Goal: Task Accomplishment & Management: Complete application form

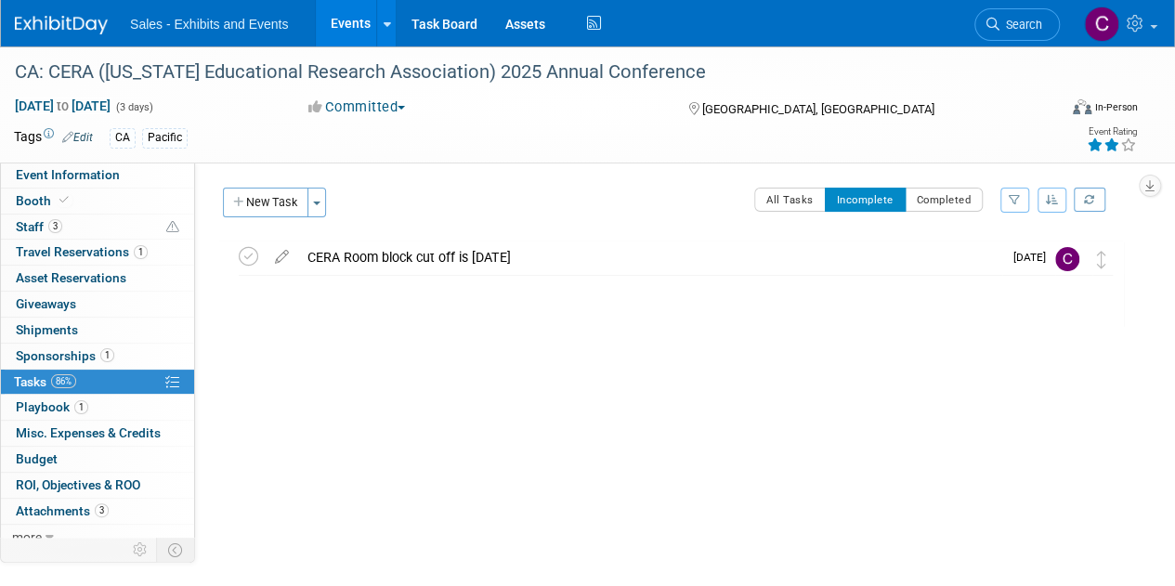
click at [351, 16] on link "Events" at bounding box center [350, 23] width 68 height 46
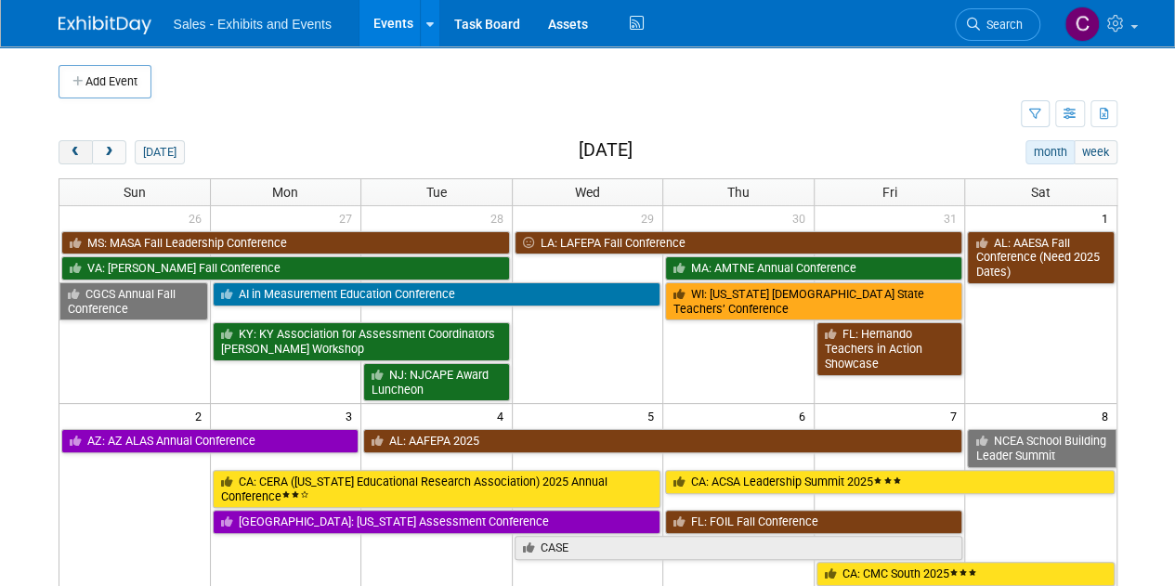
click at [72, 149] on span "prev" at bounding box center [76, 153] width 14 height 12
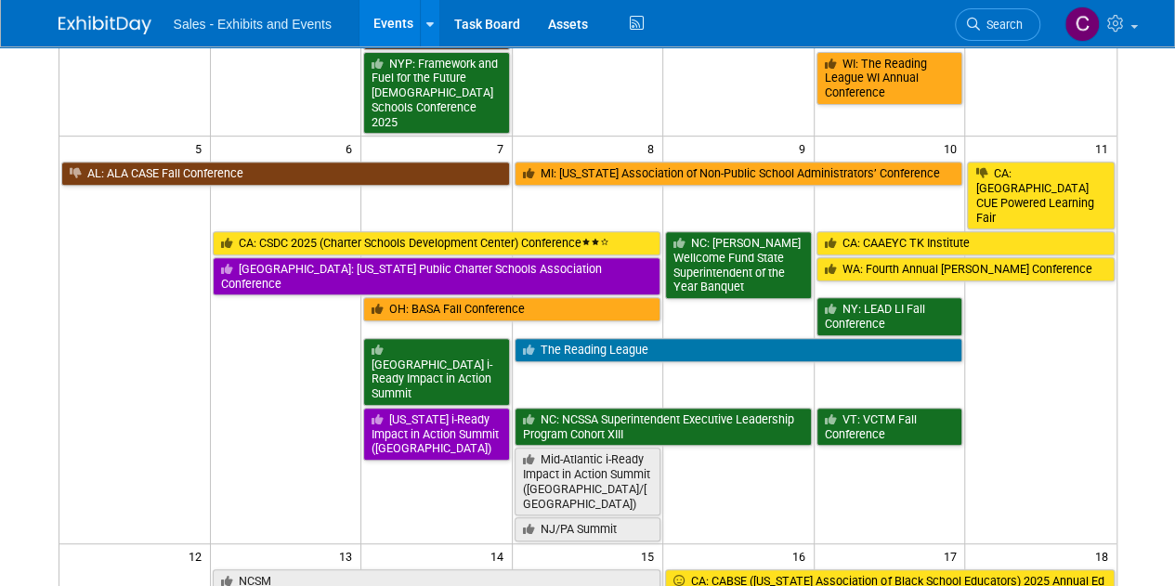
scroll to position [348, 0]
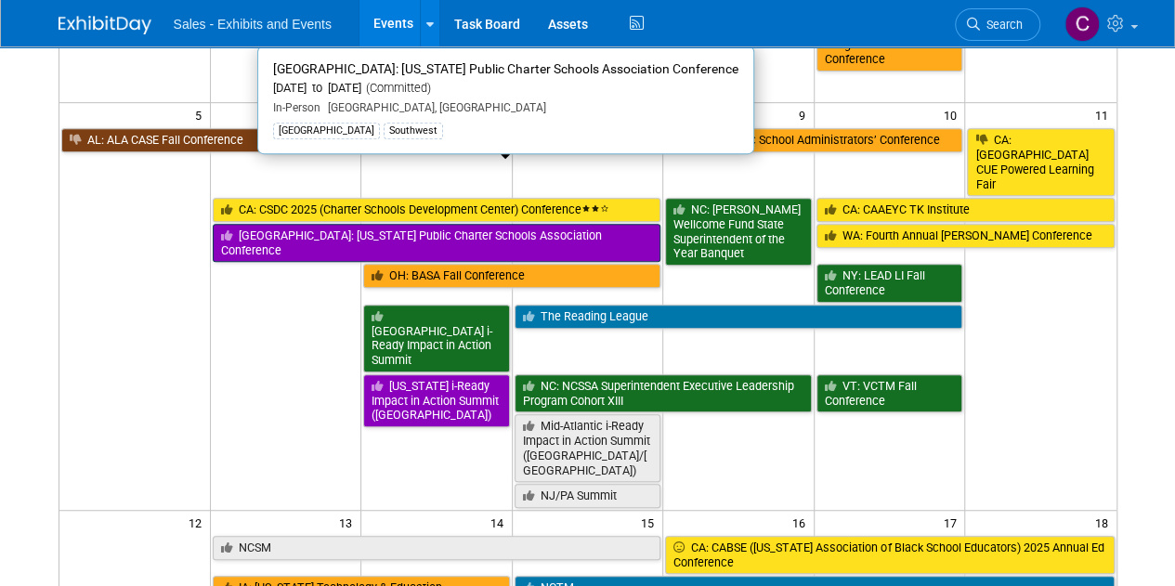
click at [313, 224] on link "TX: Texas Public Charter Schools Association Conference" at bounding box center [437, 243] width 448 height 38
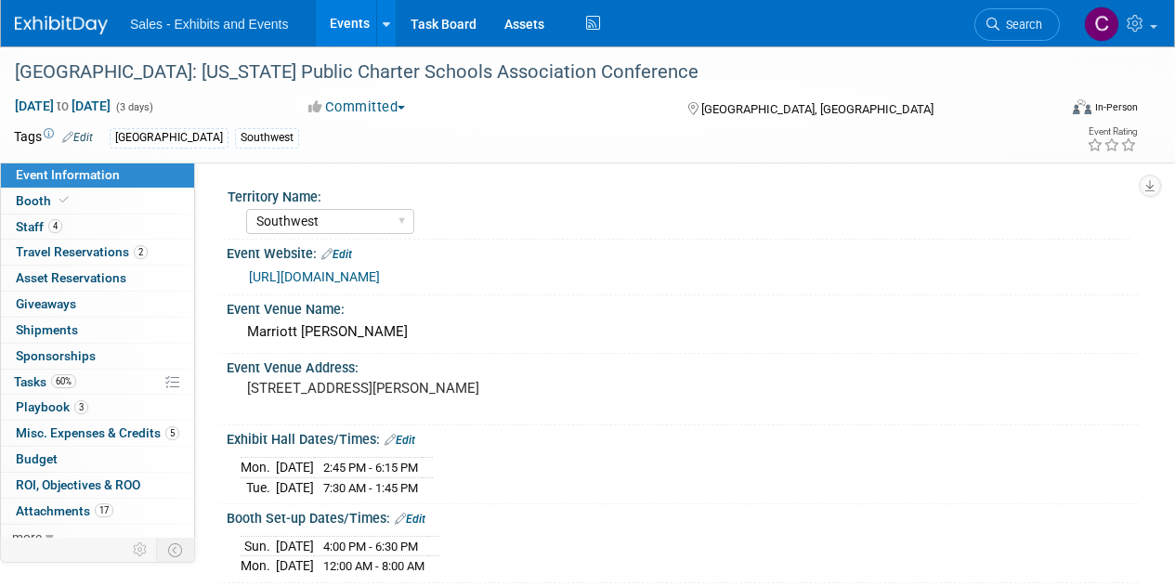
select select "Southwest"
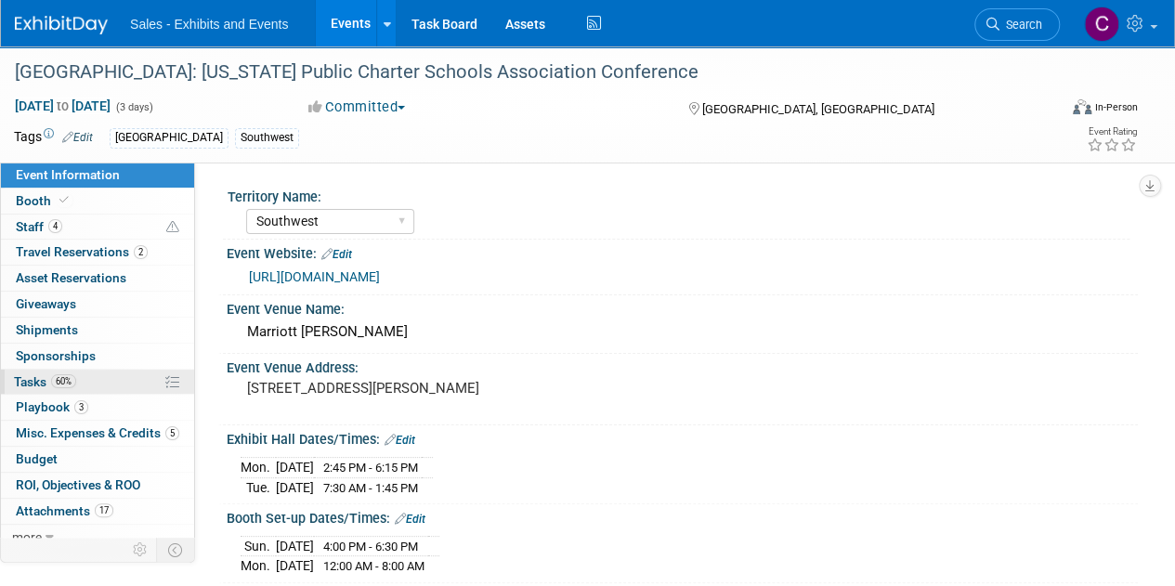
click at [27, 383] on span "Tasks 60%" at bounding box center [45, 381] width 62 height 15
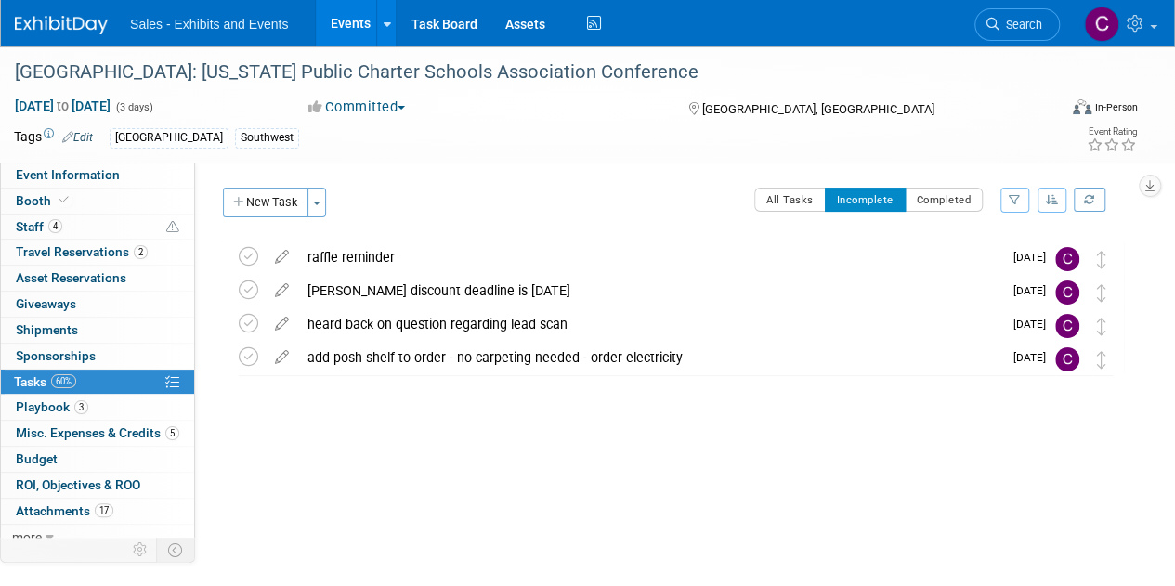
click at [359, 25] on link "Events" at bounding box center [350, 23] width 68 height 46
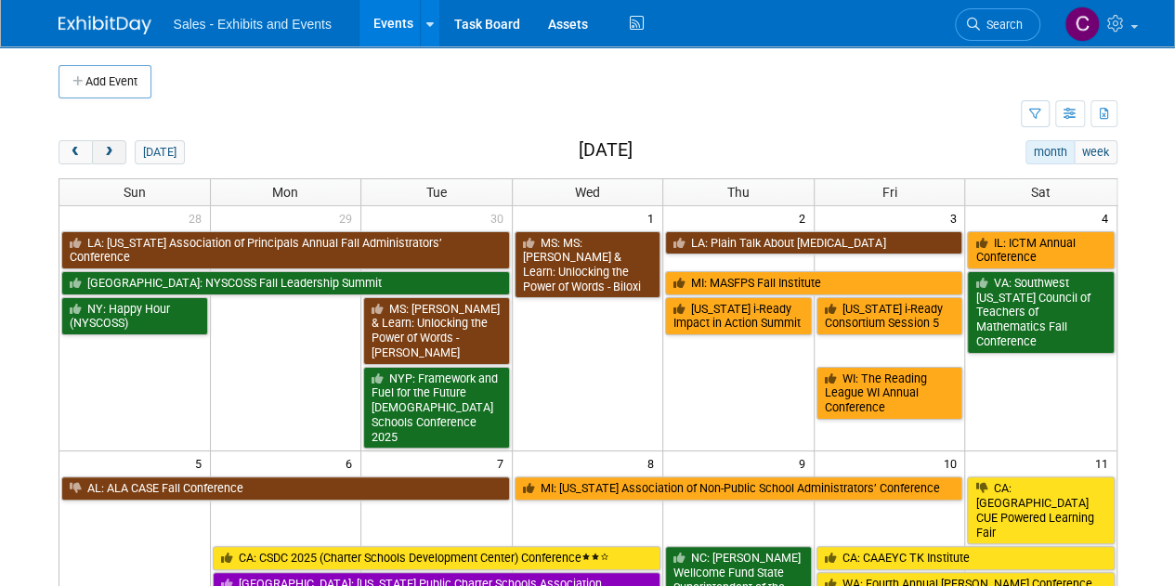
click at [117, 149] on button "next" at bounding box center [109, 152] width 34 height 24
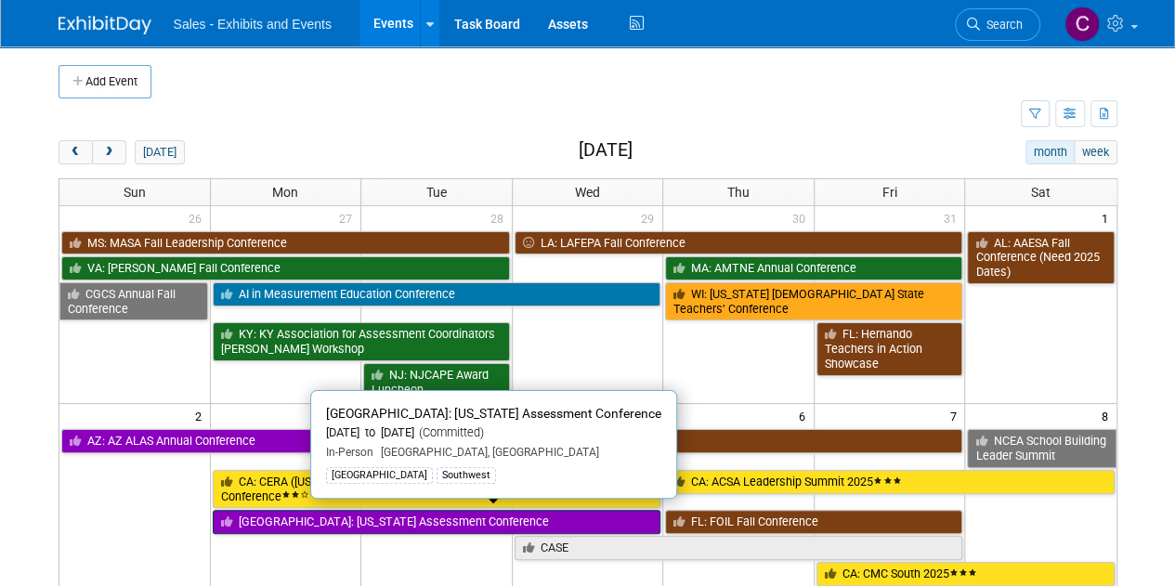
click at [293, 517] on link "TX: Texas Assessment Conference" at bounding box center [437, 522] width 448 height 24
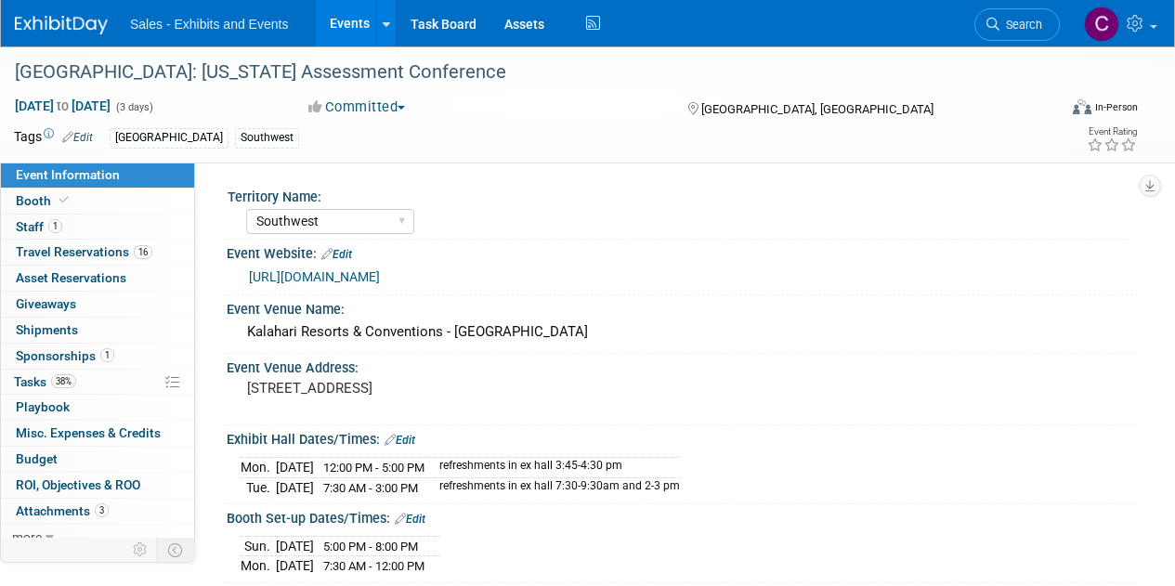
select select "Southwest"
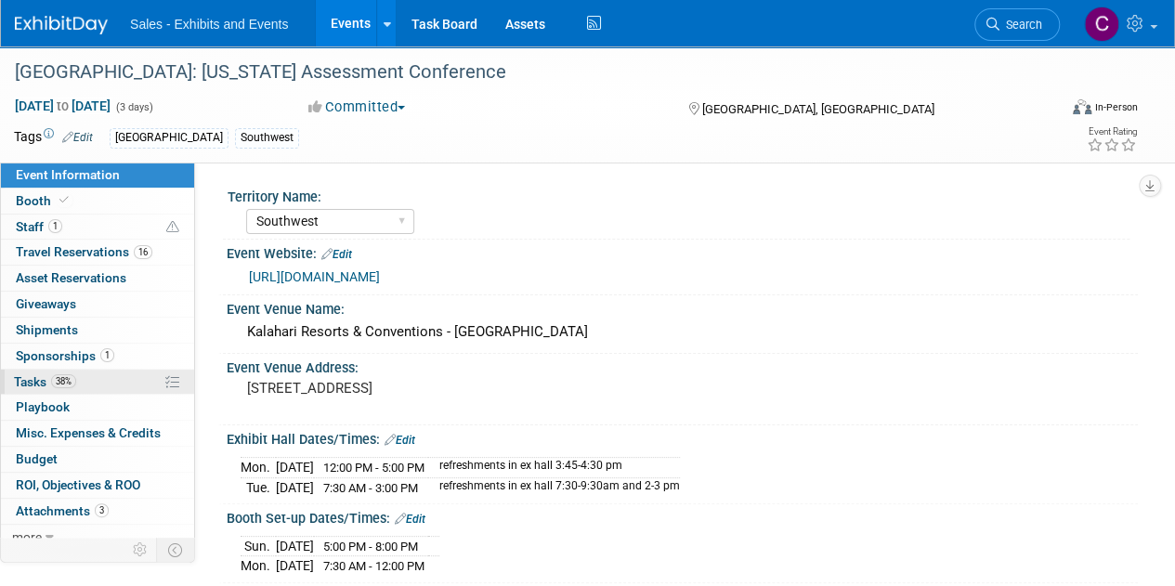
click at [45, 383] on span "Tasks 38%" at bounding box center [45, 381] width 62 height 15
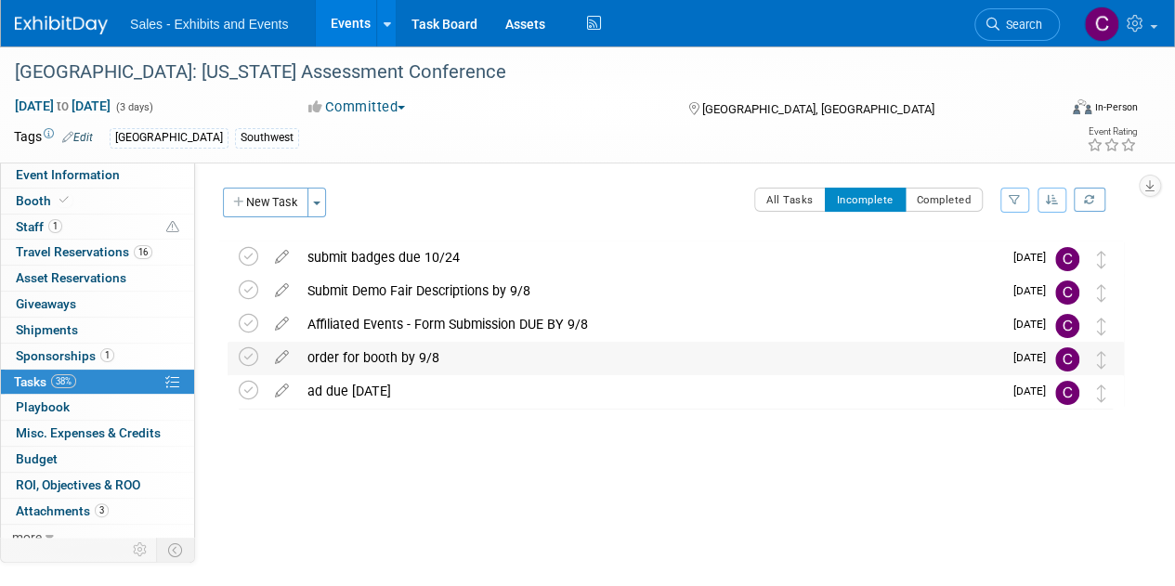
click at [351, 359] on div "order for booth by 9/8" at bounding box center [650, 358] width 704 height 32
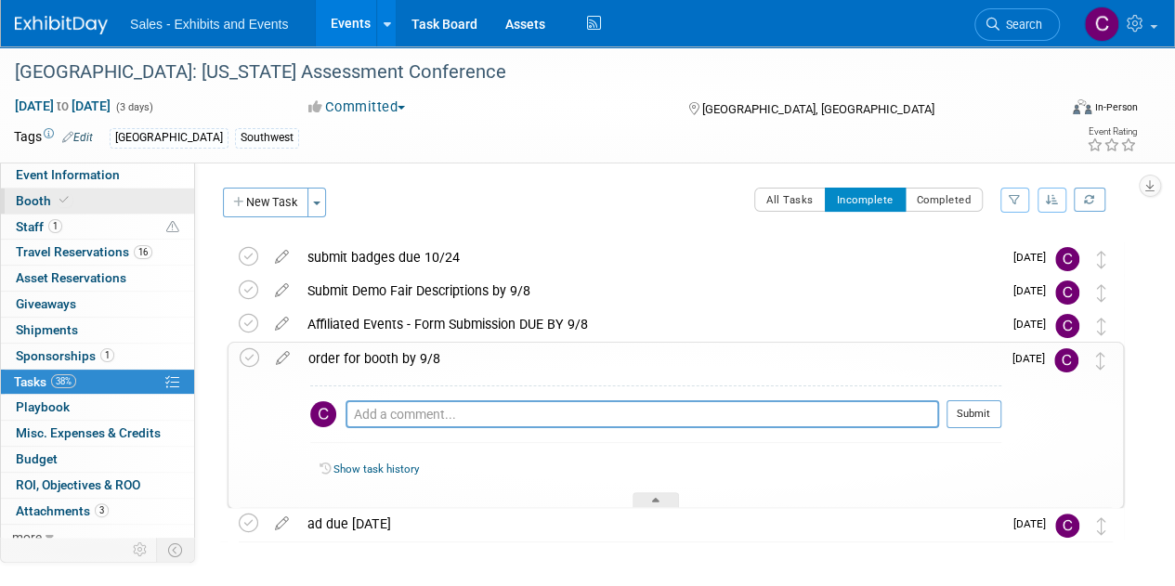
click at [35, 188] on link "Booth" at bounding box center [97, 200] width 193 height 25
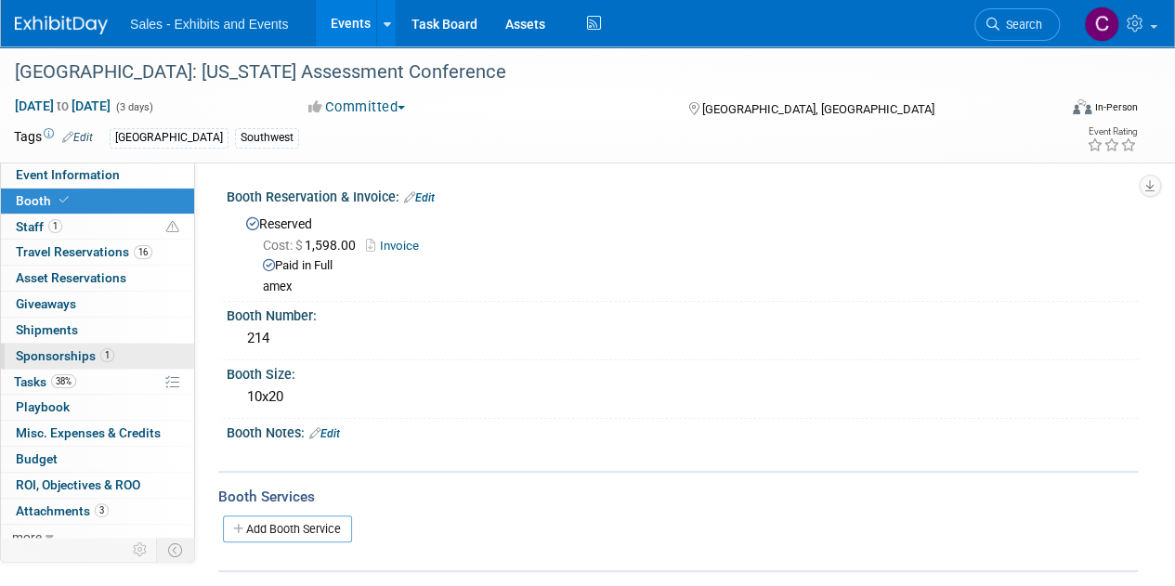
click at [60, 354] on span "Sponsorships 1" at bounding box center [65, 355] width 98 height 15
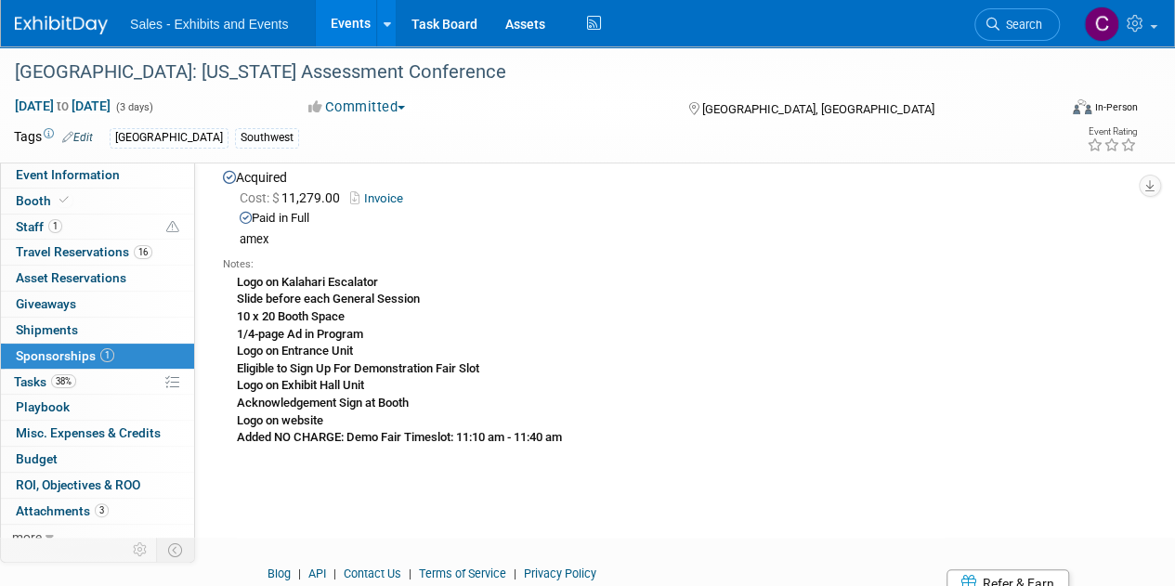
scroll to position [128, 0]
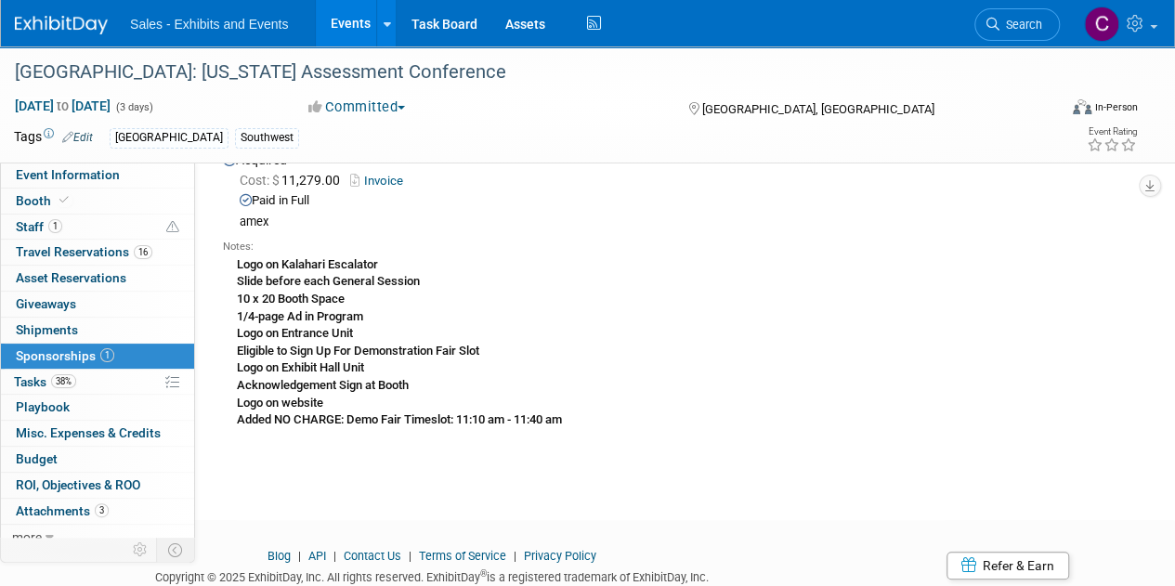
click at [340, 19] on link "Events" at bounding box center [350, 23] width 68 height 46
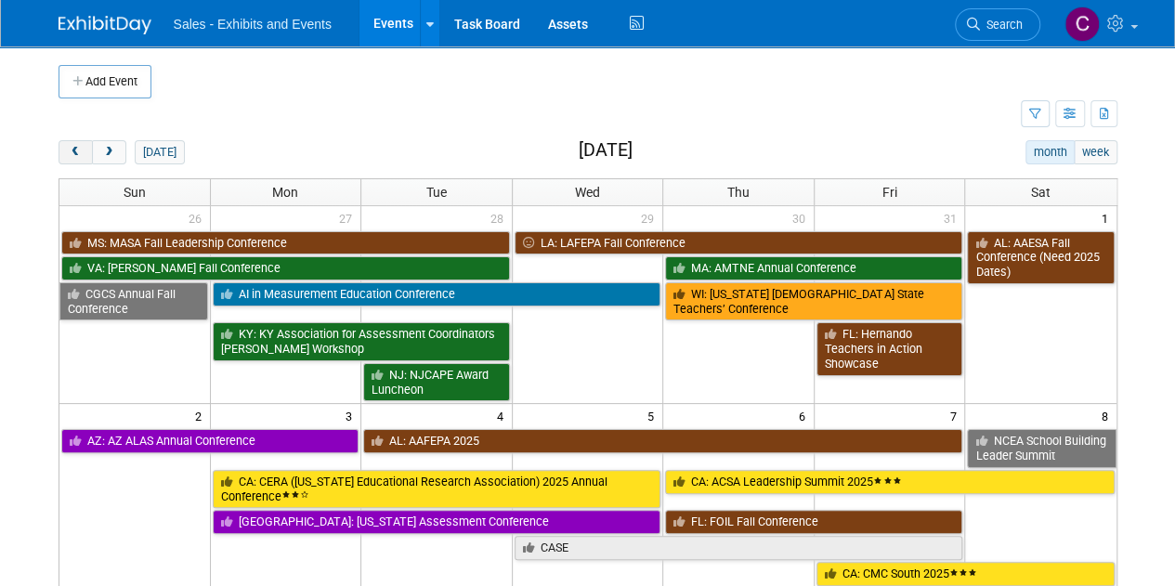
click at [74, 154] on span "prev" at bounding box center [76, 153] width 14 height 12
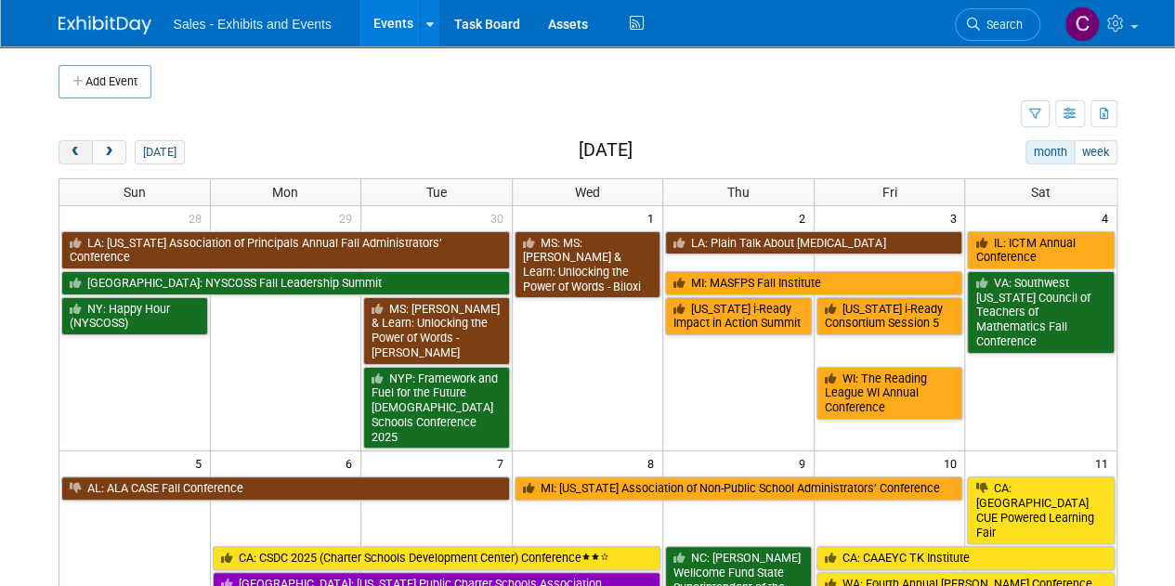
click at [73, 144] on button "prev" at bounding box center [75, 152] width 34 height 24
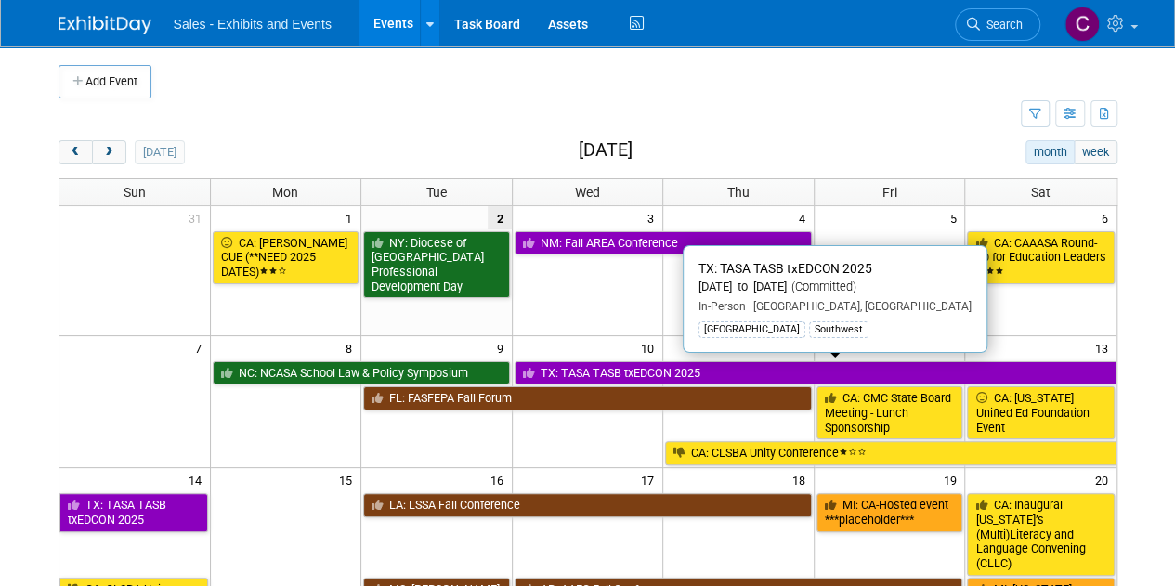
click at [633, 375] on link "TX: TASA TASB txEDCON 2025" at bounding box center [815, 373] width 602 height 24
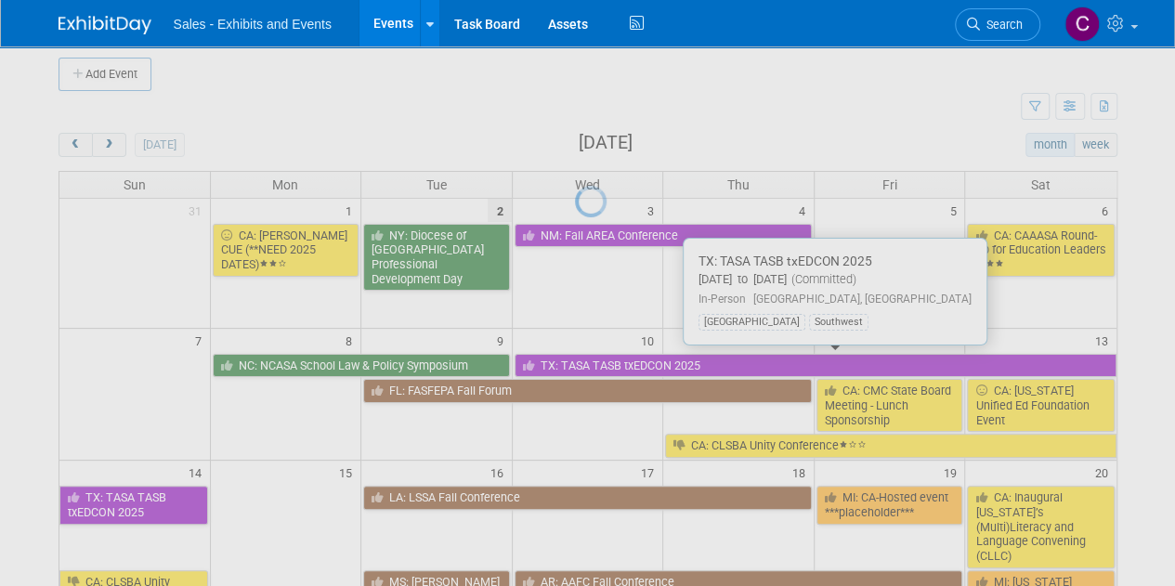
scroll to position [33, 0]
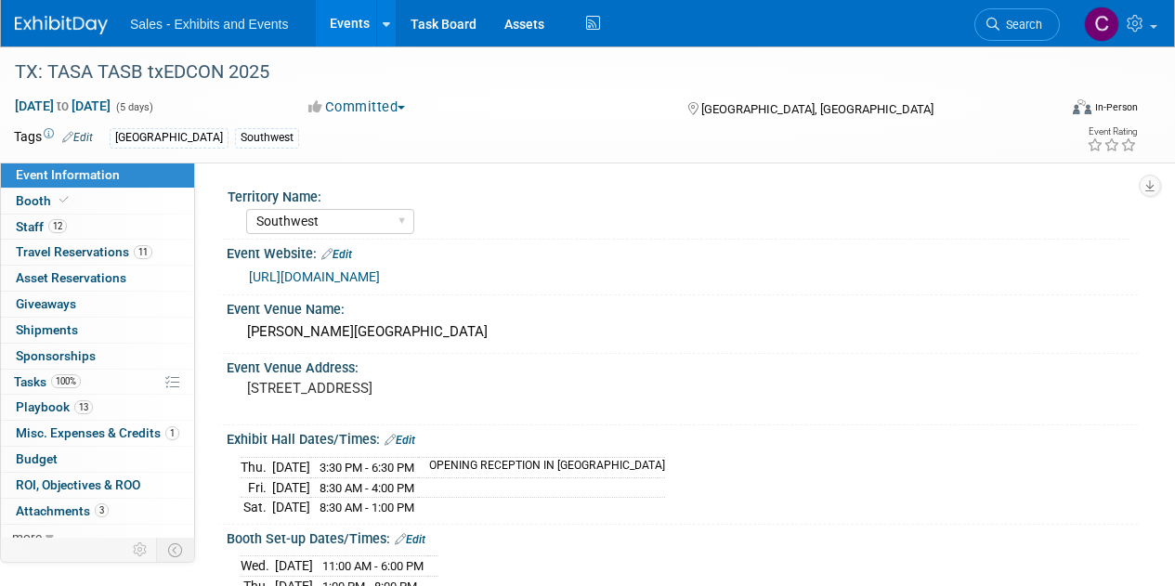
select select "Southwest"
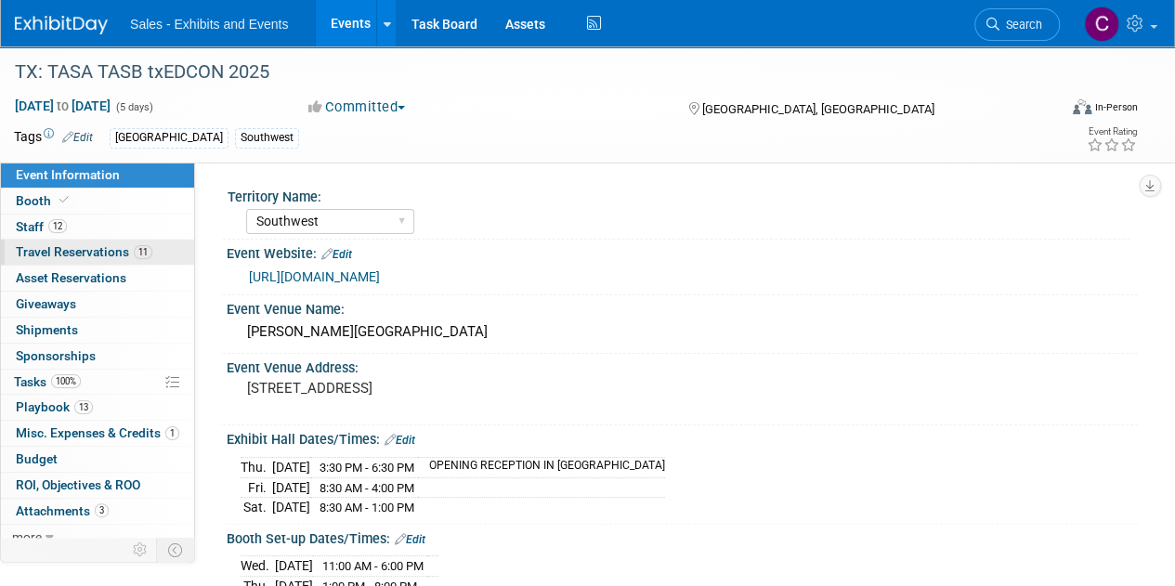
click at [41, 256] on span "Travel Reservations 11" at bounding box center [84, 251] width 136 height 15
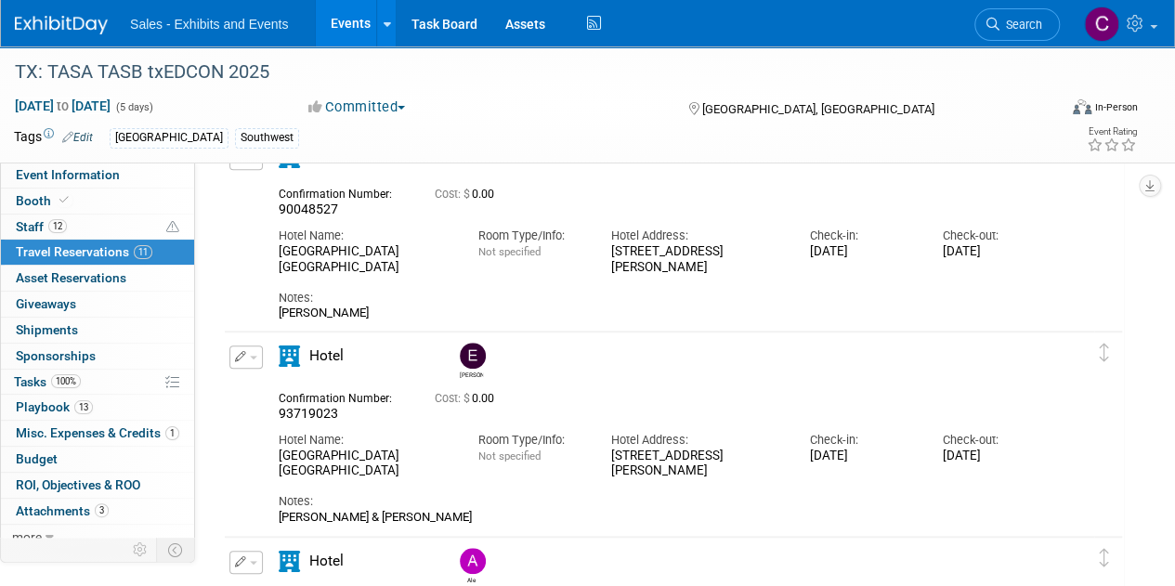
scroll to position [386, 0]
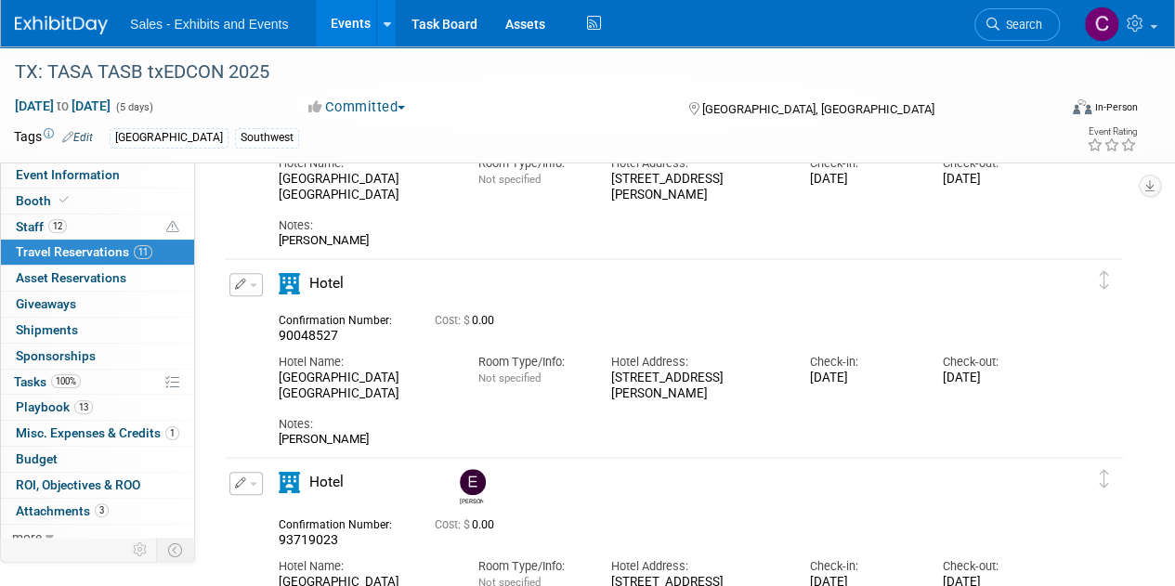
click at [329, 31] on link "Events" at bounding box center [350, 23] width 68 height 46
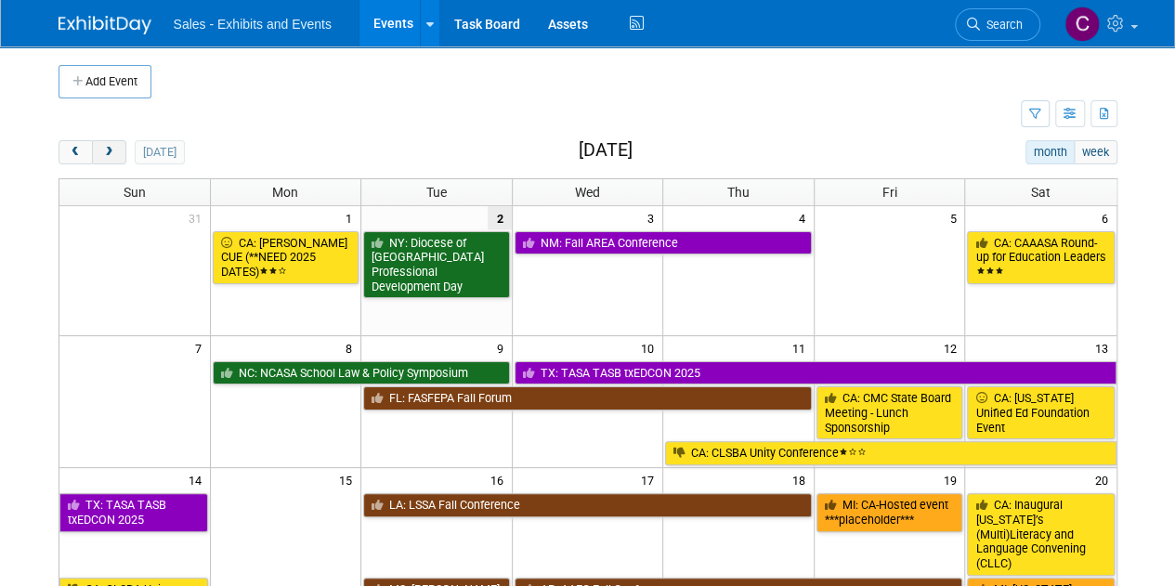
click at [102, 153] on span "next" at bounding box center [109, 153] width 14 height 12
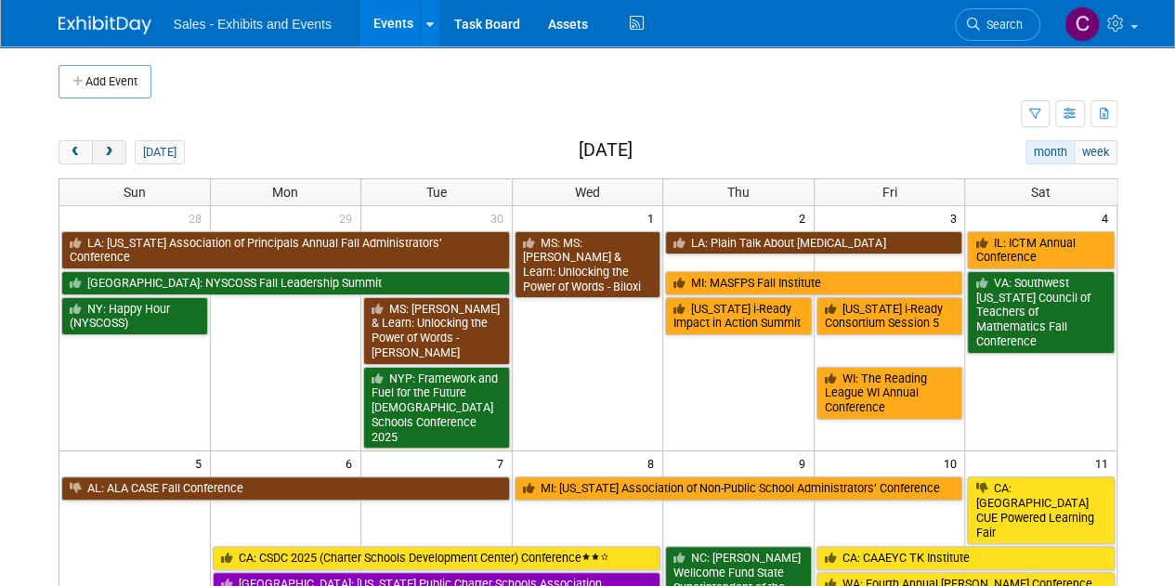
click at [102, 153] on span "next" at bounding box center [109, 153] width 14 height 12
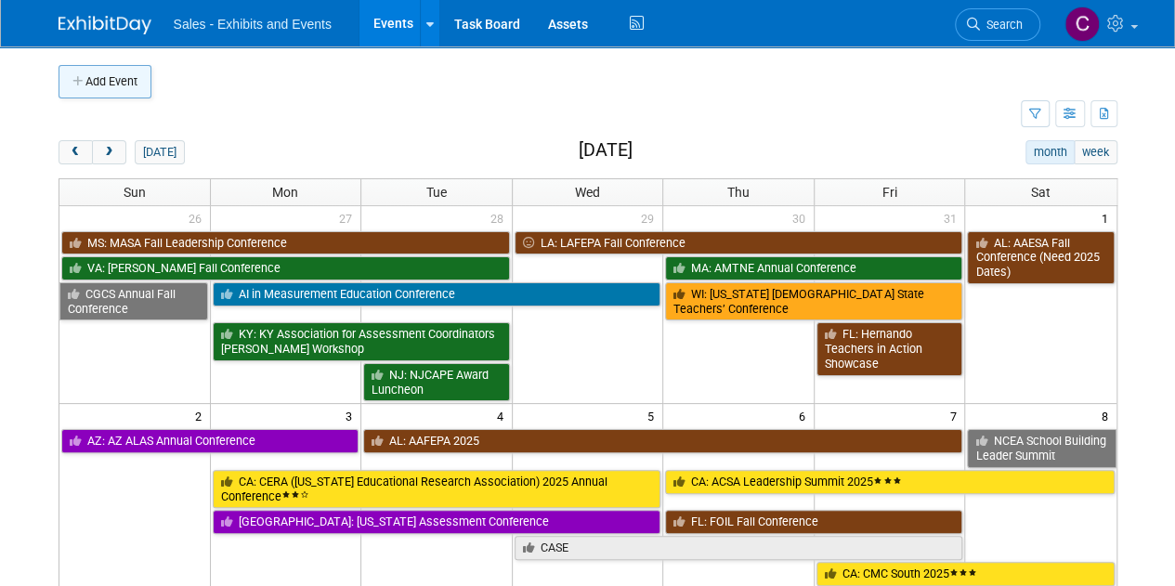
click at [104, 79] on button "Add Event" at bounding box center [104, 81] width 93 height 33
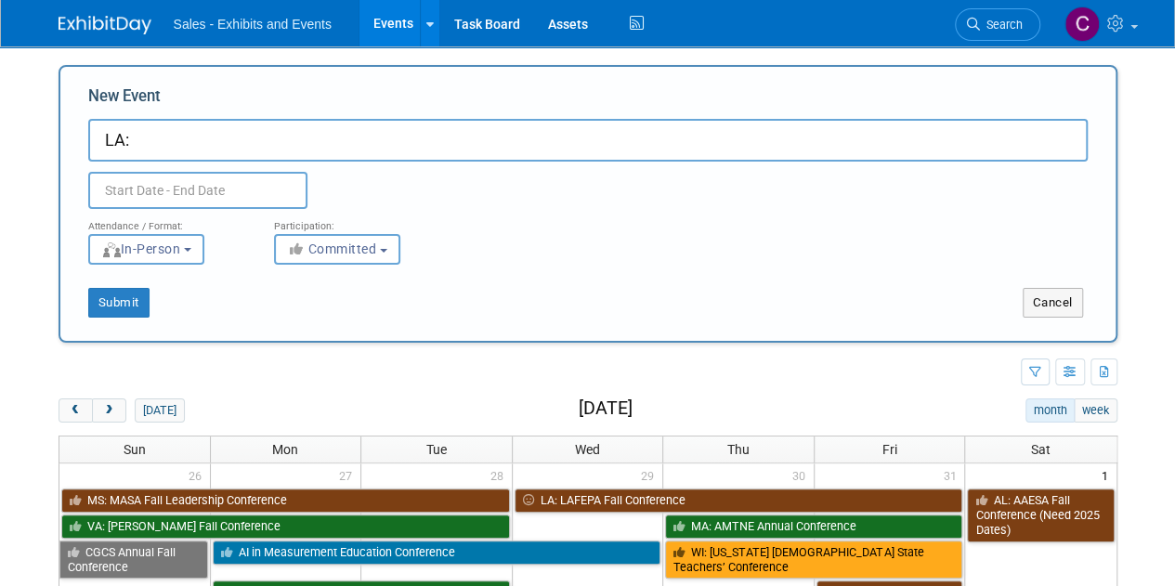
drag, startPoint x: 100, startPoint y: 144, endPoint x: 188, endPoint y: 136, distance: 88.5
click at [208, 137] on input "LA:" at bounding box center [587, 140] width 999 height 43
paste input "The [US_STATE] Association of Teachers of Mathematics (LATM) and the [US_STATE]…"
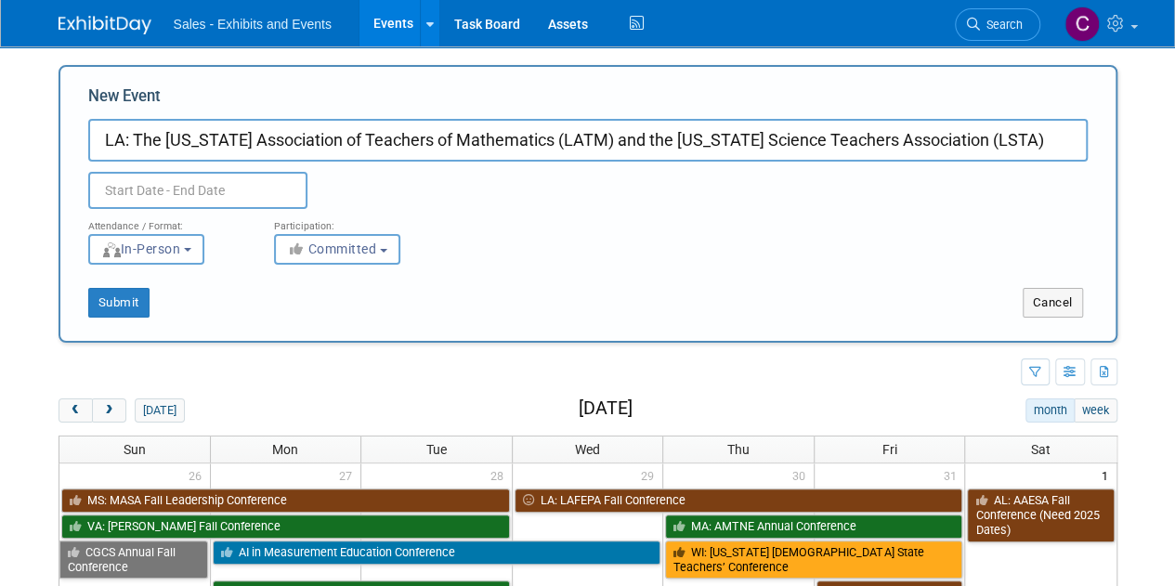
type input "LA: The [US_STATE] Association of Teachers of Mathematics (LATM) and the [US_ST…"
click at [213, 182] on input "text" at bounding box center [197, 190] width 219 height 37
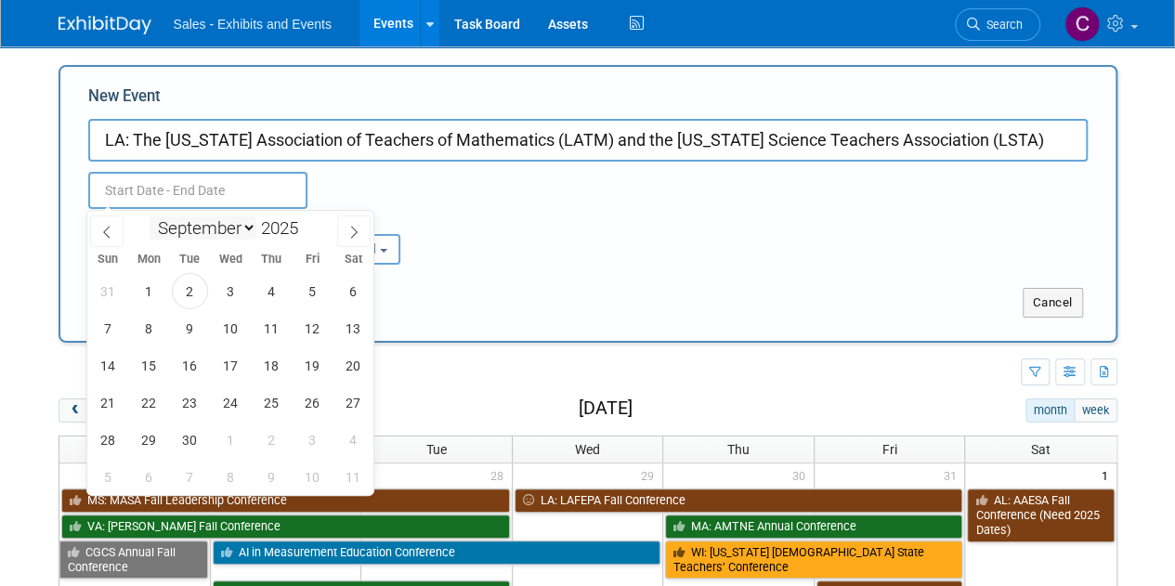
click at [241, 238] on select "January February March April May June July August September October November De…" at bounding box center [202, 227] width 107 height 23
select select "10"
click at [149, 216] on select "January February March April May June July August September October November De…" at bounding box center [202, 227] width 107 height 23
click at [262, 335] on span "6" at bounding box center [271, 328] width 36 height 36
click at [293, 331] on div "26 27 28 29 30 31 1 2 3 4 5 6 7 8 9 10 11 12 13 14 15 16 17 18 19 20 21 22 23 2…" at bounding box center [230, 383] width 286 height 223
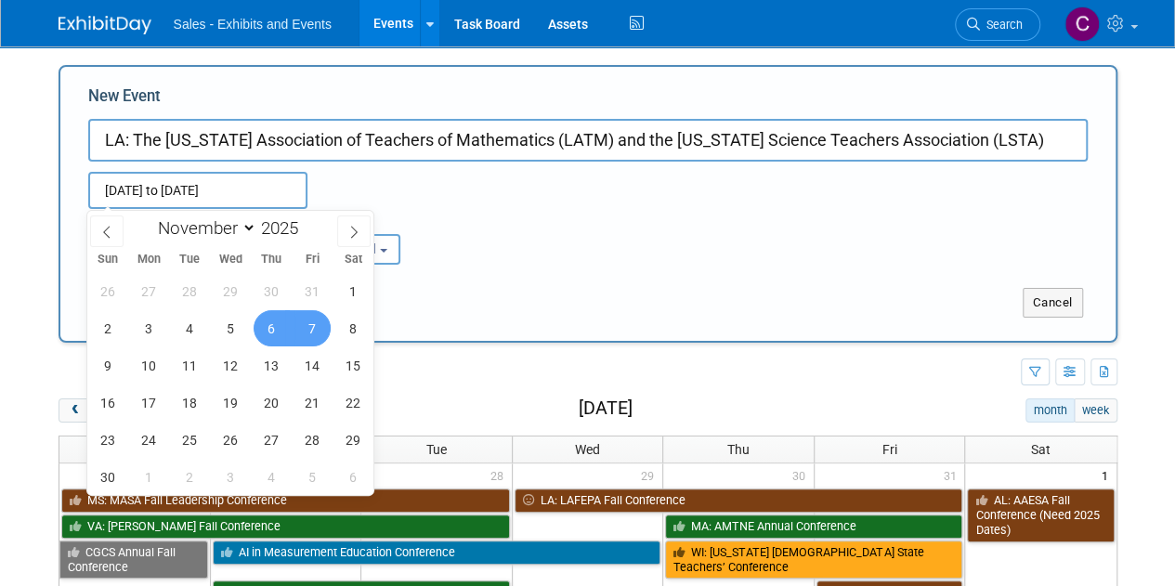
click at [321, 327] on span "7" at bounding box center [312, 328] width 36 height 36
type input "[DATE] to [DATE]"
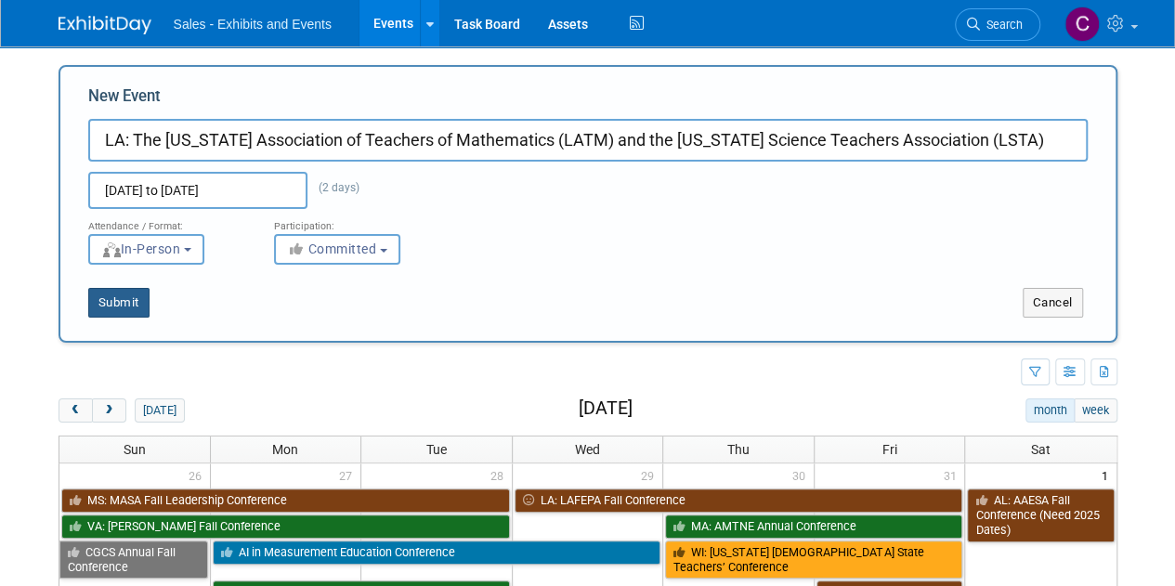
click at [111, 296] on button "Submit" at bounding box center [118, 303] width 61 height 30
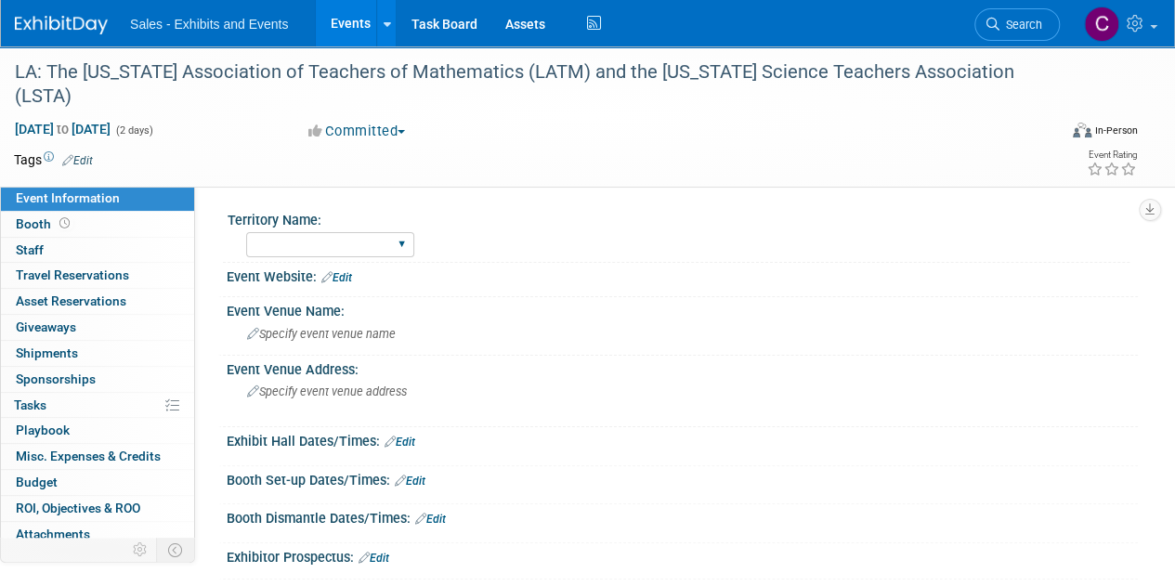
click at [334, 262] on div "Territory Name: Atlantic Southeast Central Southwest Pacific Mountain National …" at bounding box center [676, 234] width 906 height 57
click at [329, 253] on select "Atlantic Southeast Central Southwest Pacific Mountain National Strategic Partne…" at bounding box center [330, 244] width 168 height 25
select select "Southeast"
click at [246, 232] on select "Atlantic Southeast Central Southwest Pacific Mountain National Strategic Partne…" at bounding box center [330, 244] width 168 height 25
click at [92, 159] on link "Edit" at bounding box center [77, 160] width 31 height 13
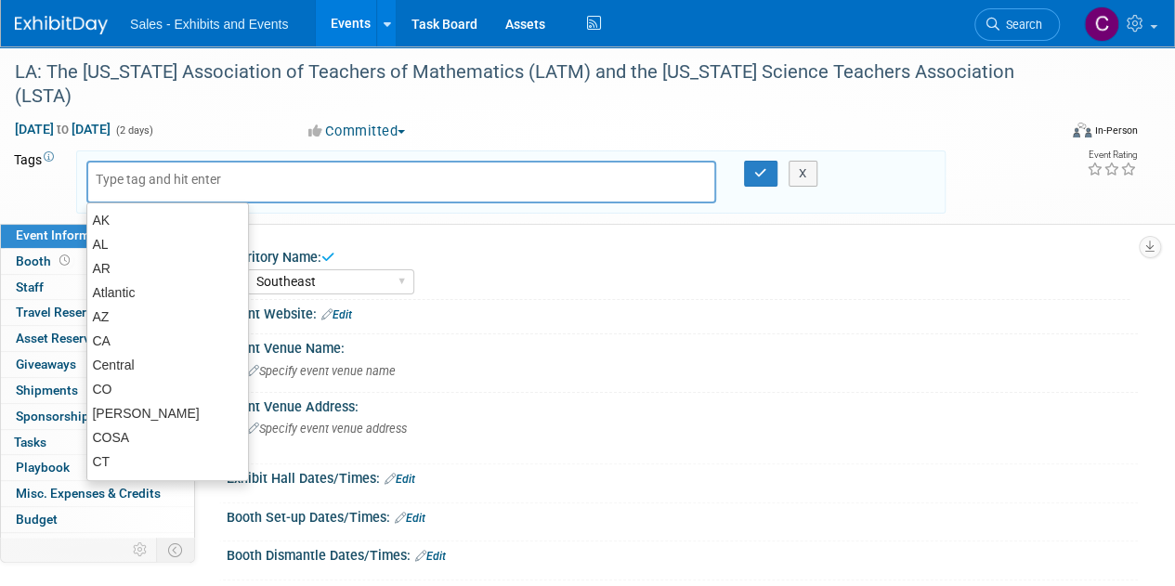
type input "l"
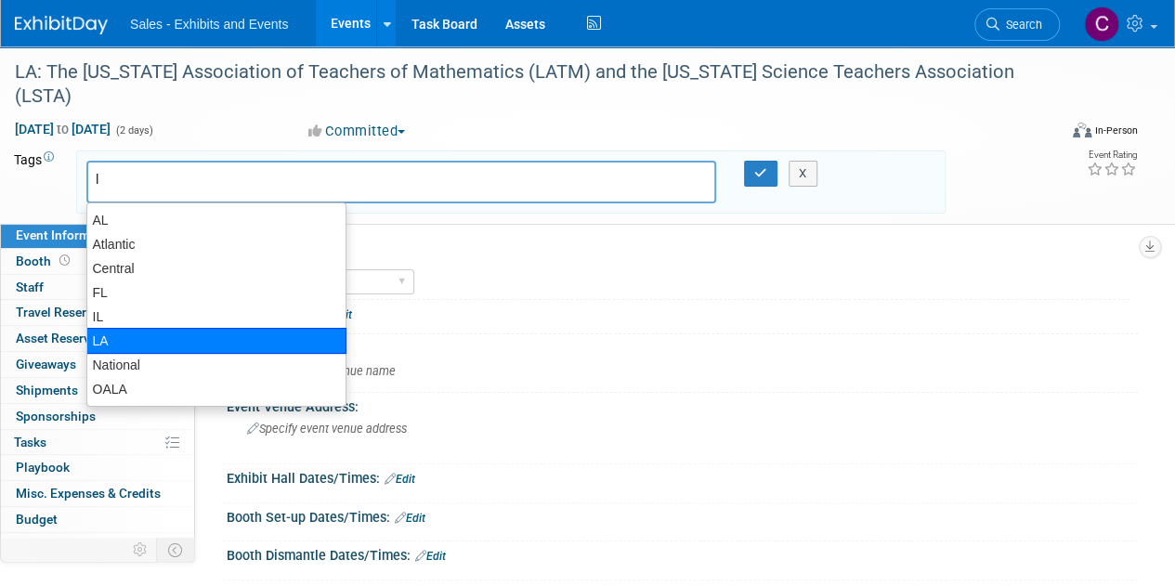
click at [106, 344] on div "LA" at bounding box center [216, 341] width 260 height 26
type input "LA"
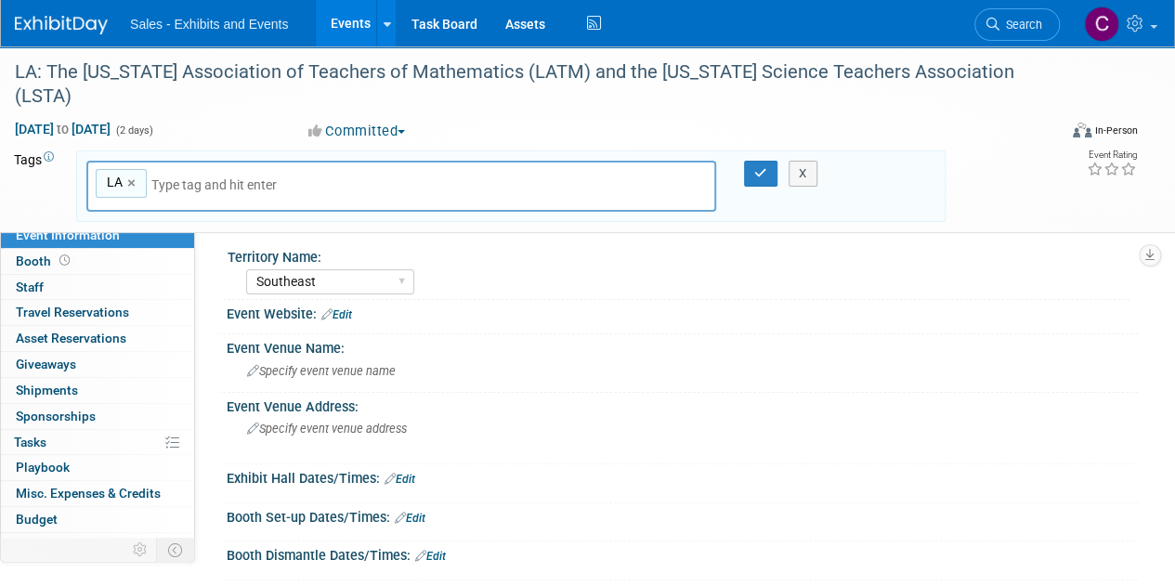
type input "s"
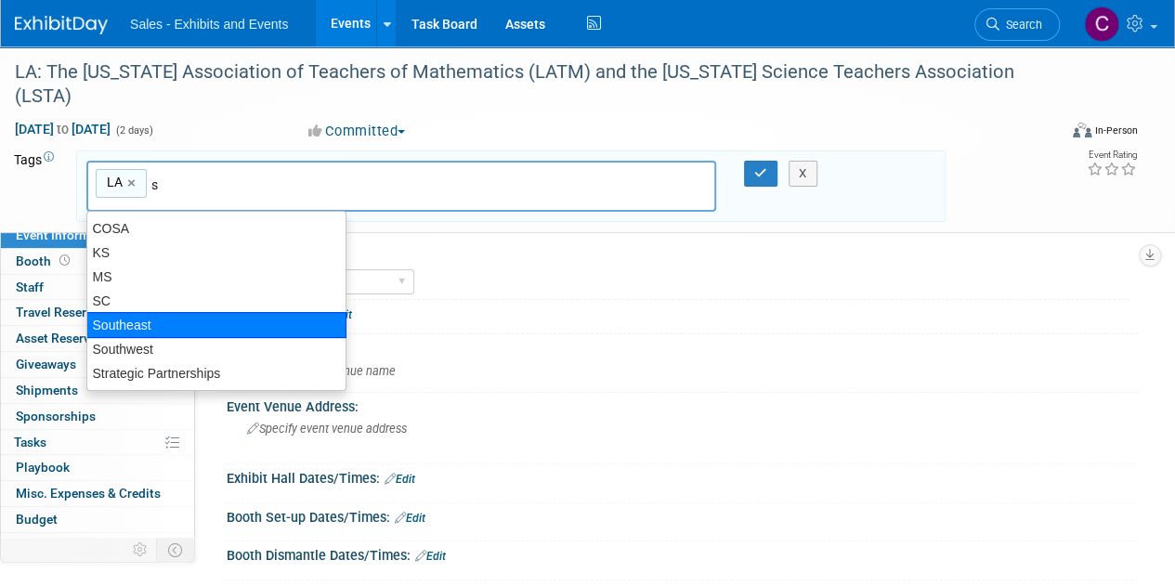
click at [120, 330] on div "Southeast" at bounding box center [216, 325] width 260 height 26
type input "LA, Southeast"
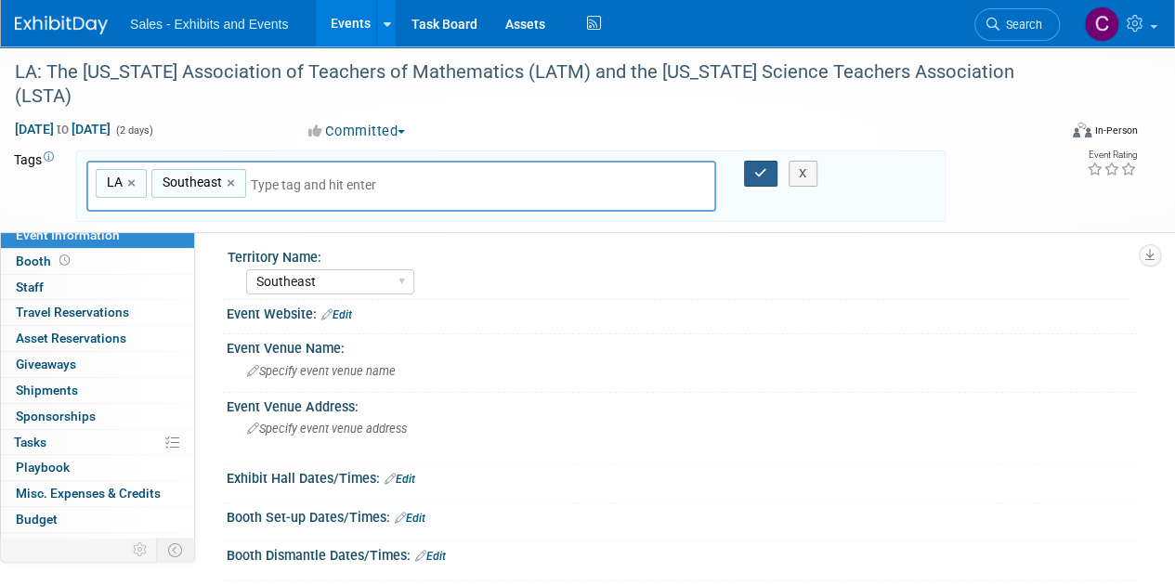
click at [754, 173] on icon "button" at bounding box center [760, 173] width 13 height 12
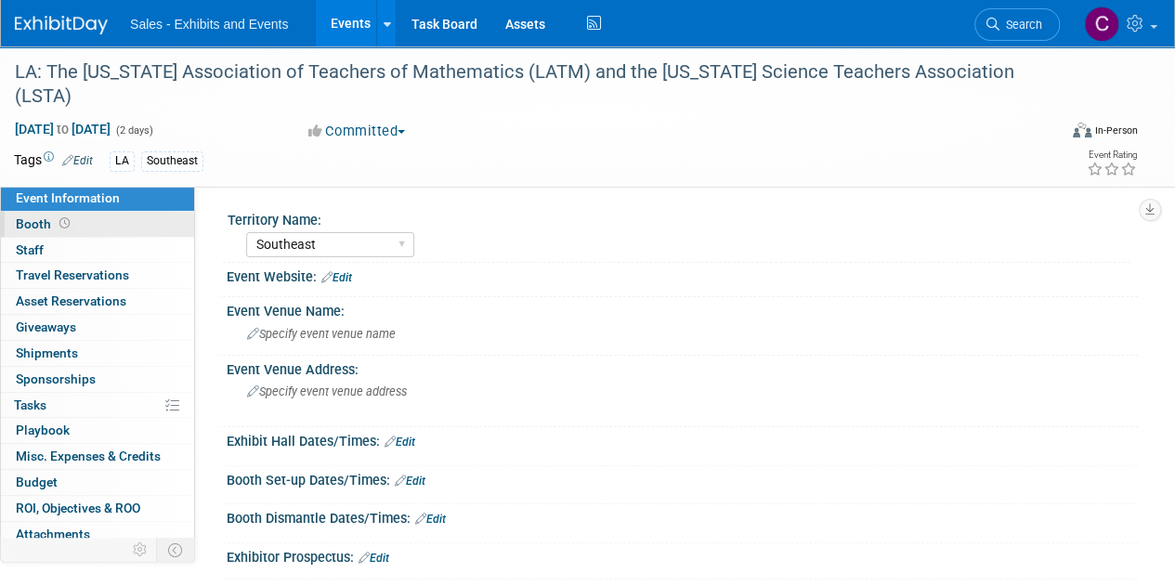
click at [28, 220] on span "Booth" at bounding box center [45, 223] width 58 height 15
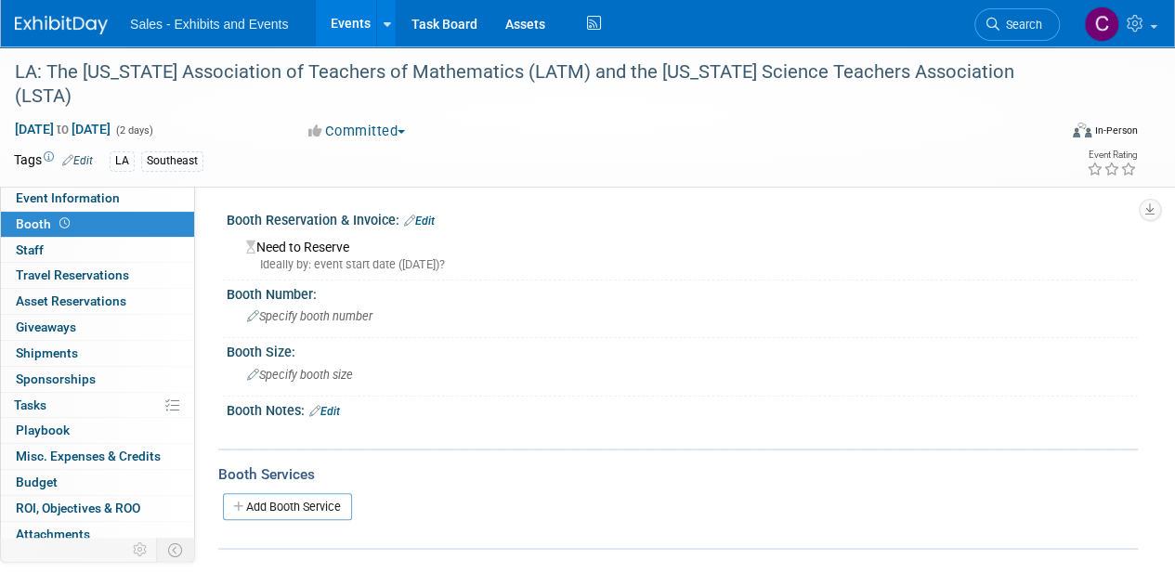
click at [349, 236] on div "Need to Reserve Ideally by: event start date (Thu. Nov 6, 2025)?" at bounding box center [681, 253] width 883 height 40
click at [433, 225] on link "Edit" at bounding box center [419, 220] width 31 height 13
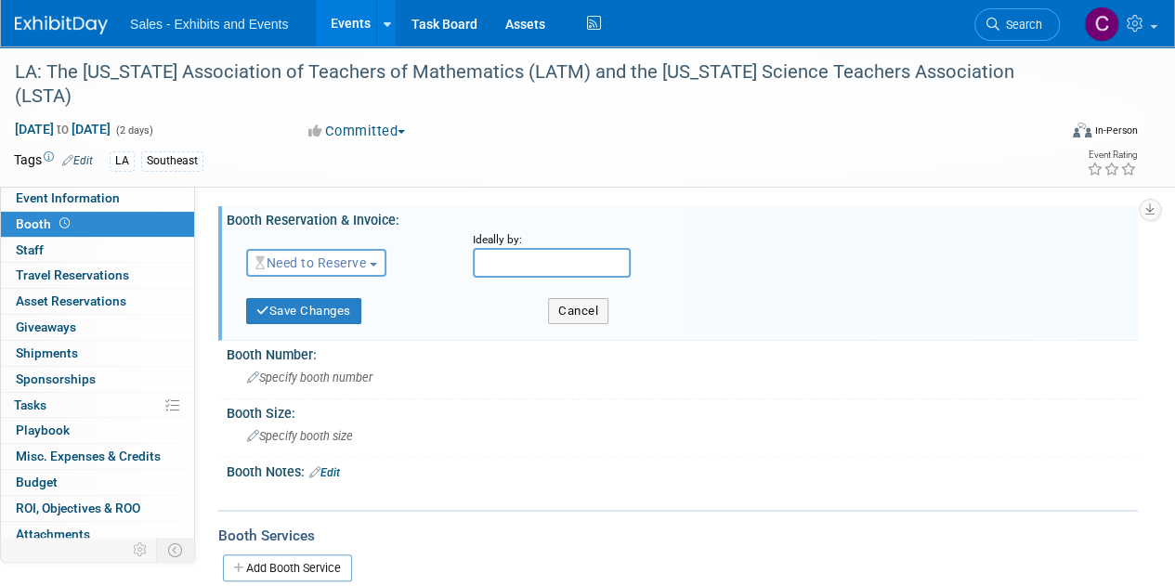
click at [336, 261] on span "Need to Reserve" at bounding box center [310, 262] width 110 height 15
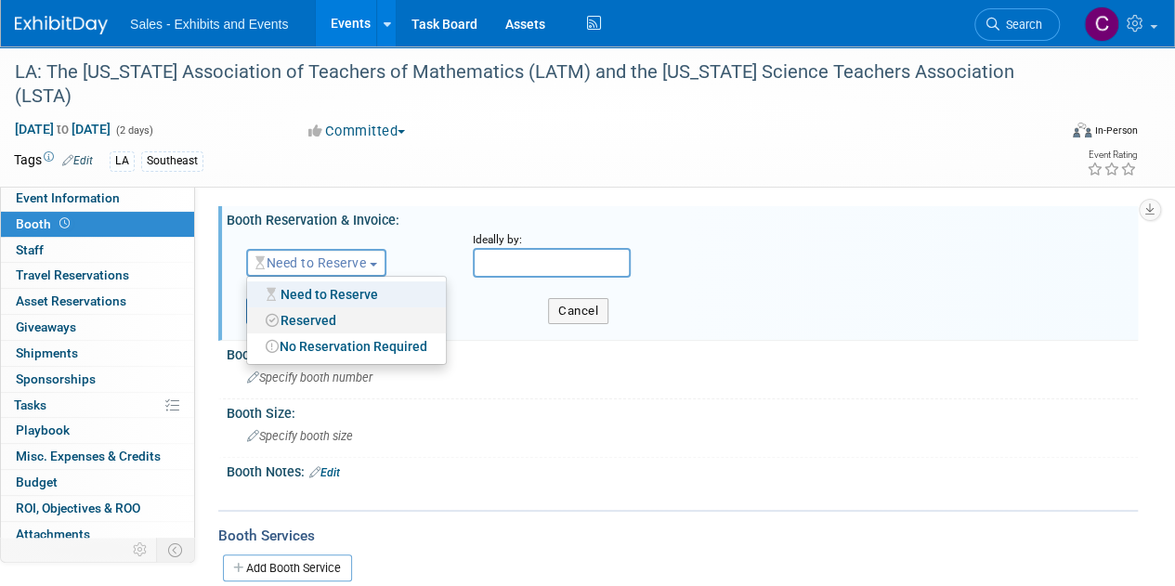
click at [323, 316] on link "Reserved" at bounding box center [346, 320] width 199 height 26
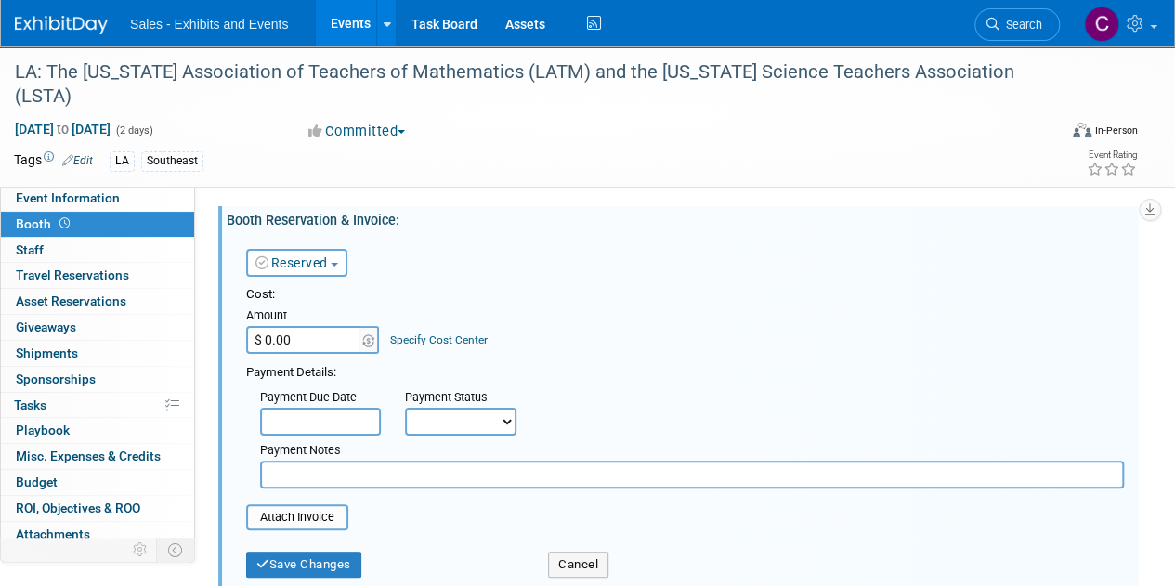
click at [312, 337] on input "$ 0.00" at bounding box center [304, 340] width 116 height 28
type input "$ 800.00"
click at [466, 417] on select "Not Paid Yet Partially Paid Paid in Full" at bounding box center [460, 422] width 111 height 28
select select "1"
click at [405, 408] on select "Not Paid Yet Partially Paid Paid in Full" at bounding box center [460, 422] width 111 height 28
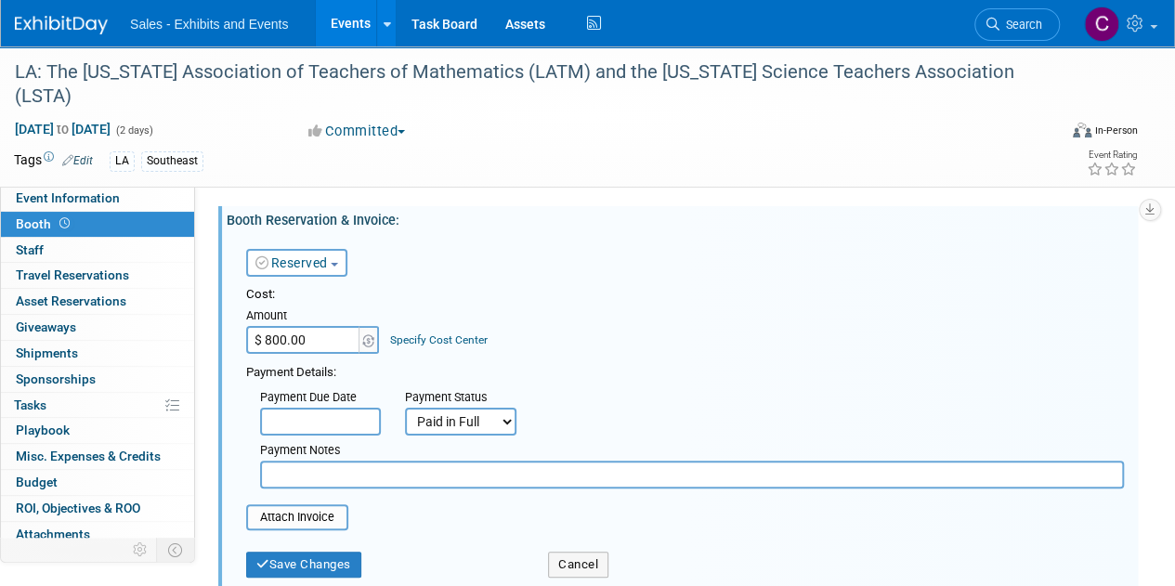
click at [327, 482] on input "text" at bounding box center [692, 475] width 864 height 28
type input "Visa"
click at [327, 514] on input "file" at bounding box center [235, 517] width 221 height 22
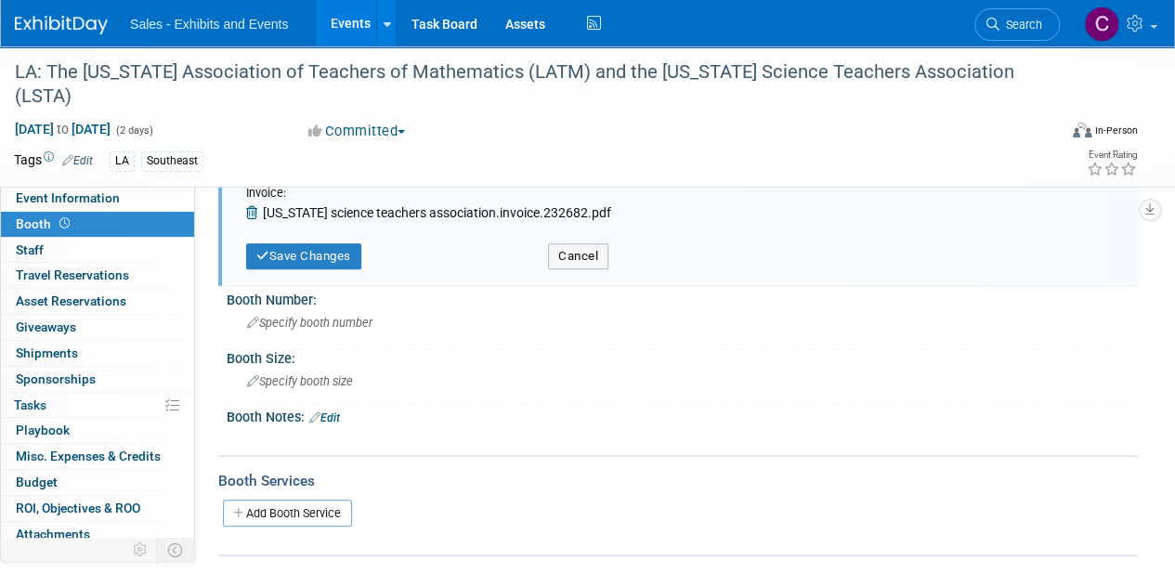
scroll to position [354, 0]
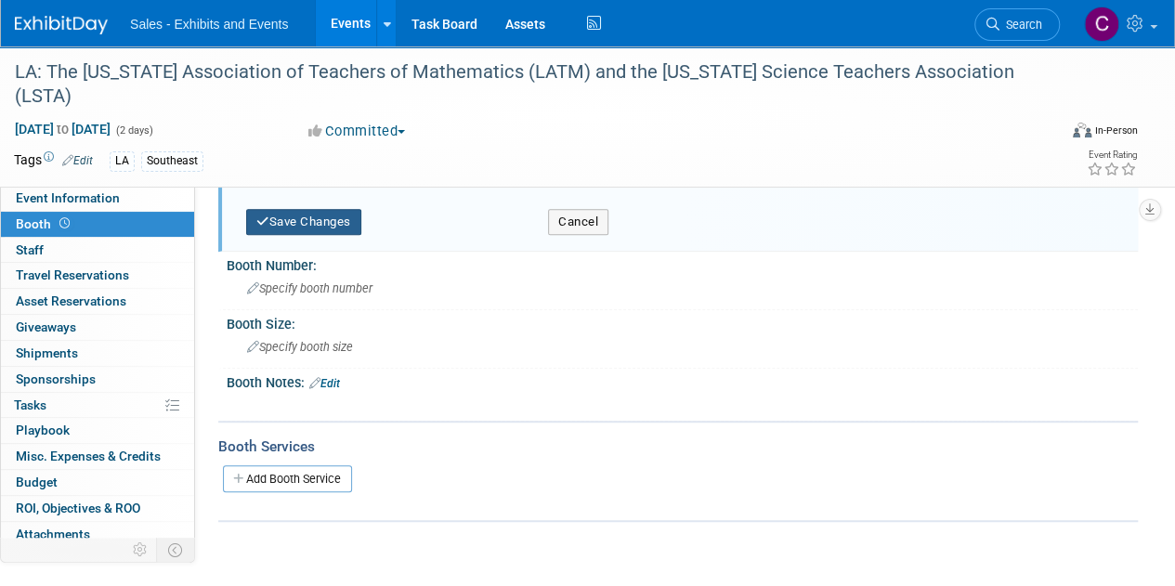
click at [307, 229] on button "Save Changes" at bounding box center [303, 222] width 115 height 26
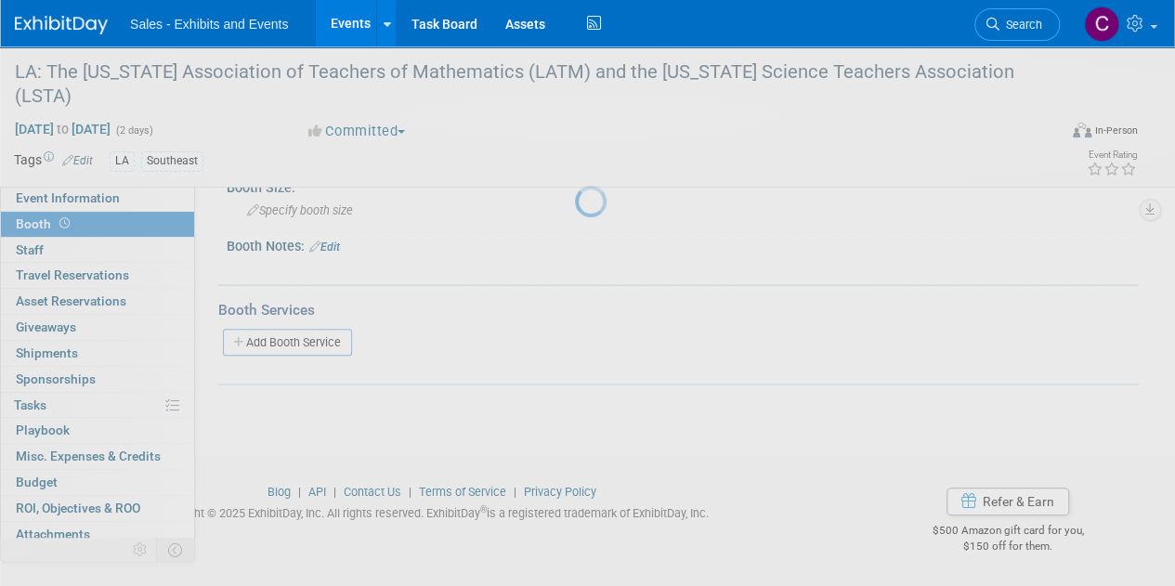
scroll to position [206, 0]
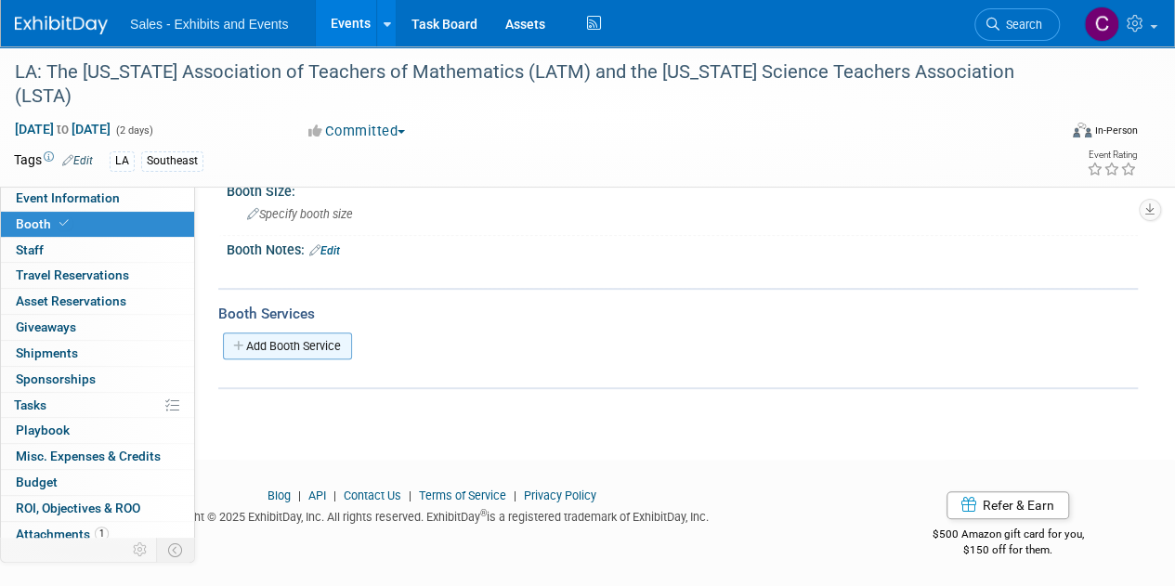
click at [301, 339] on link "Add Booth Service" at bounding box center [287, 345] width 129 height 27
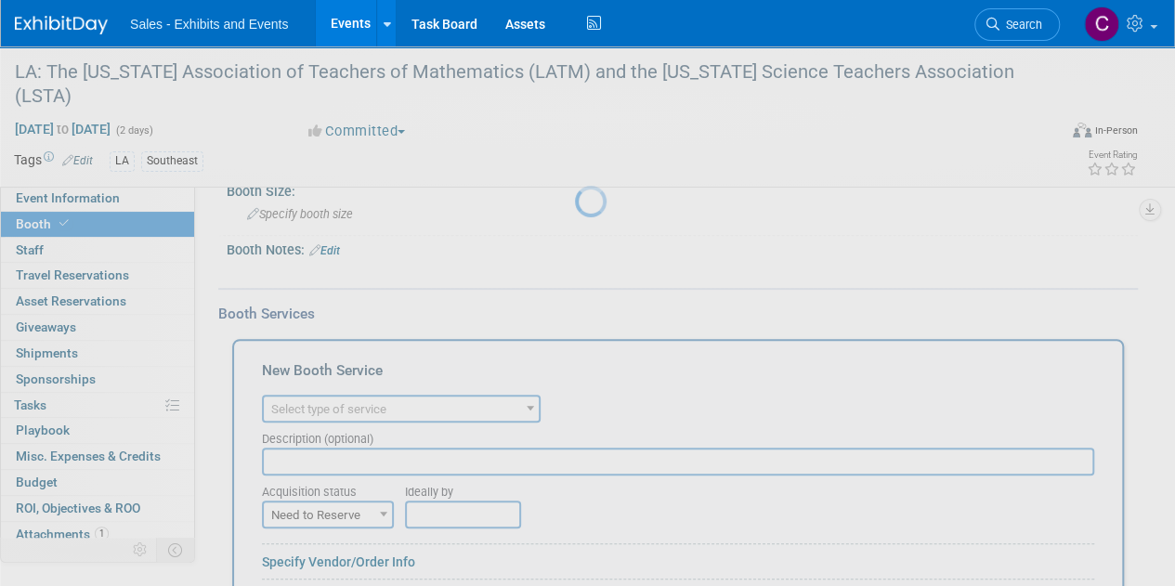
scroll to position [0, 0]
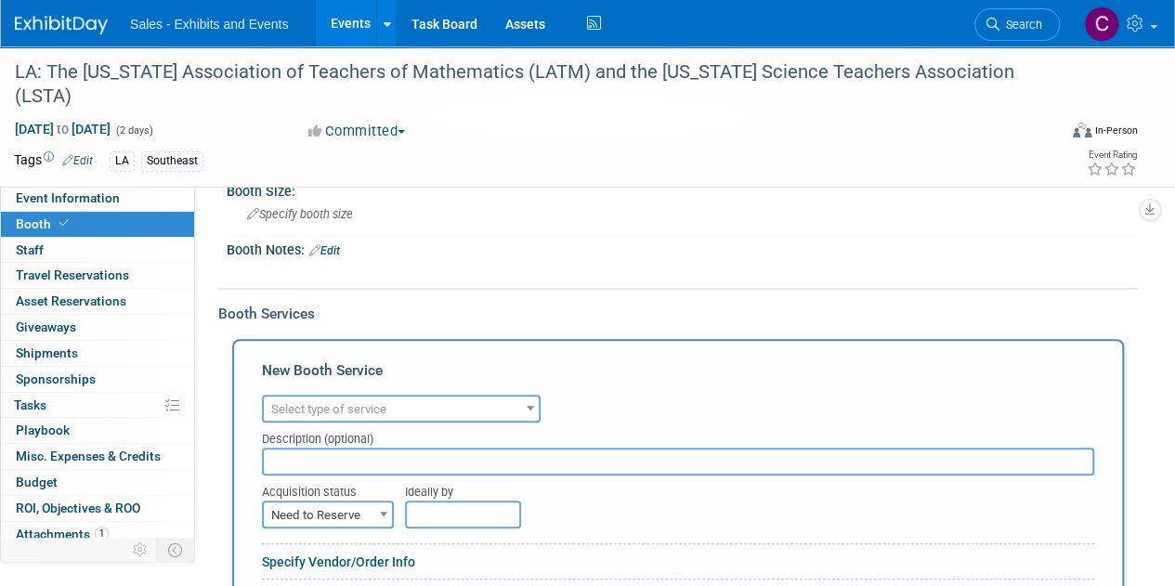
click at [334, 244] on link "Edit" at bounding box center [324, 250] width 31 height 13
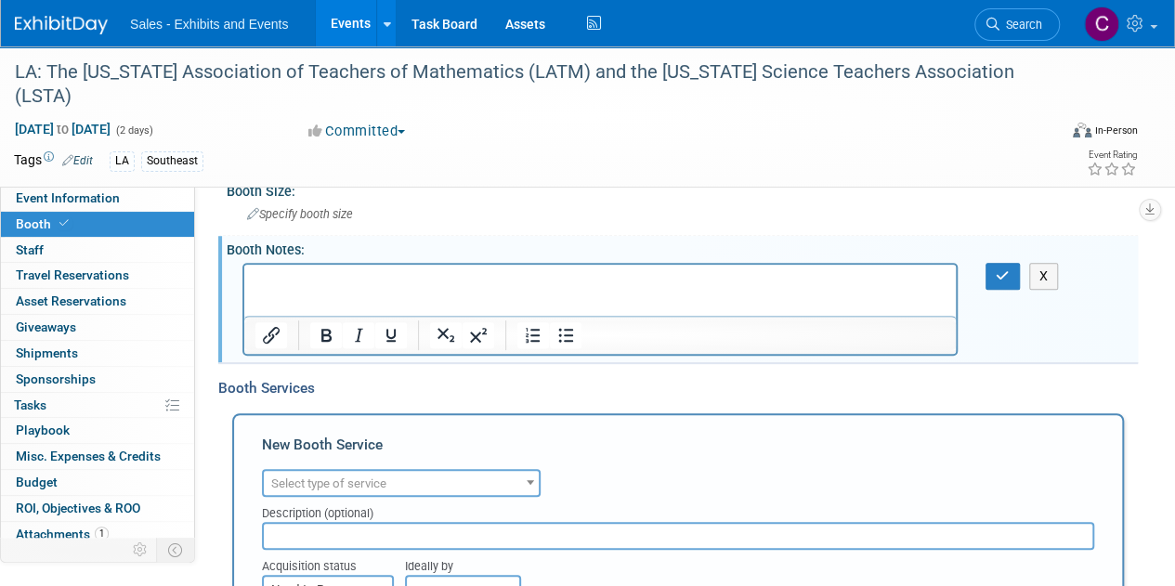
drag, startPoint x: 292, startPoint y: 291, endPoint x: 264, endPoint y: 292, distance: 28.8
click at [264, 290] on html at bounding box center [599, 277] width 711 height 26
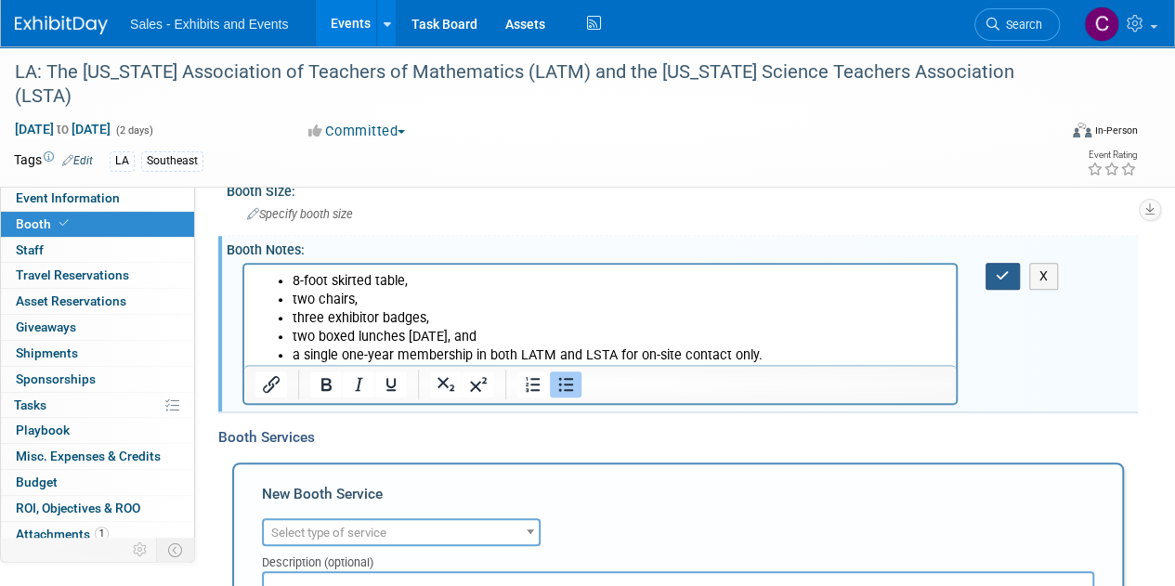
click at [995, 270] on icon "button" at bounding box center [1002, 275] width 14 height 13
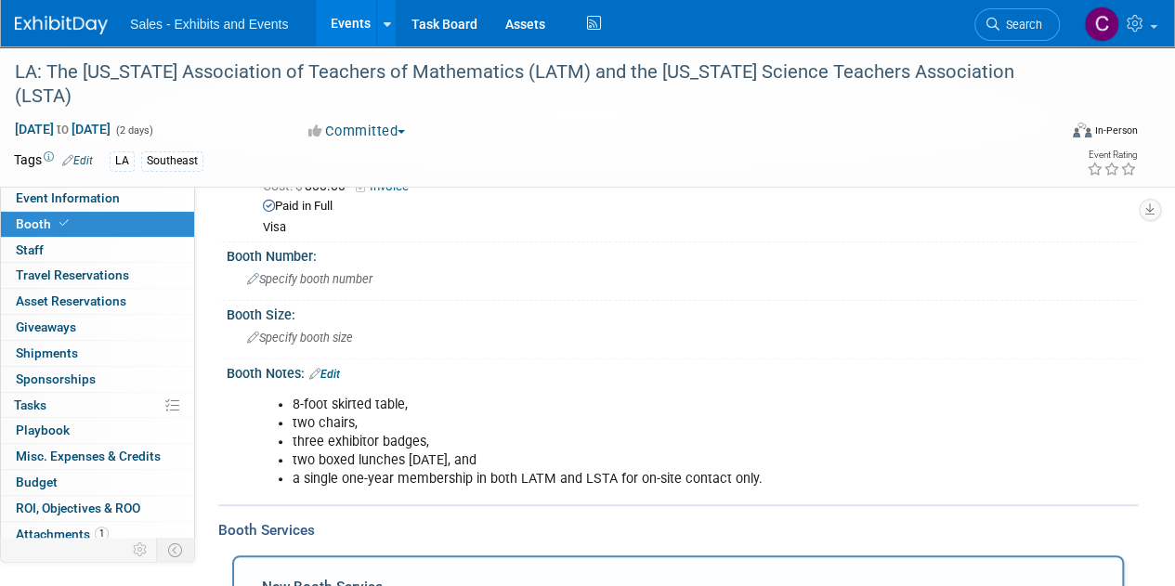
scroll to position [71, 0]
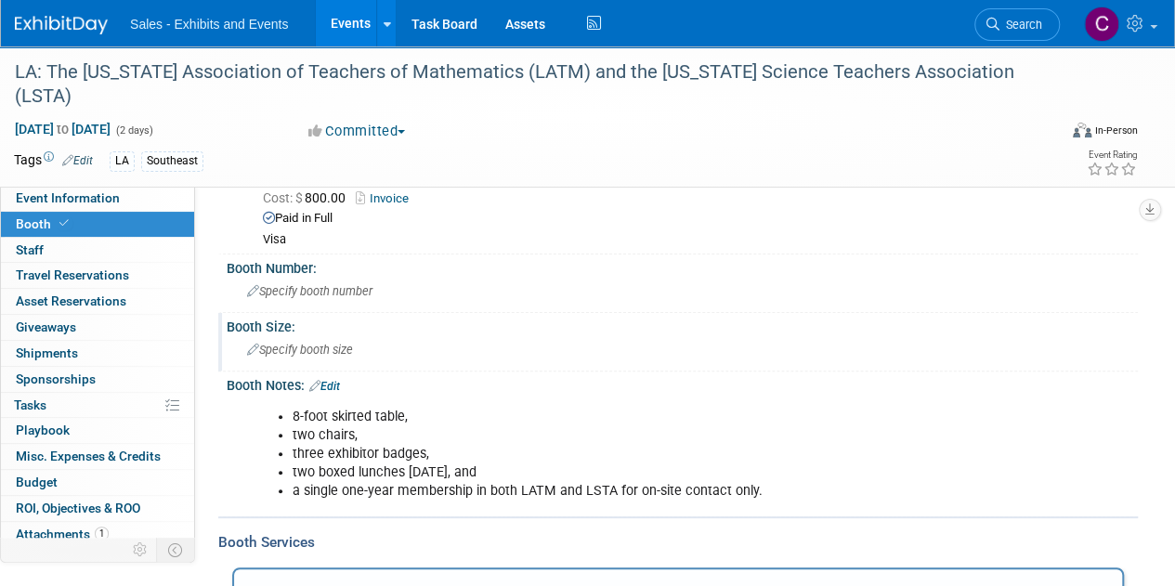
click at [321, 340] on div "Specify booth size" at bounding box center [681, 349] width 883 height 29
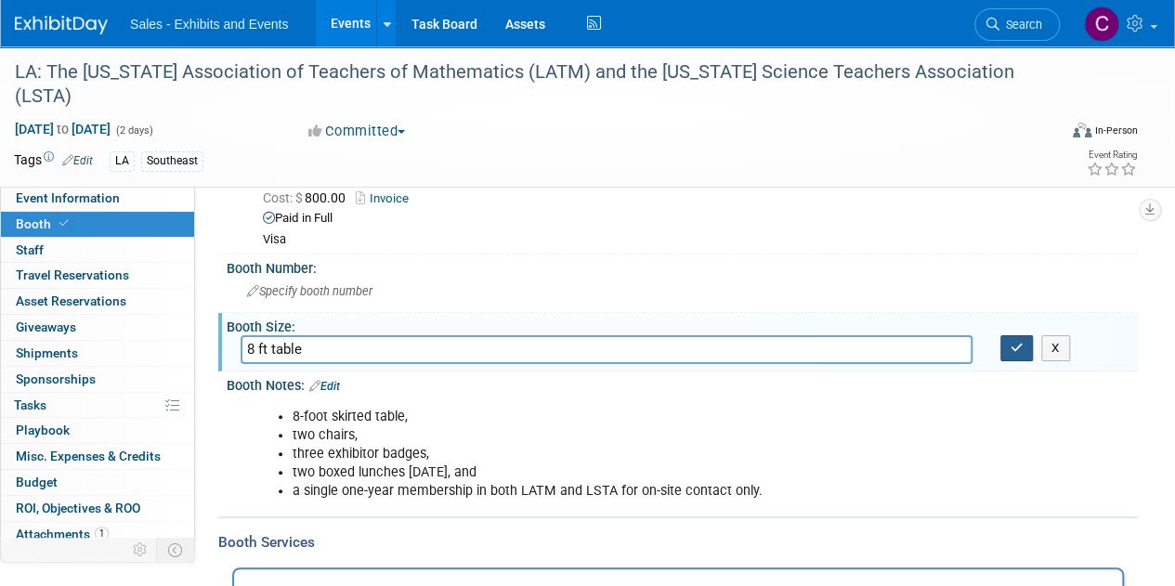
type input "8 ft table"
click at [1005, 345] on button "button" at bounding box center [1016, 348] width 33 height 26
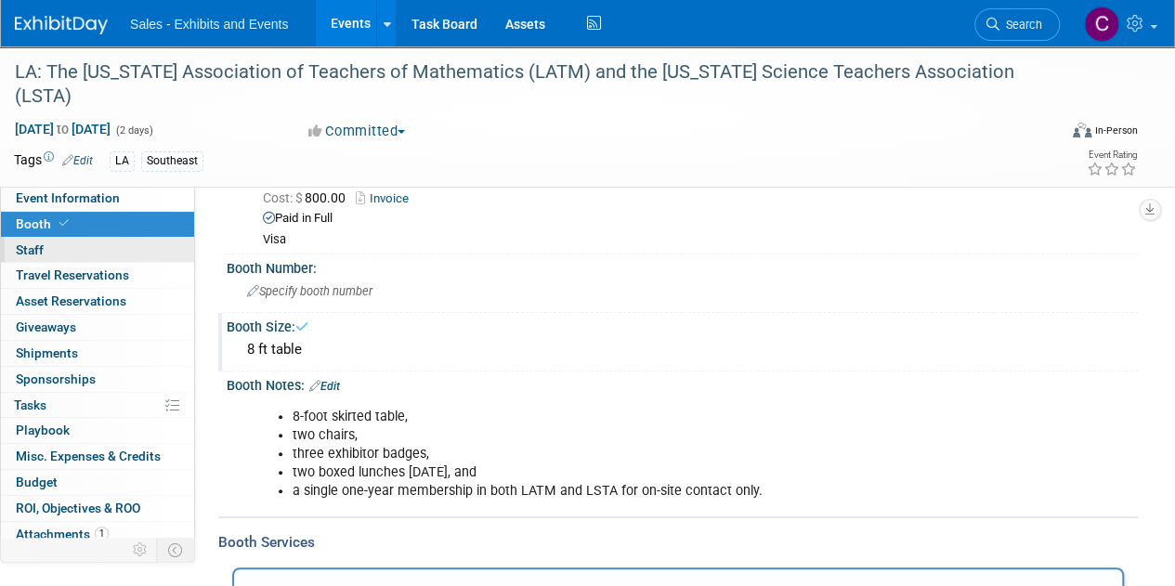
click at [12, 259] on link "0 Staff 0" at bounding box center [97, 250] width 193 height 25
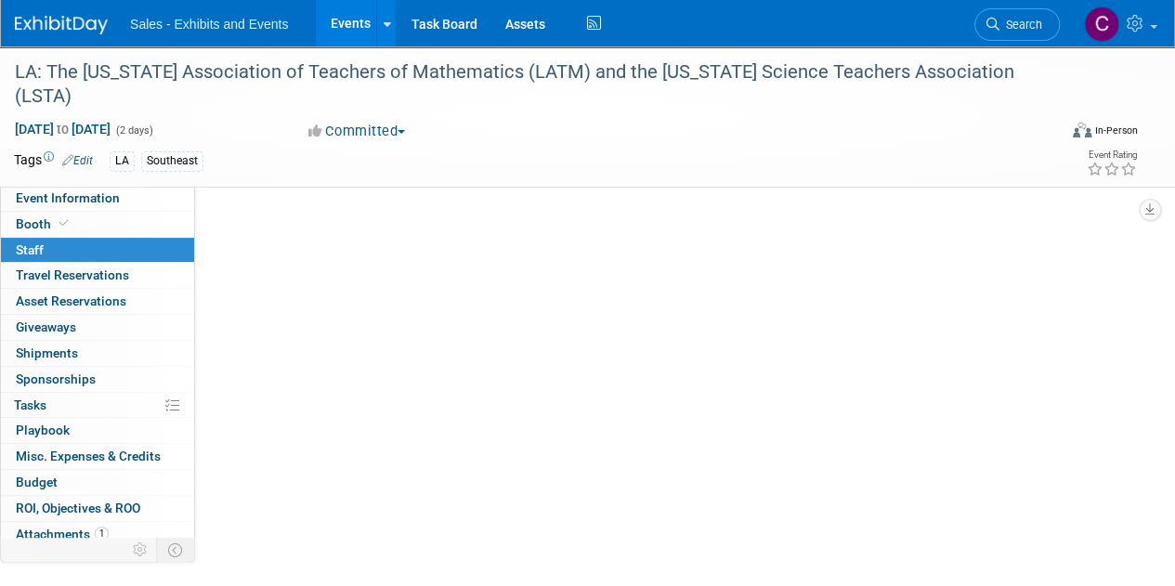
scroll to position [0, 0]
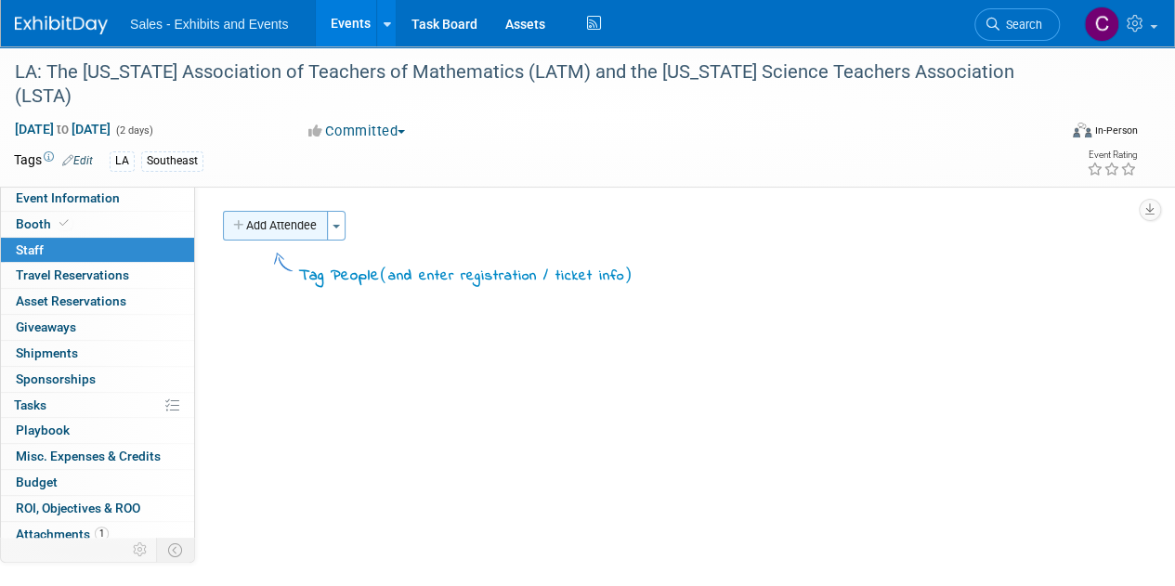
click at [266, 235] on button "Add Attendee" at bounding box center [275, 226] width 105 height 30
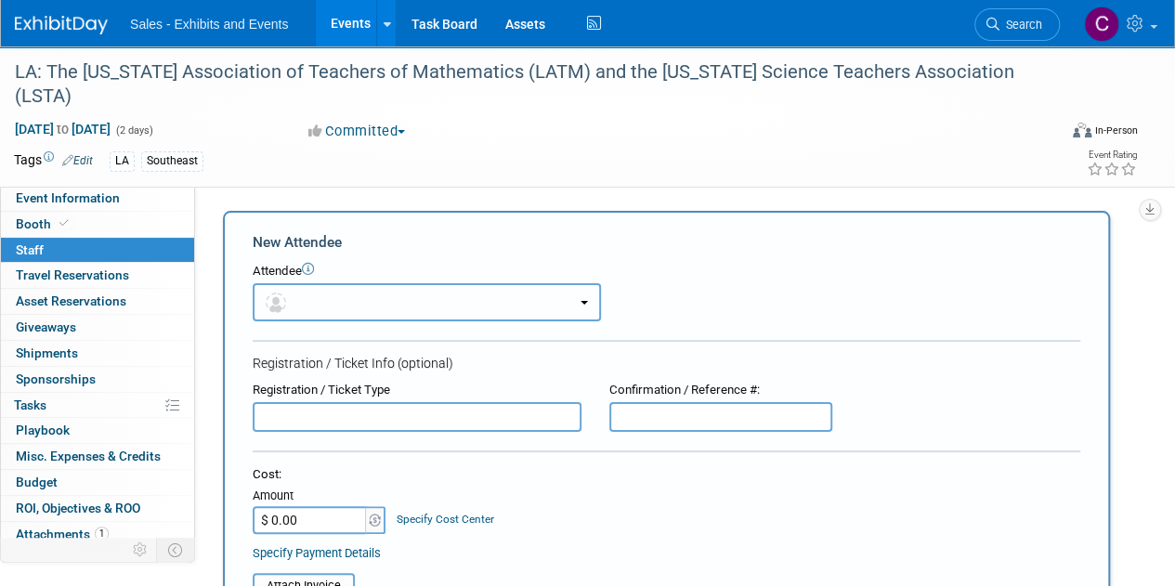
click at [351, 316] on button "button" at bounding box center [427, 302] width 348 height 38
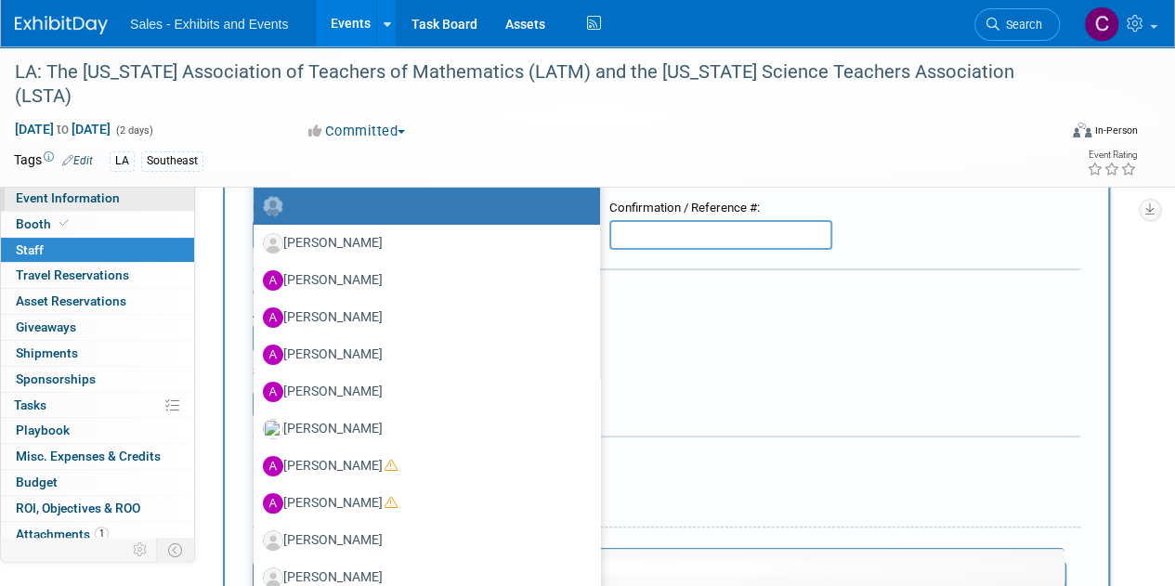
scroll to position [197, 0]
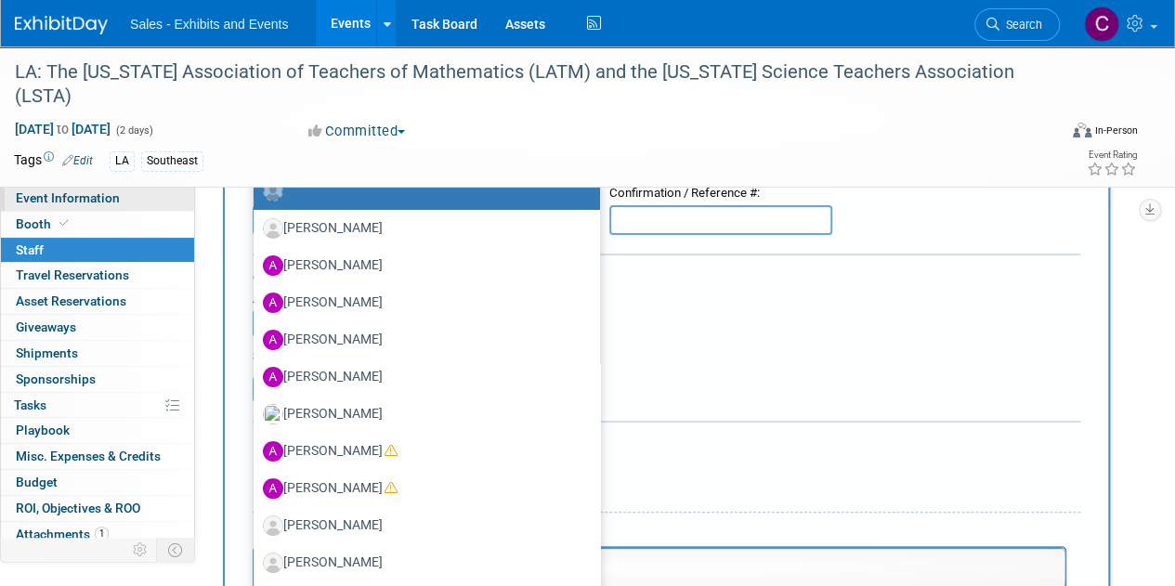
click at [50, 197] on span "Event Information" at bounding box center [68, 197] width 104 height 15
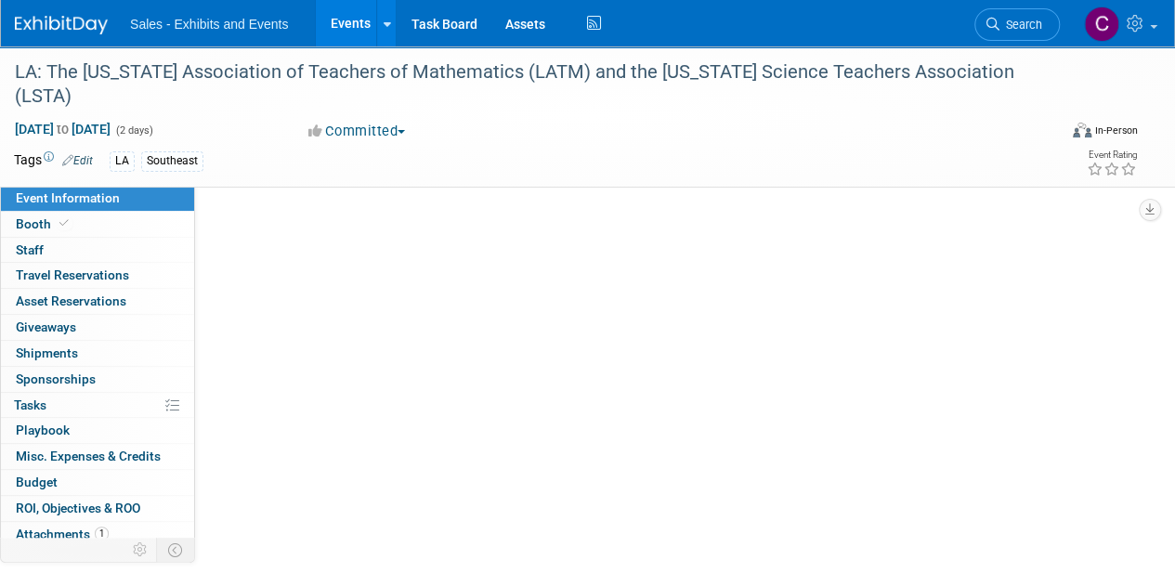
scroll to position [0, 0]
select select "Southeast"
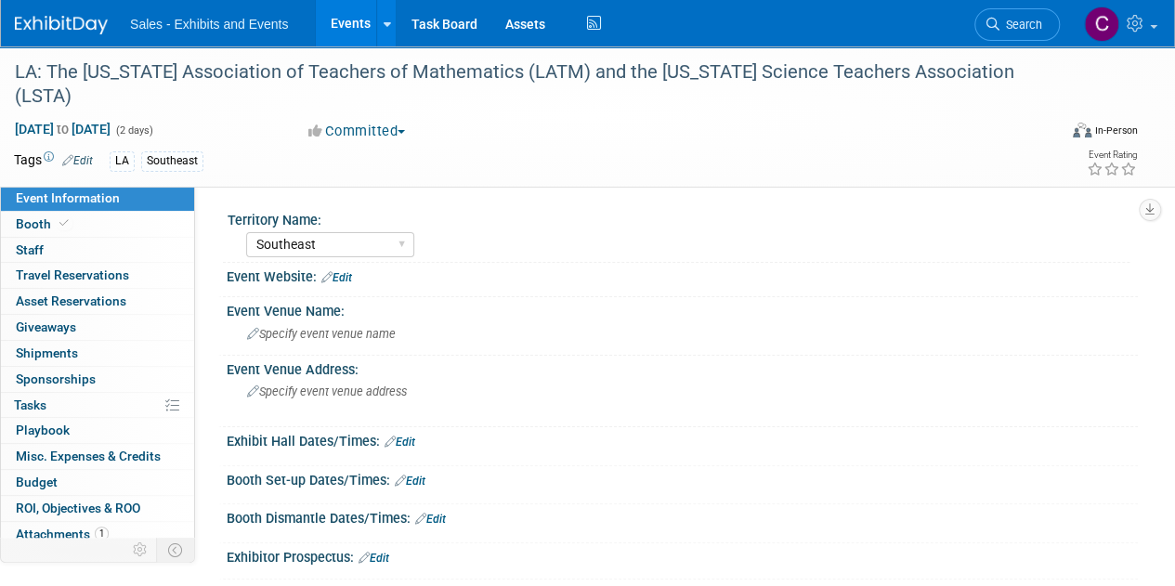
click at [342, 277] on link "Edit" at bounding box center [336, 277] width 31 height 13
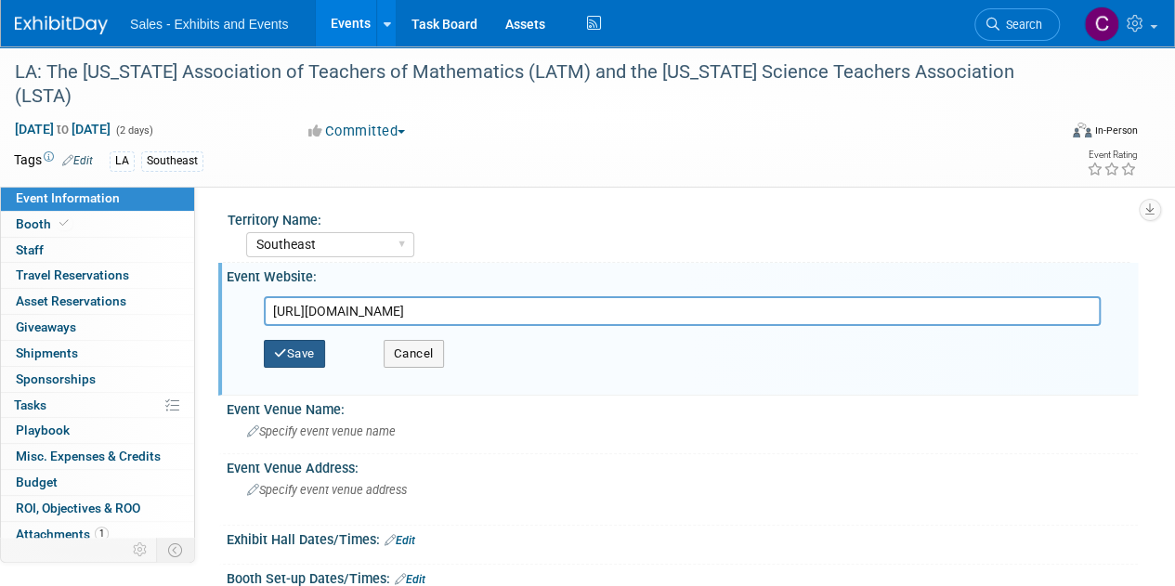
type input "https://lsta.info/commercial-exhibitor-info"
click at [305, 356] on button "Save" at bounding box center [294, 354] width 61 height 28
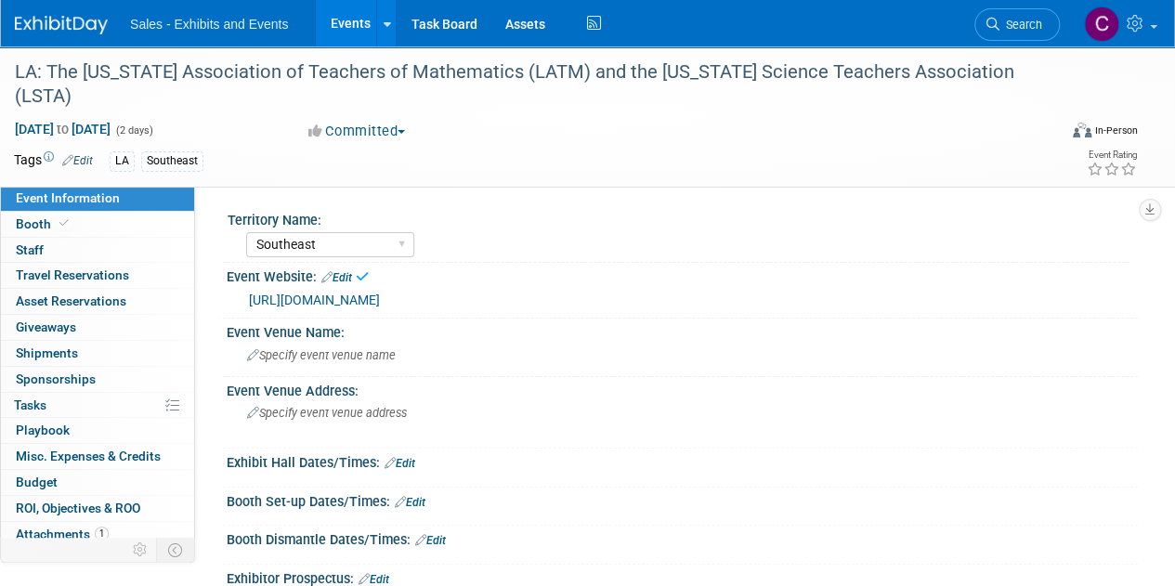
click at [305, 356] on span "Specify event venue name" at bounding box center [321, 355] width 149 height 14
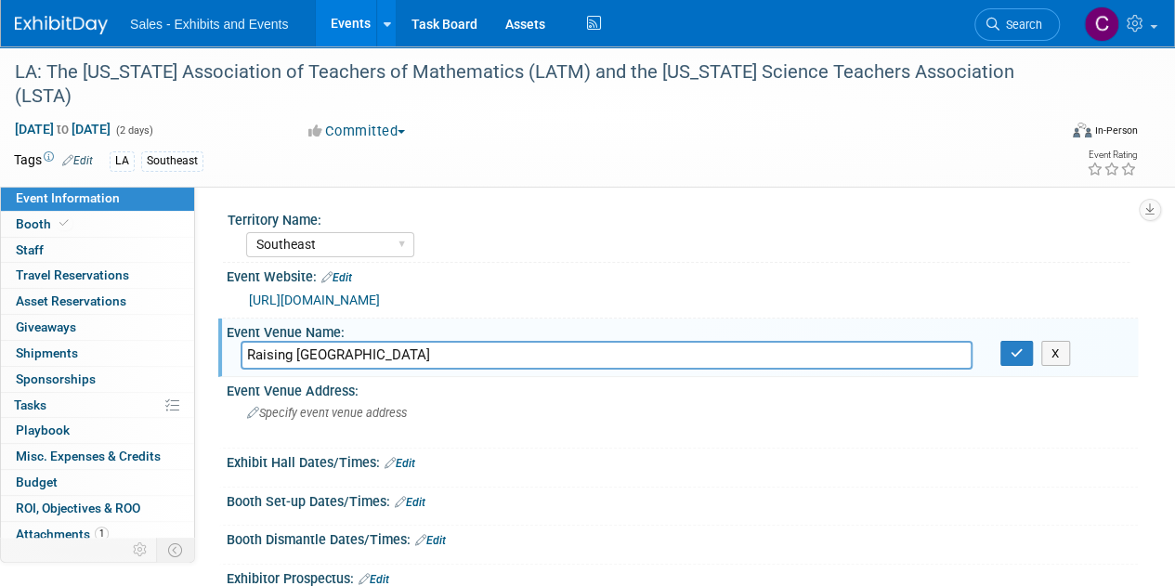
type input "Raising Cane's River Center"
click at [360, 427] on div "Specify event venue address" at bounding box center [416, 419] width 352 height 43
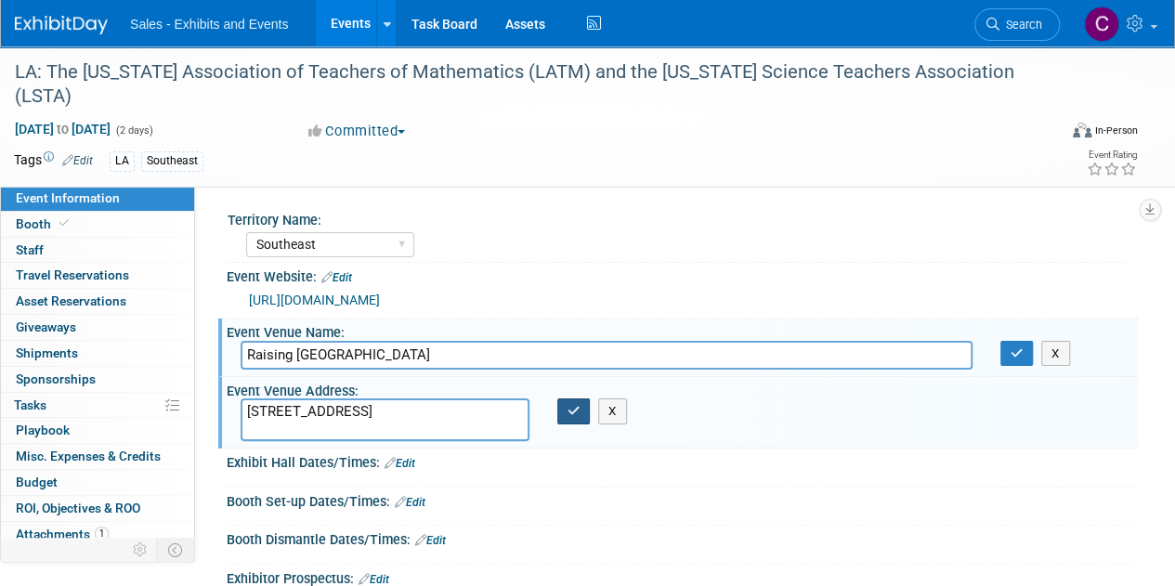
type textarea "275 S River Rd, Baton Rouge, LA 70802"
click at [578, 417] on button "button" at bounding box center [573, 411] width 33 height 26
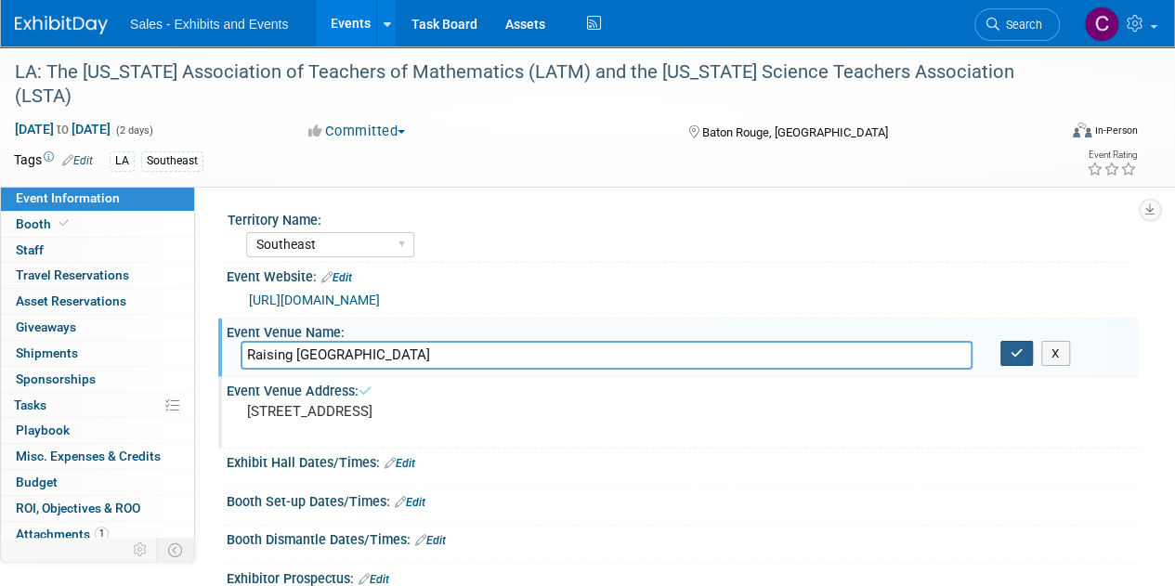
click at [1014, 355] on icon "button" at bounding box center [1016, 353] width 13 height 12
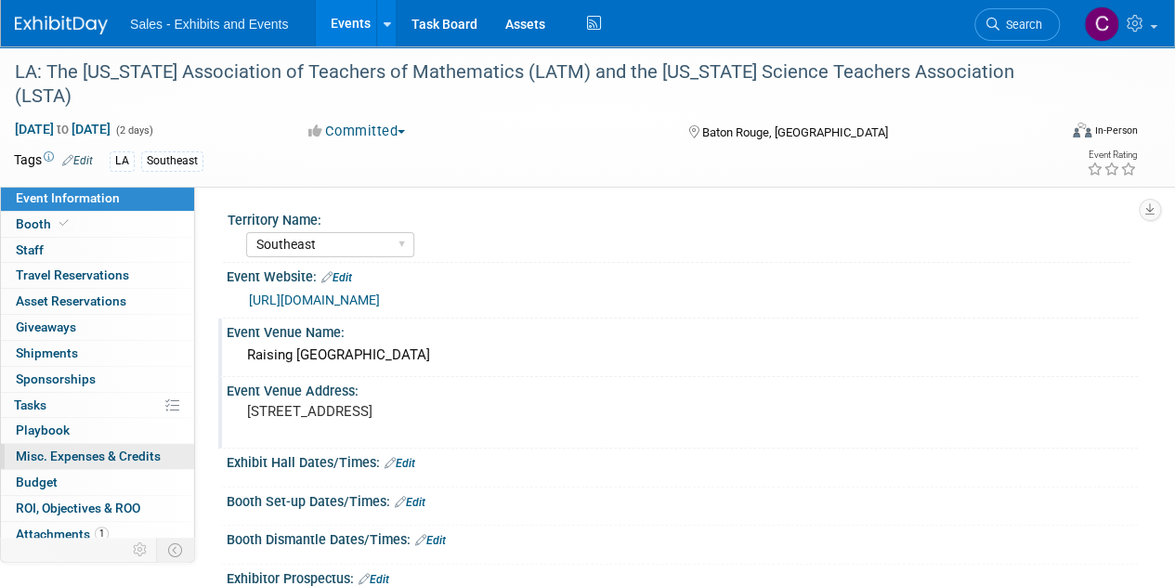
click at [33, 444] on link "0 Misc. Expenses & Credits 0" at bounding box center [97, 456] width 193 height 25
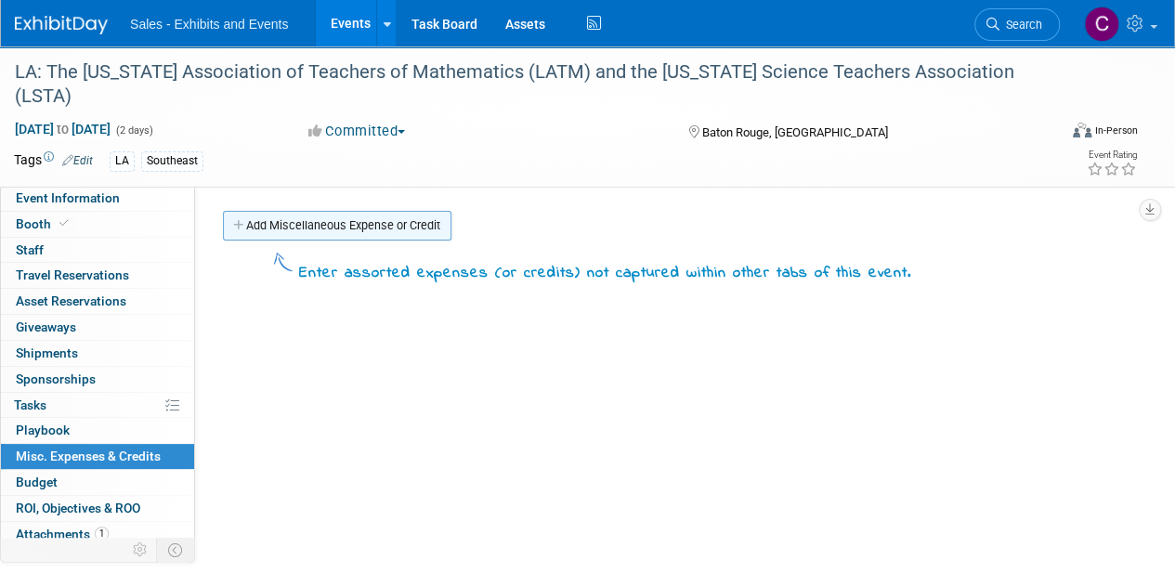
click at [303, 220] on link "Add Miscellaneous Expense or Credit" at bounding box center [337, 226] width 228 height 30
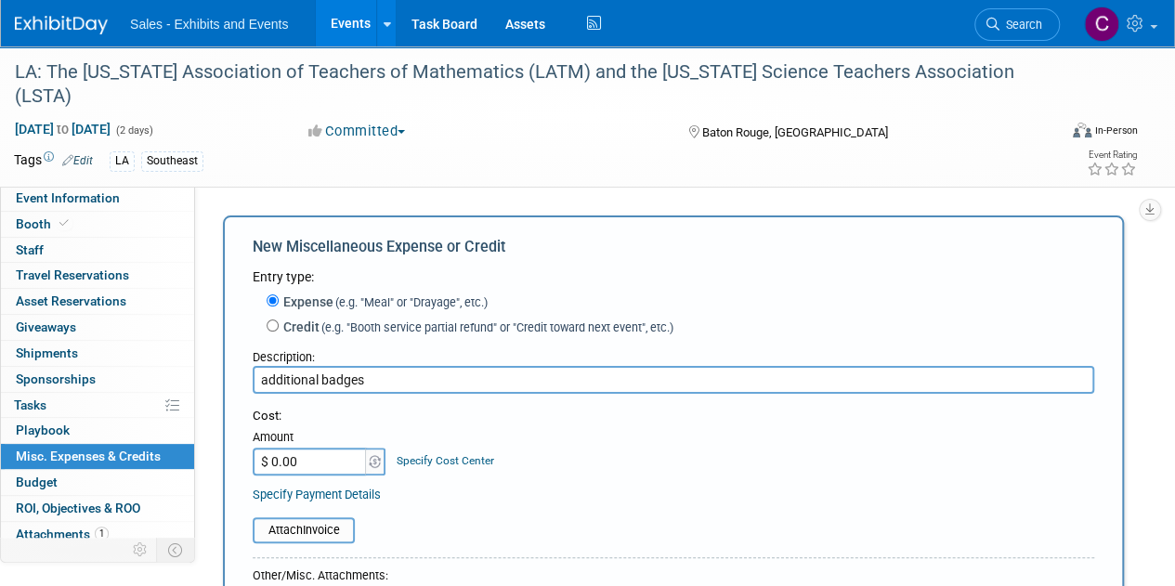
type input "additional badges"
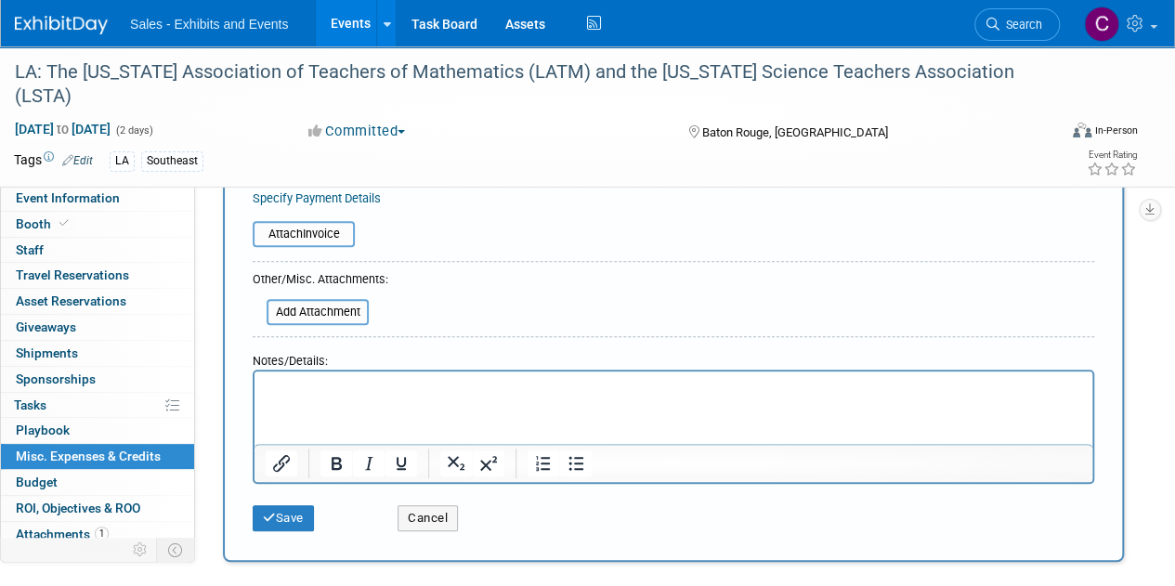
scroll to position [301, 0]
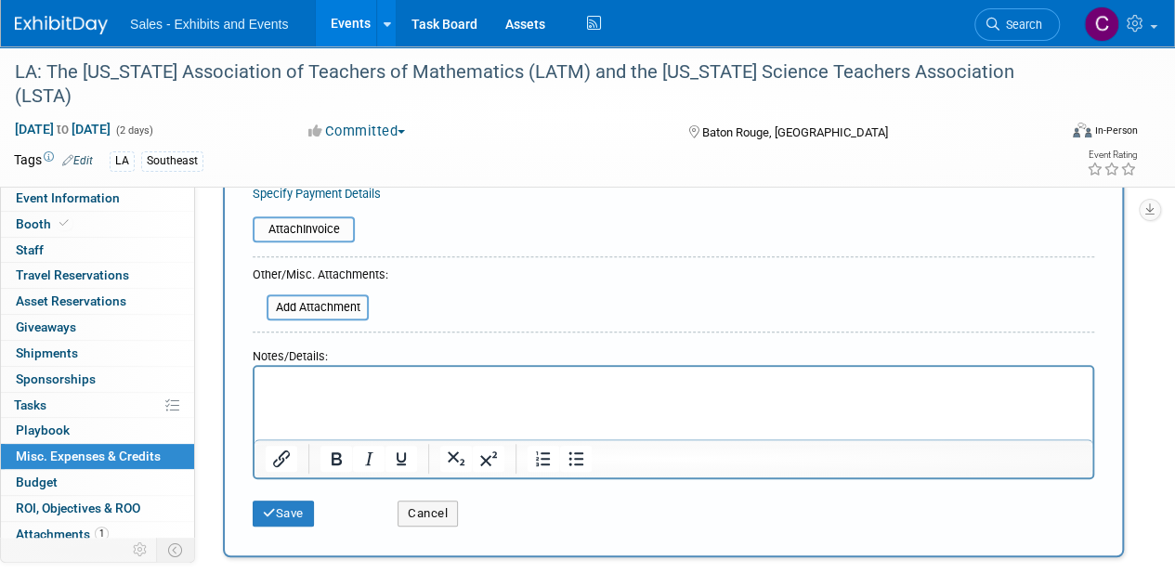
drag, startPoint x: 1188, startPoint y: 195, endPoint x: 826, endPoint y: 40, distance: 393.1
click at [451, 514] on button "Cancel" at bounding box center [427, 513] width 60 height 26
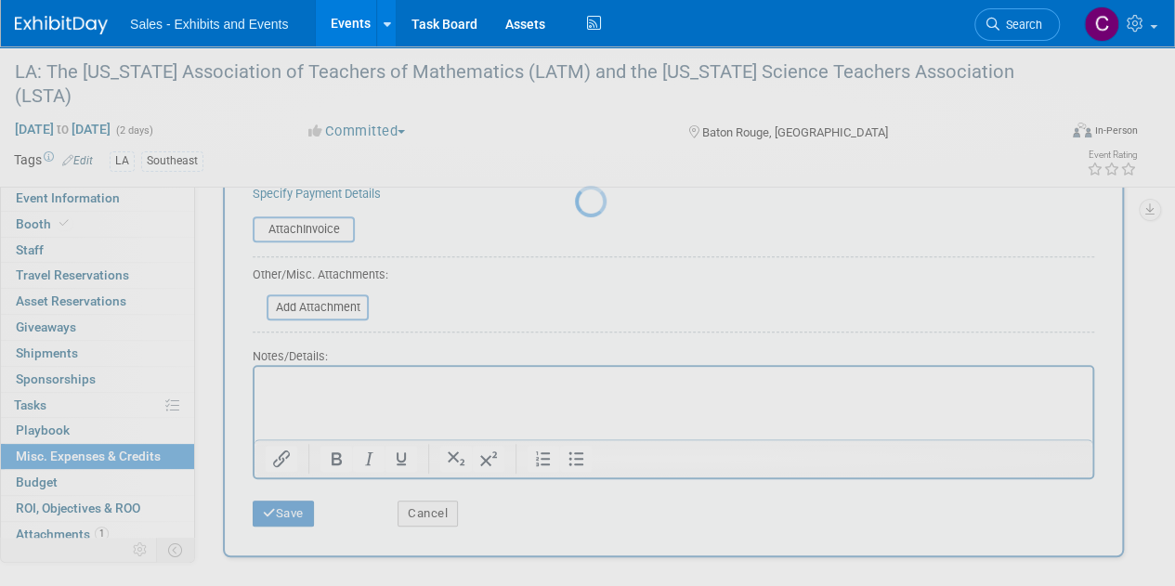
scroll to position [0, 0]
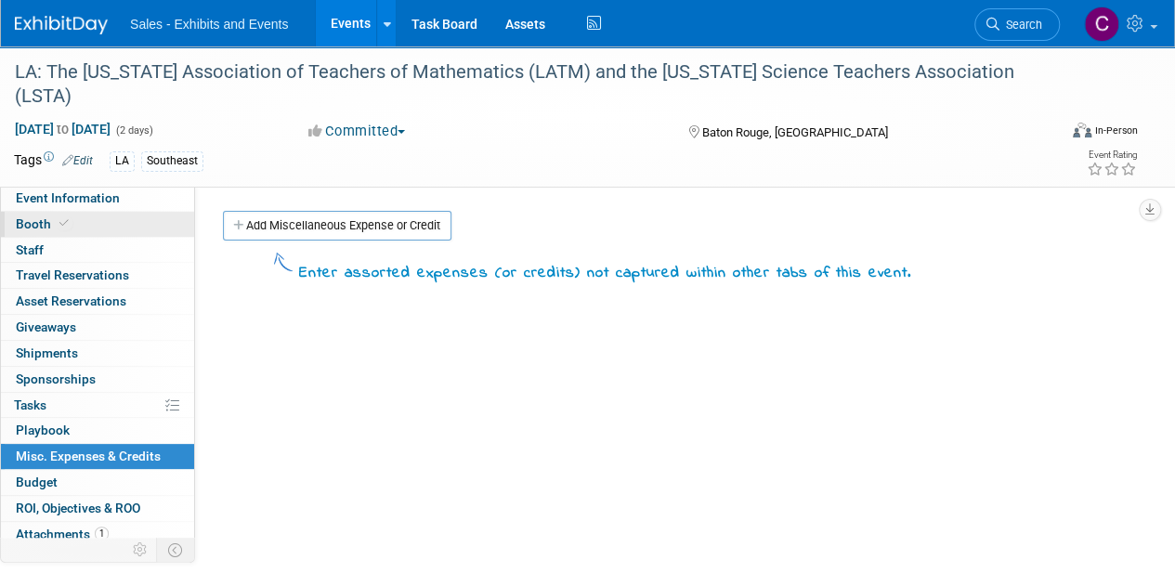
click at [44, 226] on span "Booth" at bounding box center [44, 223] width 57 height 15
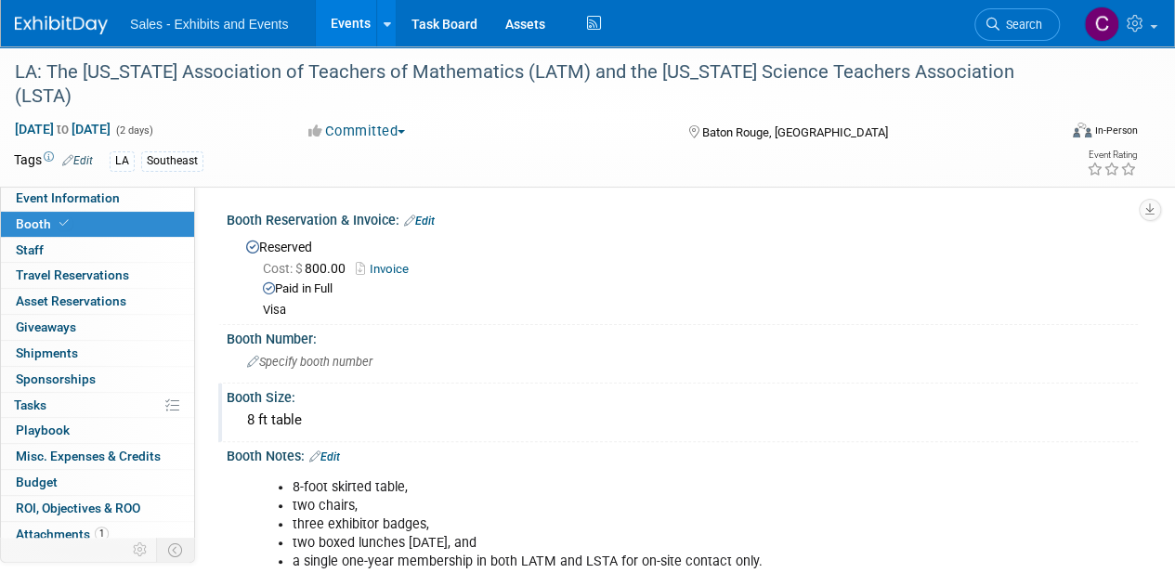
click at [240, 416] on div "8 ft table" at bounding box center [681, 420] width 883 height 29
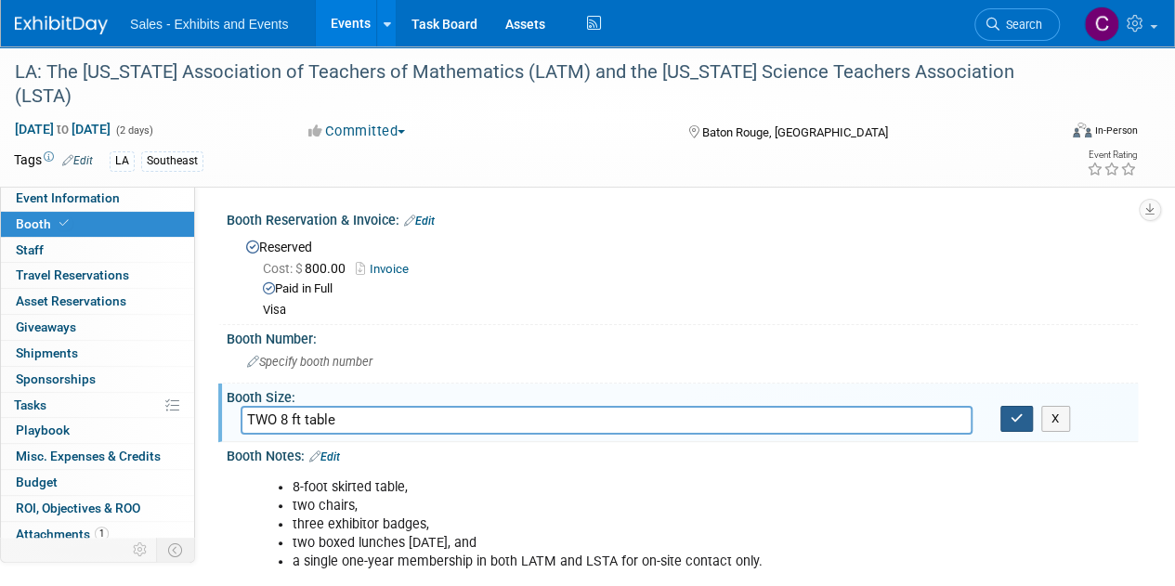
type input "TWO 8 ft table"
click at [1015, 412] on icon "button" at bounding box center [1016, 418] width 13 height 12
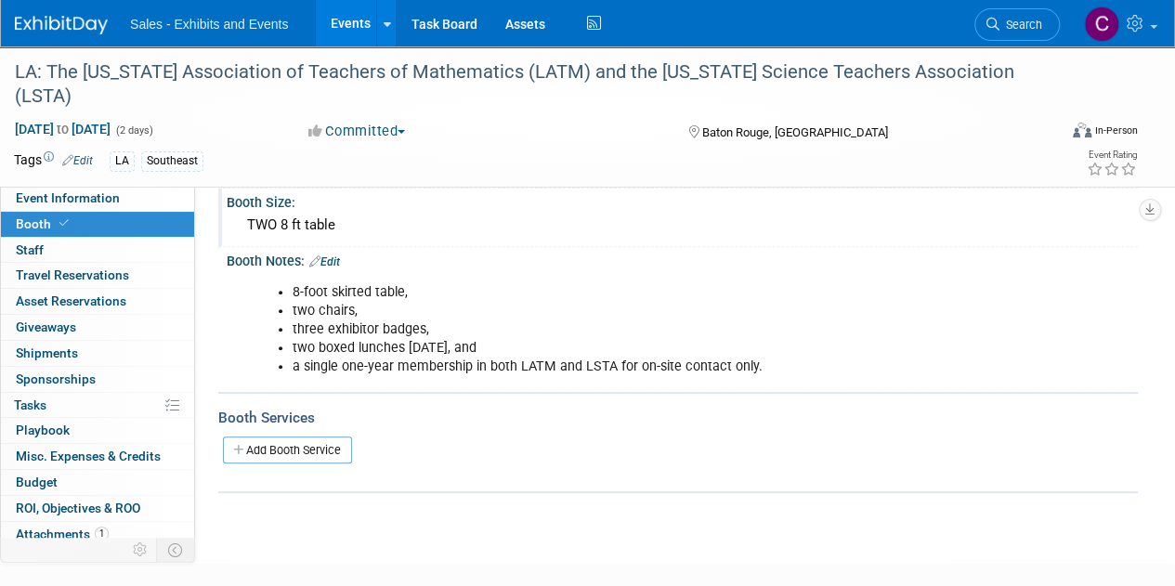
scroll to position [300, 0]
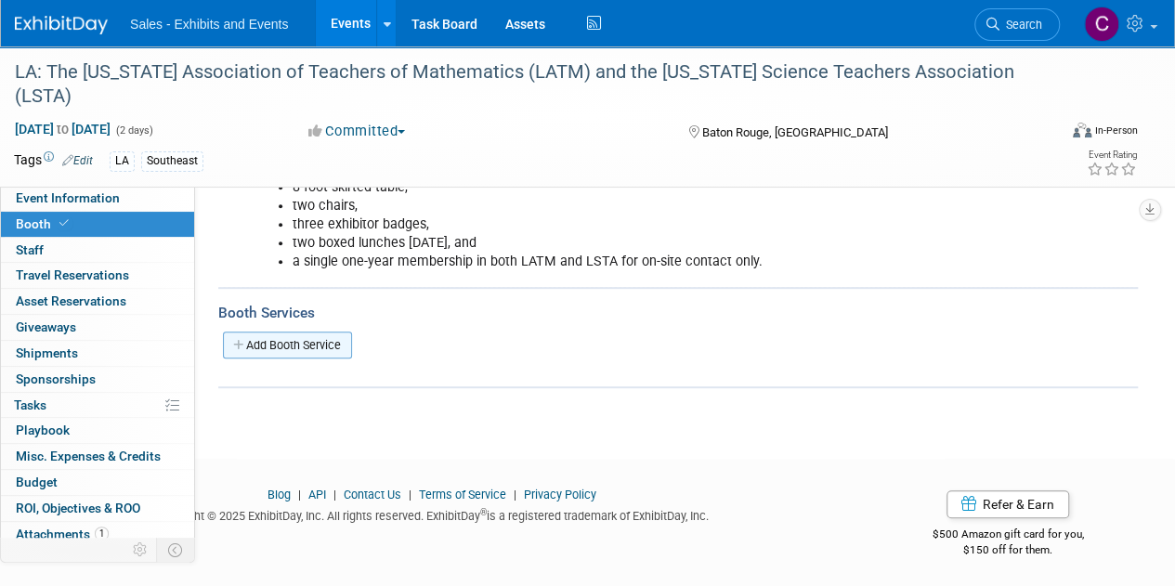
click at [308, 343] on link "Add Booth Service" at bounding box center [287, 344] width 129 height 27
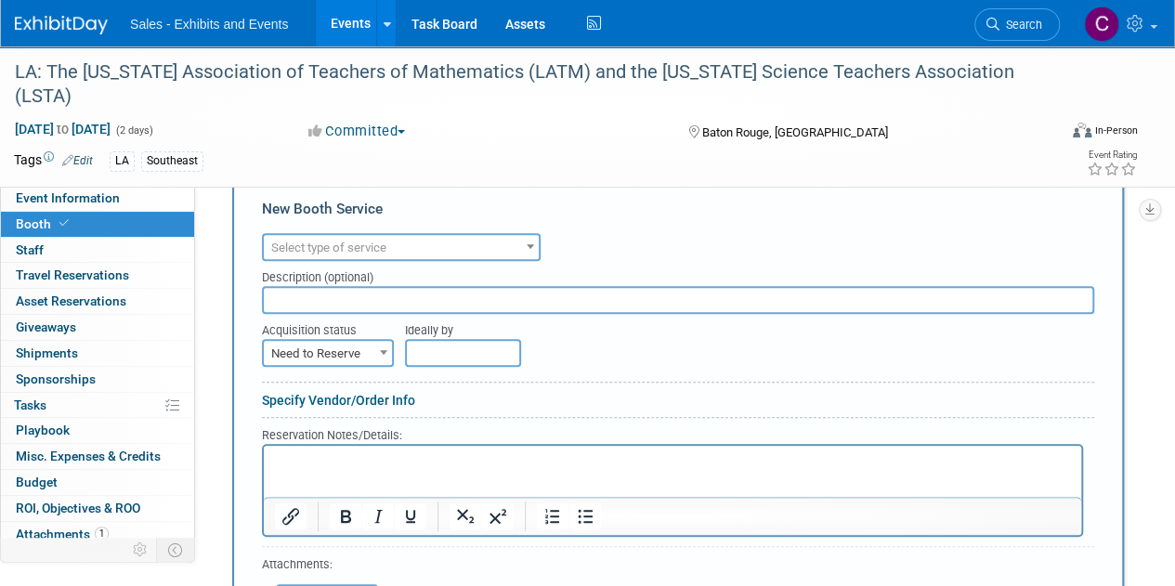
scroll to position [516, 0]
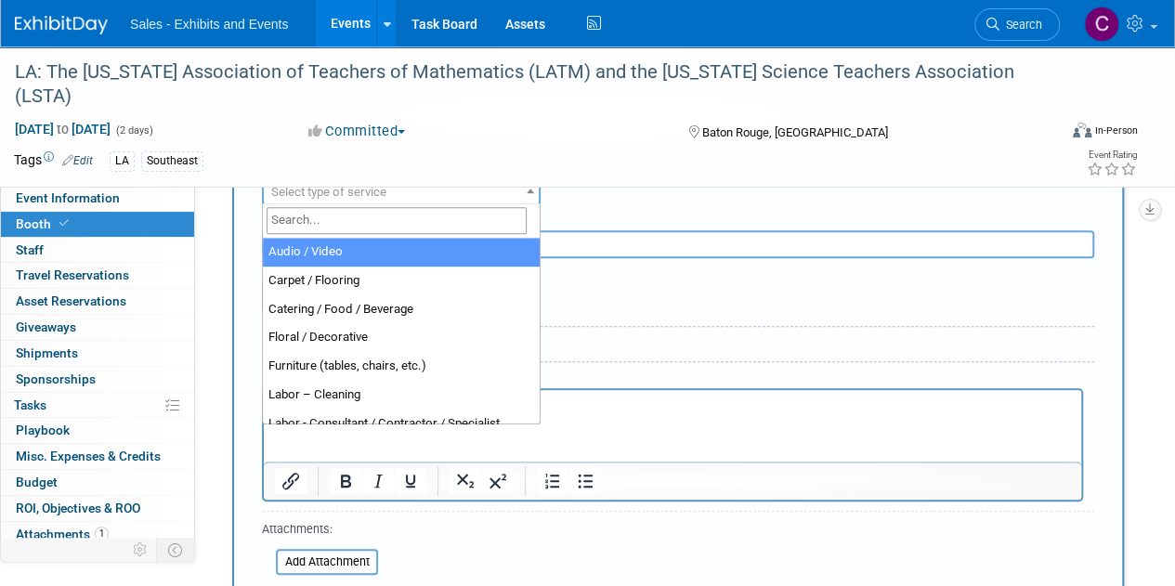
click at [391, 191] on span "Select type of service" at bounding box center [401, 192] width 275 height 26
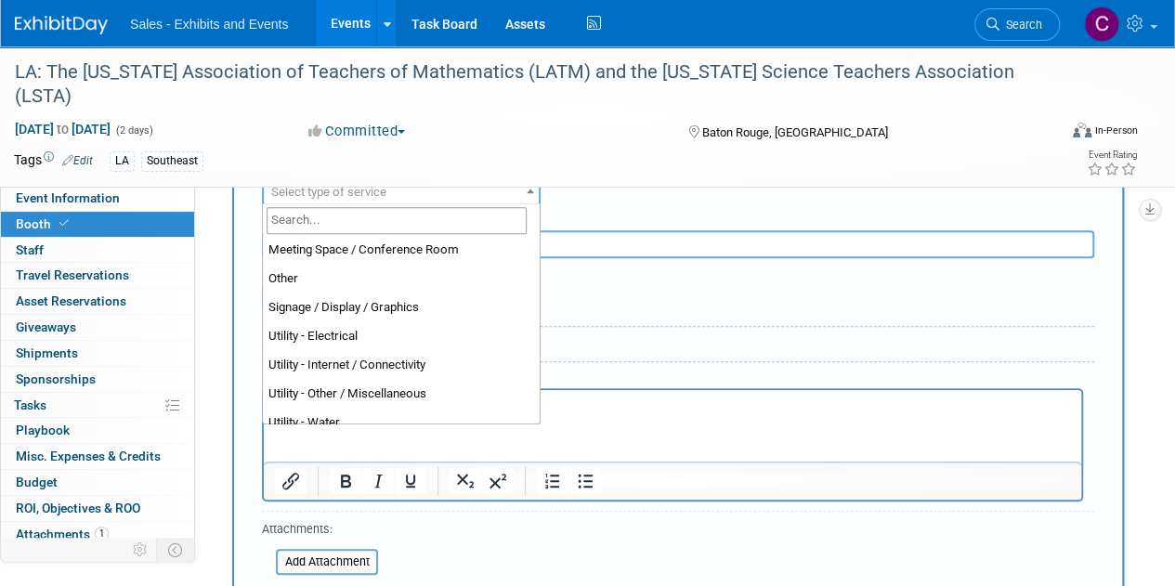
scroll to position [476, 0]
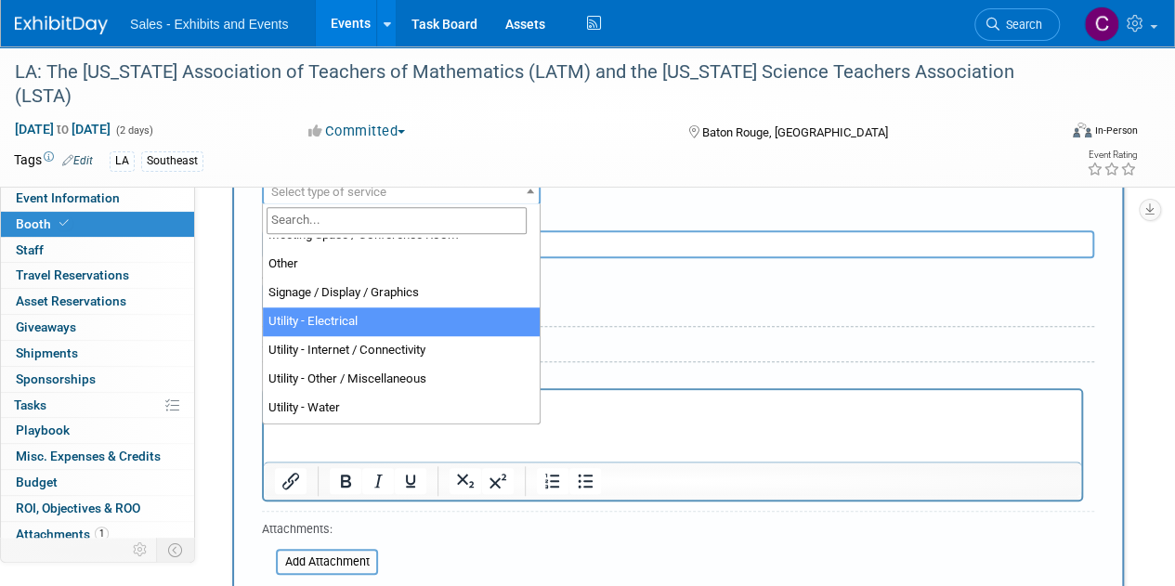
select select "8"
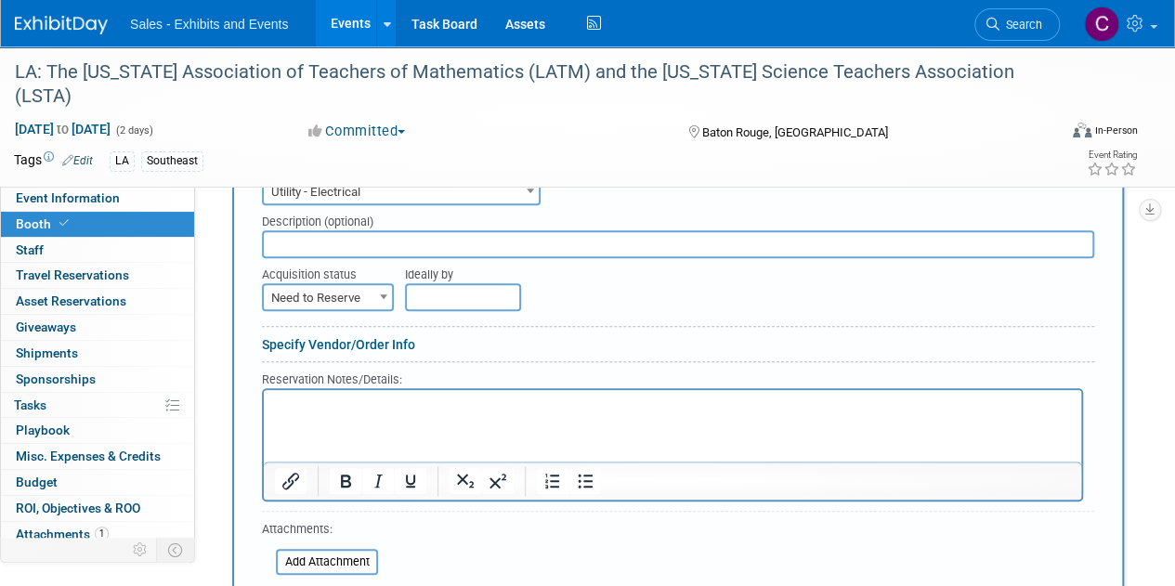
click at [323, 287] on span "Need to Reserve" at bounding box center [328, 298] width 128 height 26
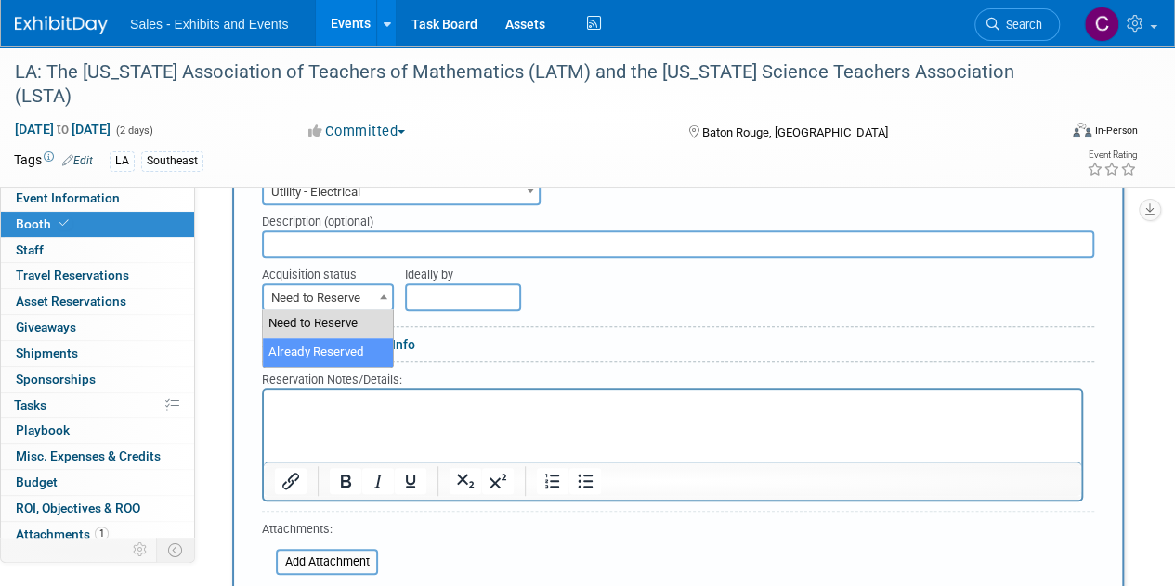
select select "2"
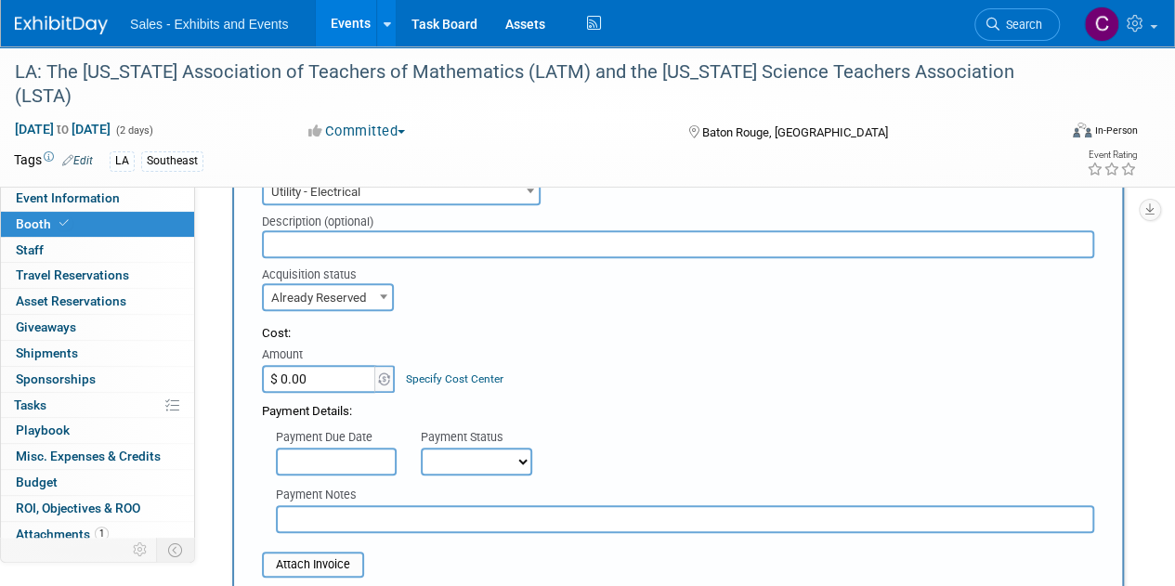
click at [327, 370] on input "$ 0.00" at bounding box center [320, 379] width 116 height 28
type input "$ 35.00"
click at [435, 466] on select "Not Paid Yet Partially Paid Paid in Full" at bounding box center [476, 462] width 111 height 28
select select "1"
click at [421, 448] on select "Not Paid Yet Partially Paid Paid in Full" at bounding box center [476, 462] width 111 height 28
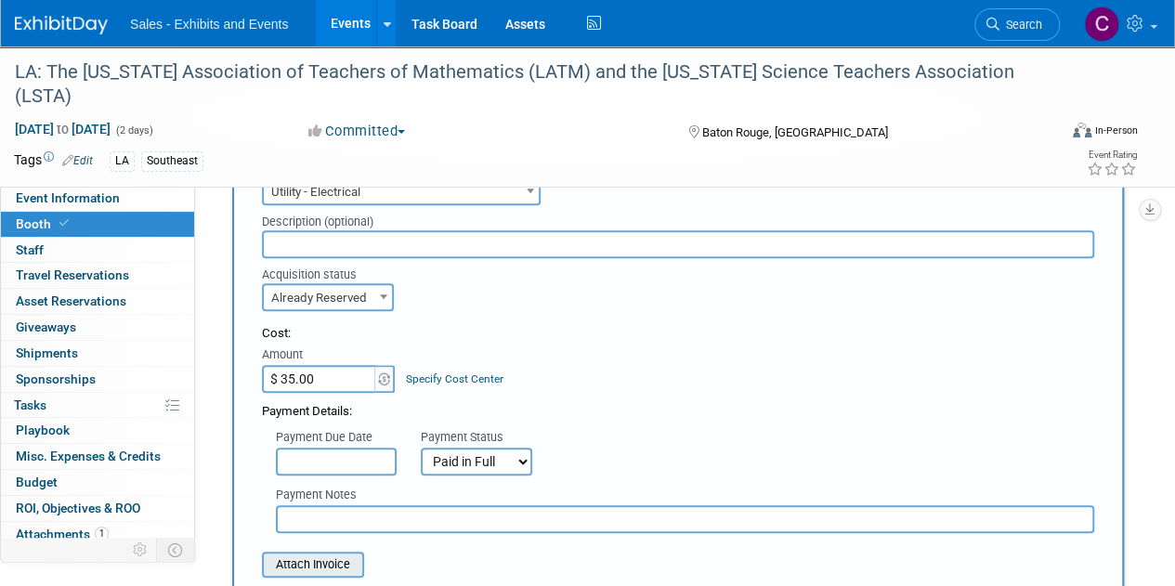
click at [311, 556] on input "file" at bounding box center [251, 564] width 221 height 22
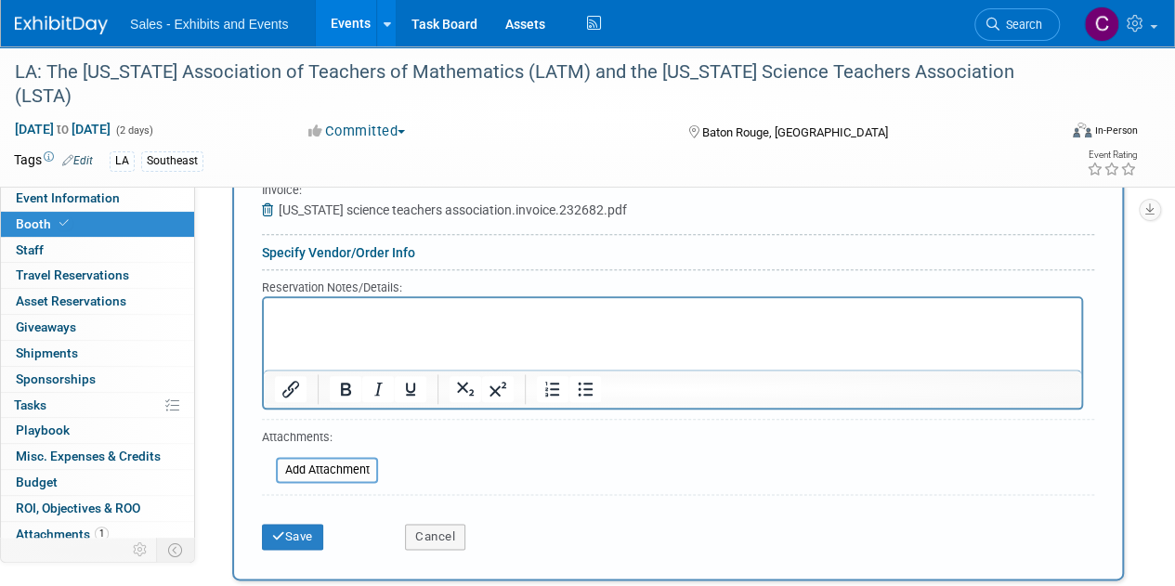
scroll to position [914, 0]
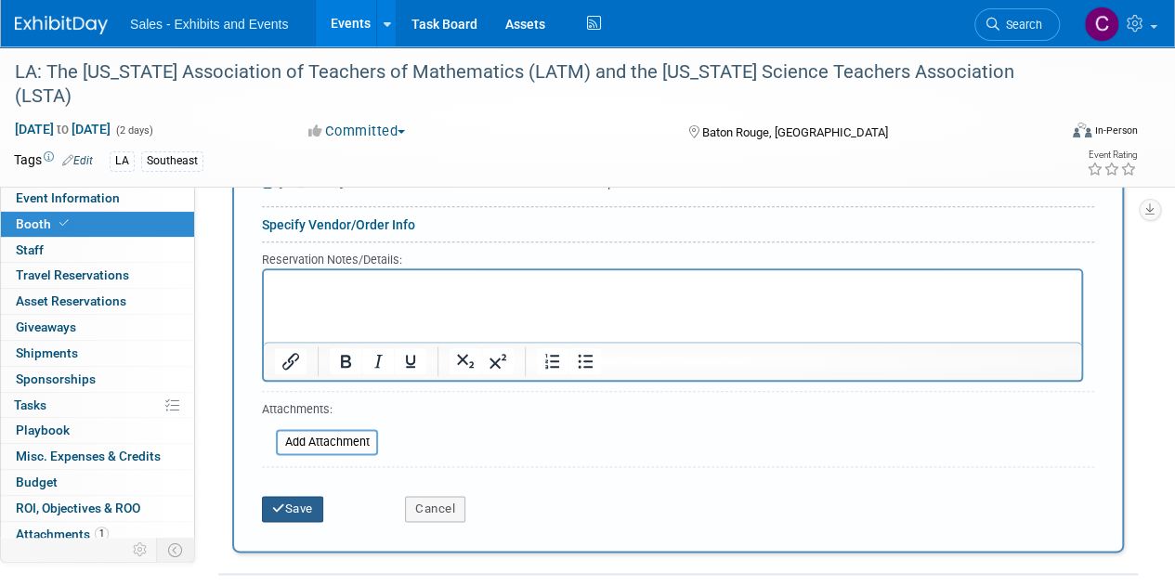
click at [312, 498] on button "Save" at bounding box center [292, 509] width 61 height 26
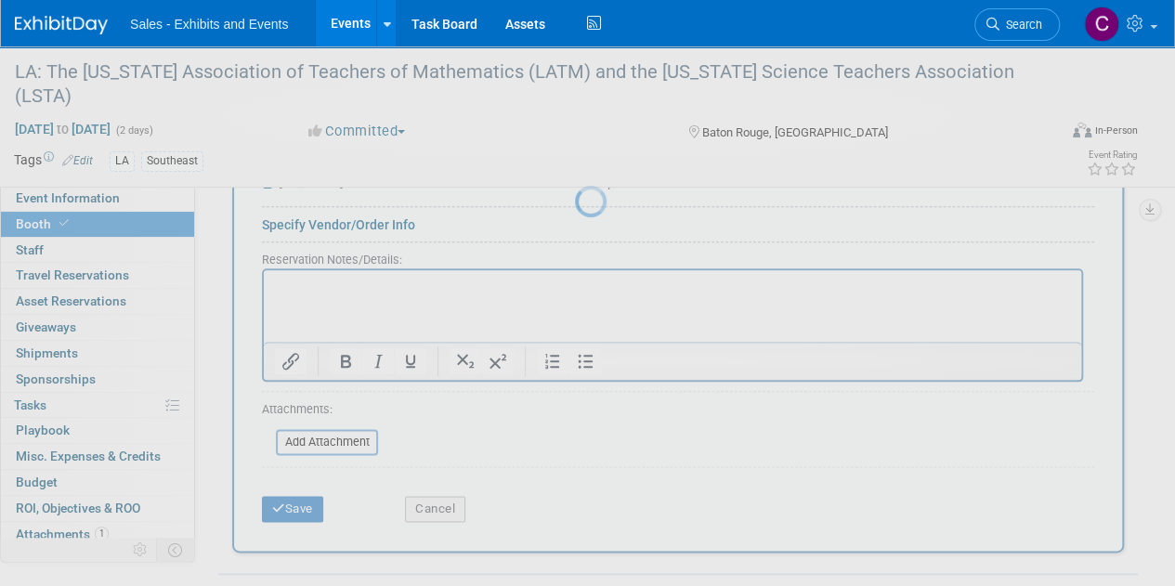
scroll to position [418, 0]
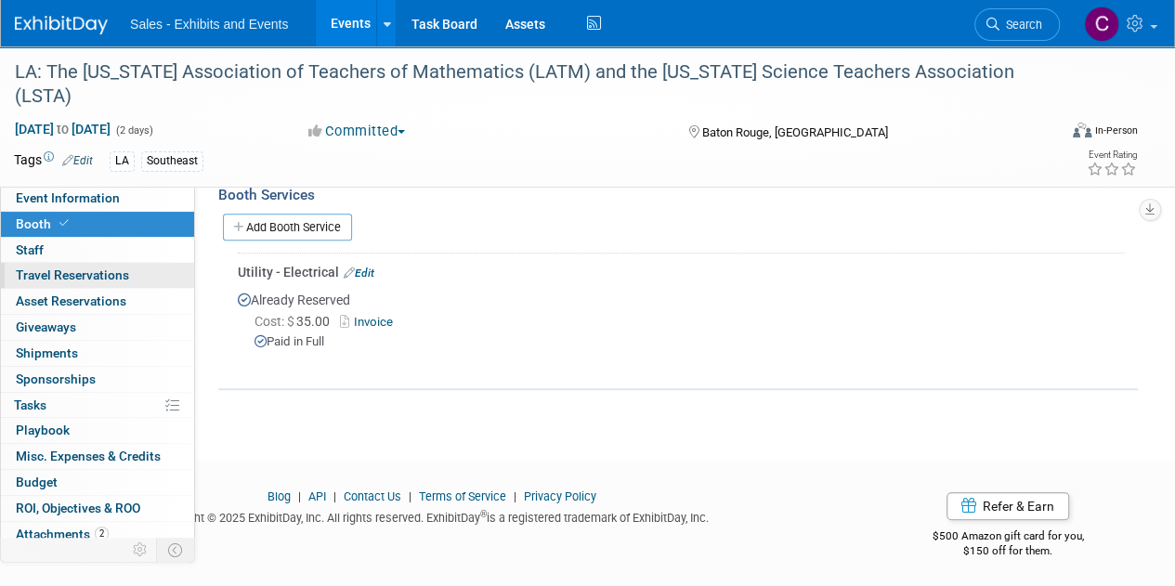
click at [19, 265] on link "0 Travel Reservations 0" at bounding box center [97, 275] width 193 height 25
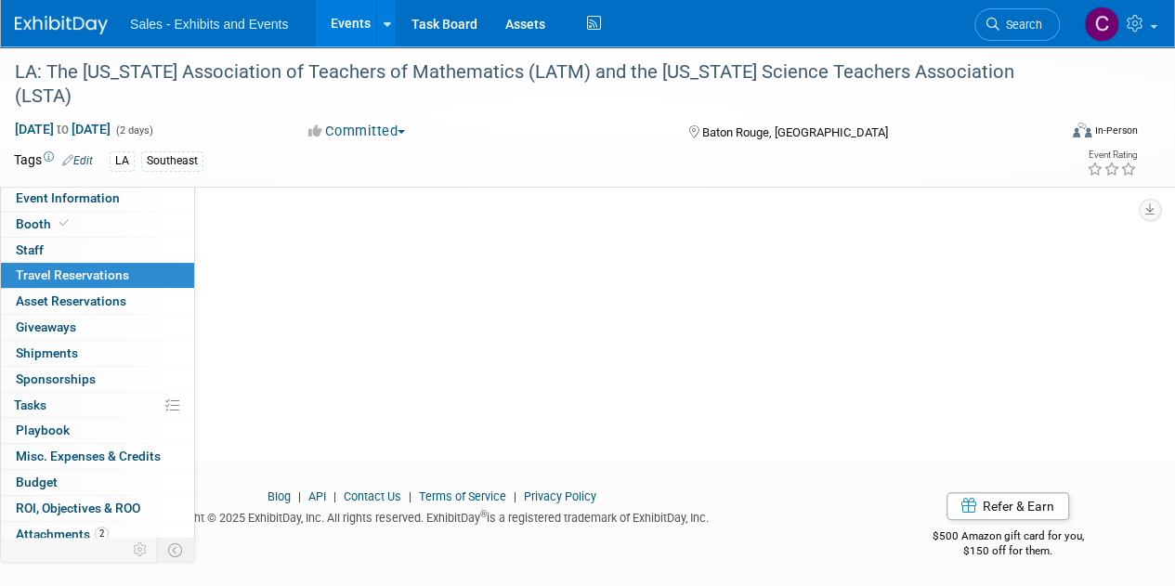
scroll to position [0, 0]
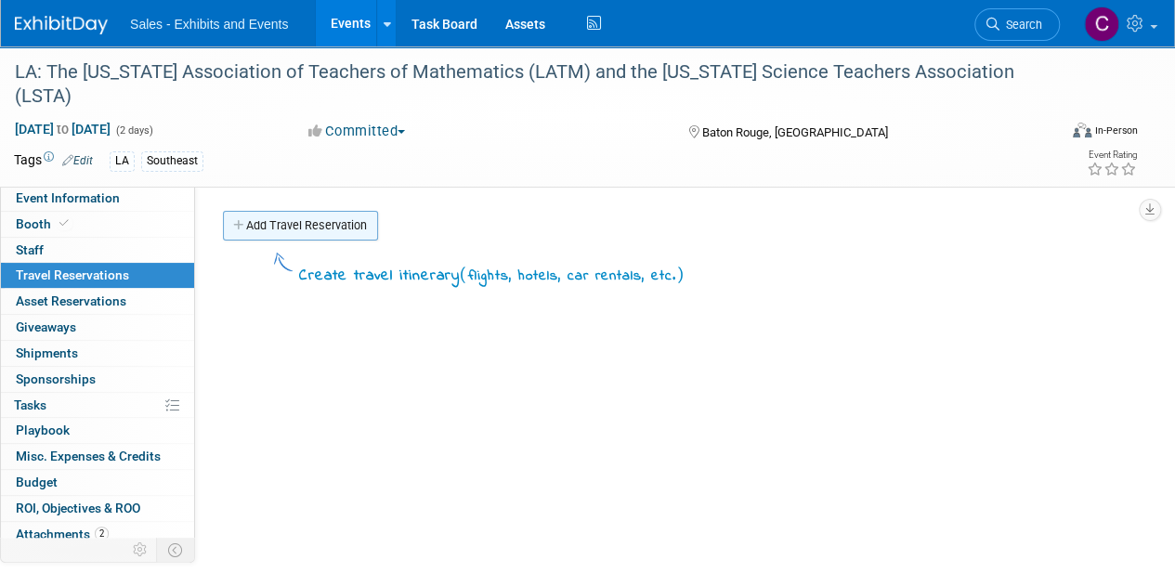
click at [280, 214] on link "Add Travel Reservation" at bounding box center [300, 226] width 155 height 30
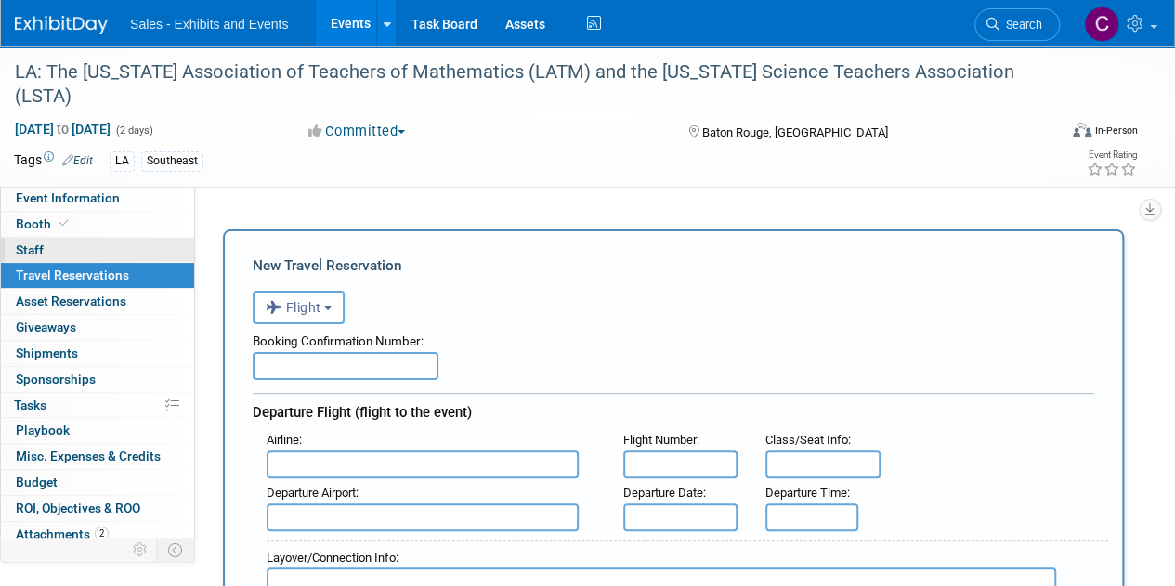
click at [28, 248] on span "Staff 0" at bounding box center [30, 249] width 28 height 15
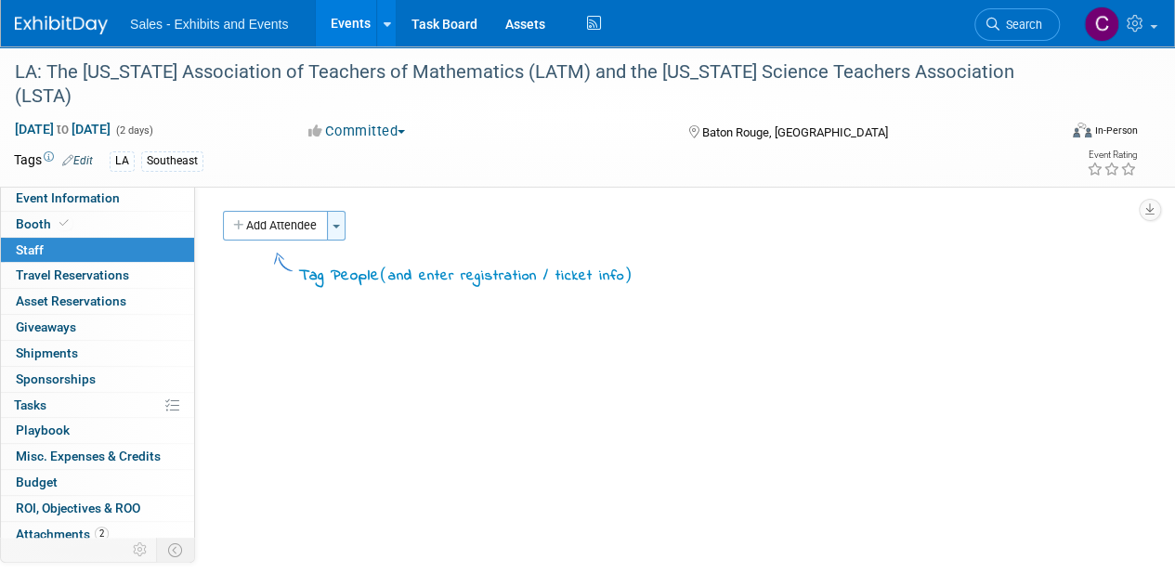
click at [344, 226] on button "Toggle Dropdown" at bounding box center [336, 226] width 19 height 30
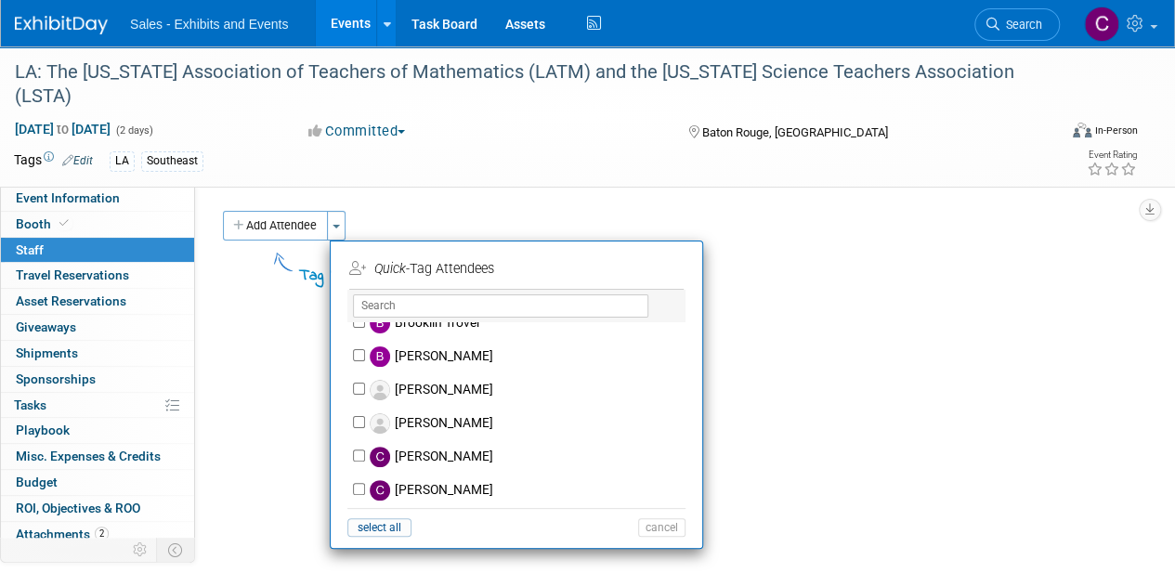
scroll to position [1209, 0]
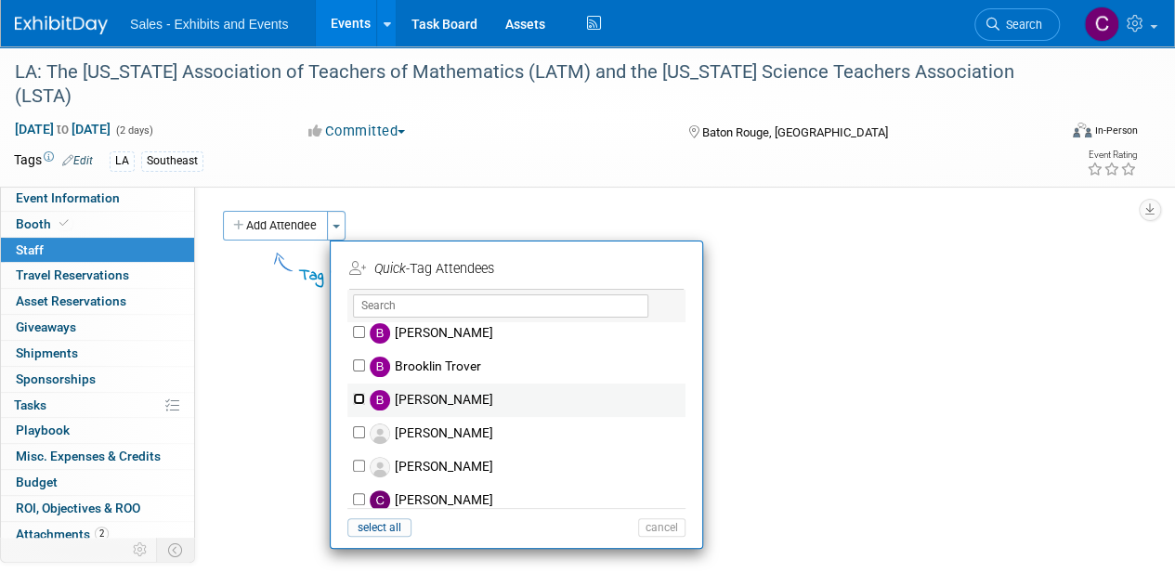
click at [358, 397] on input "[PERSON_NAME]" at bounding box center [359, 399] width 12 height 12
checkbox input "true"
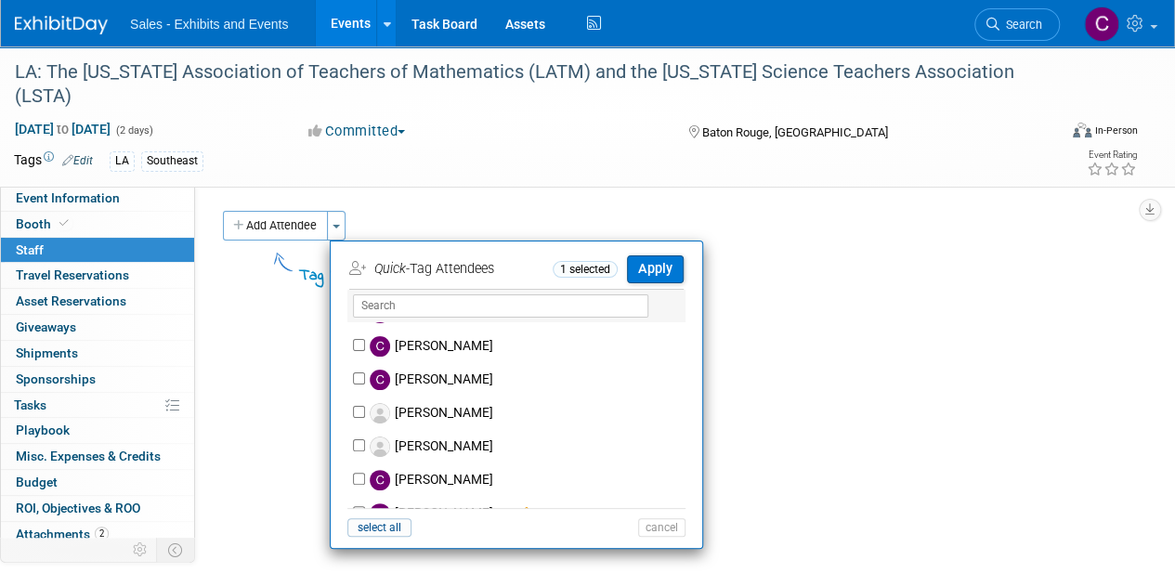
scroll to position [1642, 0]
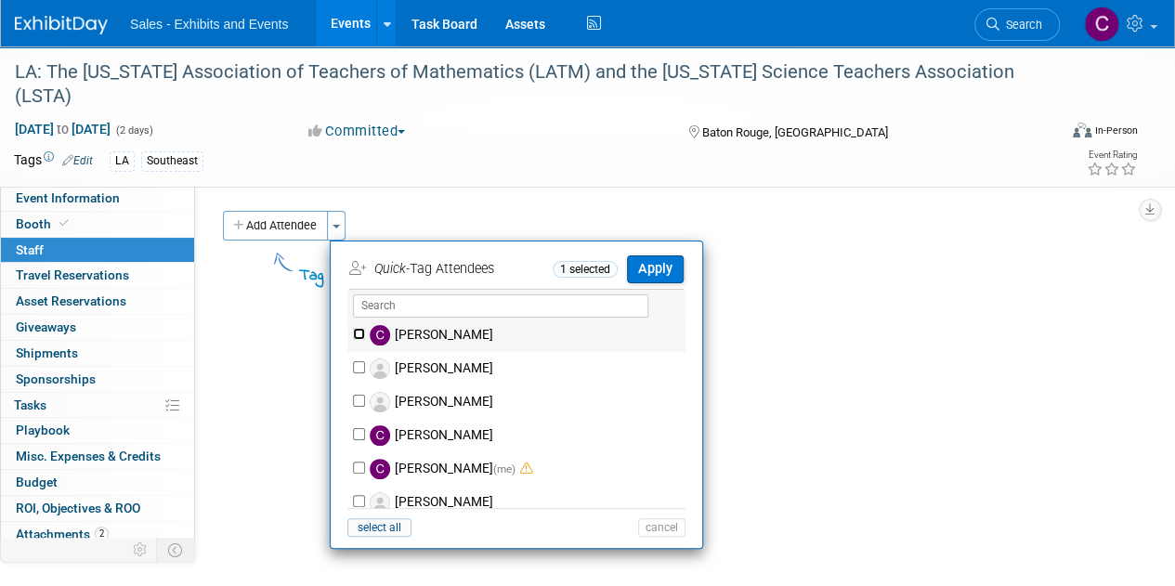
click at [357, 330] on input "[PERSON_NAME]" at bounding box center [359, 334] width 12 height 12
checkbox input "true"
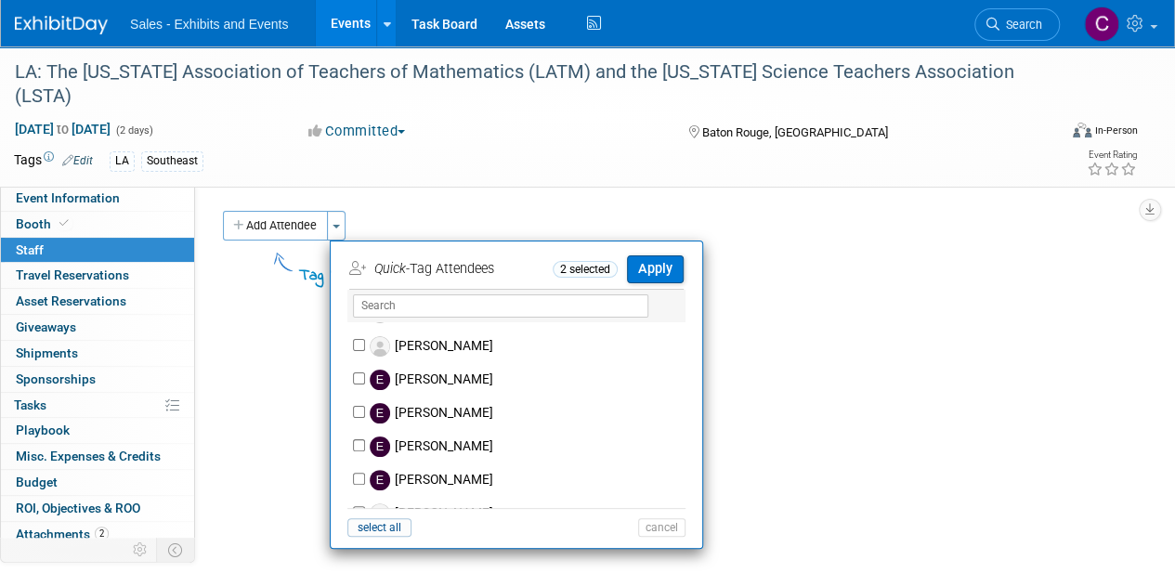
scroll to position [2591, 0]
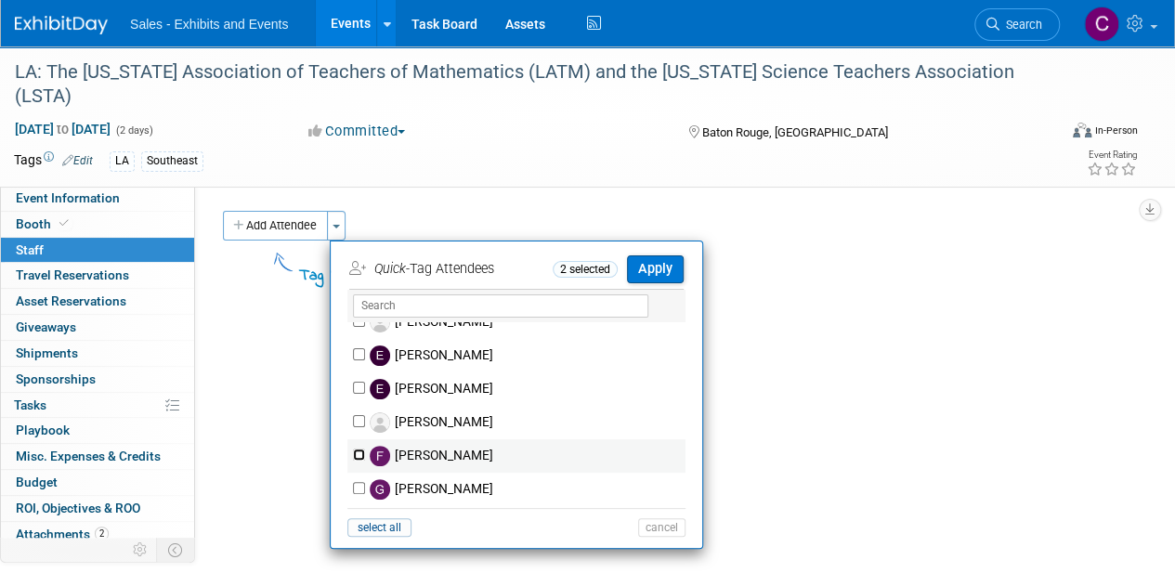
click at [360, 448] on input "[PERSON_NAME]" at bounding box center [359, 454] width 12 height 12
checkbox input "true"
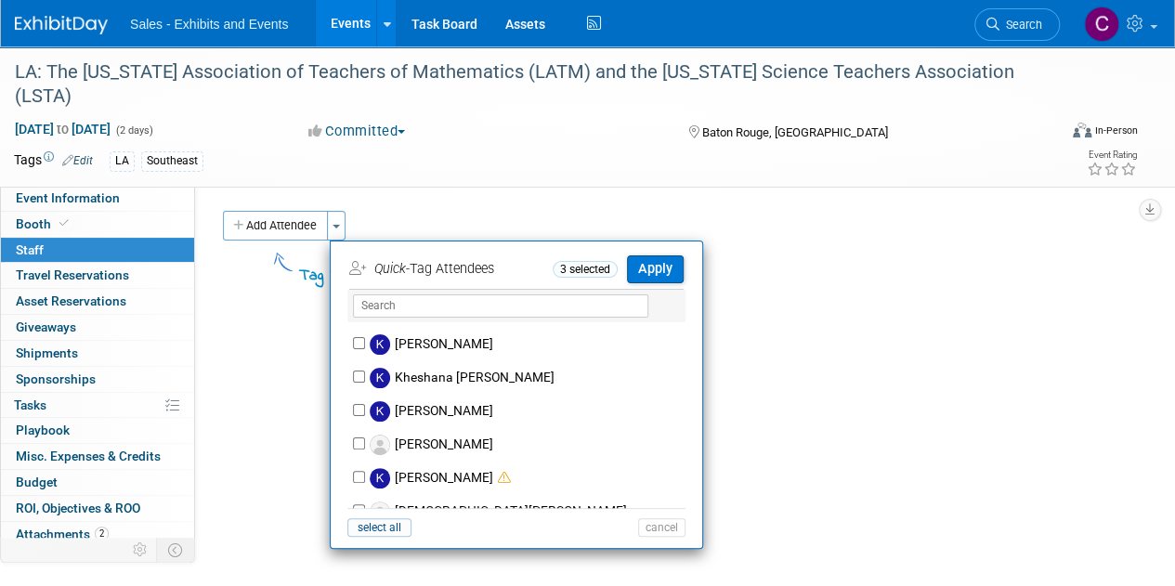
scroll to position [5189, 0]
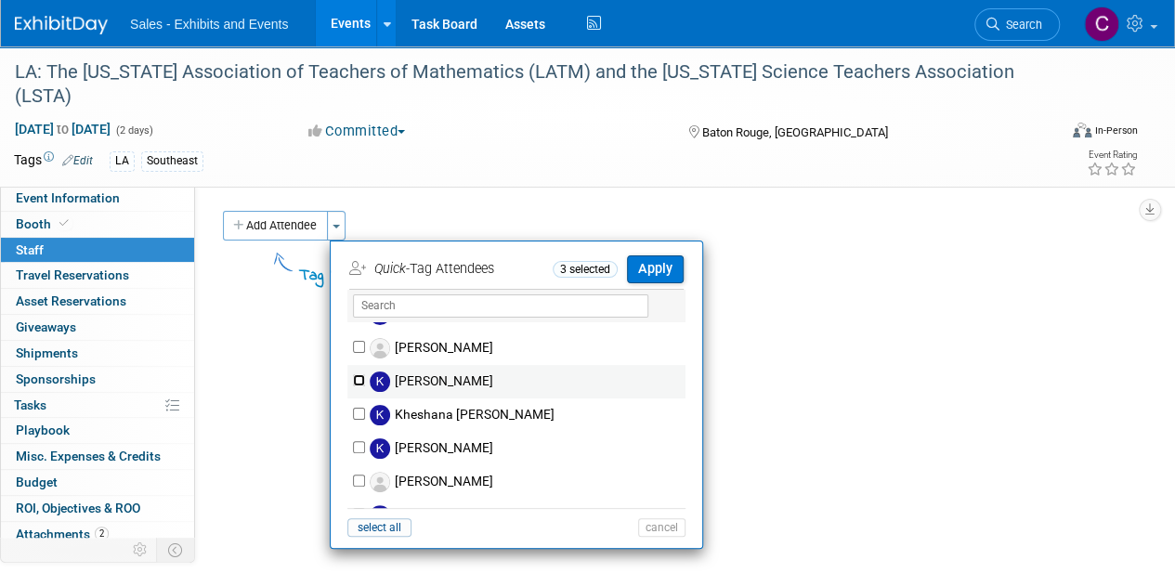
click at [357, 374] on input "[PERSON_NAME]" at bounding box center [359, 380] width 12 height 12
checkbox input "true"
click at [656, 270] on button "Apply" at bounding box center [655, 268] width 57 height 27
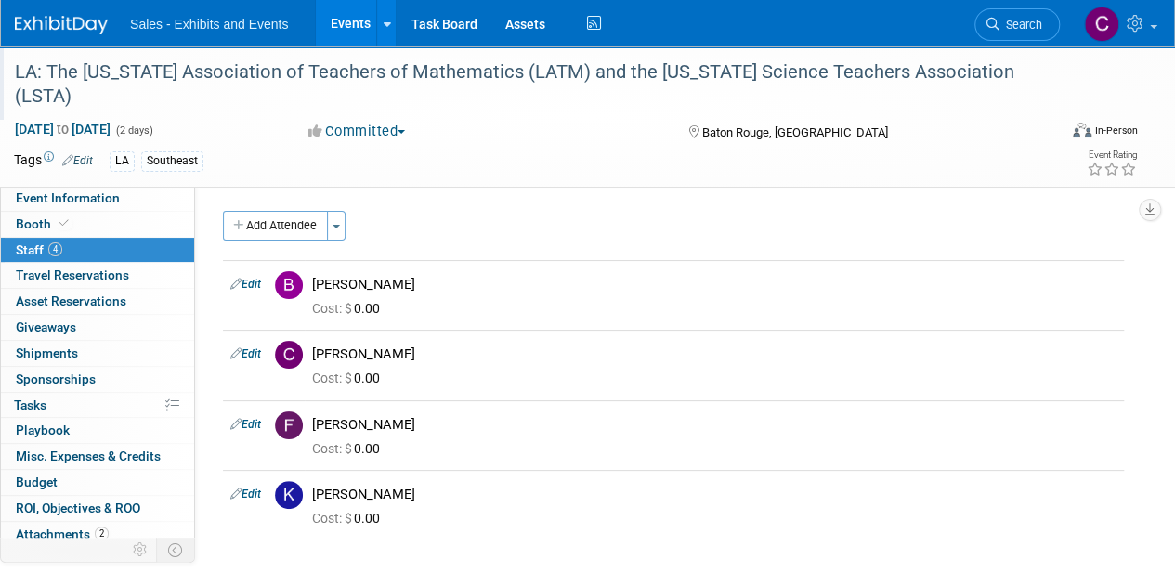
click at [150, 81] on div "LA: The Louisiana Association of Teachers of Mathematics (LATM) and the Louisia…" at bounding box center [524, 84] width 1033 height 57
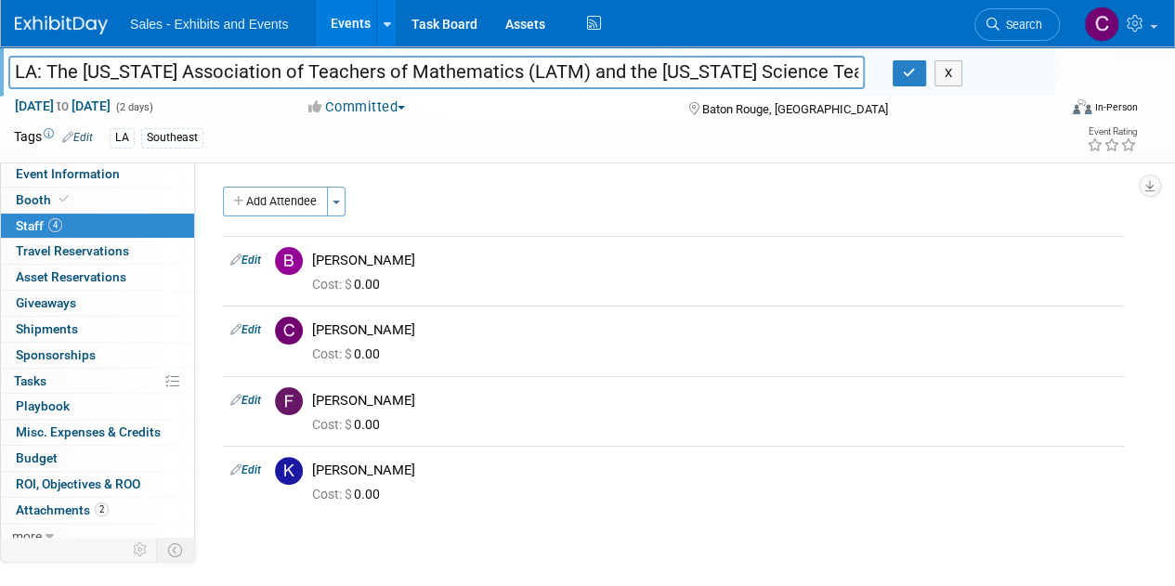
click at [848, 70] on input "LA: The Louisiana Association of Teachers of Mathematics (LATM) and the Louisia…" at bounding box center [436, 72] width 856 height 32
type input "LA: The [US_STATE] Association of Teachers of Mathematics (LATM) and the [US_ST…"
click at [910, 75] on icon "button" at bounding box center [909, 73] width 13 height 12
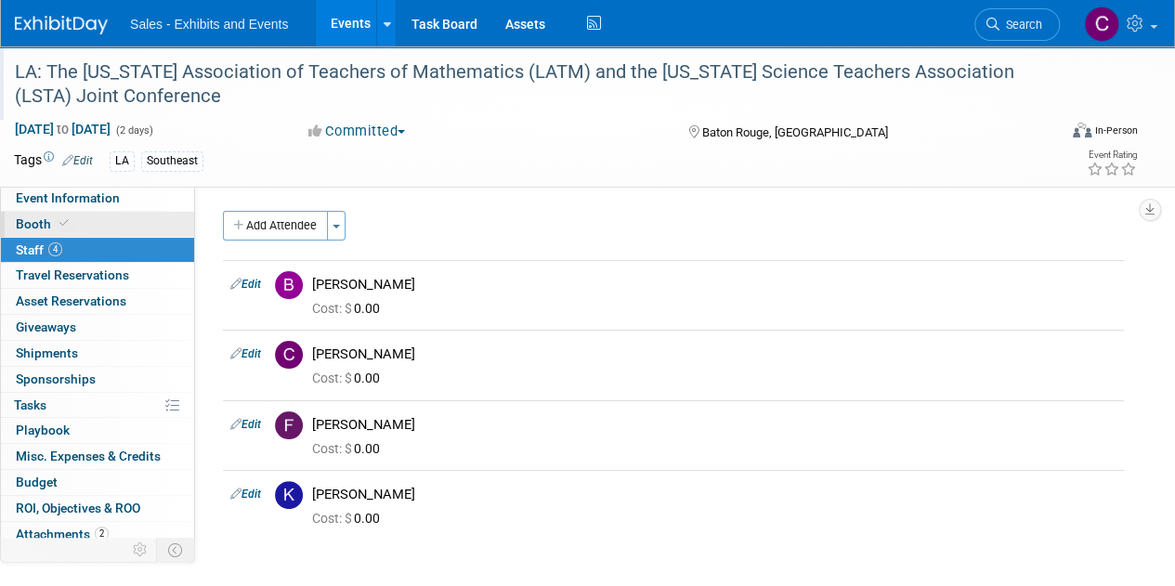
click at [72, 229] on link "Booth" at bounding box center [97, 224] width 193 height 25
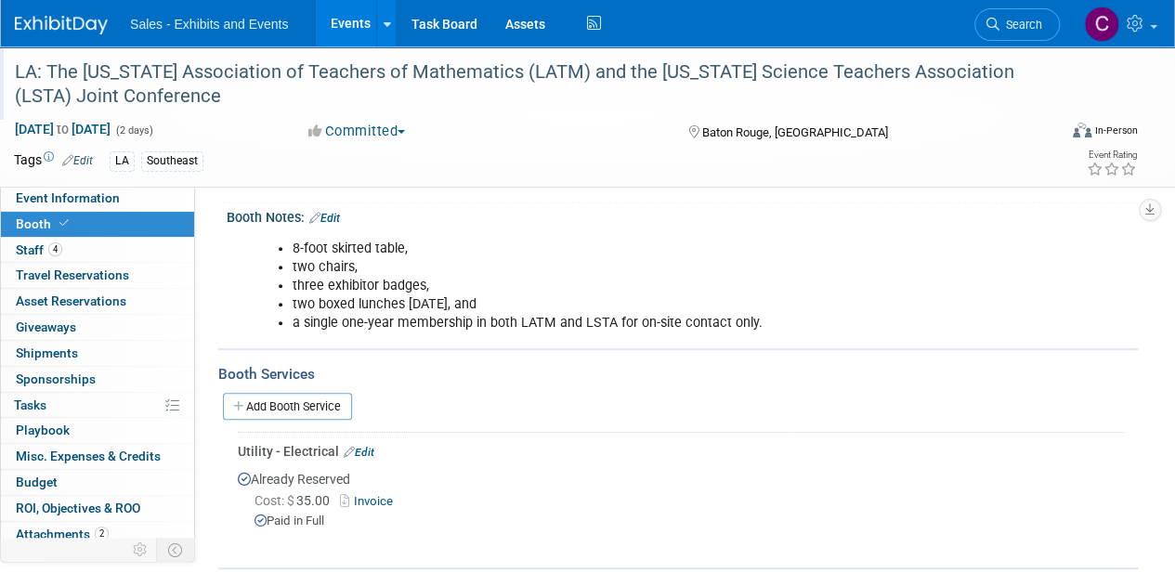
scroll to position [333, 0]
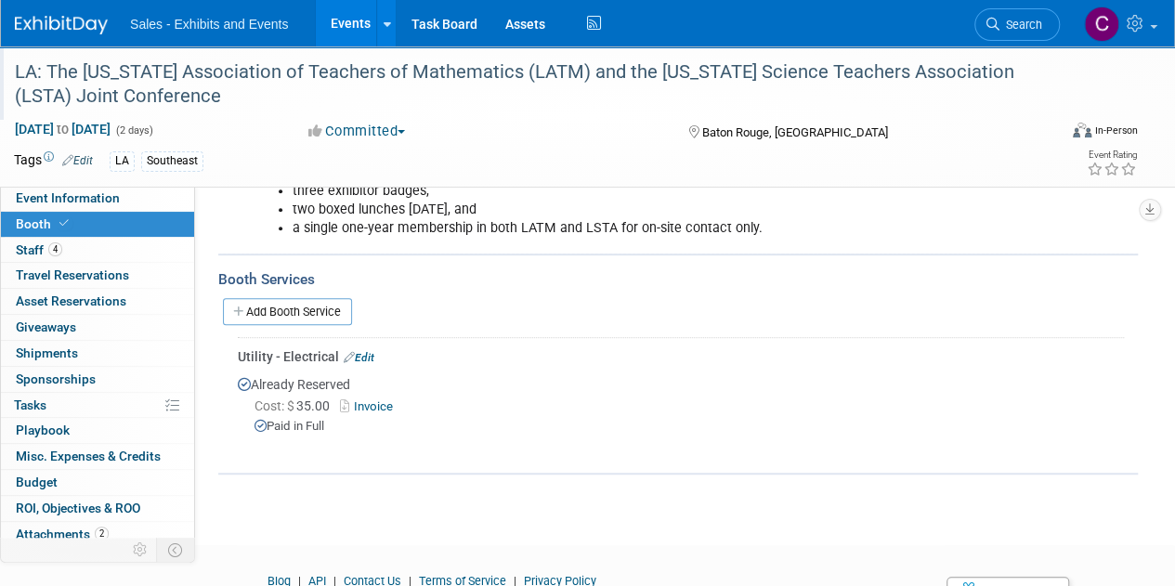
click at [368, 354] on link "Edit" at bounding box center [359, 357] width 31 height 13
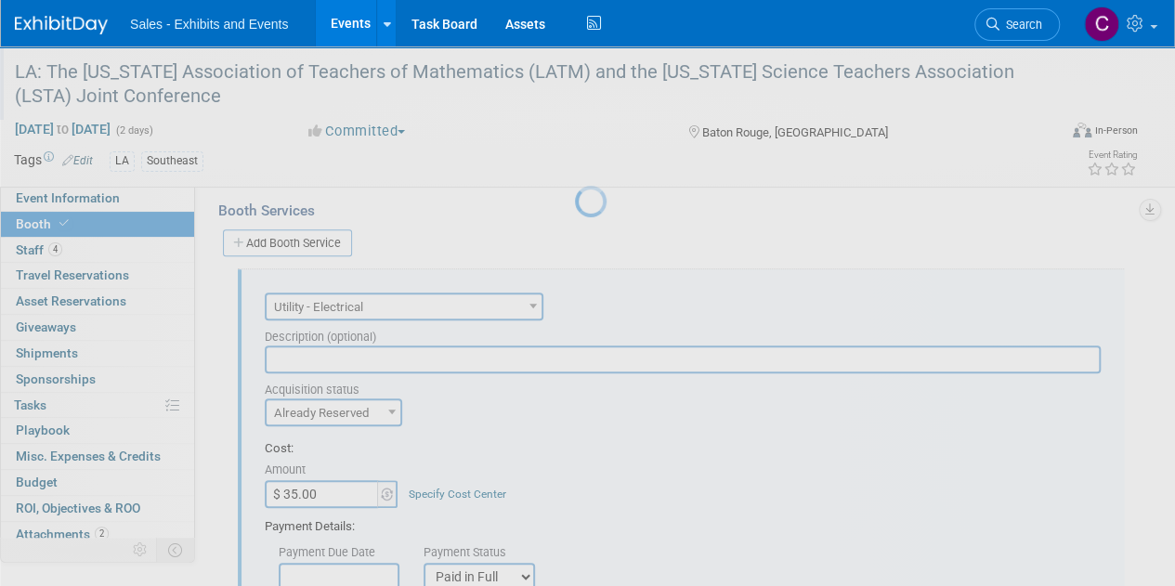
scroll to position [435, 0]
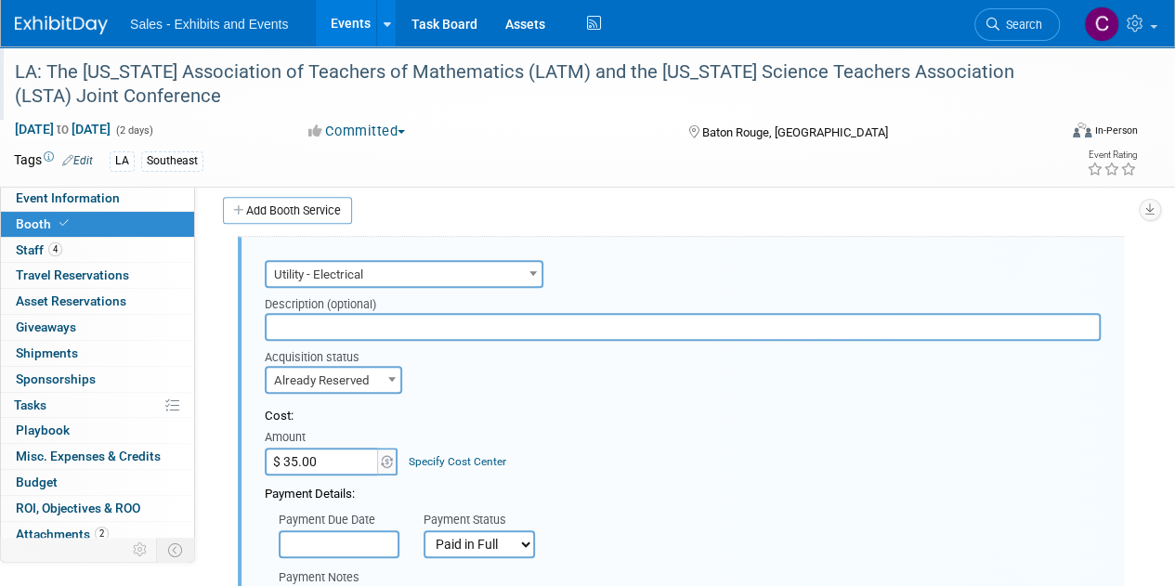
click at [290, 455] on input "$ 35.00" at bounding box center [323, 462] width 116 height 28
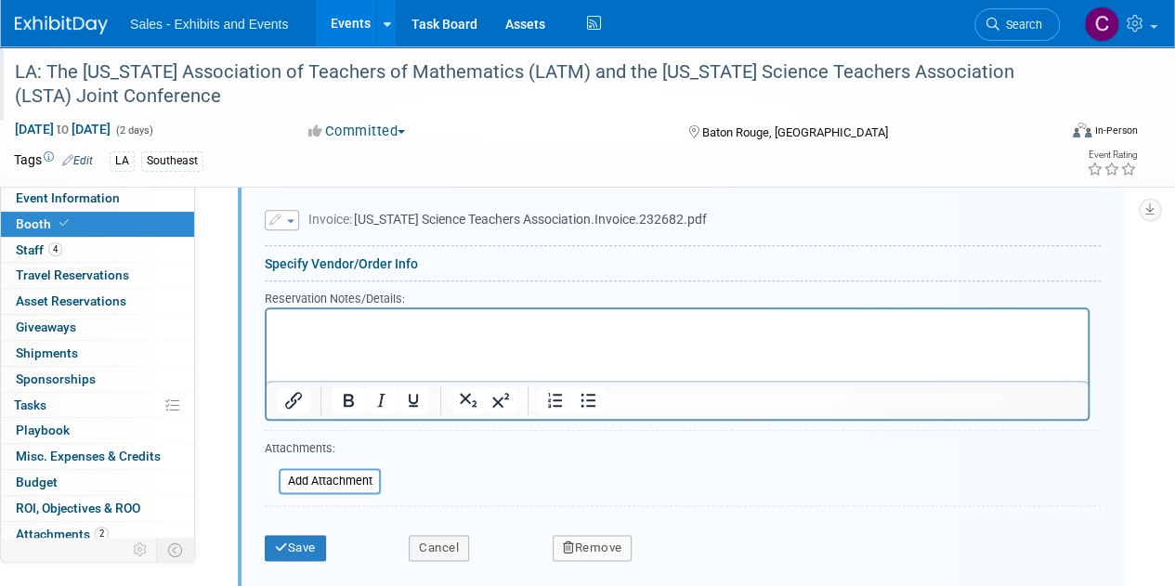
scroll to position [996, 0]
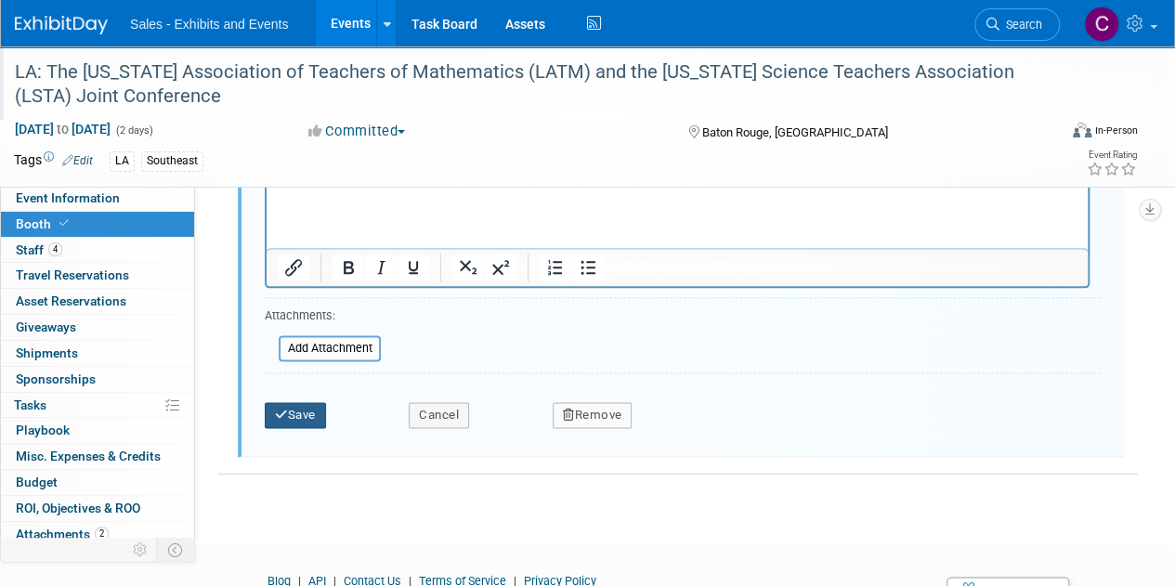
type input "$ 25.00"
click at [318, 419] on button "Save" at bounding box center [295, 415] width 61 height 26
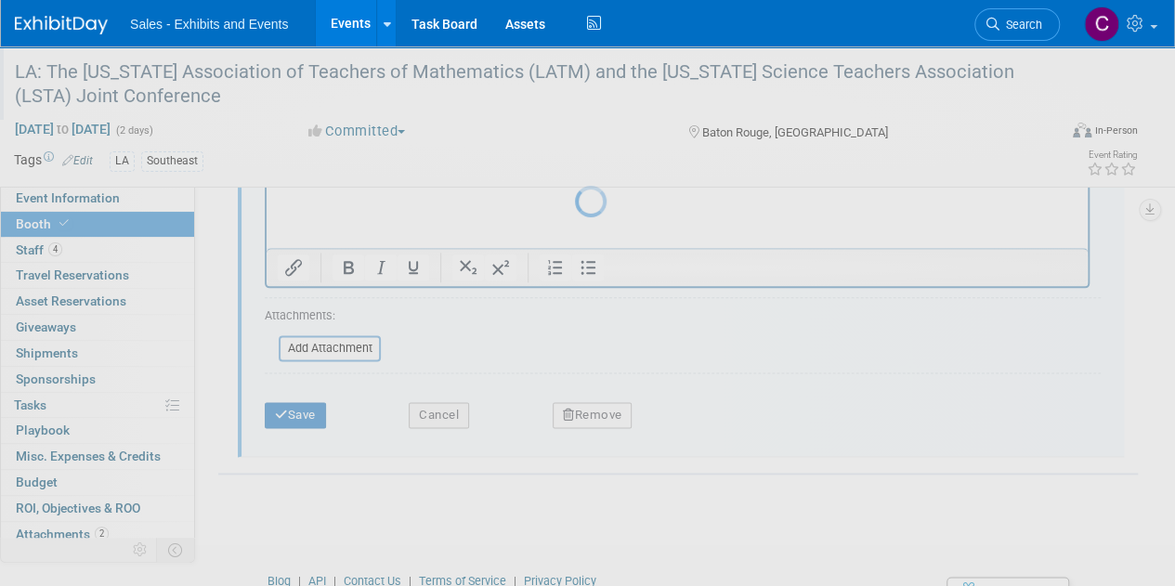
scroll to position [418, 0]
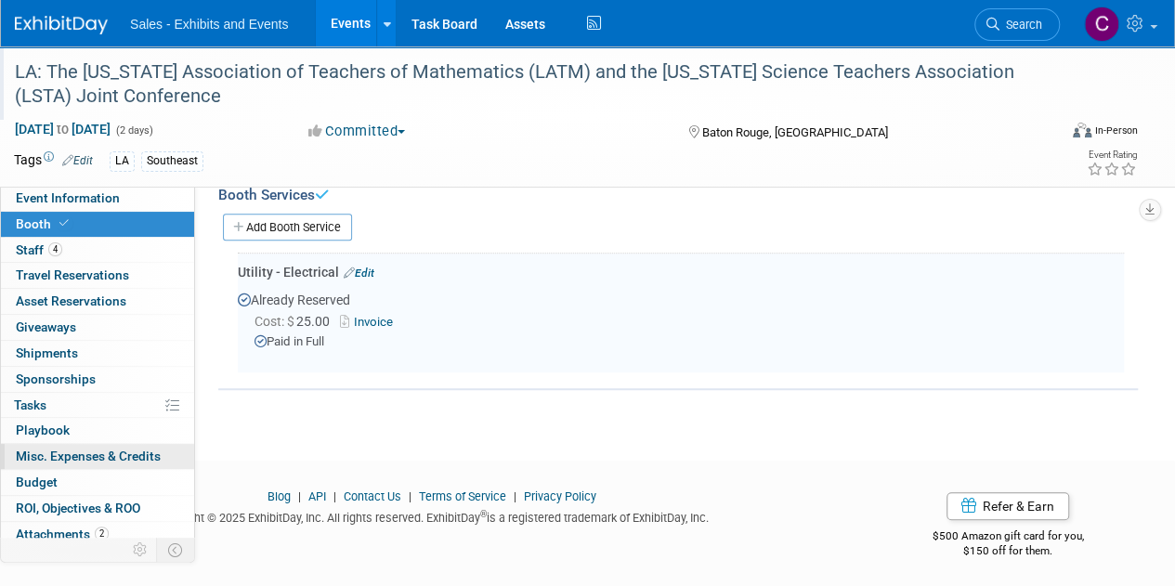
click at [64, 457] on span "Misc. Expenses & Credits 0" at bounding box center [88, 455] width 145 height 15
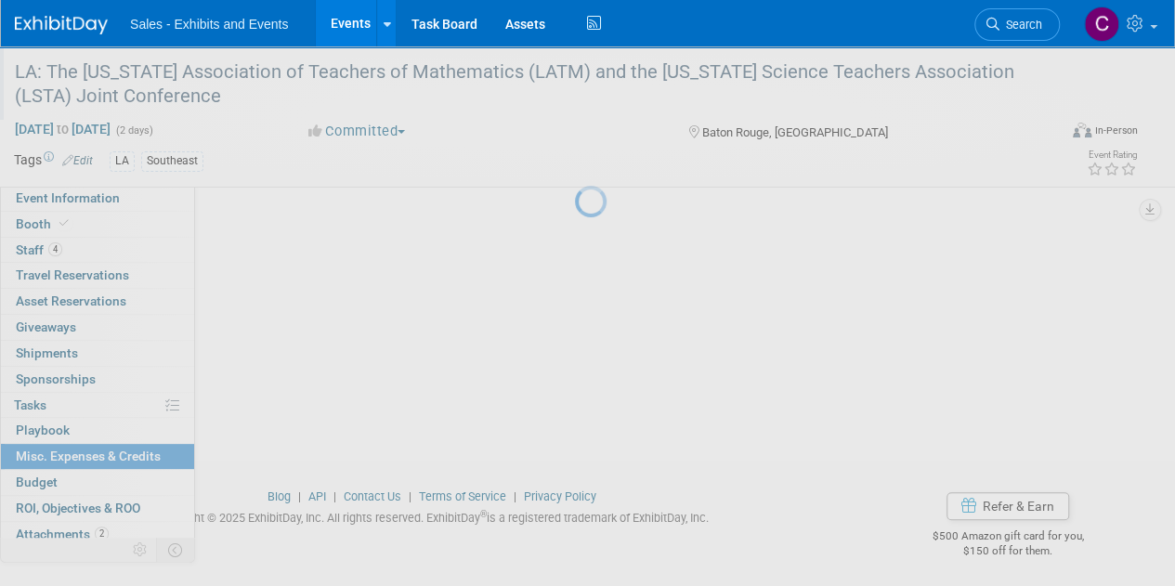
scroll to position [0, 0]
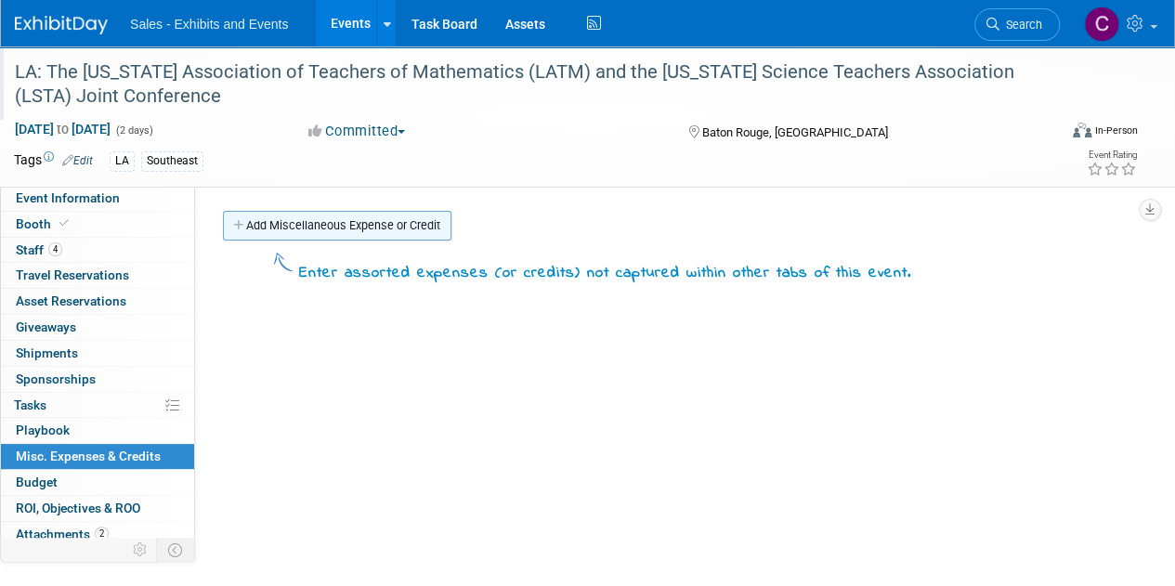
click at [285, 217] on link "Add Miscellaneous Expense or Credit" at bounding box center [337, 226] width 228 height 30
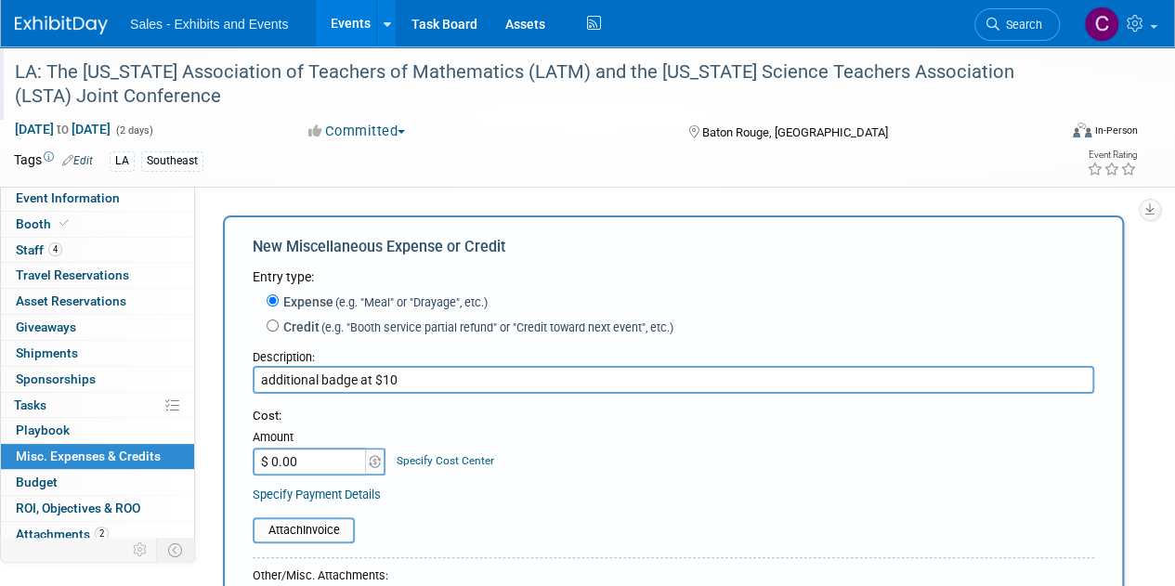
type input "additional badge at $10"
click at [323, 458] on input "$ 0.00" at bounding box center [311, 462] width 116 height 28
type input "$ 10.00"
click at [286, 532] on input "file" at bounding box center [242, 530] width 221 height 22
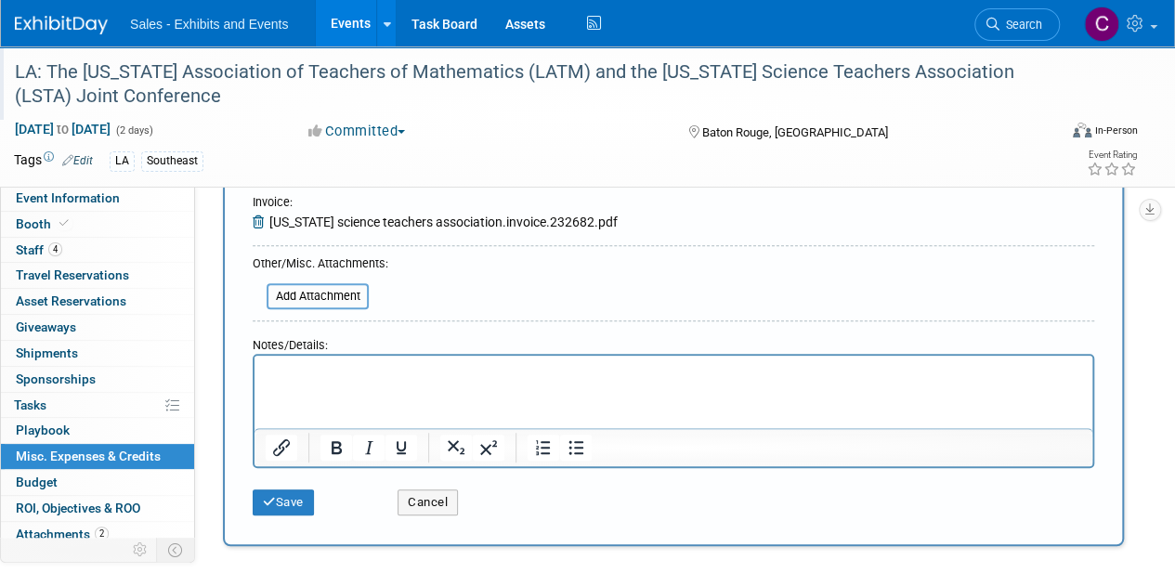
scroll to position [383, 0]
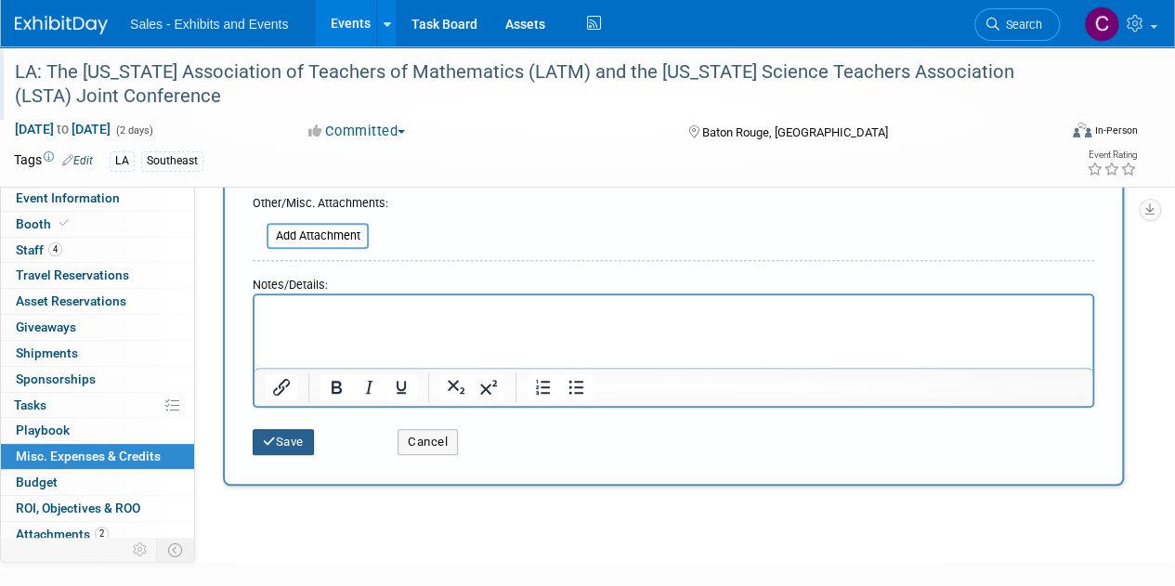
click at [284, 437] on button "Save" at bounding box center [283, 442] width 61 height 26
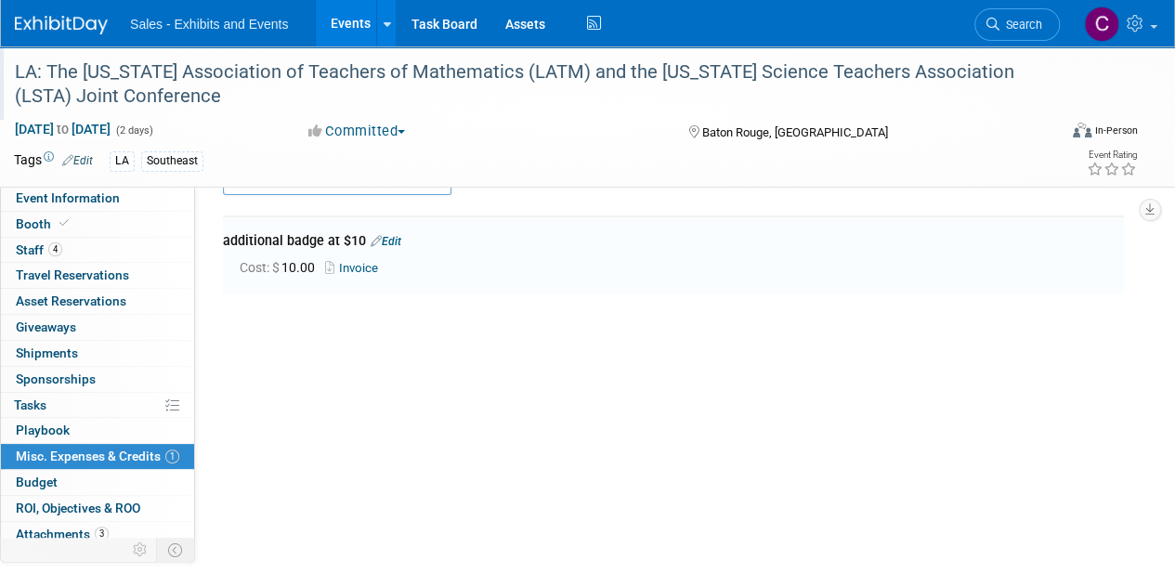
scroll to position [41, 0]
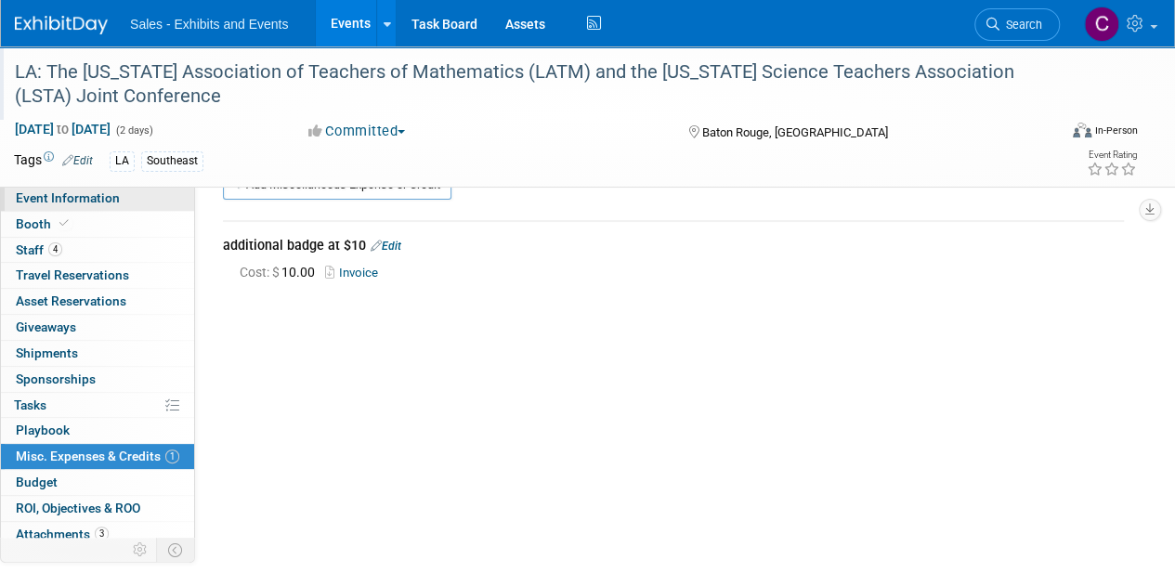
click at [59, 194] on span "Event Information" at bounding box center [68, 197] width 104 height 15
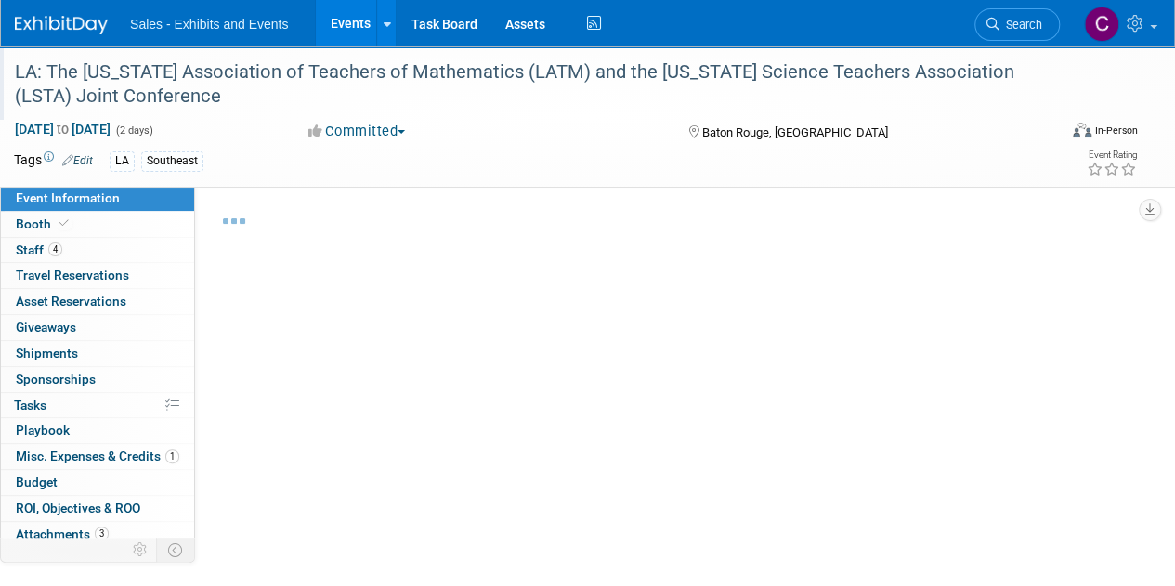
select select "Southeast"
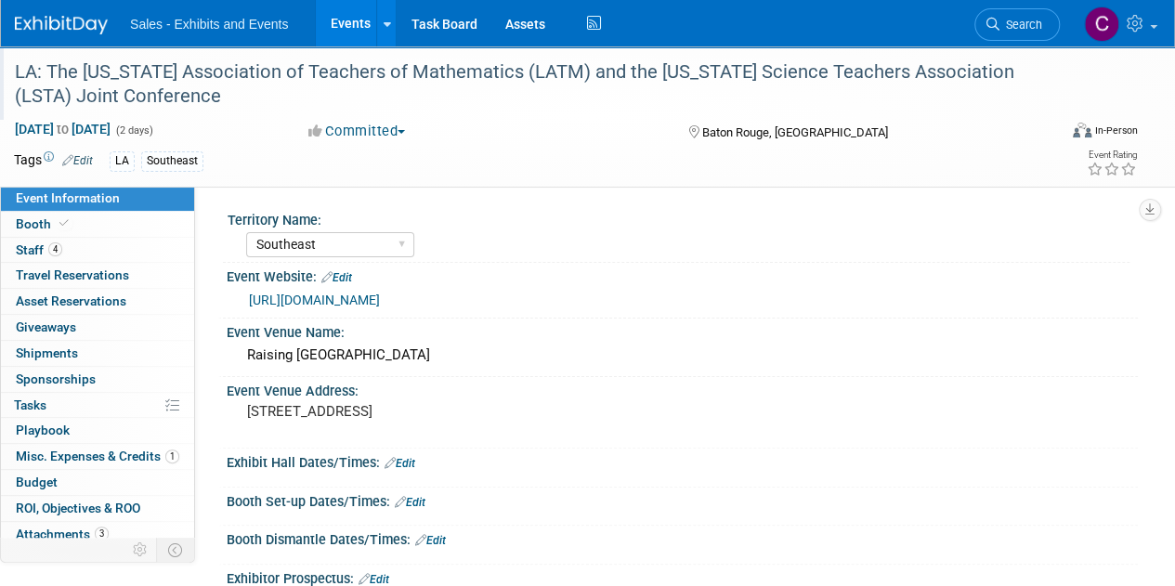
click at [304, 301] on link "https://lsta.info/commercial-exhibitor-info" at bounding box center [314, 299] width 131 height 15
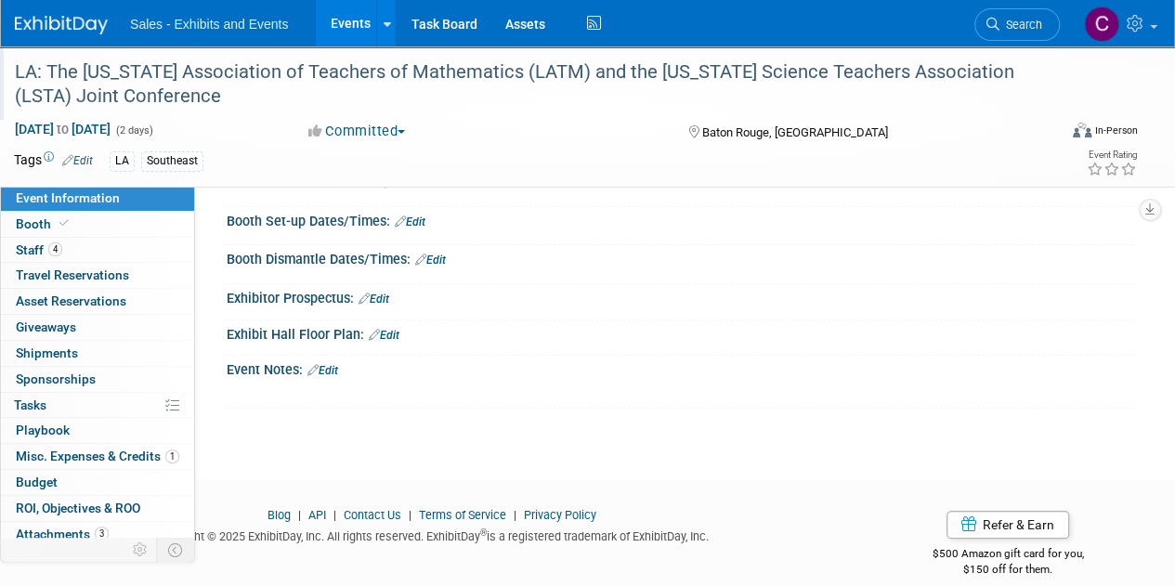
scroll to position [299, 0]
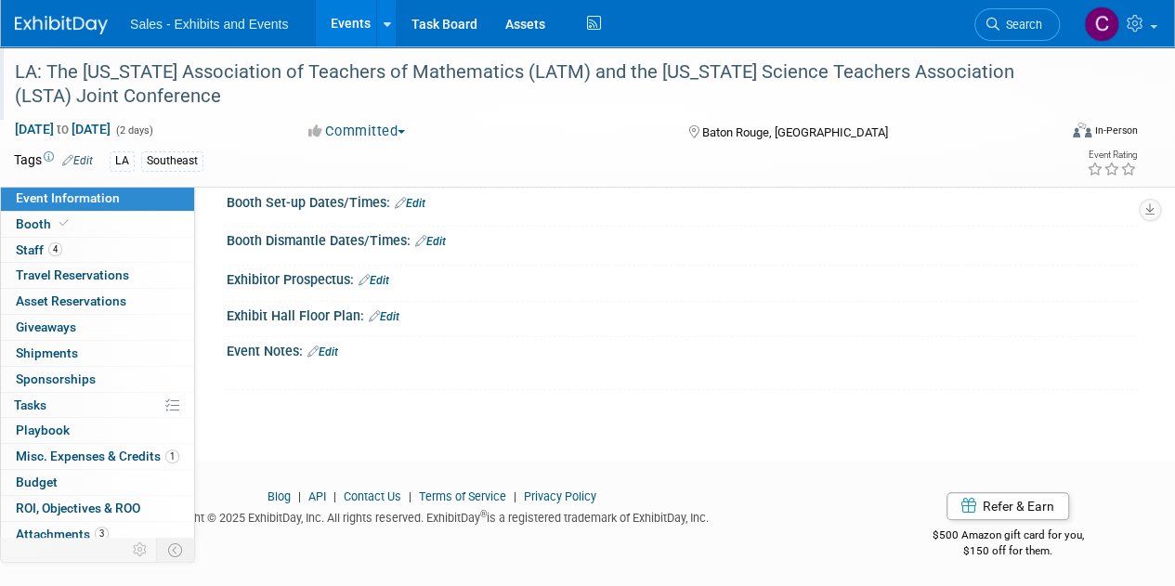
click at [334, 345] on link "Edit" at bounding box center [322, 351] width 31 height 13
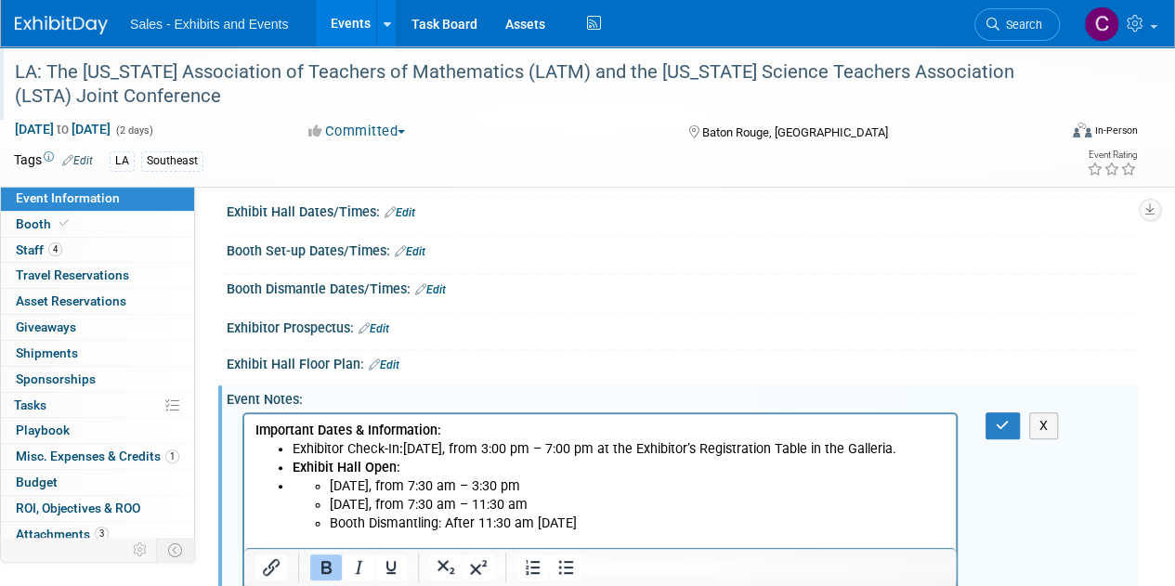
scroll to position [223, 0]
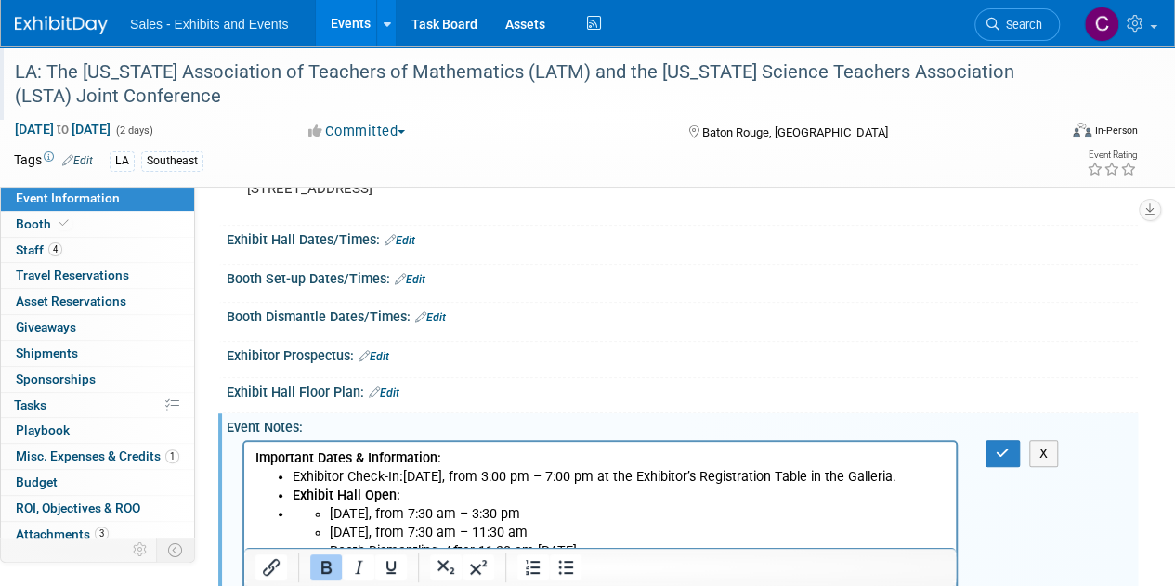
click at [417, 273] on link "Edit" at bounding box center [410, 279] width 31 height 13
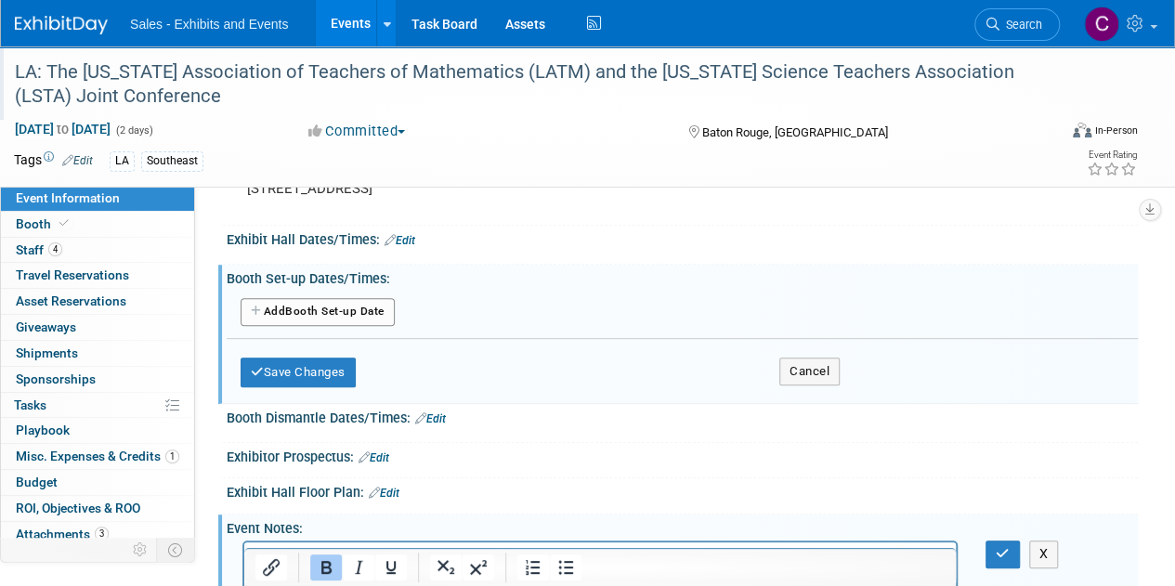
click at [310, 302] on button "Add Another Booth Set-up Date" at bounding box center [317, 312] width 154 height 28
select select "10"
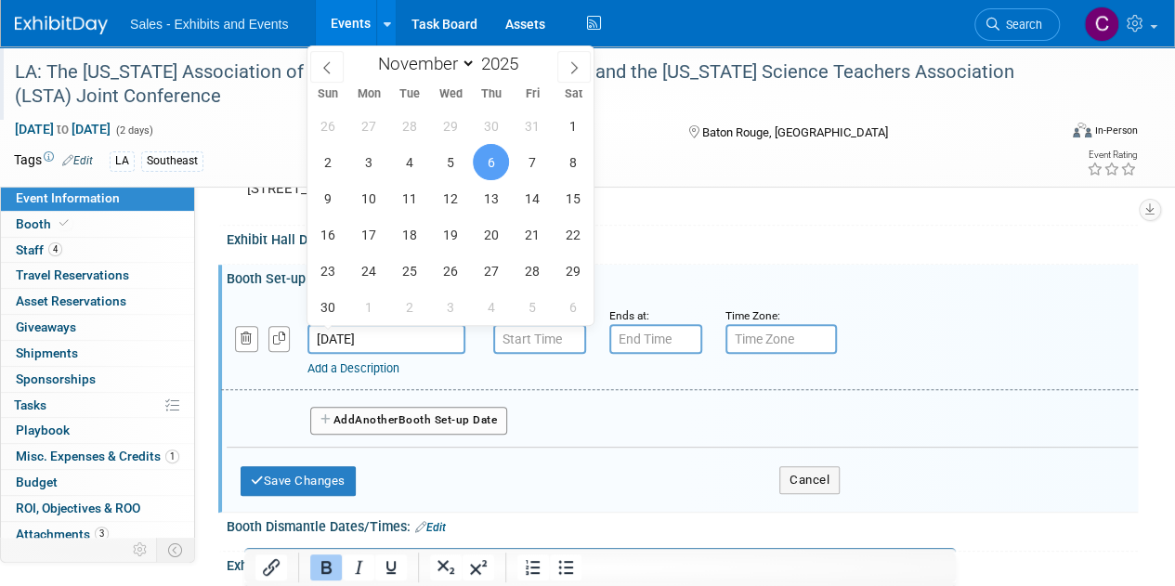
click at [443, 331] on input "Nov 6, 2025" at bounding box center [386, 339] width 158 height 30
click at [451, 174] on span "5" at bounding box center [450, 162] width 36 height 36
type input "Nov 5, 2025"
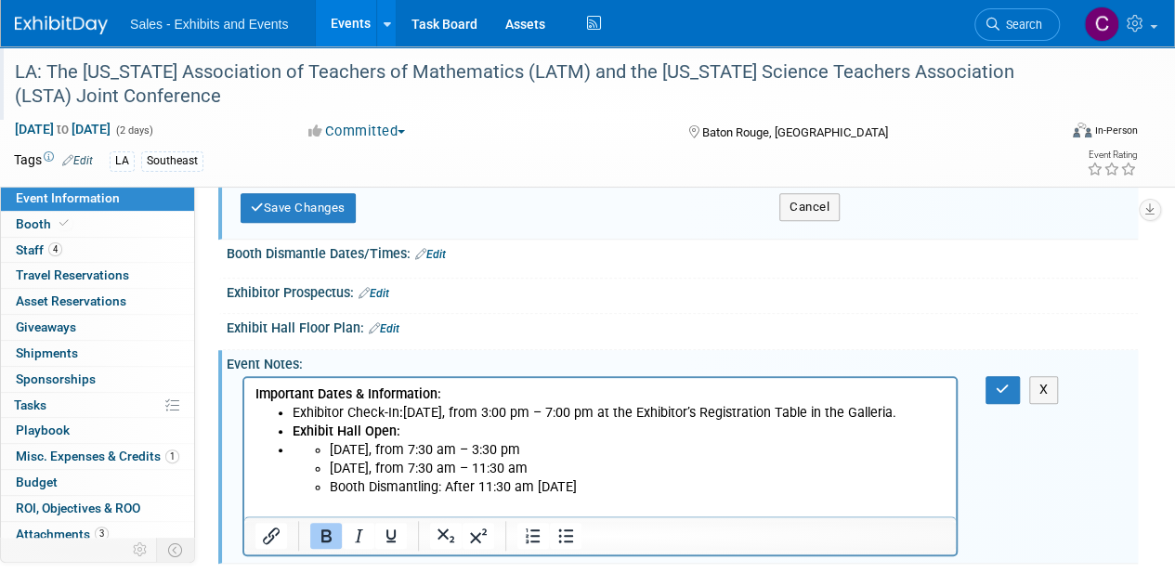
scroll to position [306, 0]
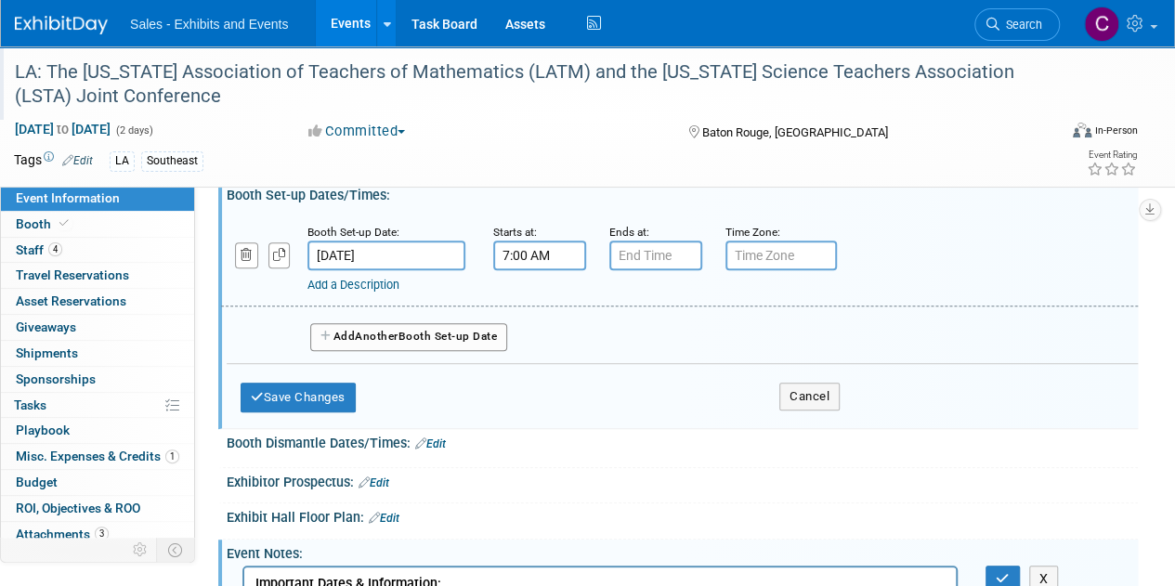
click at [556, 243] on input "7:00 AM" at bounding box center [539, 255] width 93 height 30
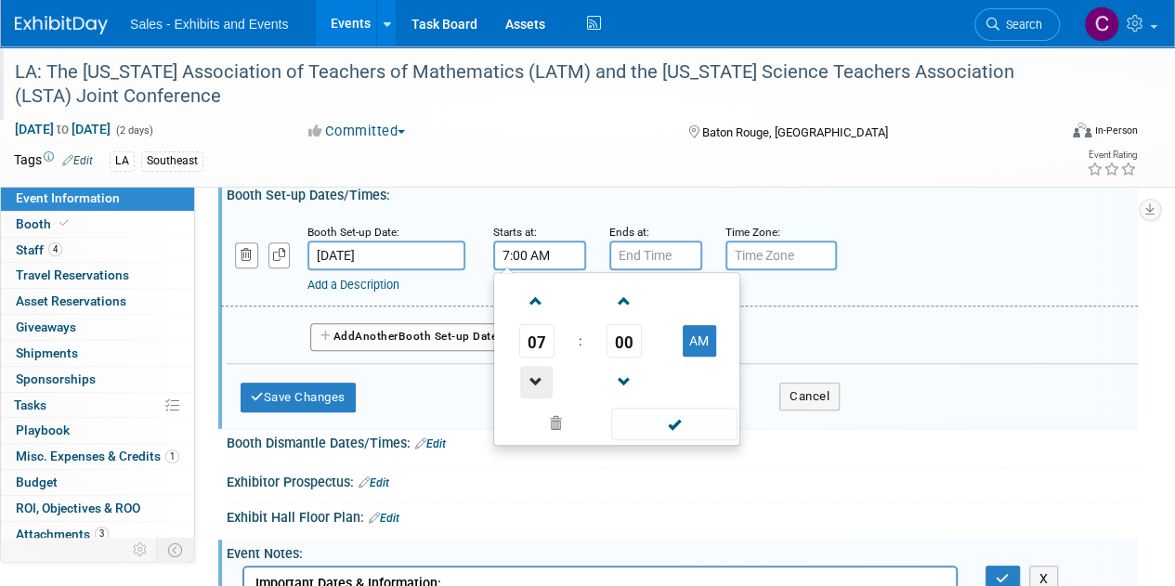
click at [535, 384] on span at bounding box center [536, 382] width 32 height 32
click at [721, 335] on td "AM" at bounding box center [698, 340] width 73 height 33
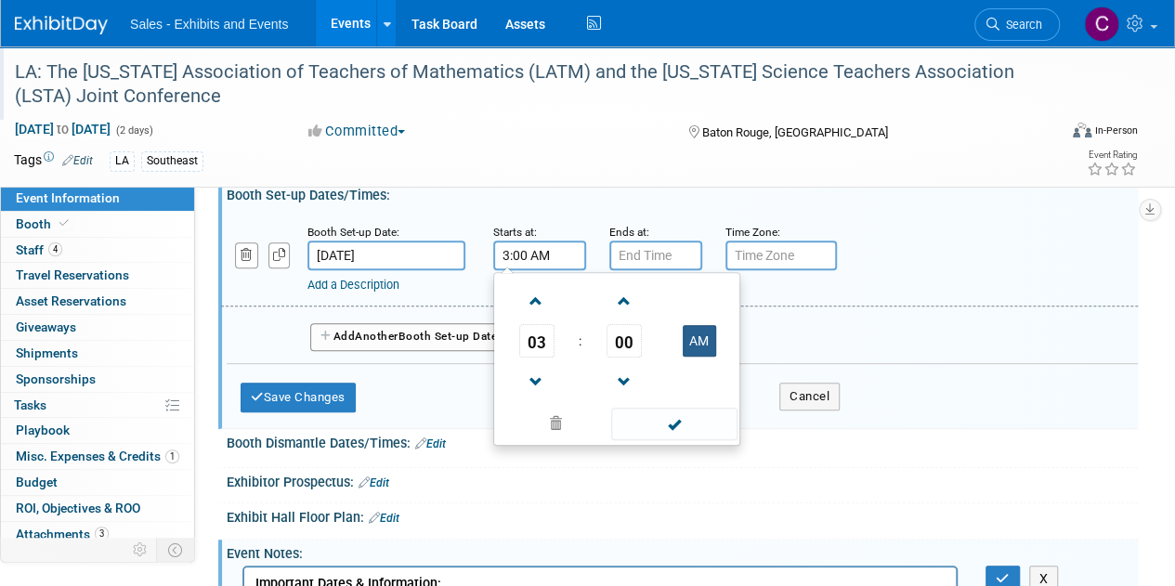
click at [712, 334] on button "AM" at bounding box center [698, 341] width 33 height 32
type input "3:00 PM"
type input "7:00 PM"
click at [653, 242] on input "7:00 PM" at bounding box center [655, 255] width 93 height 30
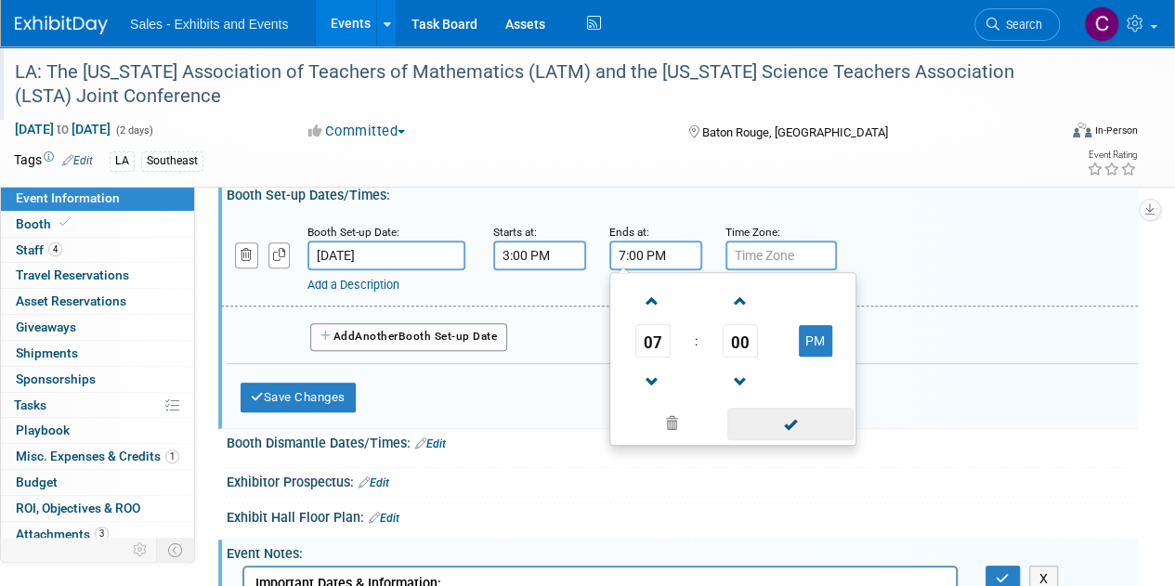
click at [787, 434] on span at bounding box center [789, 424] width 125 height 32
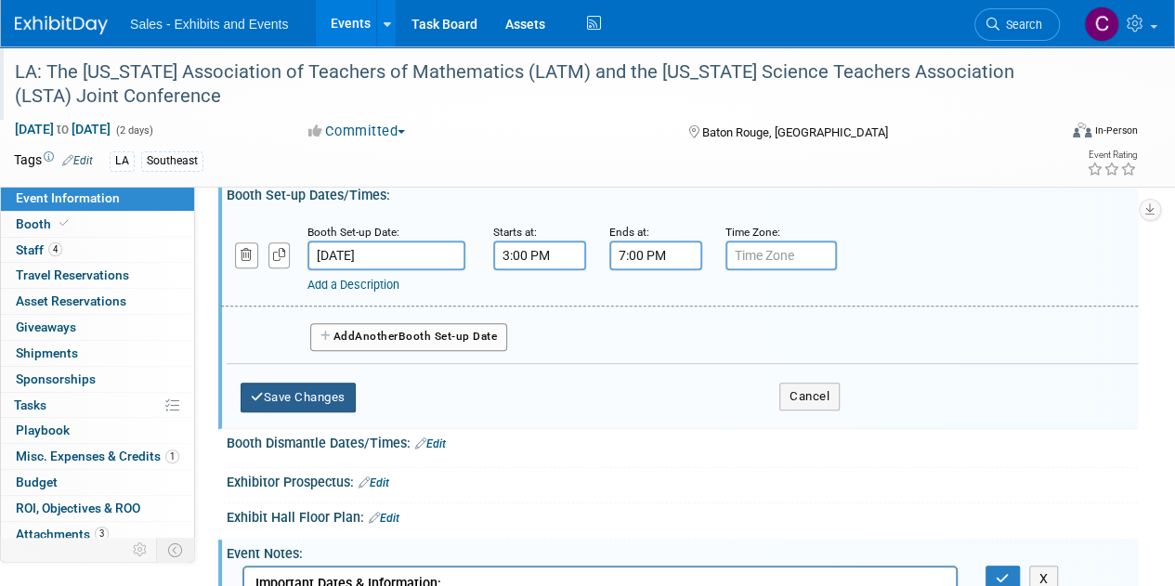
click at [279, 388] on button "Save Changes" at bounding box center [297, 398] width 115 height 30
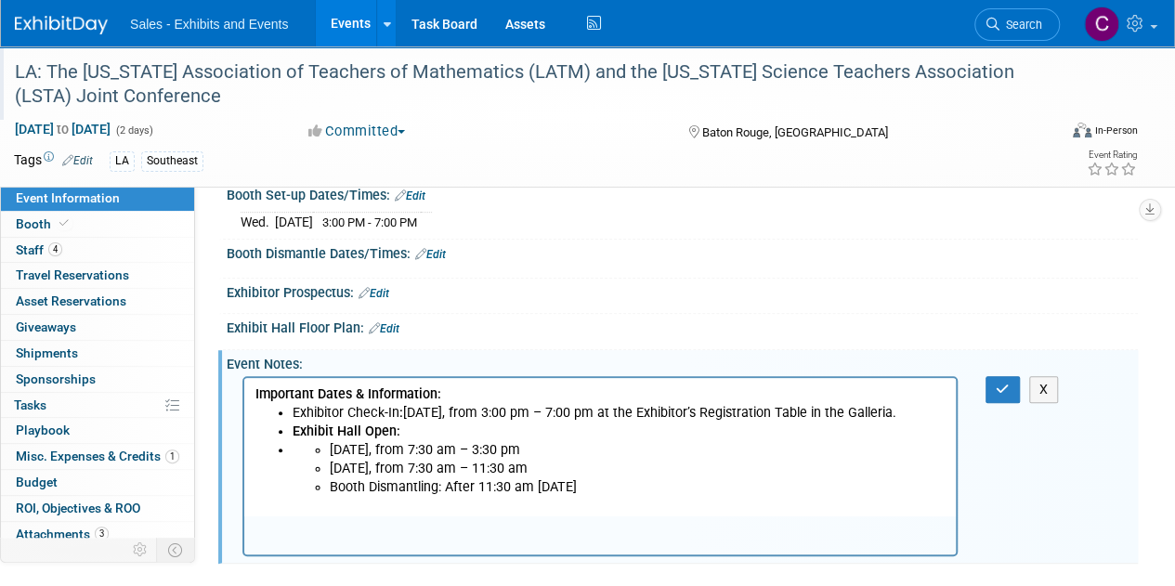
click at [436, 253] on link "Edit" at bounding box center [430, 254] width 31 height 13
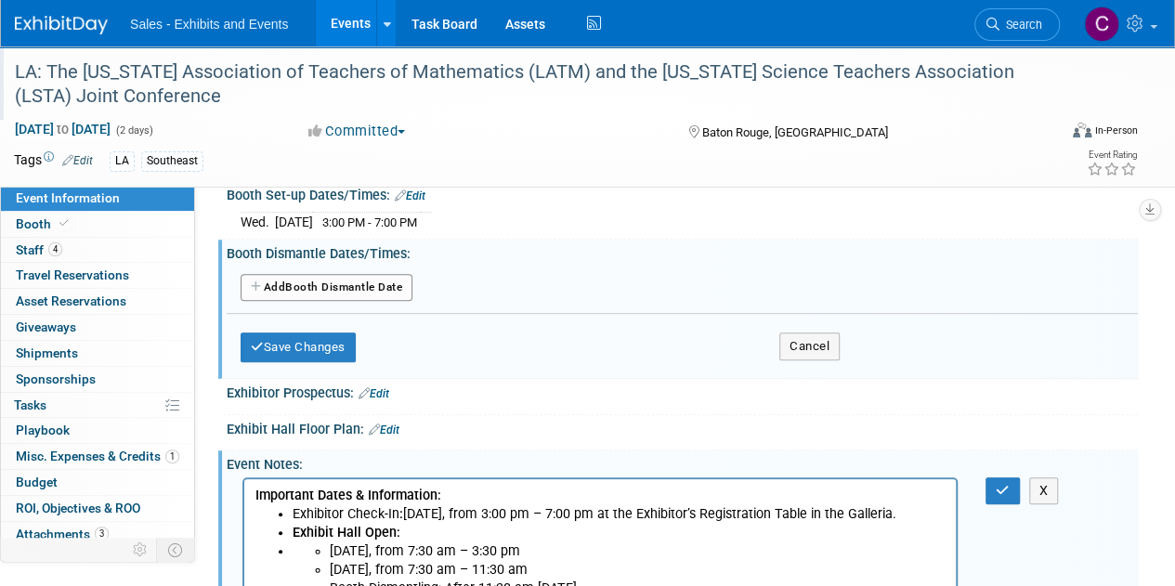
click at [320, 292] on button "Add Another Booth Dismantle Date" at bounding box center [326, 288] width 172 height 28
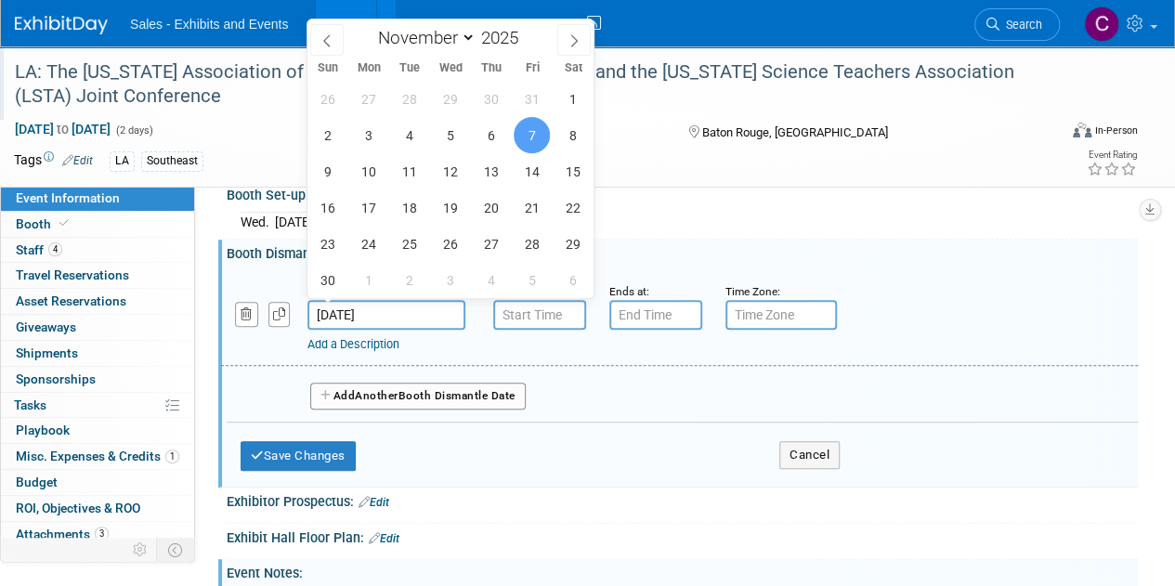
click at [368, 314] on input "Nov 7, 2025" at bounding box center [386, 315] width 158 height 30
click at [531, 315] on input "7:00 AM" at bounding box center [539, 315] width 93 height 30
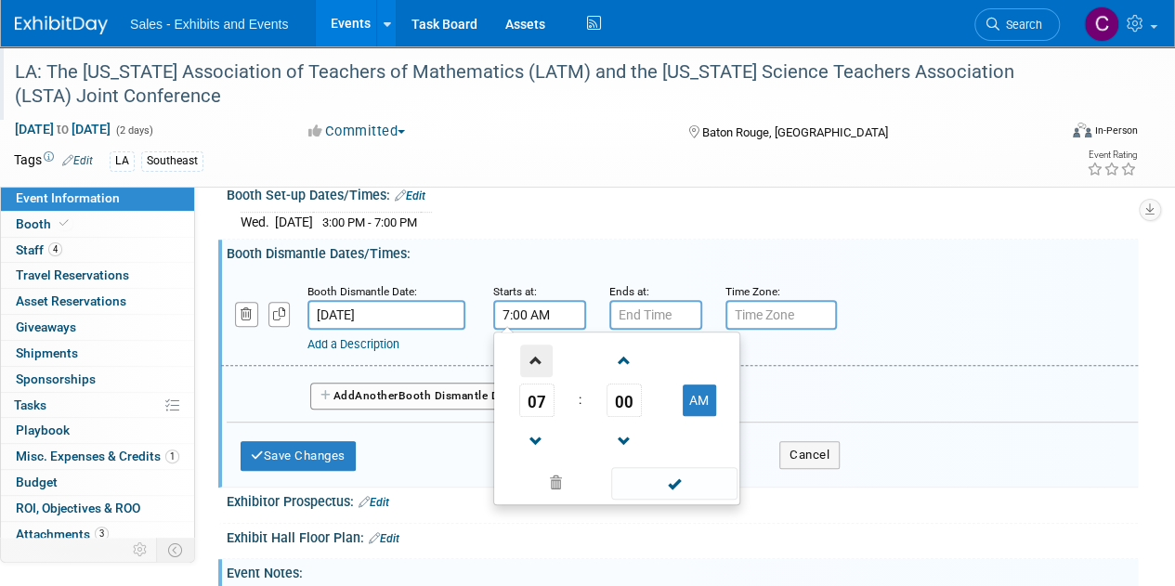
click at [539, 364] on span at bounding box center [536, 360] width 32 height 32
click at [627, 397] on span "00" at bounding box center [623, 399] width 35 height 33
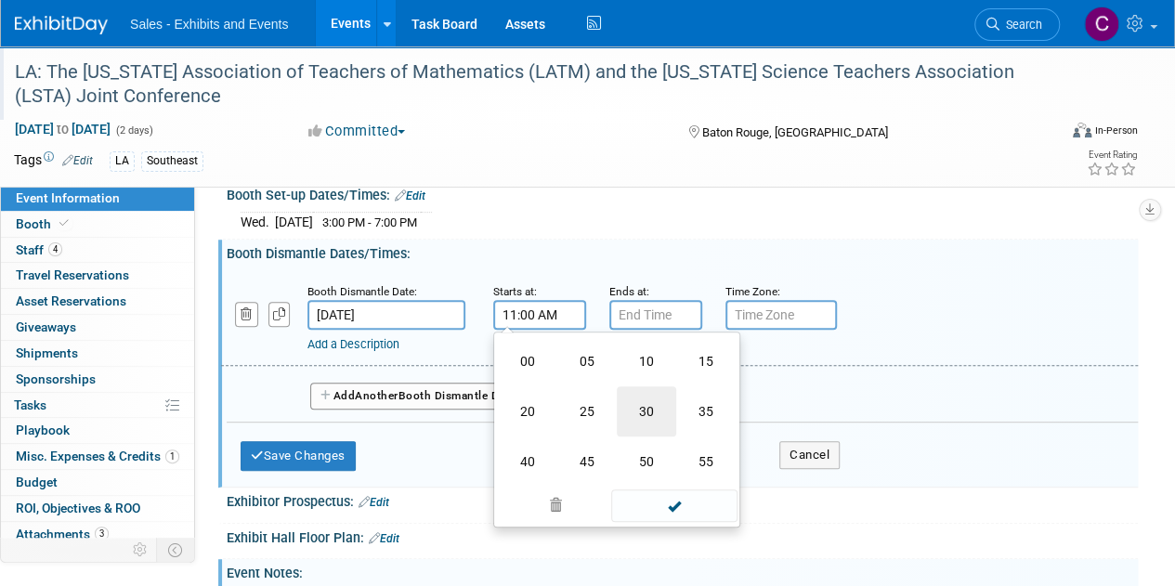
click at [637, 402] on td "30" at bounding box center [646, 411] width 59 height 50
type input "11:30 AM"
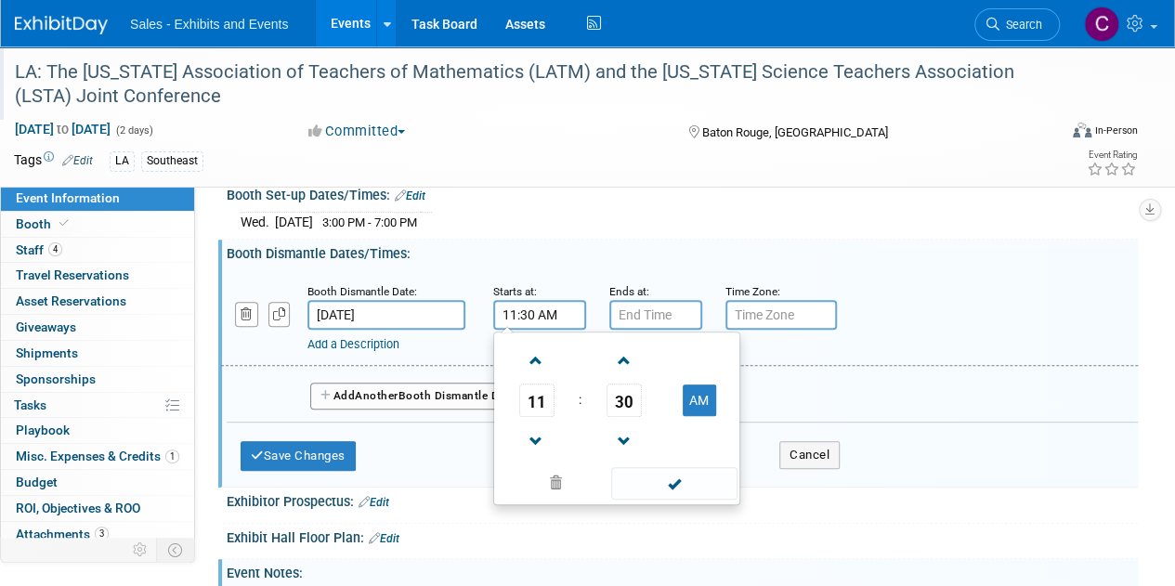
drag, startPoint x: 654, startPoint y: 484, endPoint x: 607, endPoint y: 480, distance: 46.6
click at [654, 484] on span at bounding box center [673, 483] width 125 height 32
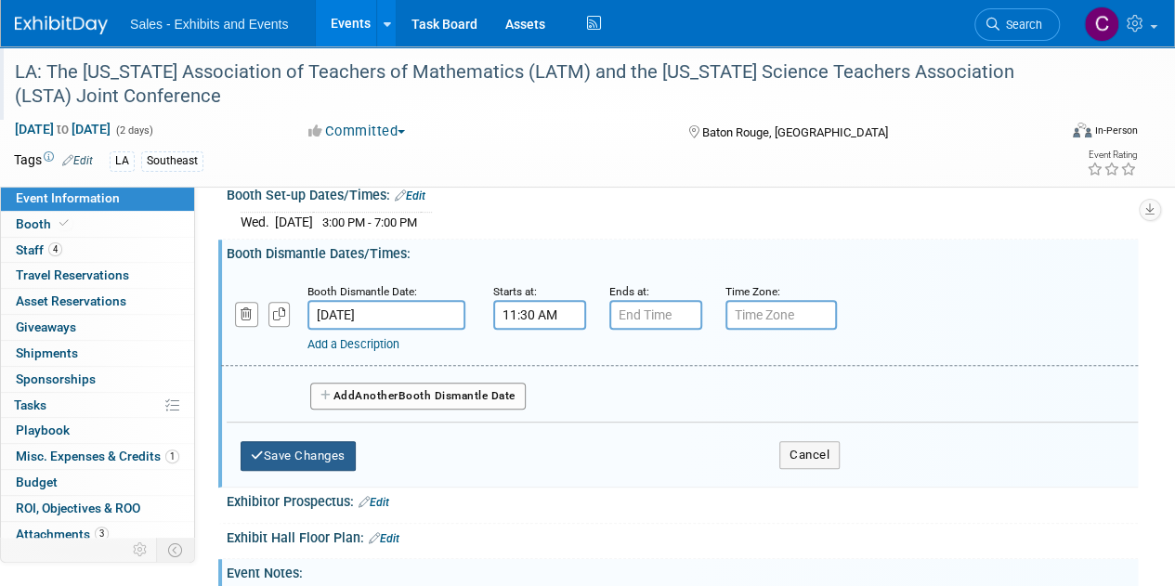
click at [307, 453] on button "Save Changes" at bounding box center [297, 456] width 115 height 30
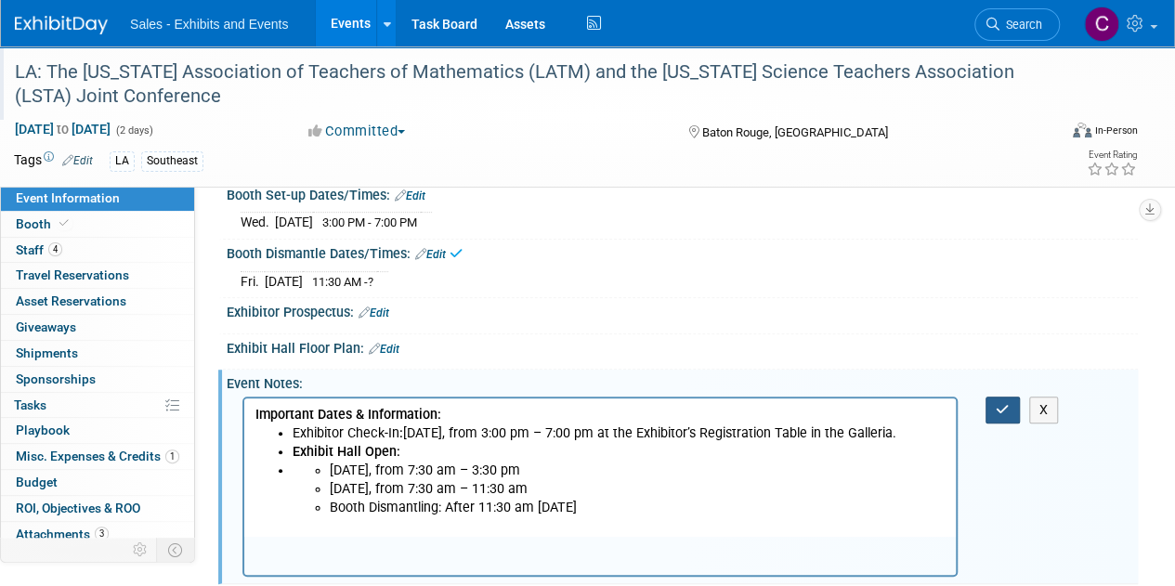
click at [990, 400] on button "button" at bounding box center [1002, 409] width 34 height 27
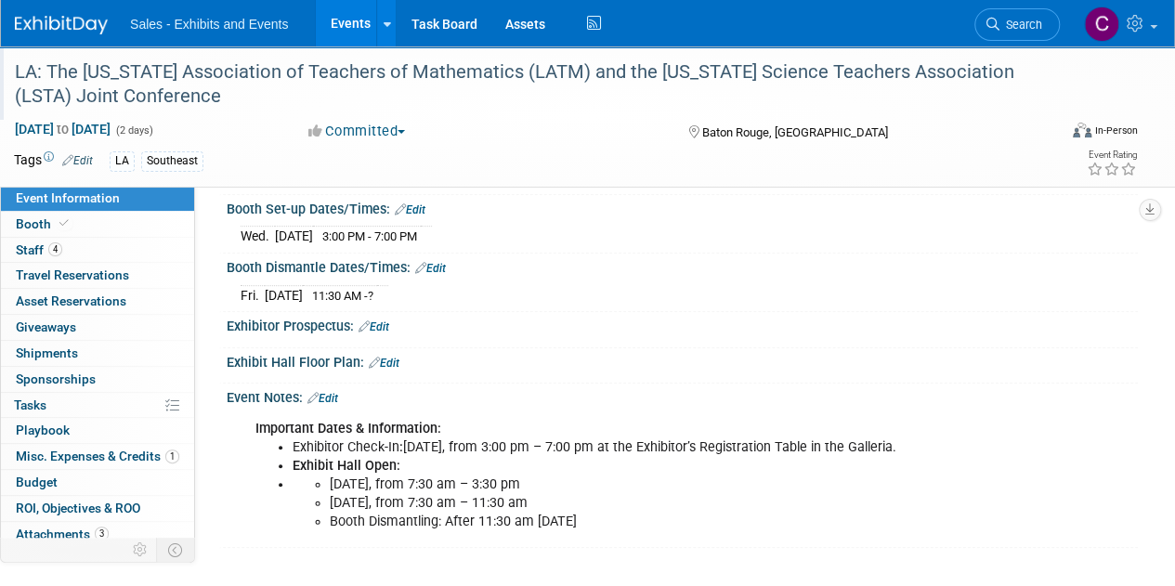
scroll to position [221, 0]
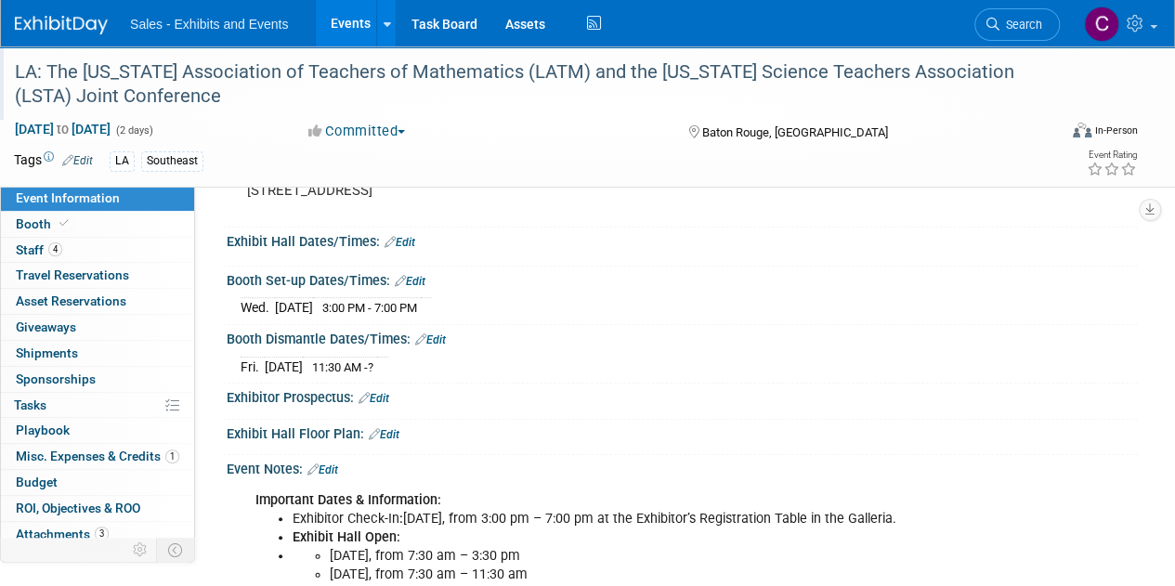
click at [415, 240] on link "Edit" at bounding box center [399, 242] width 31 height 13
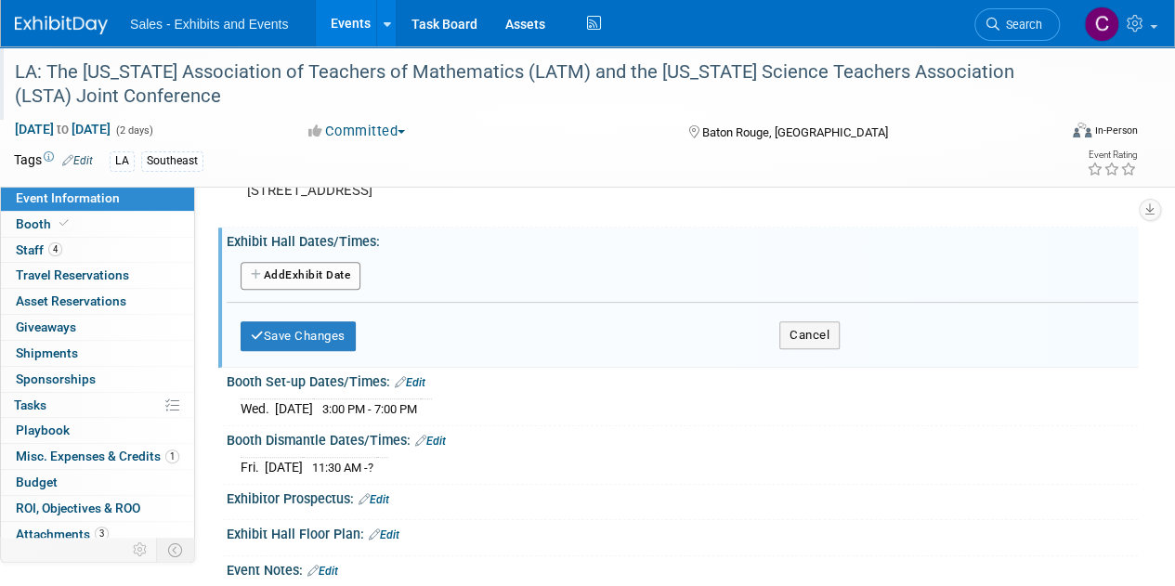
click at [302, 271] on button "Add Another Exhibit Date" at bounding box center [300, 276] width 120 height 28
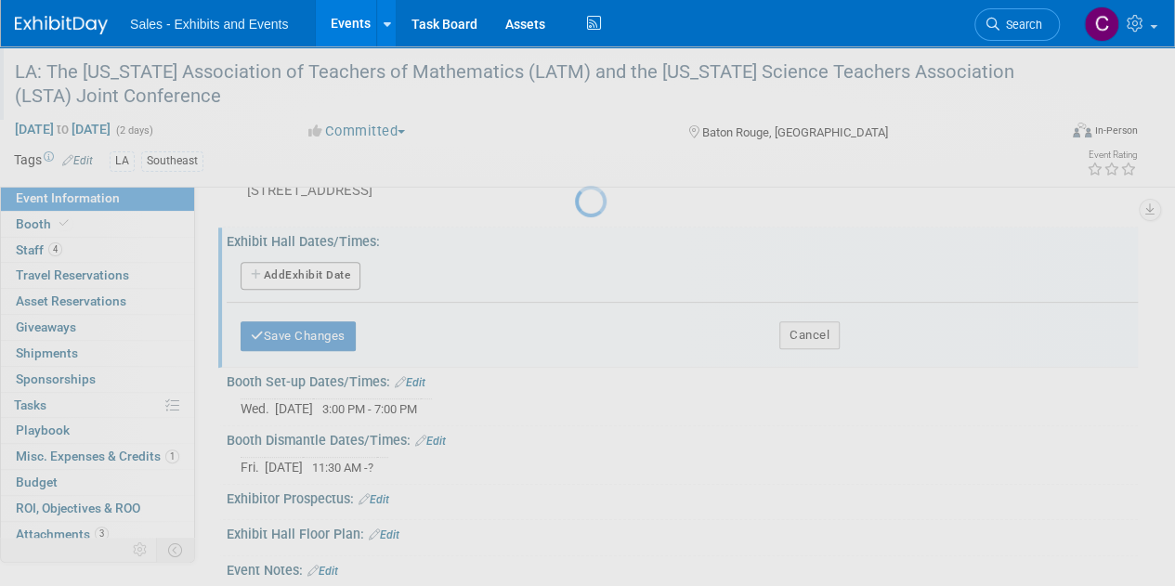
select select "10"
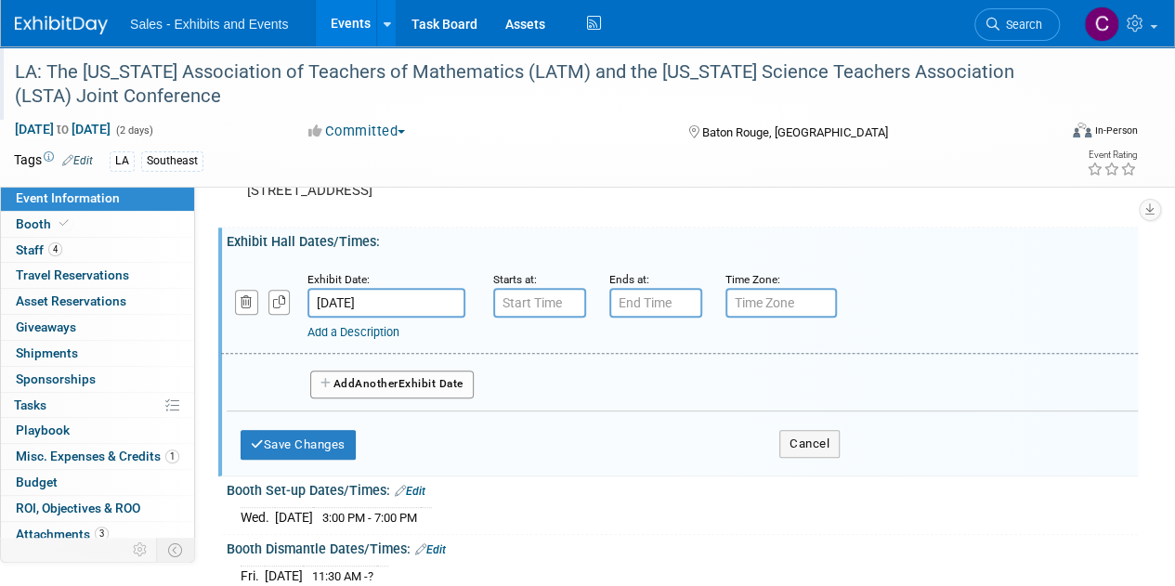
click at [356, 310] on input "Nov 6, 2025" at bounding box center [386, 303] width 158 height 30
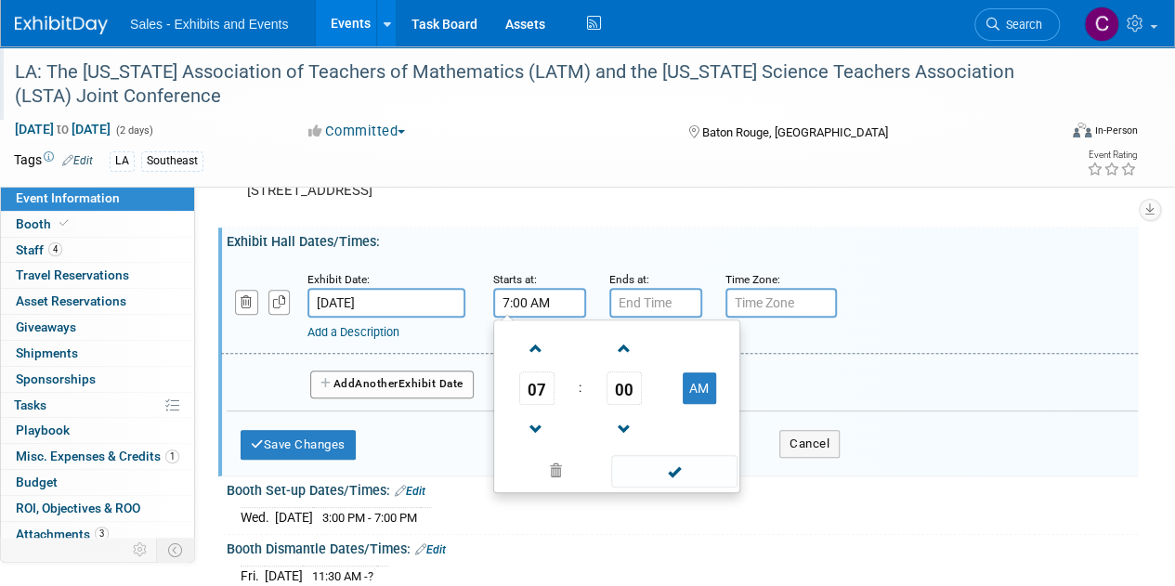
click at [552, 300] on input "7:00 AM" at bounding box center [539, 303] width 93 height 30
click at [634, 382] on span "00" at bounding box center [623, 387] width 35 height 33
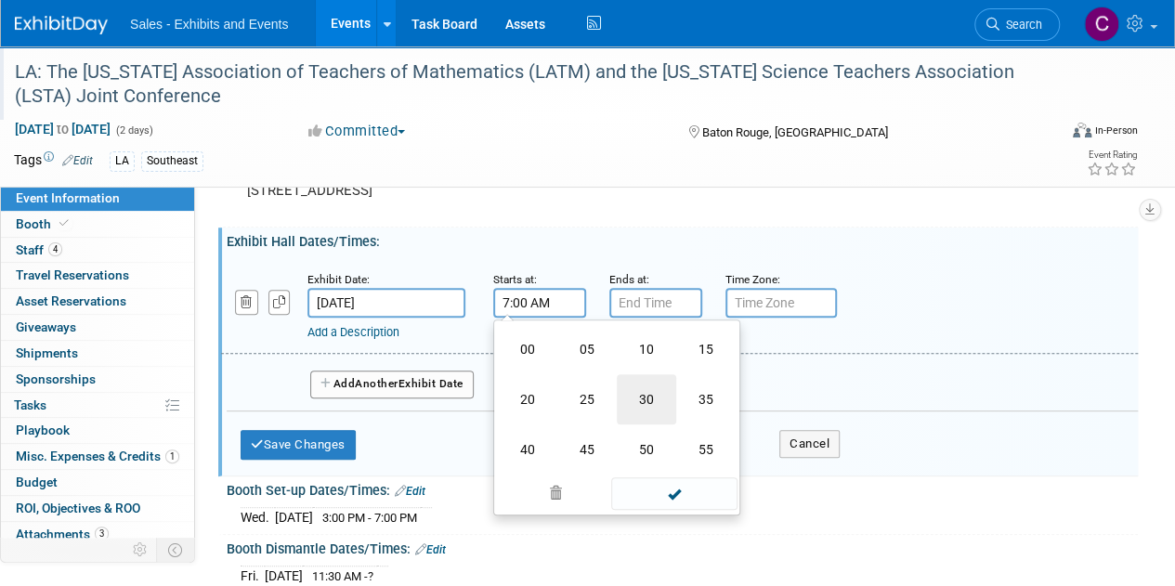
click at [648, 387] on td "30" at bounding box center [646, 399] width 59 height 50
type input "7:30 AM"
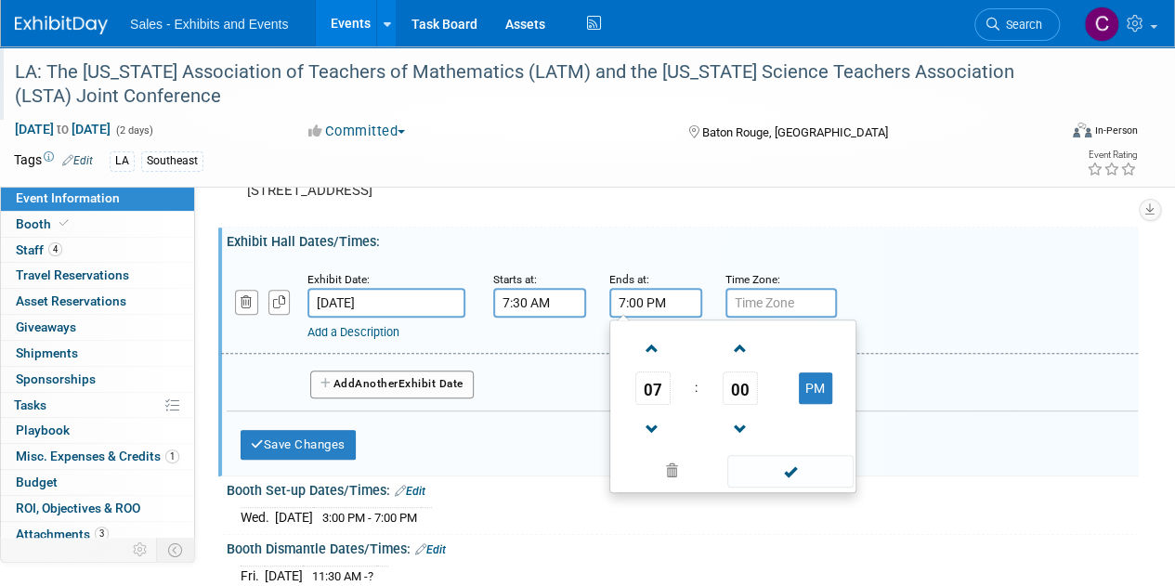
click at [654, 291] on input "7:00 PM" at bounding box center [655, 303] width 93 height 30
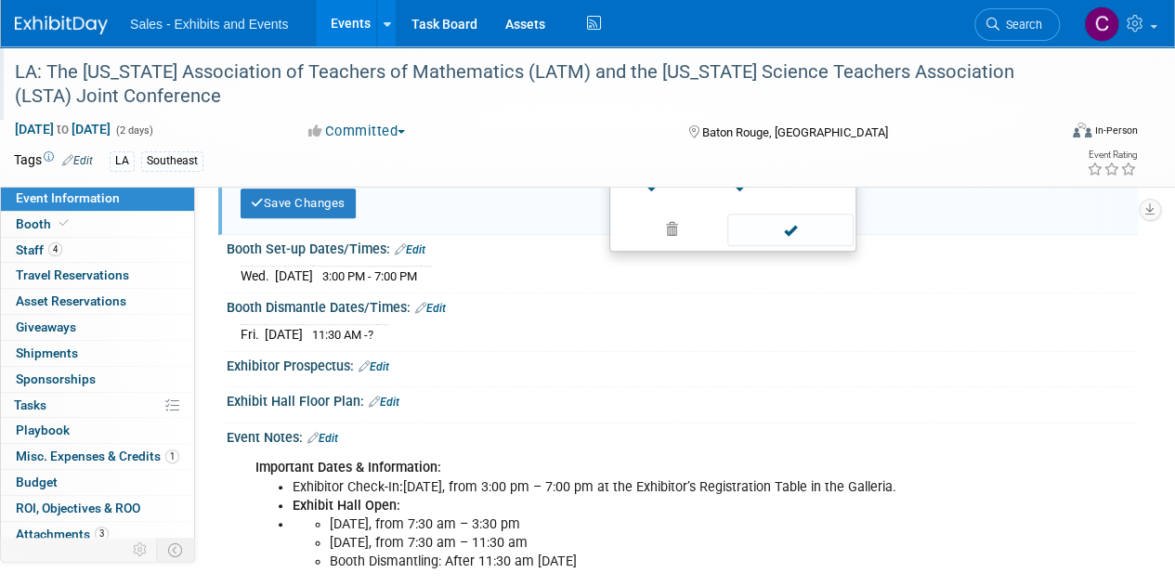
scroll to position [245, 0]
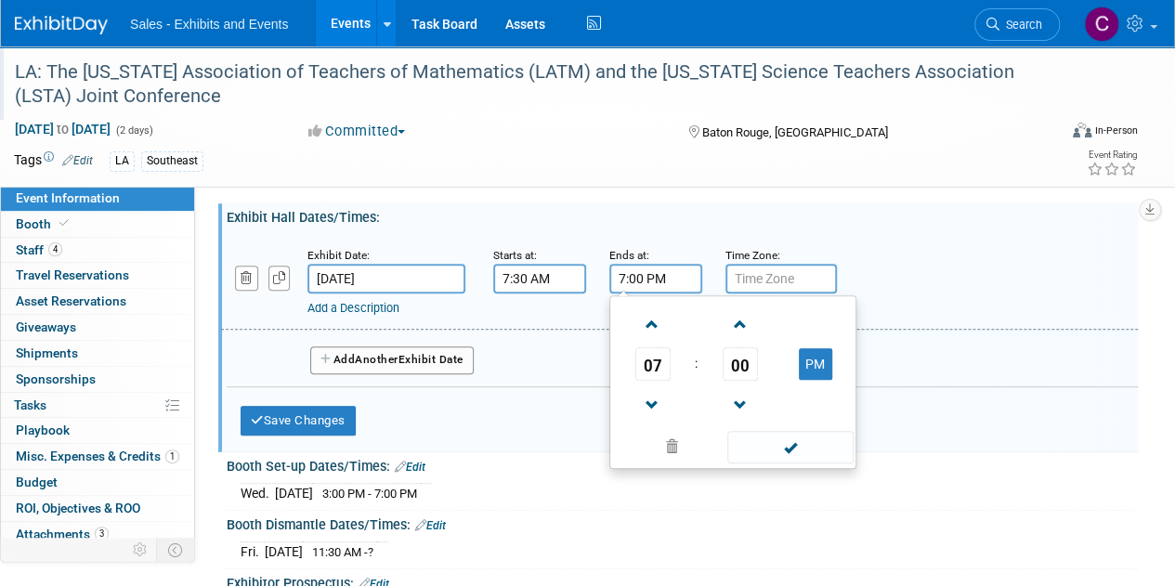
click at [671, 396] on td at bounding box center [652, 404] width 77 height 47
click at [649, 406] on span at bounding box center [652, 405] width 32 height 32
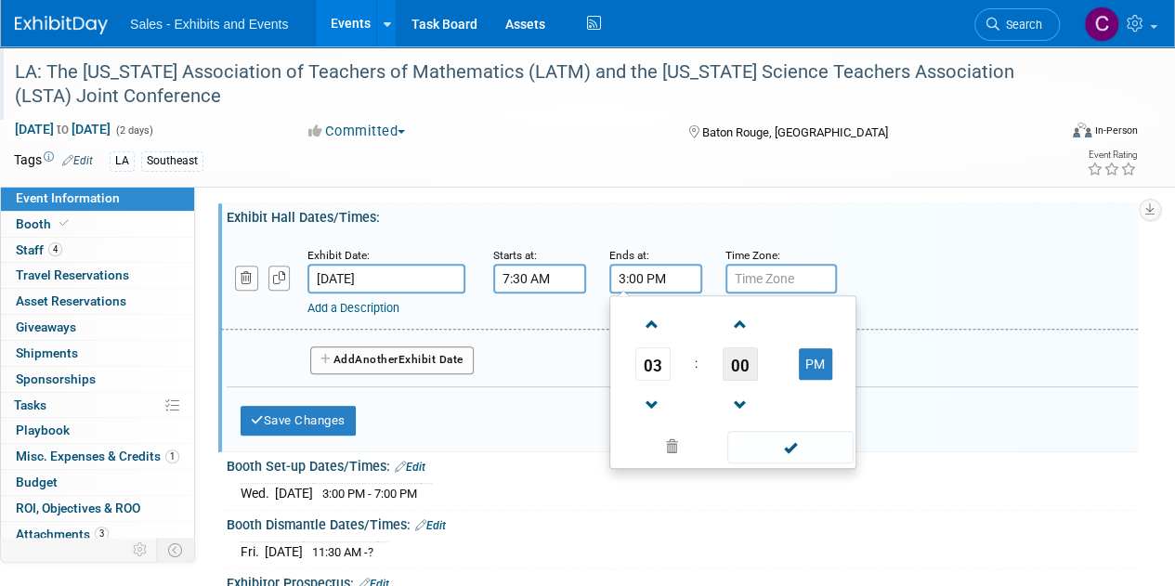
click at [731, 366] on span "00" at bounding box center [739, 363] width 35 height 33
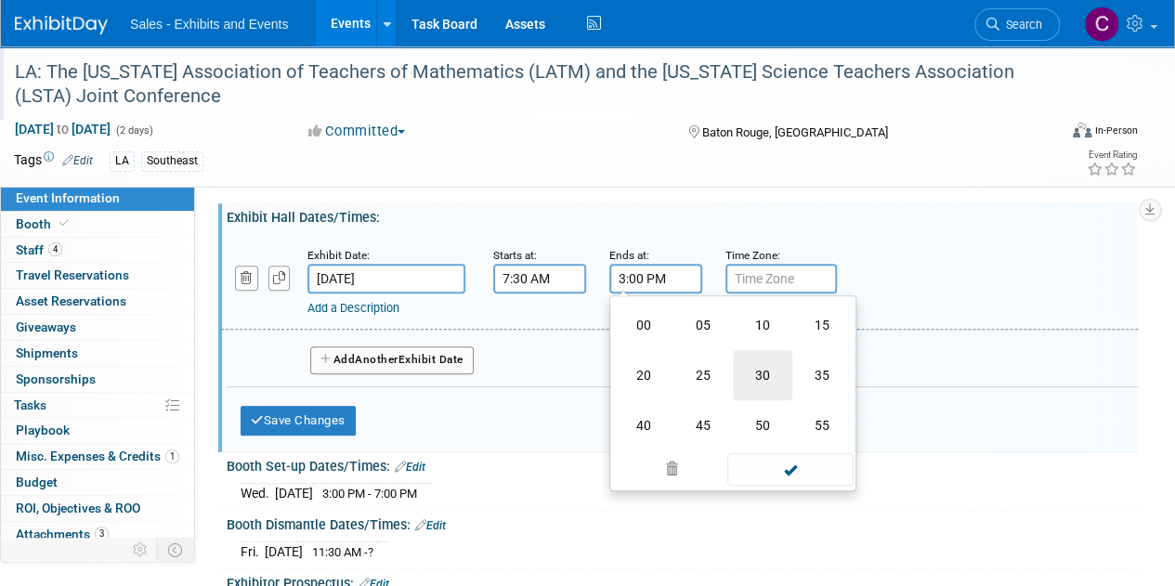
click at [777, 378] on td "30" at bounding box center [762, 375] width 59 height 50
type input "3:30 PM"
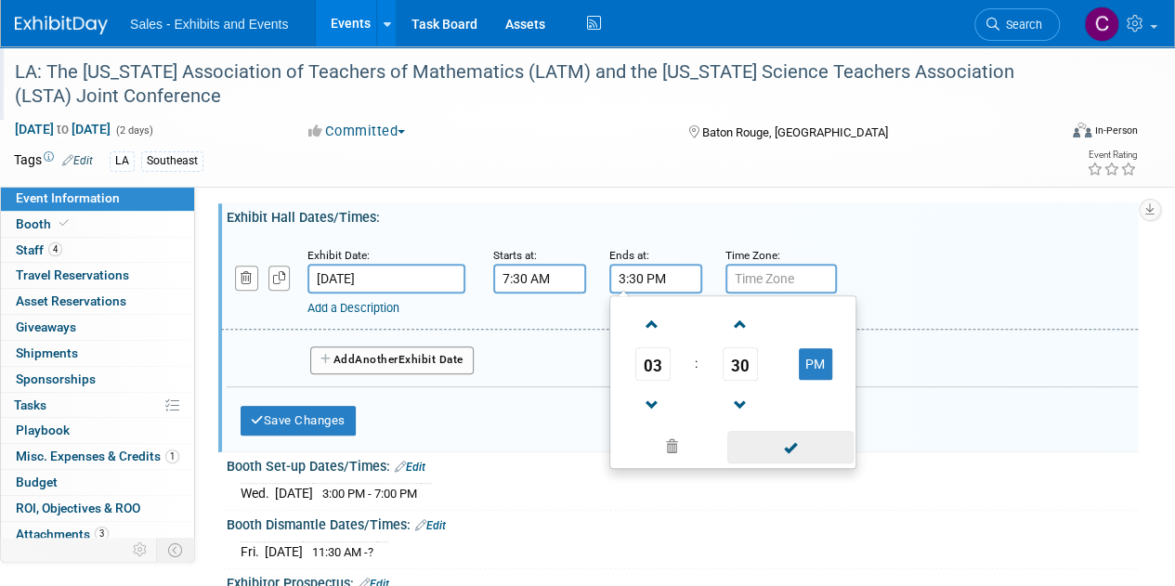
click at [770, 452] on span at bounding box center [789, 447] width 125 height 32
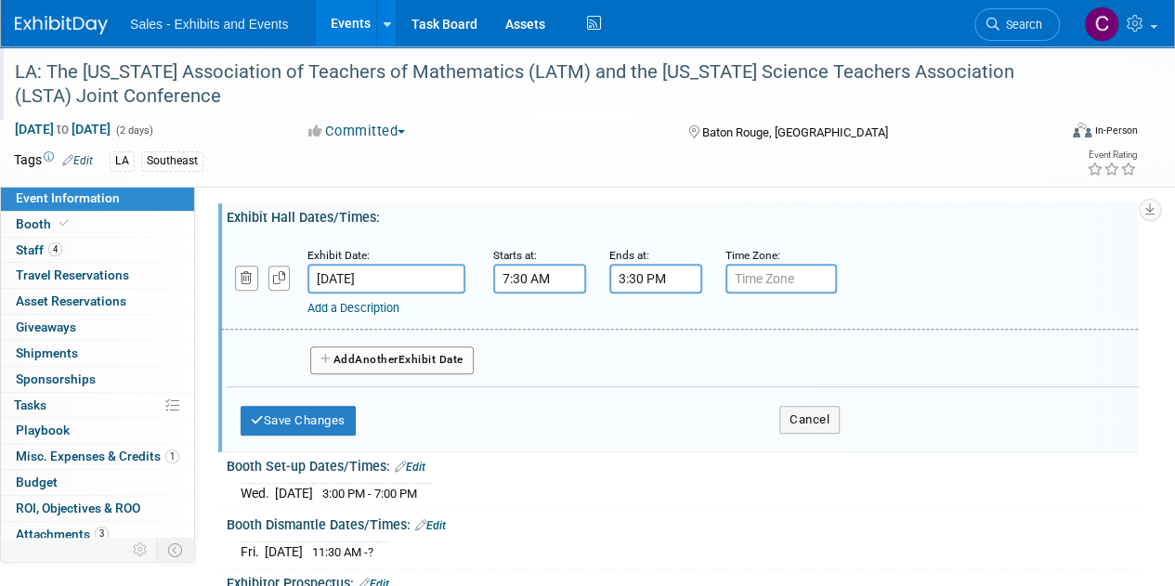
click at [340, 370] on button "Add Another Exhibit Date" at bounding box center [391, 360] width 163 height 28
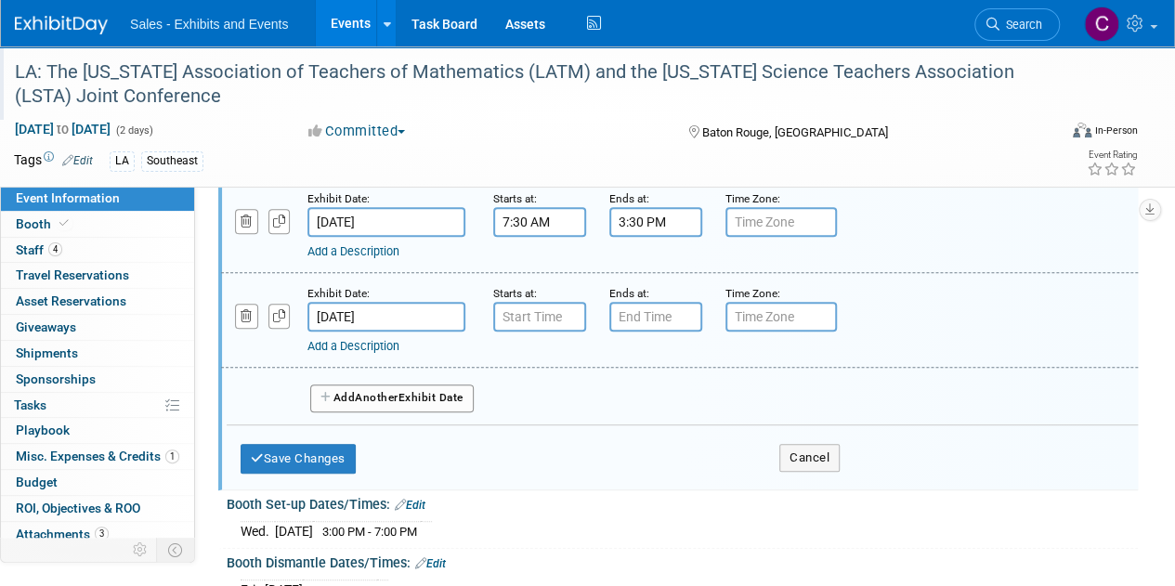
scroll to position [294, 0]
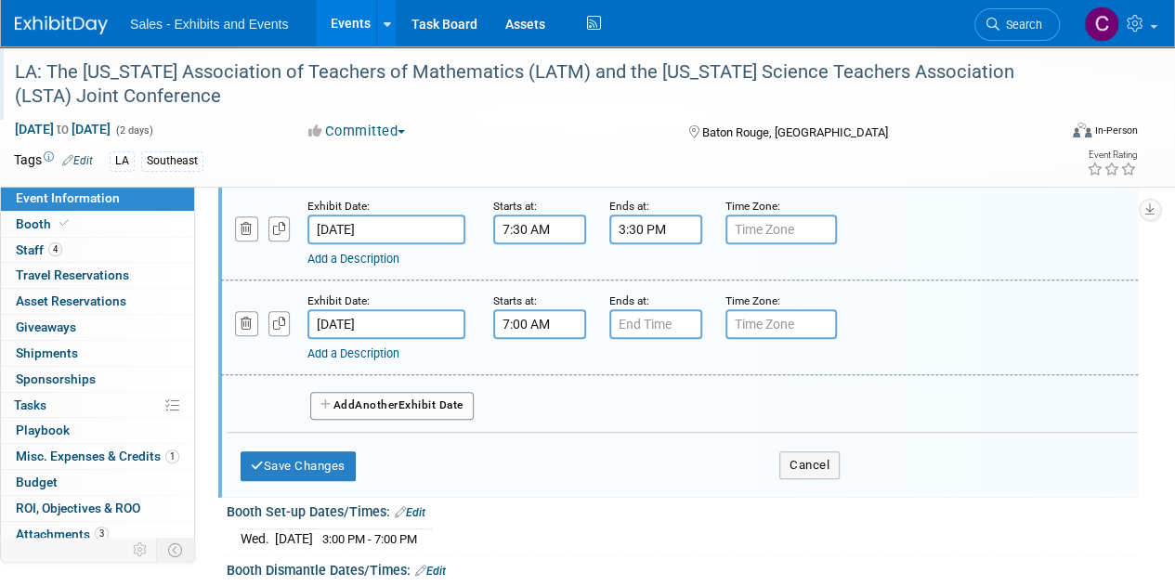
click at [549, 321] on input "7:00 AM" at bounding box center [539, 324] width 93 height 30
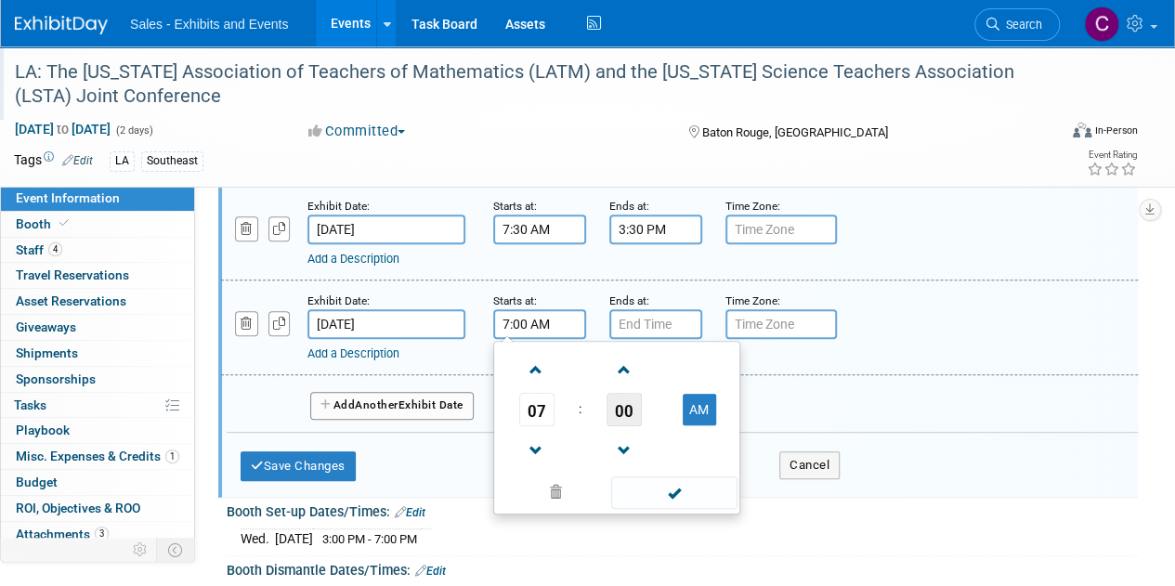
click at [613, 398] on span "00" at bounding box center [623, 409] width 35 height 33
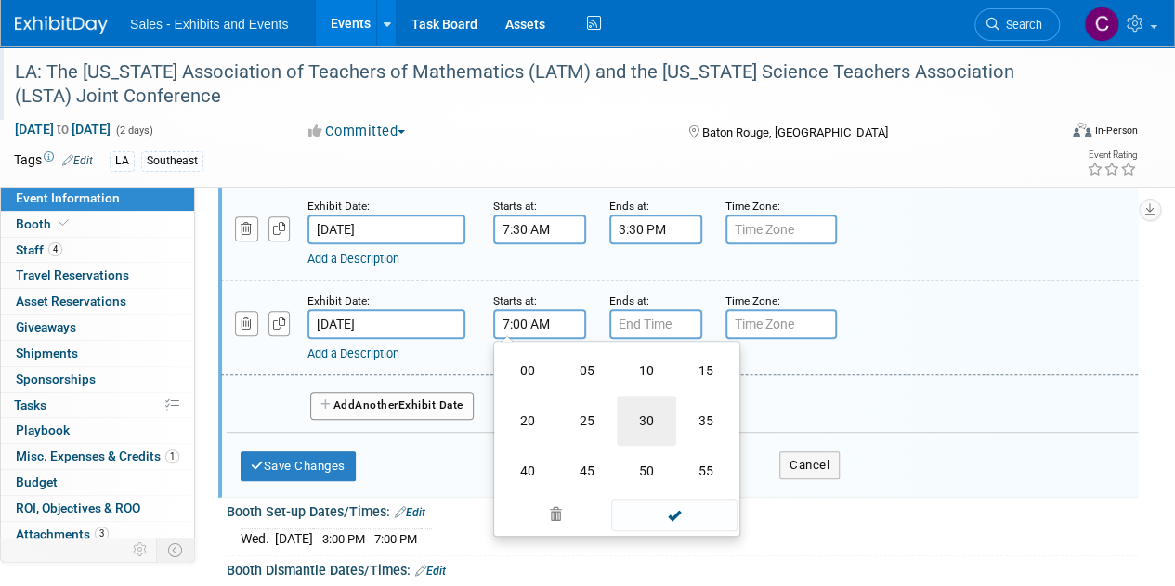
click at [640, 408] on td "30" at bounding box center [646, 421] width 59 height 50
type input "7:30 AM"
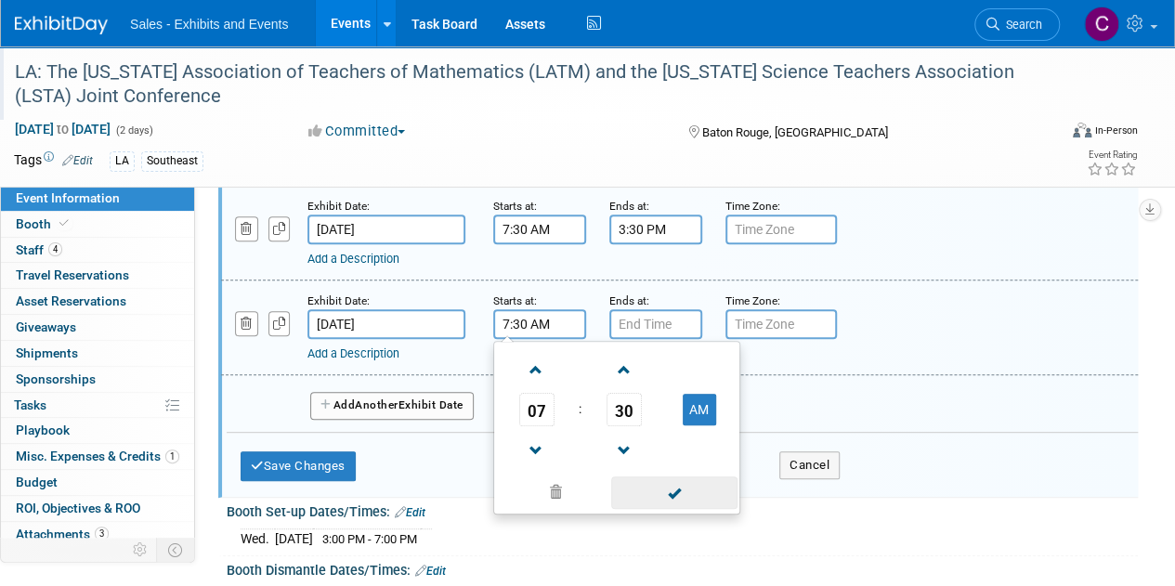
click at [656, 496] on span at bounding box center [673, 492] width 125 height 32
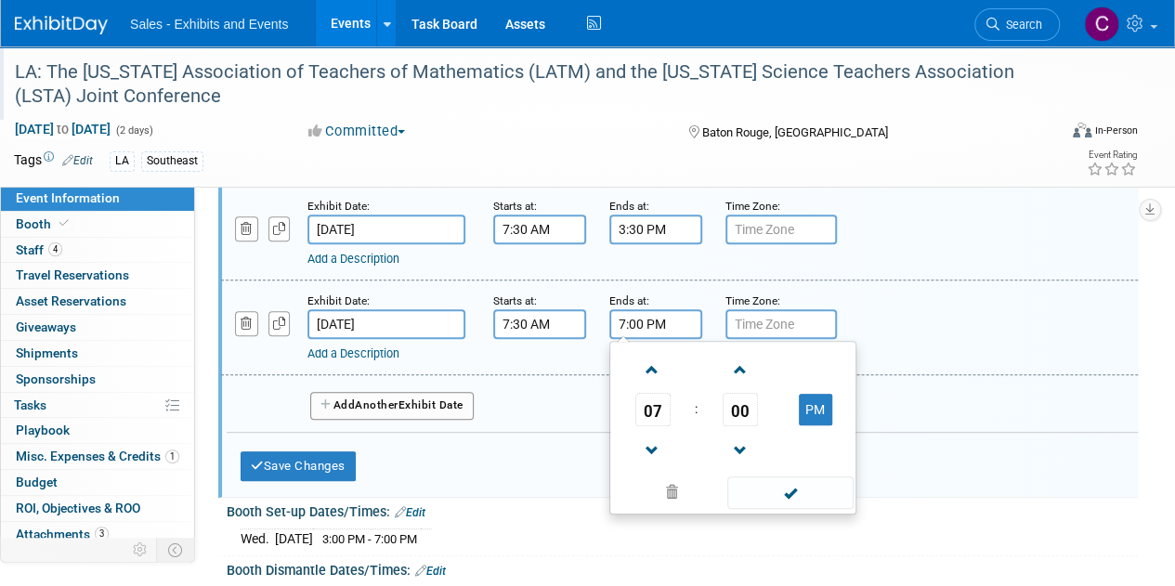
click at [672, 331] on input "7:00 PM" at bounding box center [655, 324] width 93 height 30
click at [656, 371] on span at bounding box center [652, 370] width 32 height 32
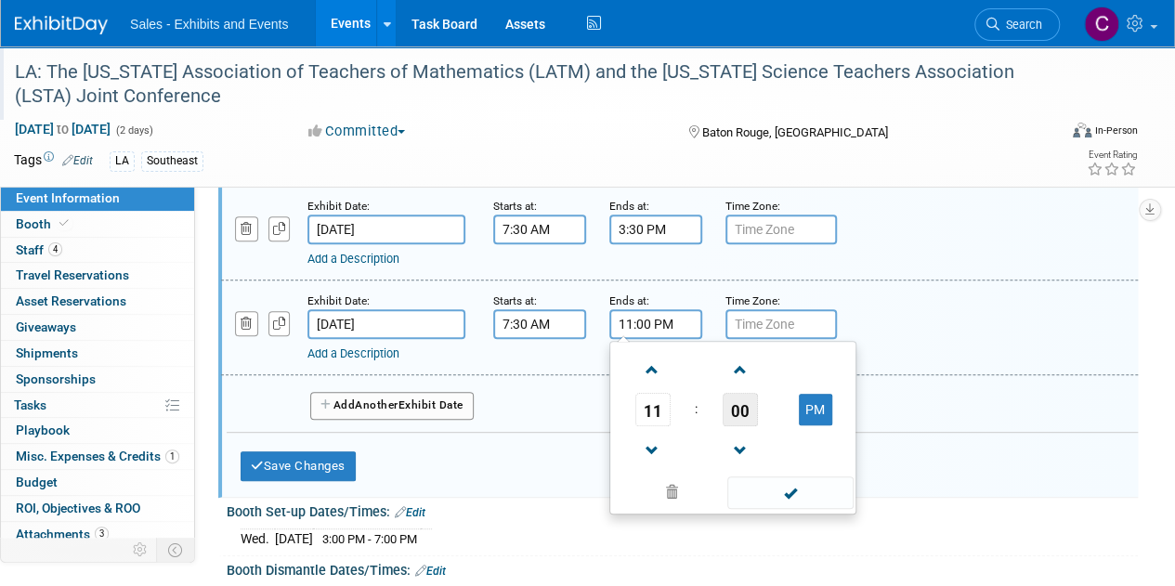
click at [735, 413] on span "00" at bounding box center [739, 409] width 35 height 33
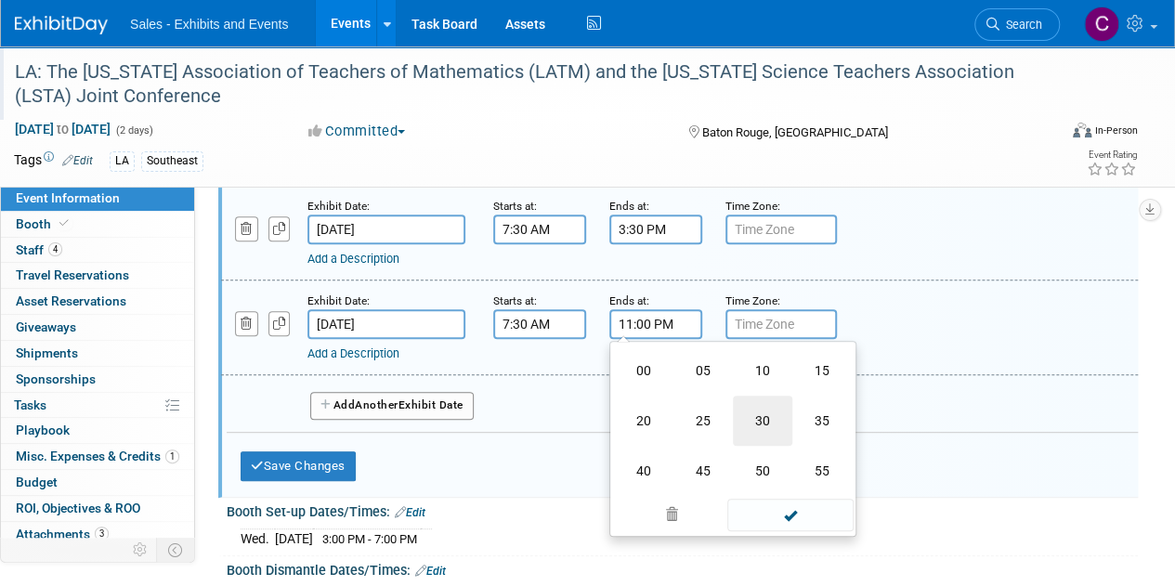
click at [749, 414] on td "30" at bounding box center [762, 421] width 59 height 50
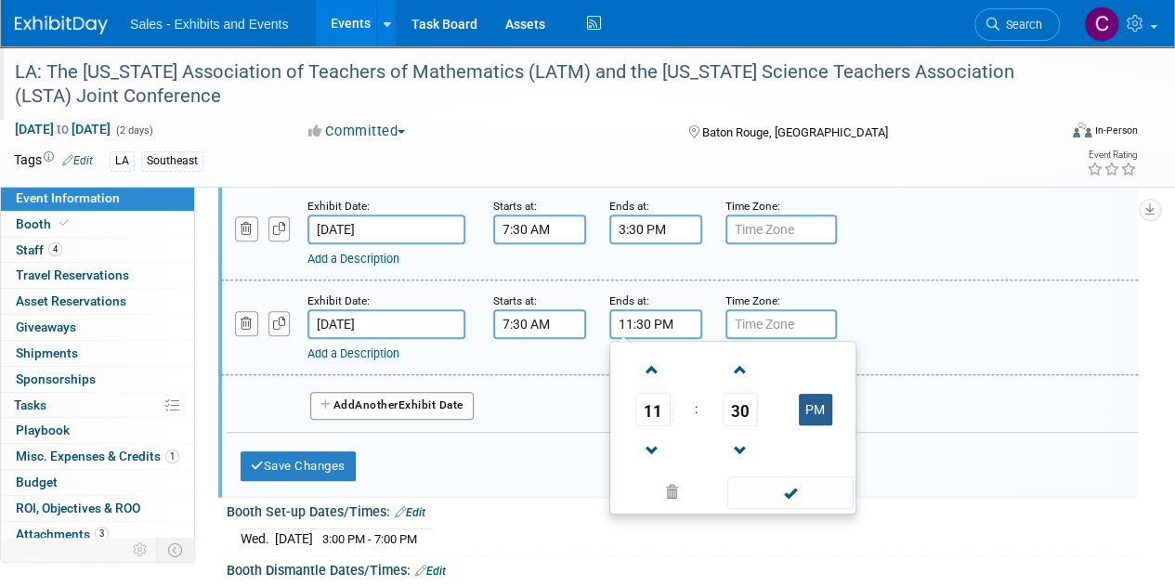
click at [828, 404] on button "PM" at bounding box center [815, 410] width 33 height 32
type input "11:30 AM"
click at [800, 484] on span at bounding box center [789, 492] width 125 height 32
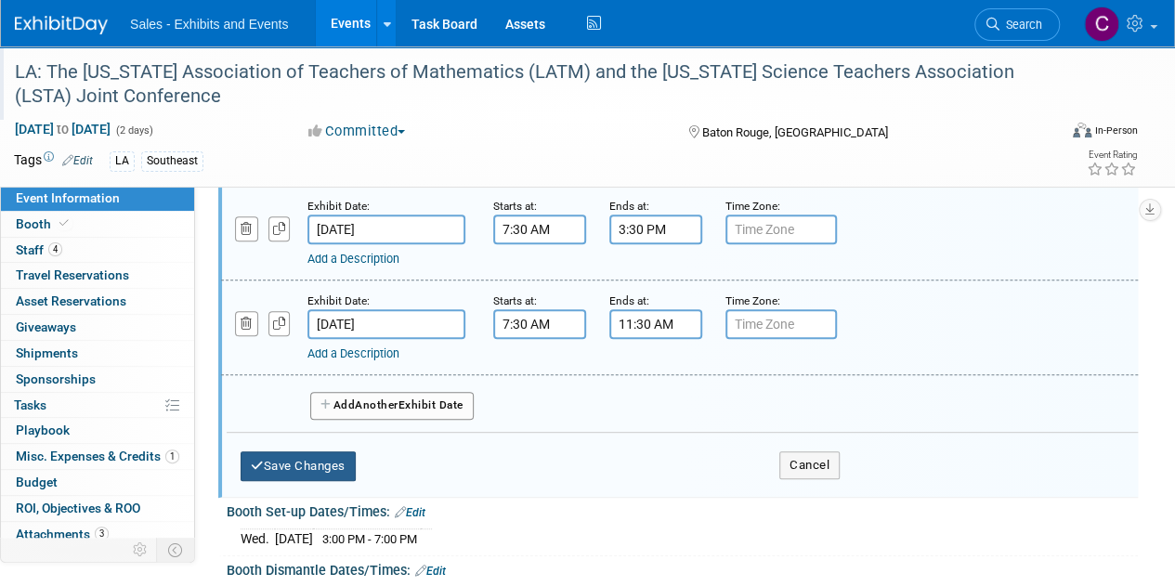
click at [350, 460] on button "Save Changes" at bounding box center [297, 466] width 115 height 30
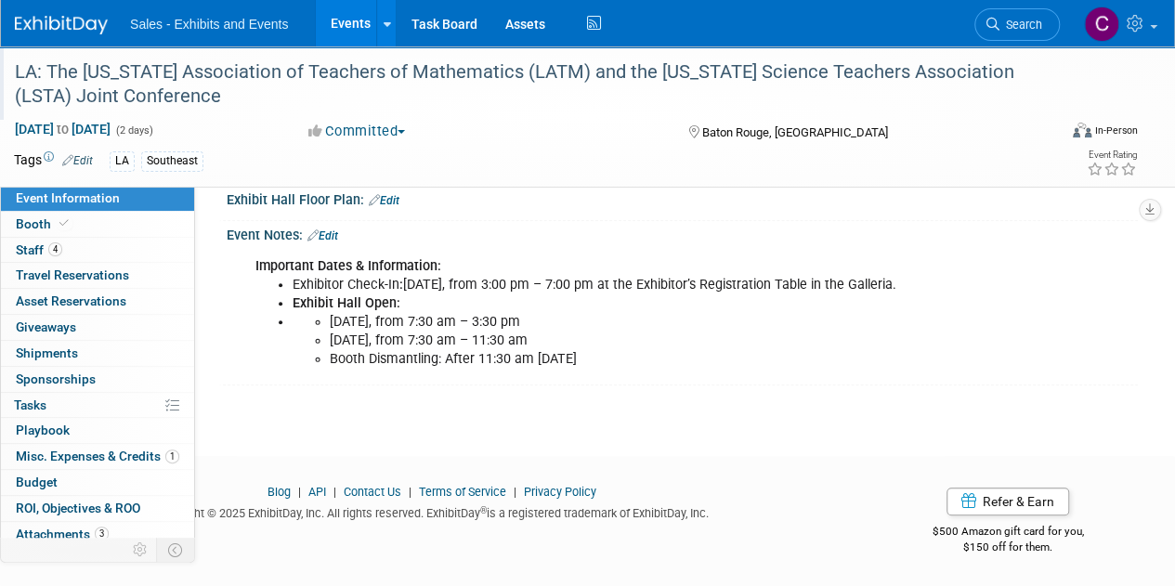
scroll to position [46, 0]
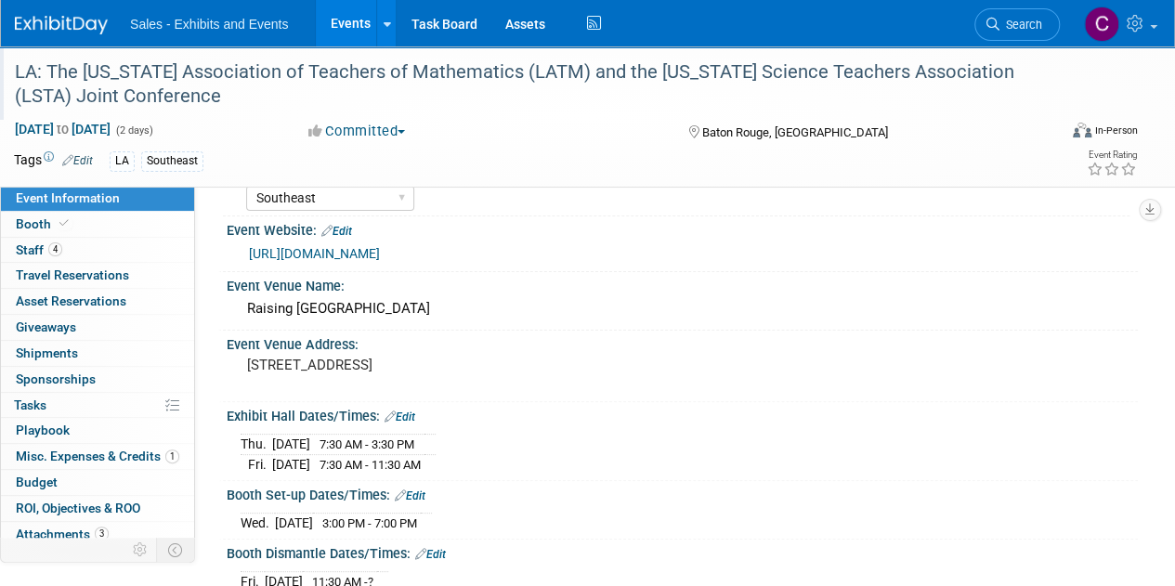
click at [340, 31] on link "Events" at bounding box center [350, 23] width 68 height 46
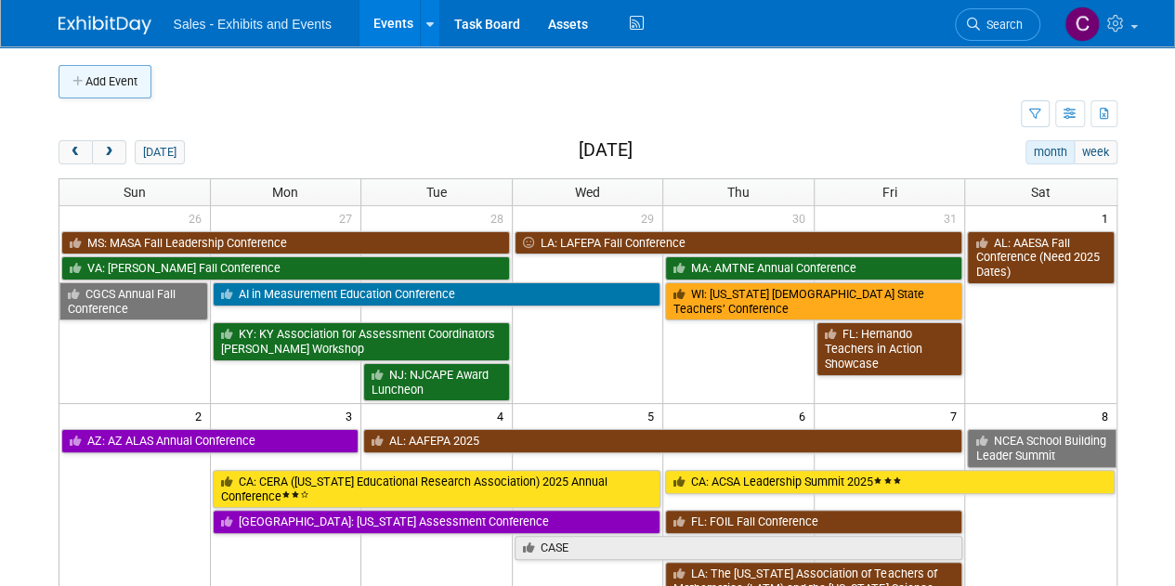
click at [139, 77] on button "Add Event" at bounding box center [104, 81] width 93 height 33
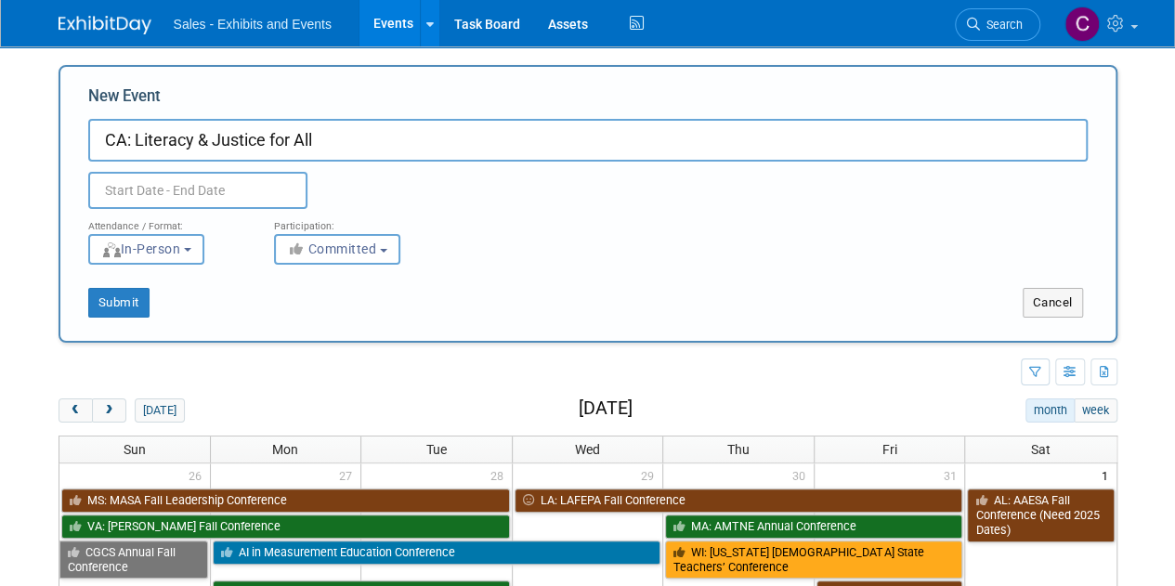
type input "CA: Literacy & Justice for All"
click at [157, 201] on input "text" at bounding box center [197, 190] width 219 height 37
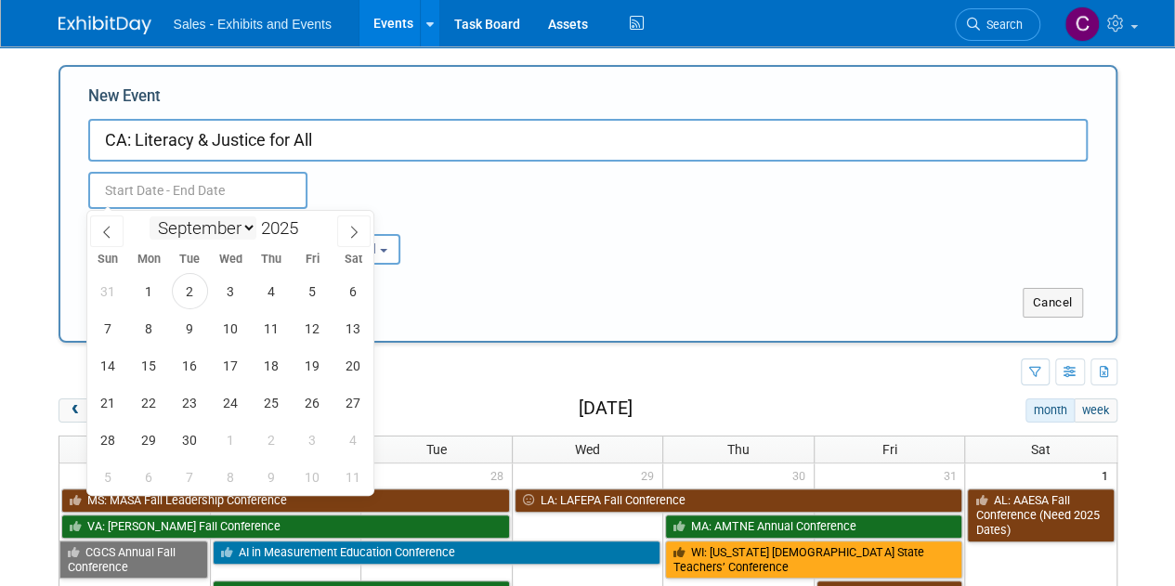
click at [218, 228] on select "January February March April May June July August September October November De…" at bounding box center [202, 227] width 107 height 23
select select "2"
click at [149, 216] on select "January February March April May June July August September October November De…" at bounding box center [202, 227] width 107 height 23
click at [308, 224] on span at bounding box center [305, 222] width 13 height 11
type input "2026"
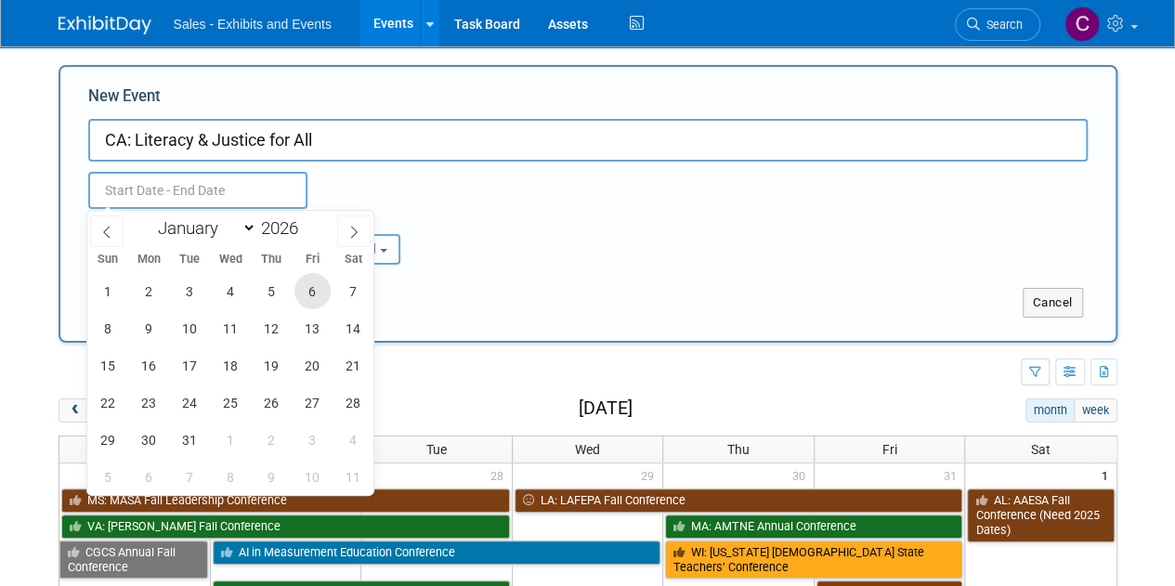
click at [327, 294] on span "6" at bounding box center [312, 291] width 36 height 36
click at [347, 294] on span "7" at bounding box center [353, 291] width 36 height 36
type input "Mar 6, 2026 to Mar 7, 2026"
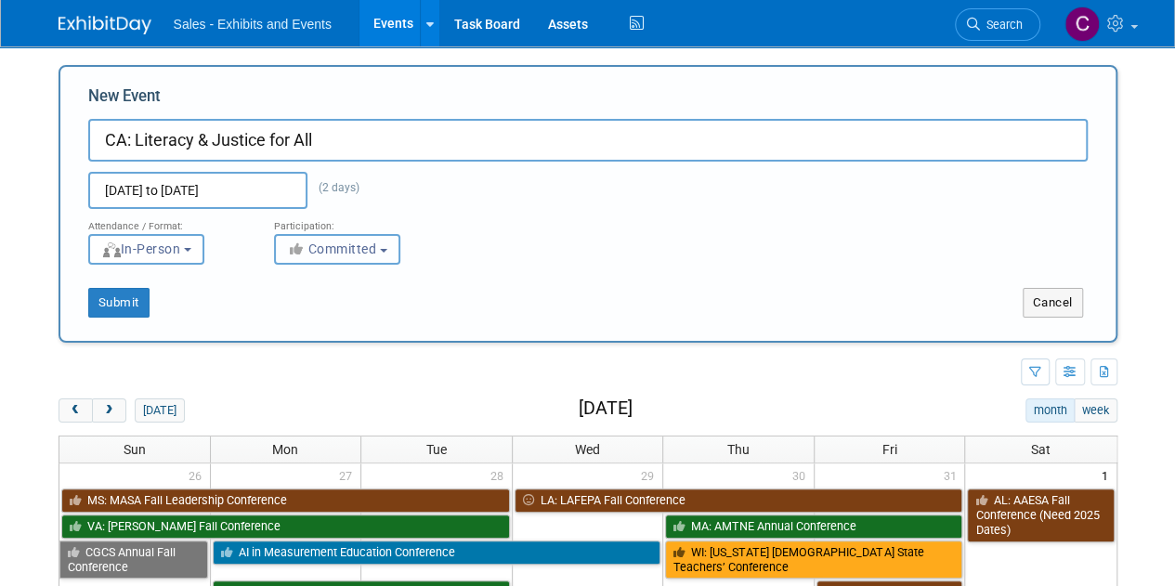
click at [369, 237] on button "Committed" at bounding box center [337, 249] width 126 height 31
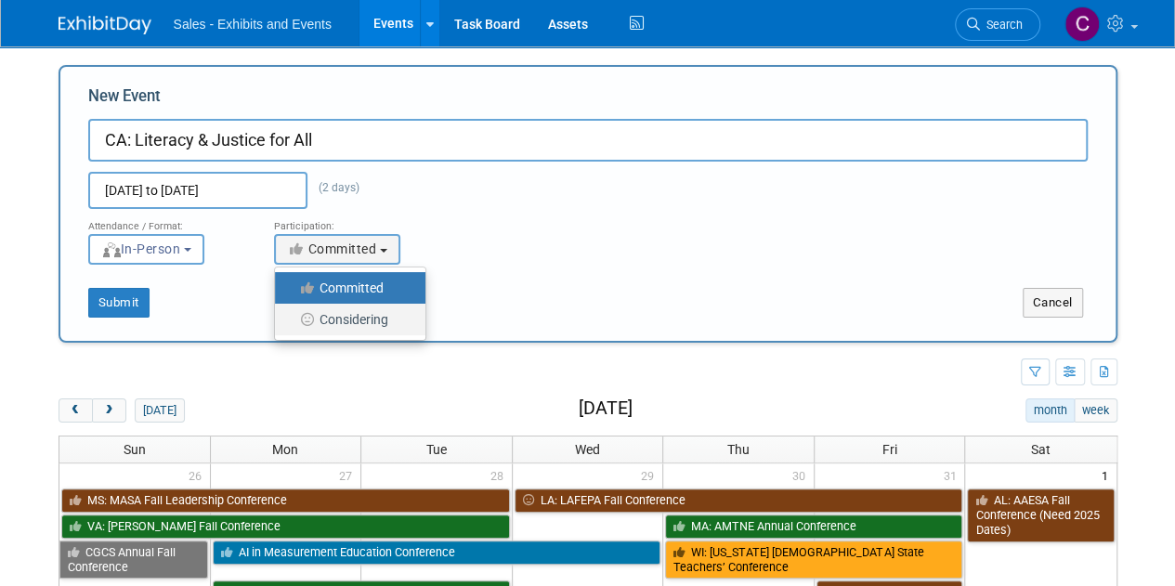
click at [350, 316] on label "Considering" at bounding box center [345, 319] width 123 height 24
click at [292, 316] on input "Considering" at bounding box center [285, 320] width 12 height 12
select select "2"
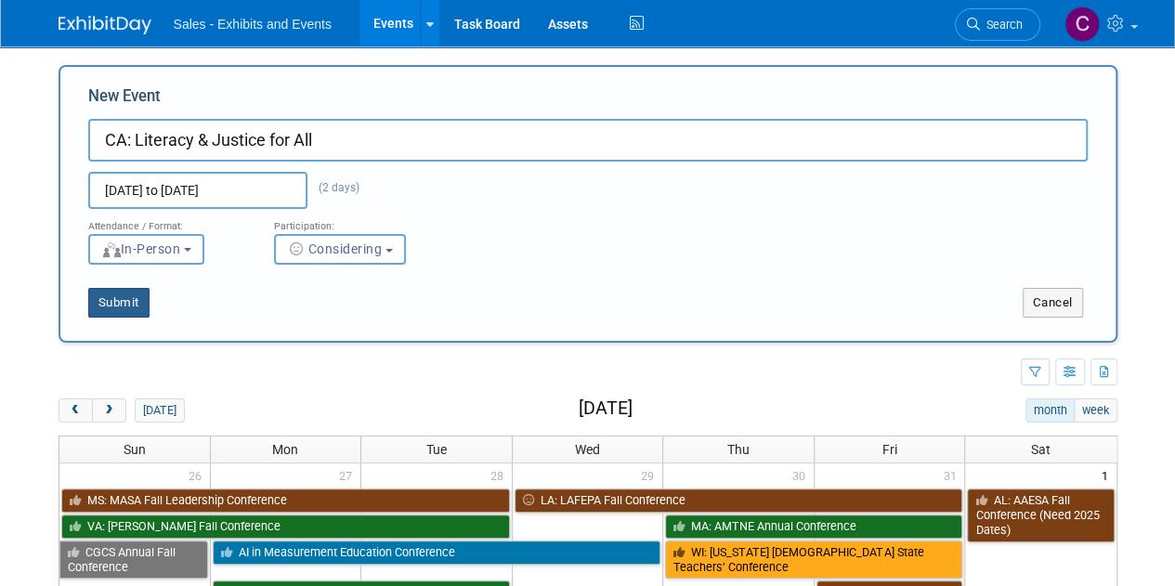
click at [147, 288] on button "Submit" at bounding box center [118, 303] width 61 height 30
type input "CA: Literacy & Justice for All"
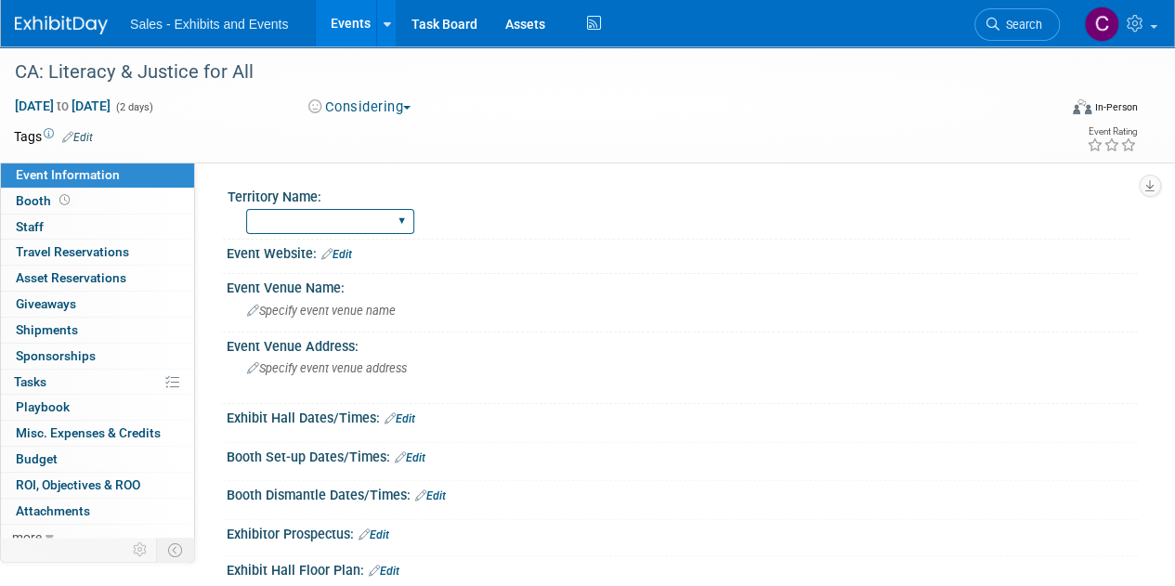
click at [282, 224] on select "Atlantic Southeast Central Southwest Pacific Mountain National Strategic Partne…" at bounding box center [330, 221] width 168 height 25
select select "Pacific"
click at [246, 209] on select "Atlantic Southeast Central Southwest Pacific Mountain National Strategic Partne…" at bounding box center [330, 221] width 168 height 25
click at [87, 140] on link "Edit" at bounding box center [77, 137] width 31 height 13
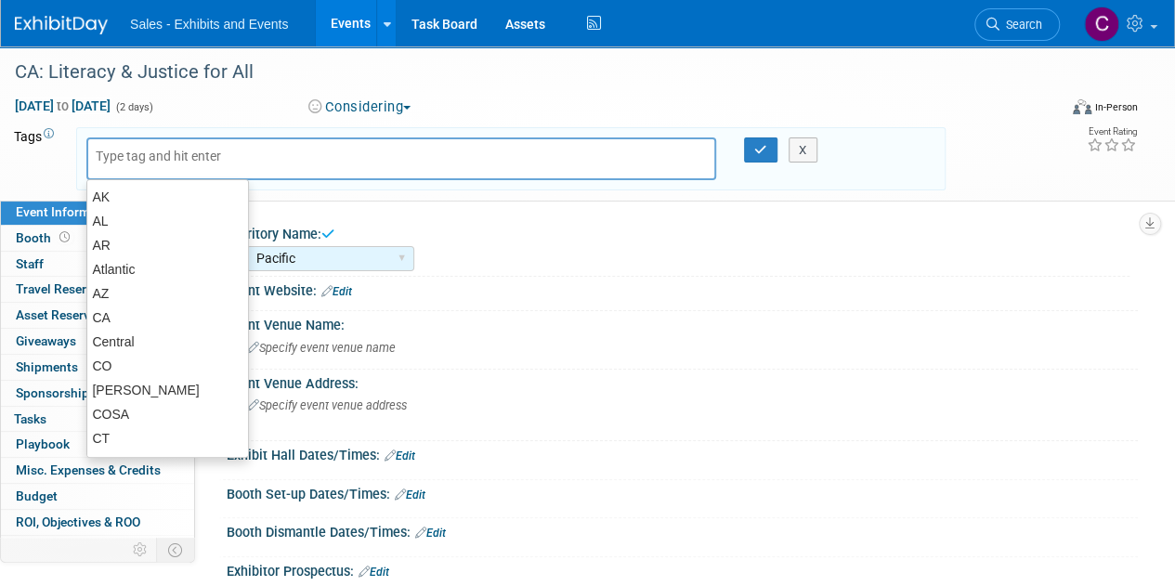
type input "c"
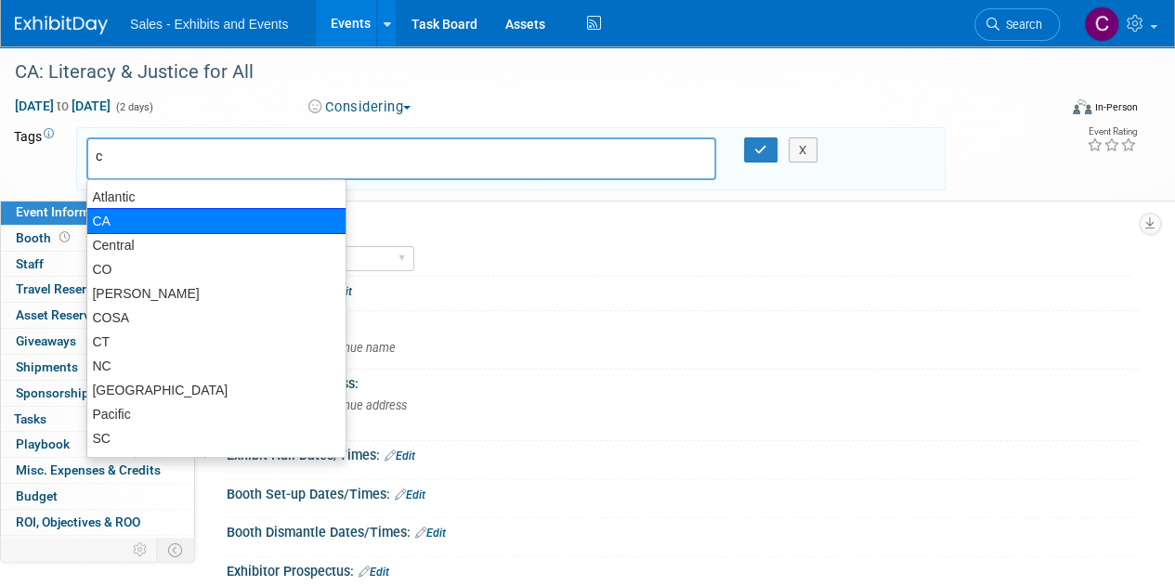
click at [102, 218] on div "CA" at bounding box center [216, 221] width 260 height 26
type input "CA"
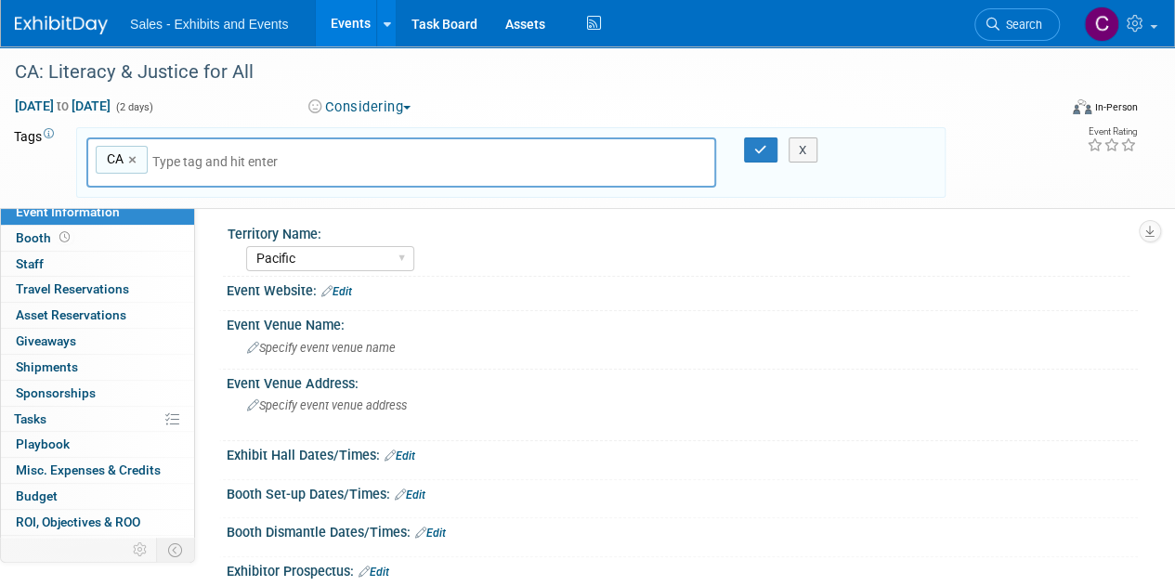
type input "p"
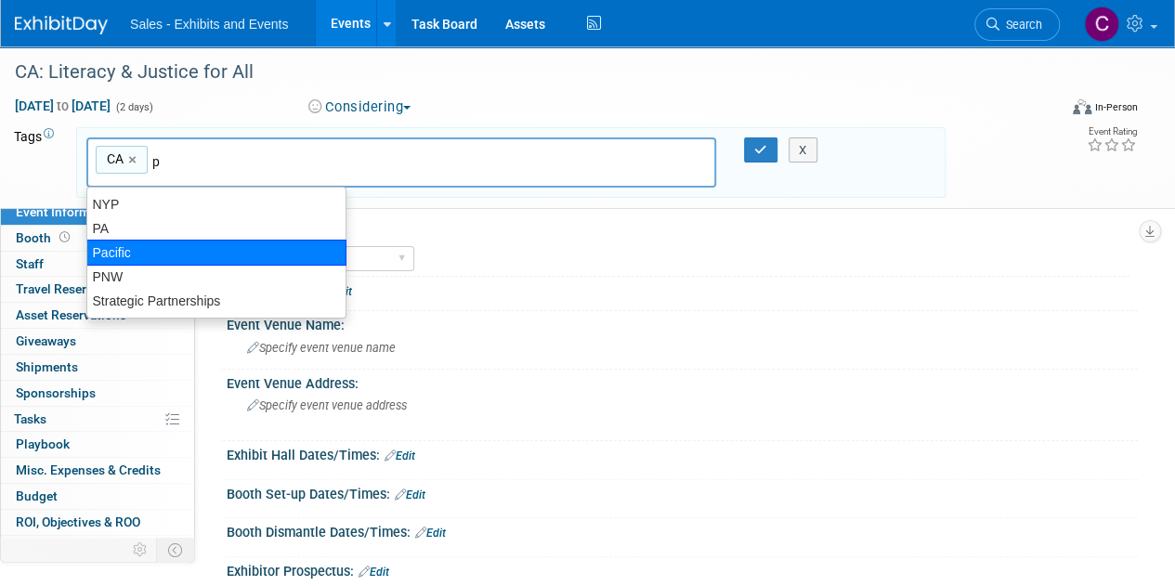
click at [238, 258] on div "Pacific" at bounding box center [216, 253] width 260 height 26
type input "CA, Pacific"
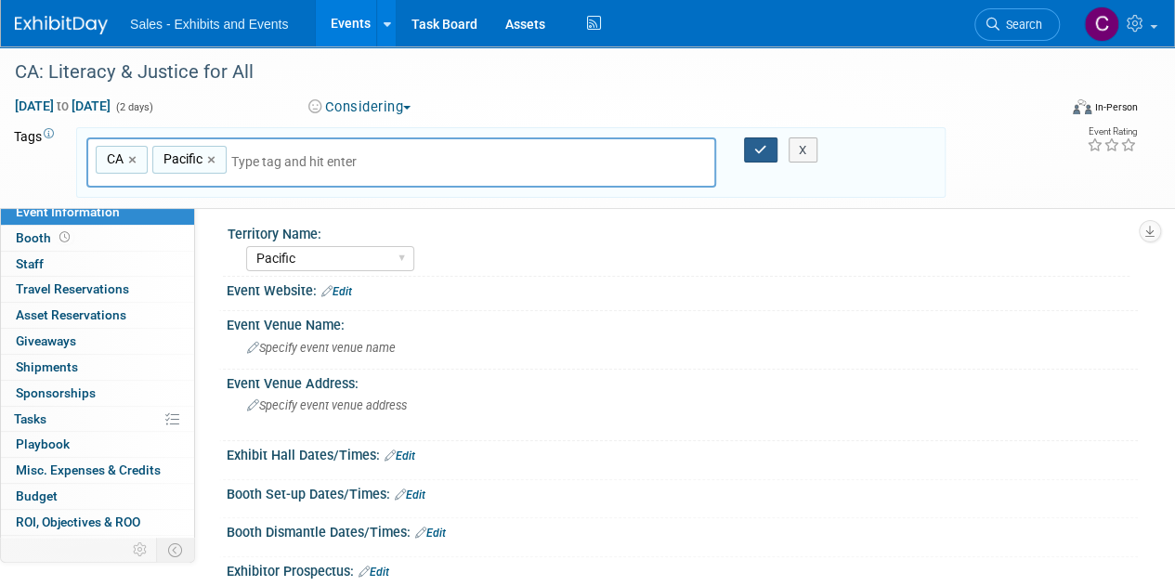
click at [757, 153] on icon "button" at bounding box center [760, 150] width 13 height 12
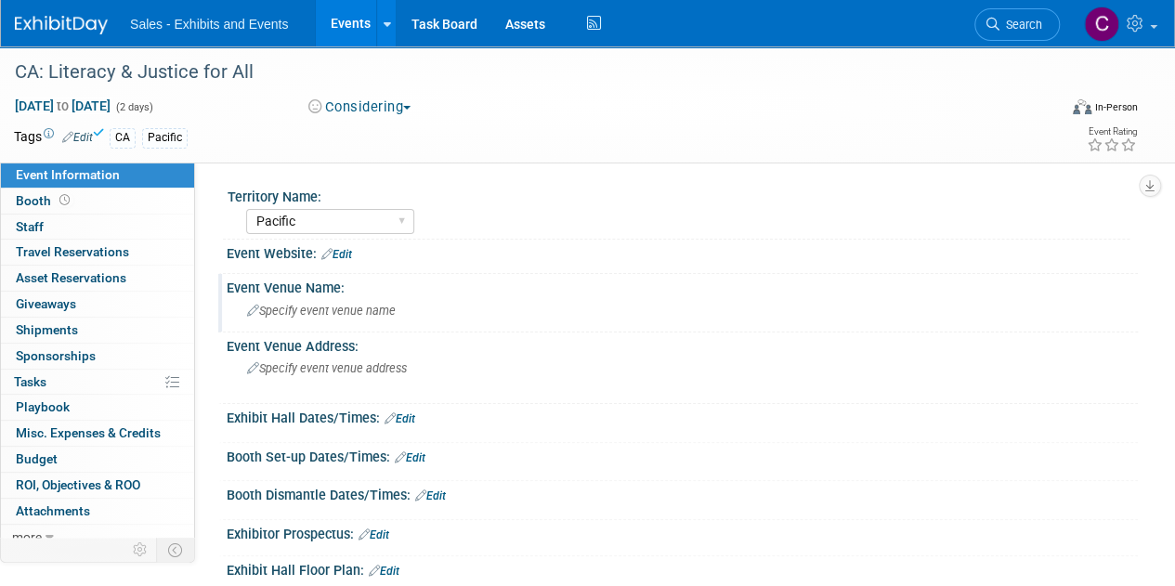
click at [331, 315] on span "Specify event venue name" at bounding box center [321, 311] width 149 height 14
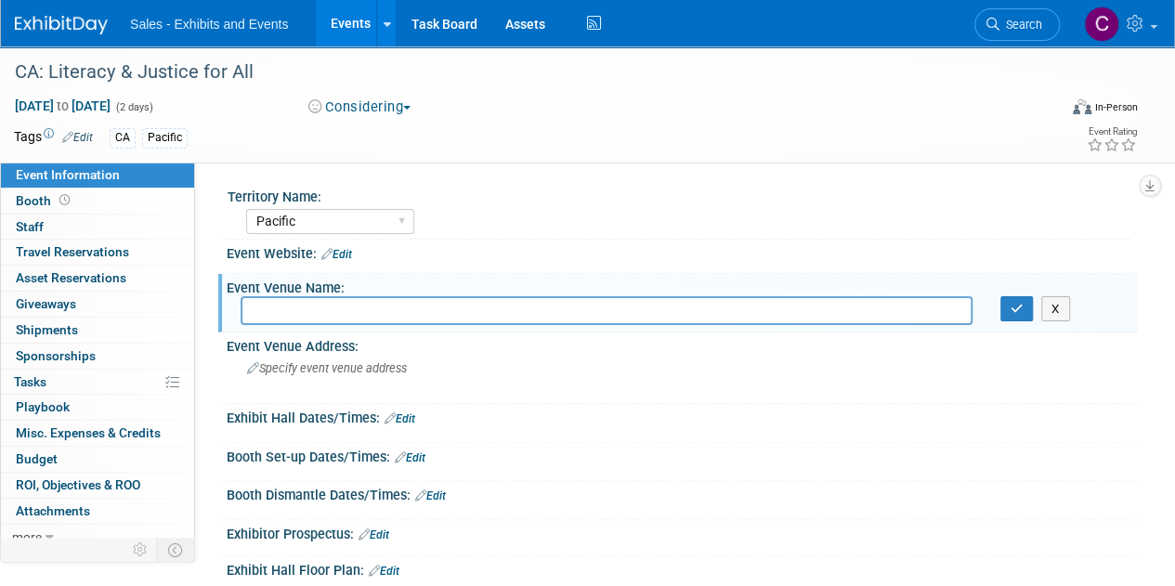
click at [340, 258] on link "Edit" at bounding box center [336, 254] width 31 height 13
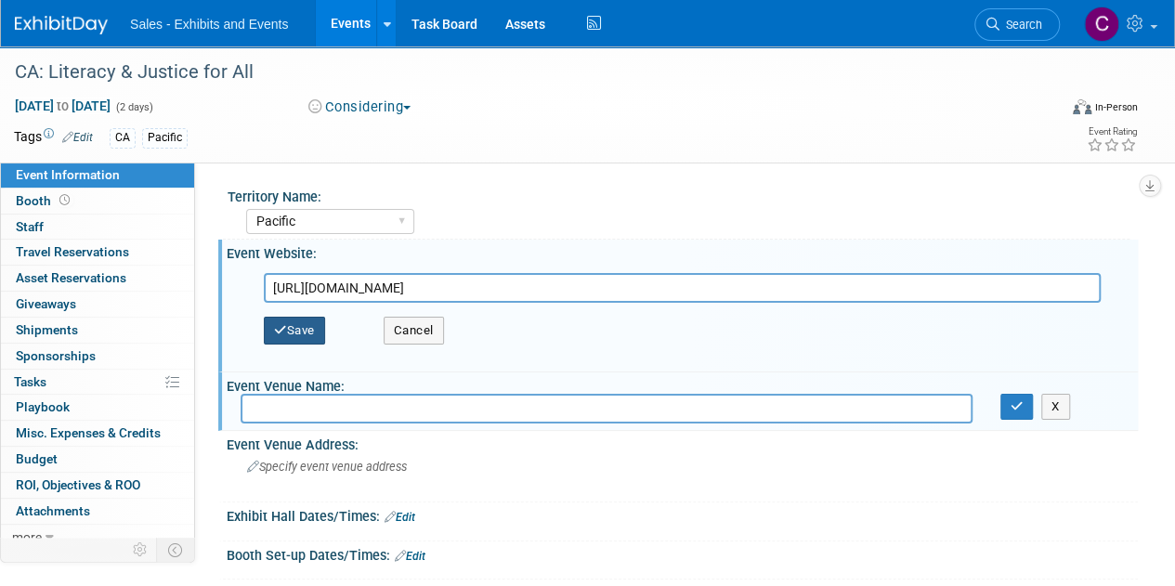
type input "https://www.literacyandjusticeforall.org/?mc_cid=9ca4cc834f&mc_eid=f4eee2ef99"
click at [312, 333] on button "Save" at bounding box center [294, 331] width 61 height 28
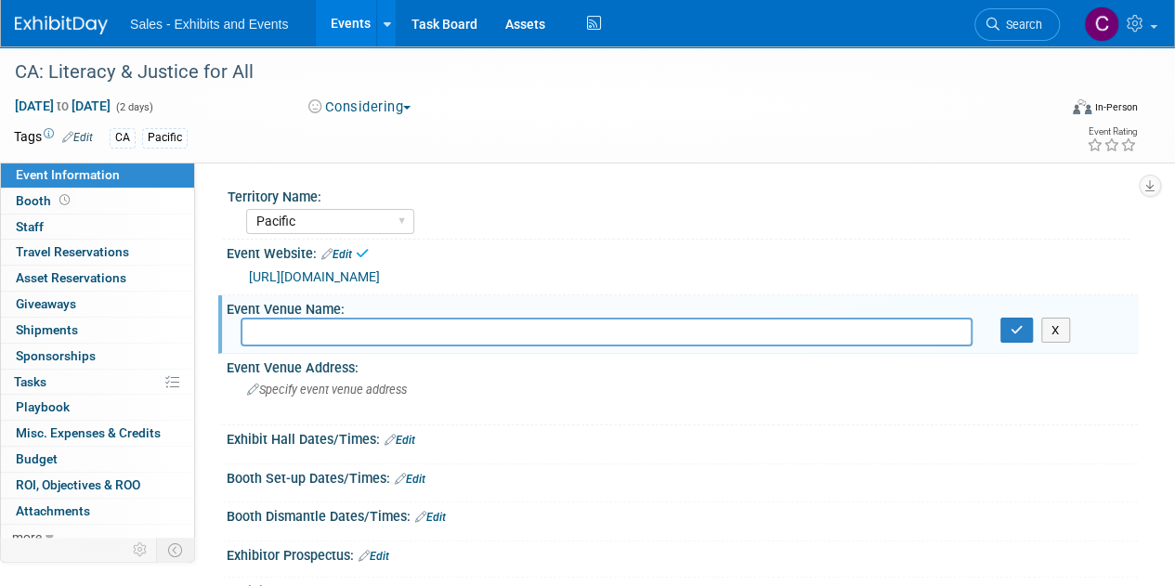
click at [308, 337] on input "text" at bounding box center [606, 332] width 732 height 29
click at [338, 407] on div "Specify event venue address" at bounding box center [416, 396] width 352 height 43
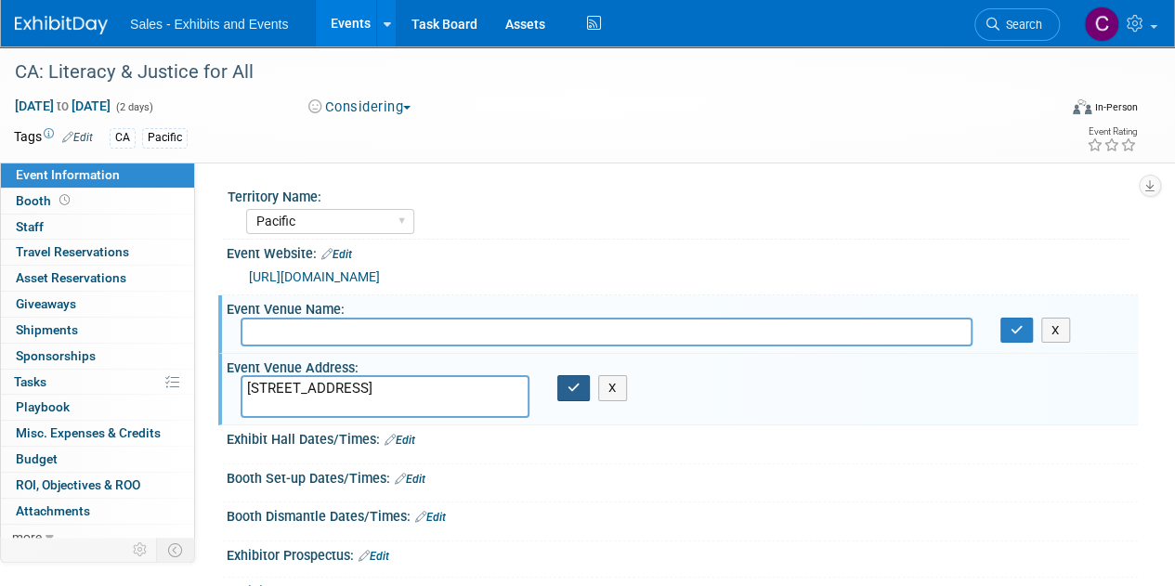
type textarea "1001 Broadway, Oakland, CA 94607"
click at [567, 382] on icon "button" at bounding box center [573, 388] width 13 height 12
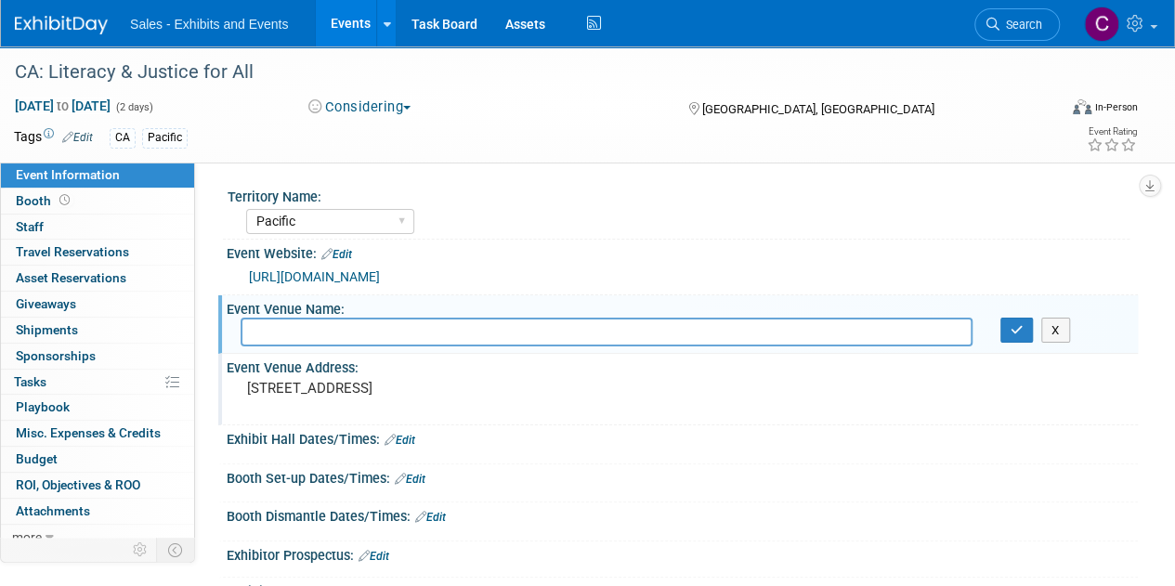
click at [455, 329] on input "text" at bounding box center [606, 332] width 732 height 29
type input "Oakland Marriott City Center"
click at [1003, 320] on button "button" at bounding box center [1016, 331] width 33 height 26
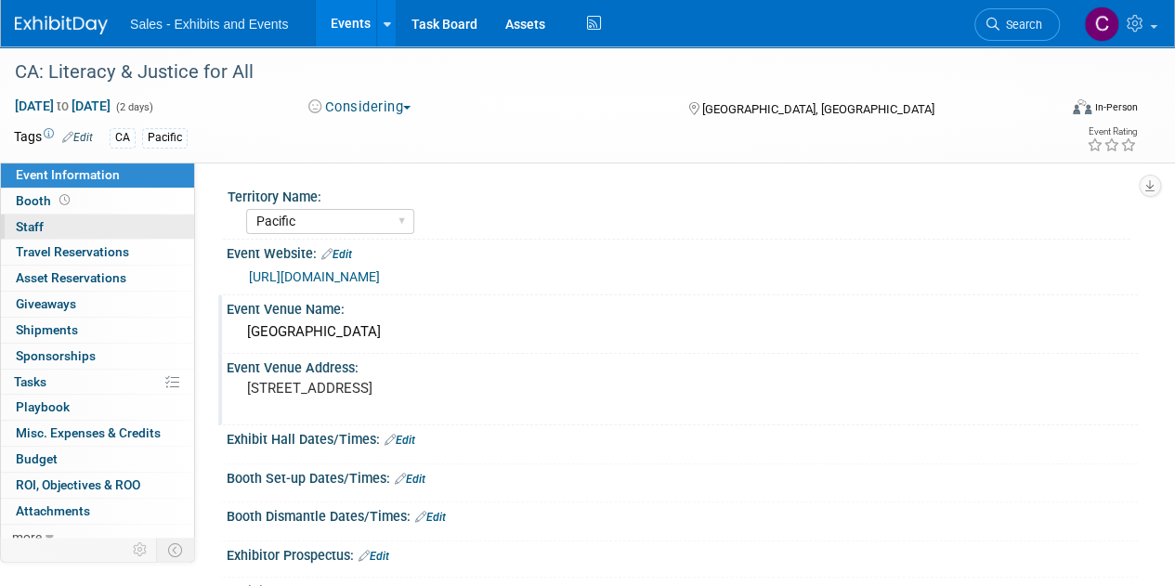
click at [24, 229] on span "Staff 0" at bounding box center [30, 226] width 28 height 15
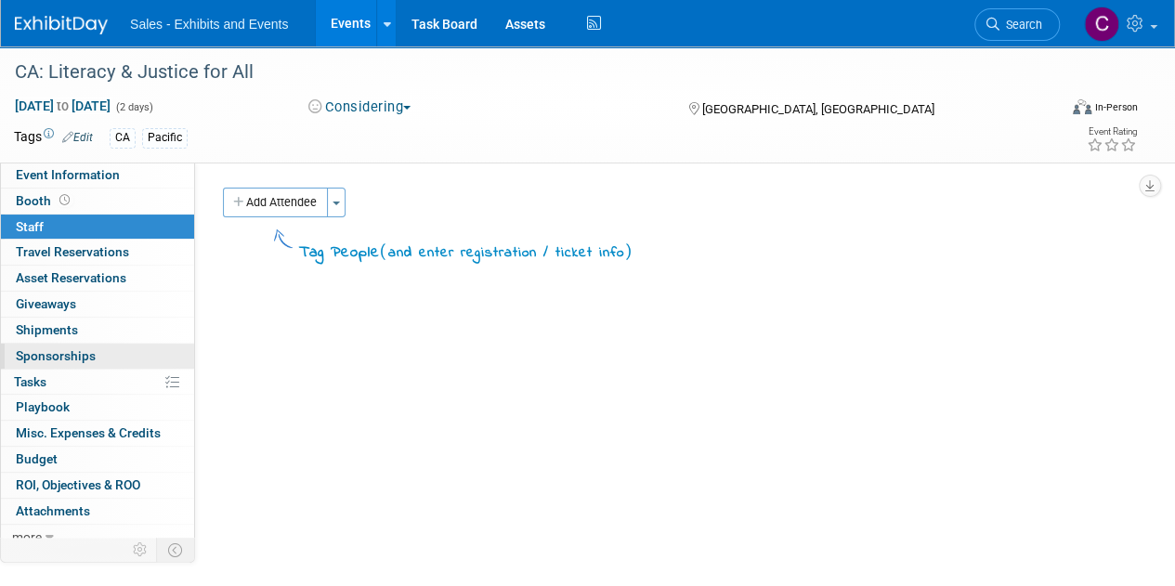
click at [58, 365] on link "0 Sponsorships 0" at bounding box center [97, 356] width 193 height 25
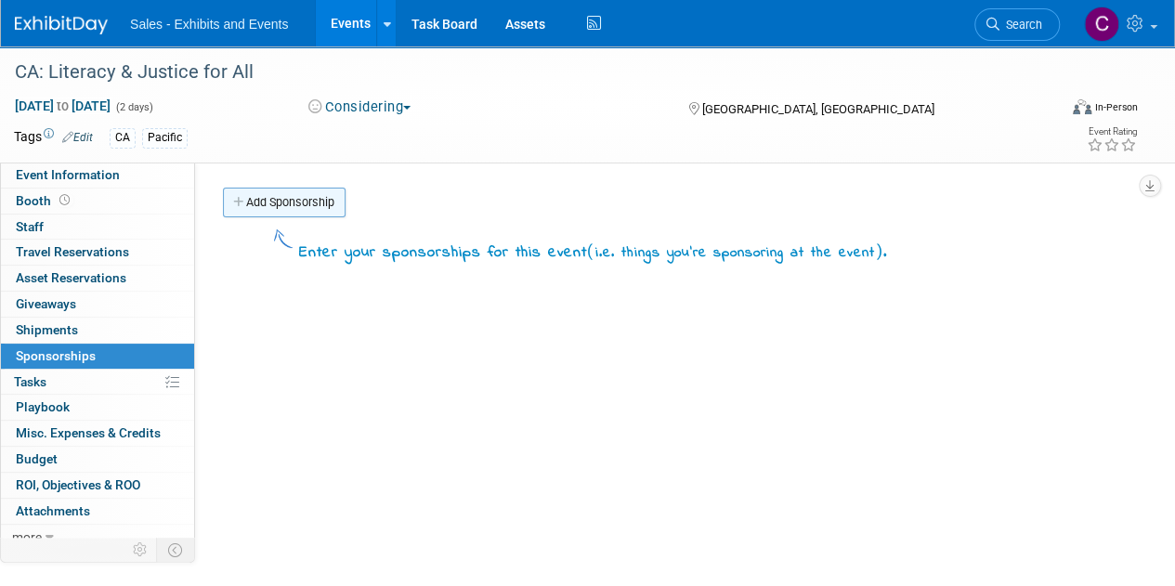
click at [290, 196] on link "Add Sponsorship" at bounding box center [284, 203] width 123 height 30
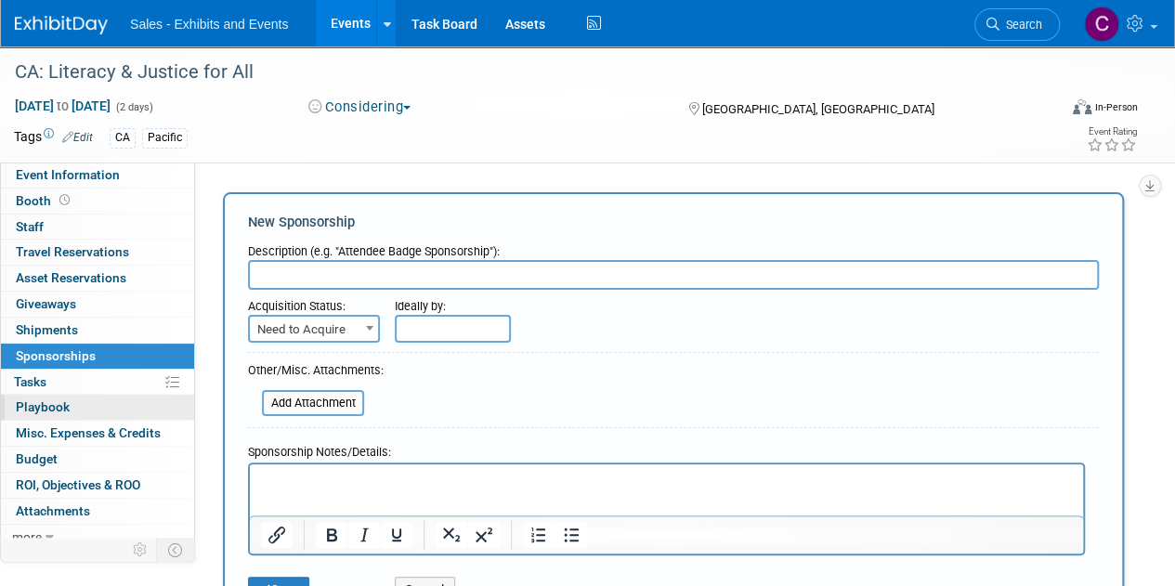
click at [97, 396] on link "0 Playbook 0" at bounding box center [97, 407] width 193 height 25
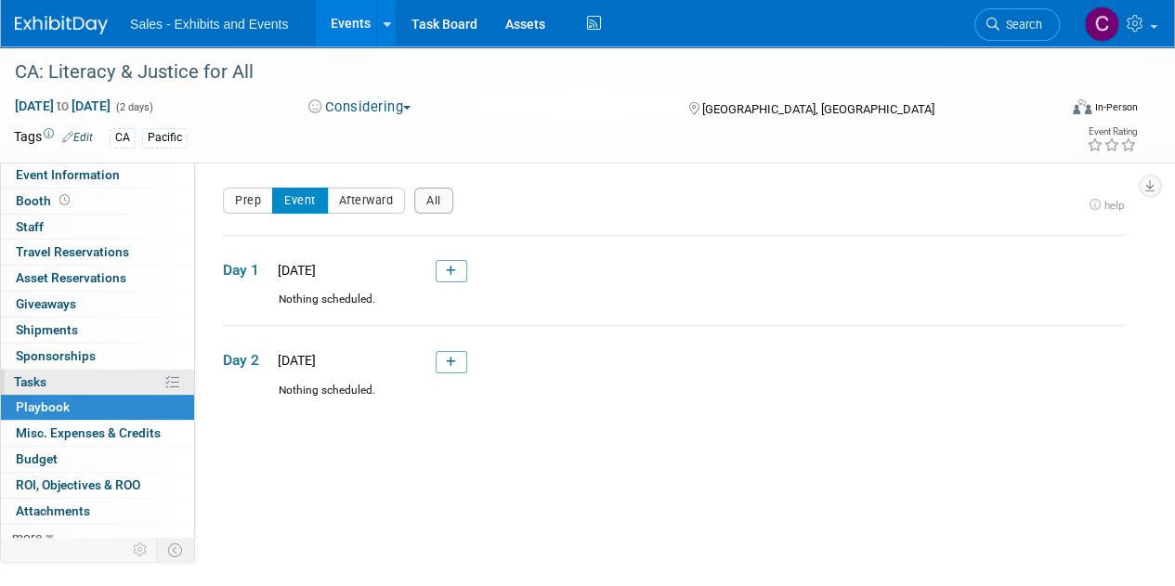
click at [72, 383] on link "0% Tasks 0%" at bounding box center [97, 382] width 193 height 25
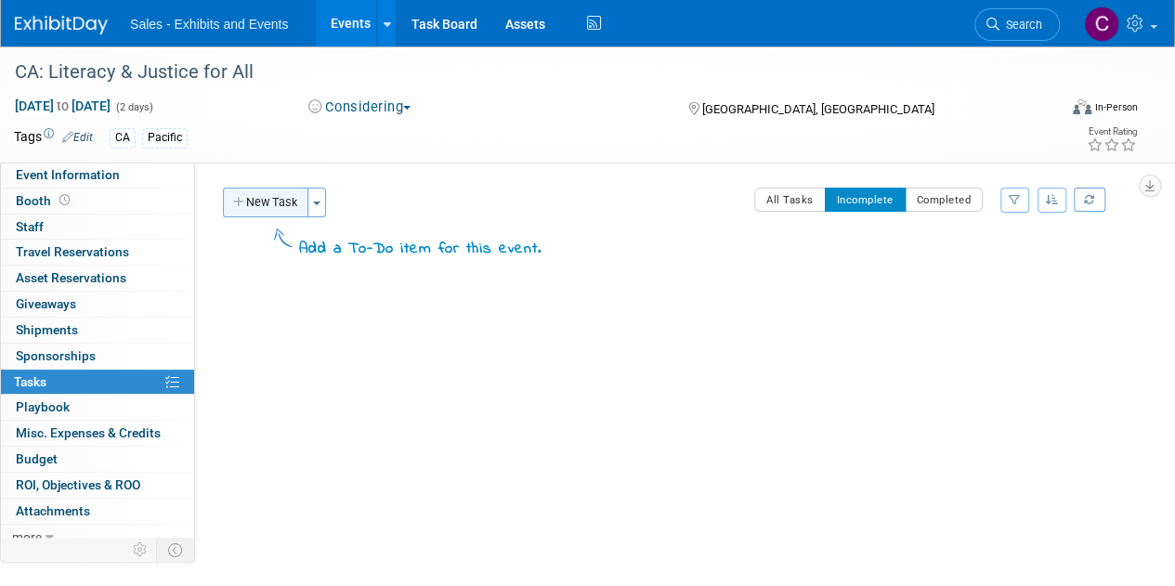
click at [289, 203] on button "New Task" at bounding box center [265, 203] width 85 height 30
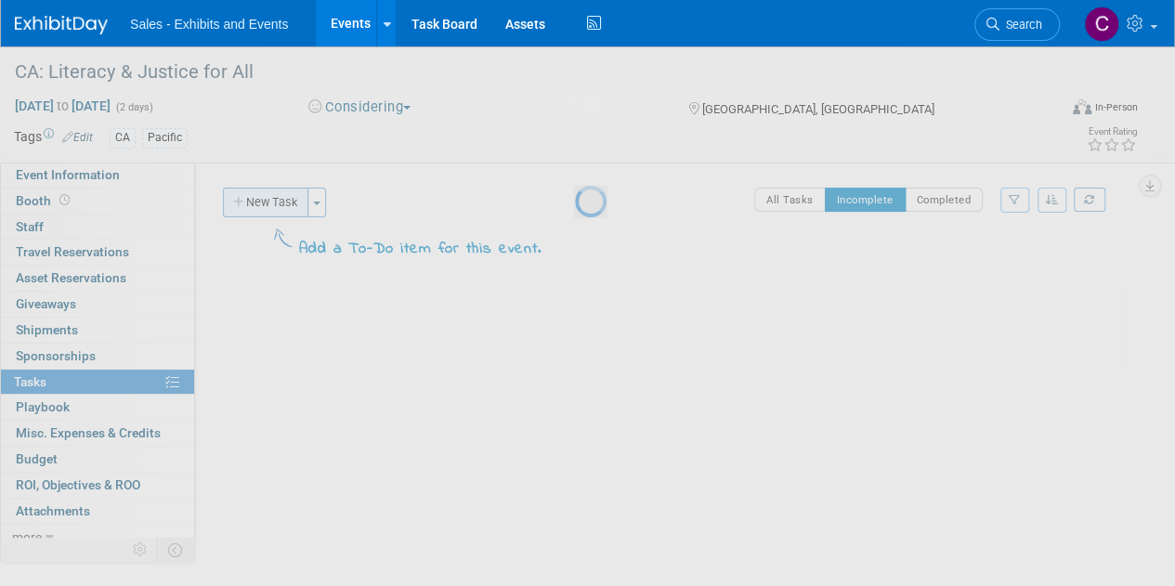
select select "8"
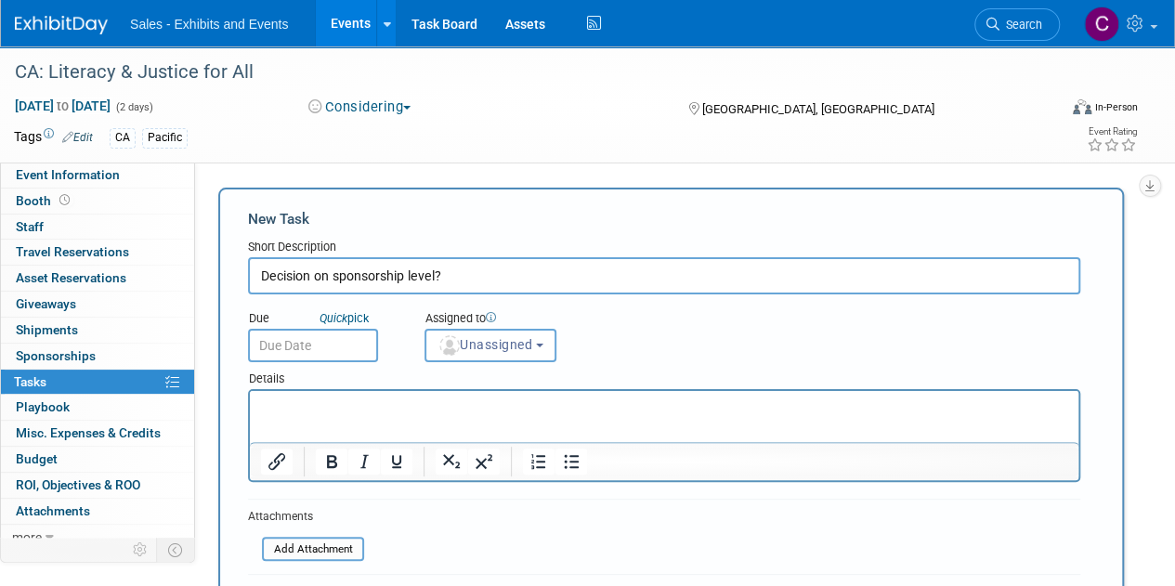
type input "Decision on sponsorship level?"
click at [280, 339] on input "text" at bounding box center [313, 345] width 130 height 33
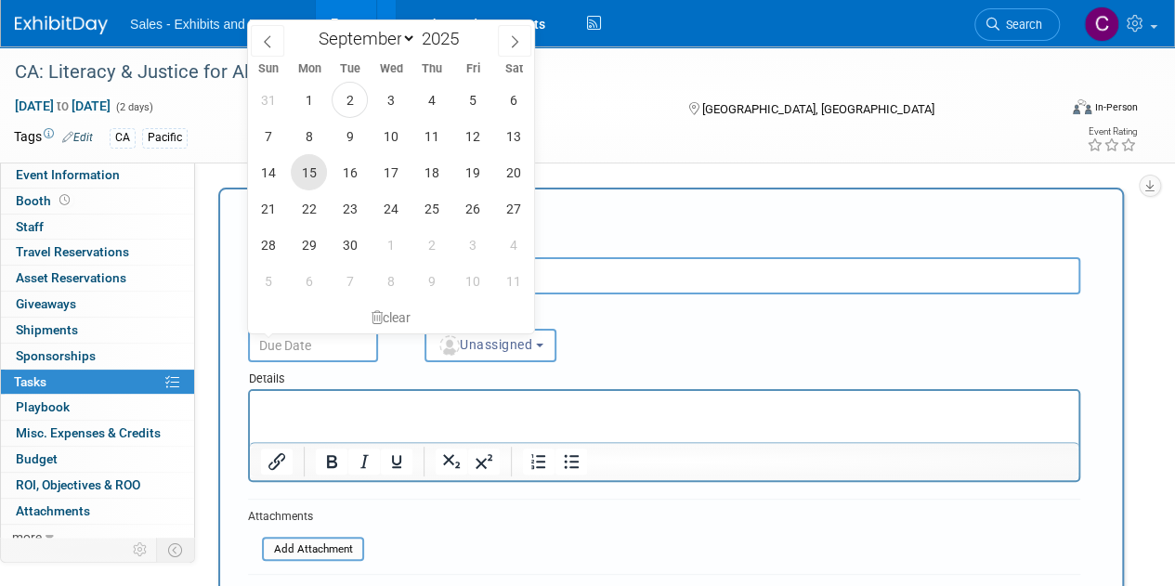
click at [303, 183] on span "15" at bounding box center [309, 172] width 36 height 36
type input "Sep 15, 2025"
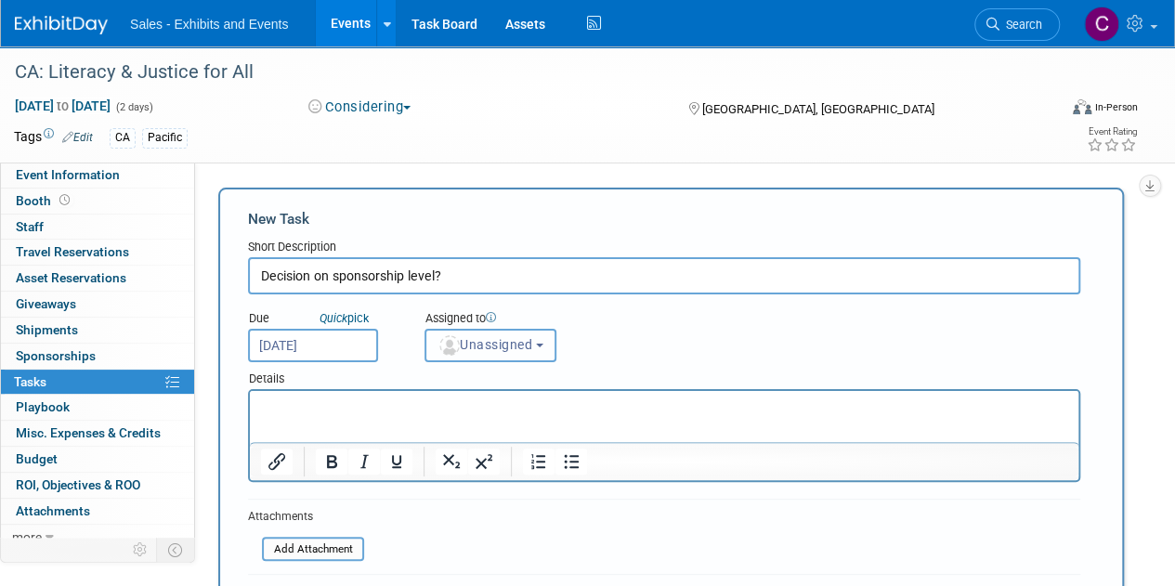
click at [504, 344] on span "Unassigned" at bounding box center [484, 344] width 95 height 15
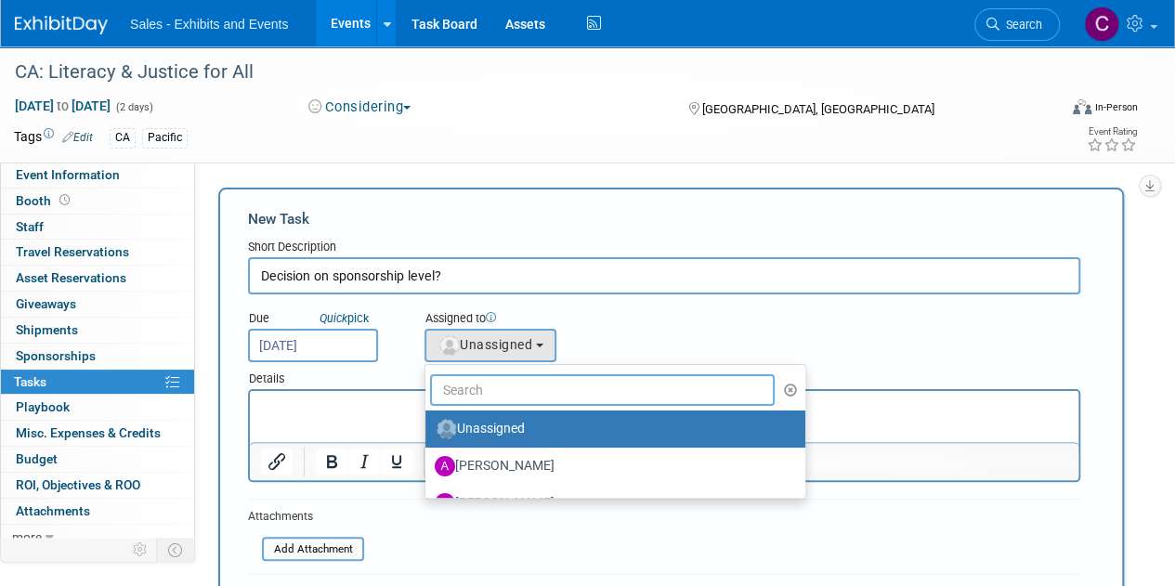
click at [515, 389] on input "text" at bounding box center [602, 390] width 344 height 32
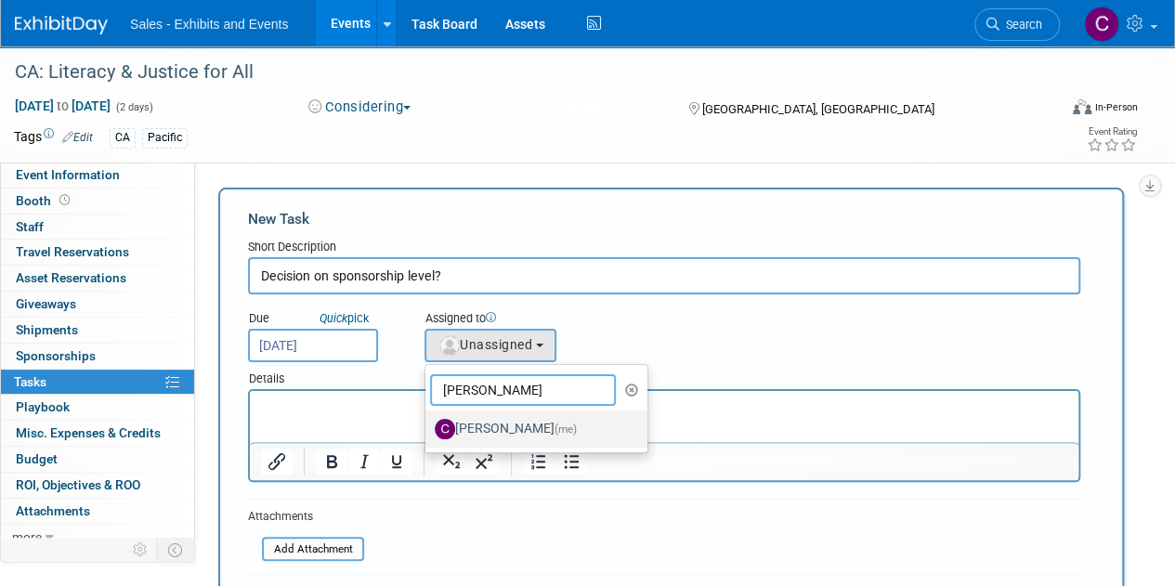
type input "christine"
drag, startPoint x: 524, startPoint y: 417, endPoint x: 427, endPoint y: 6, distance: 421.6
click at [524, 417] on label "Christine Lurz (me)" at bounding box center [532, 429] width 194 height 30
click at [428, 421] on input "Christine Lurz (me)" at bounding box center [422, 427] width 12 height 12
select select "a9e3834d-668b-4315-a5d4-069993be606a"
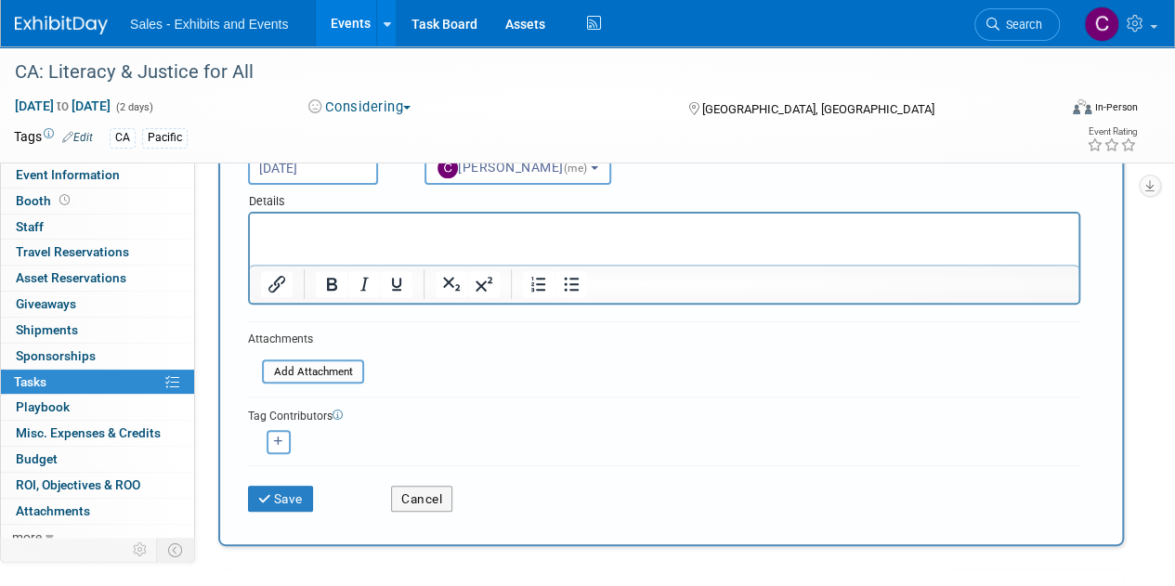
scroll to position [185, 0]
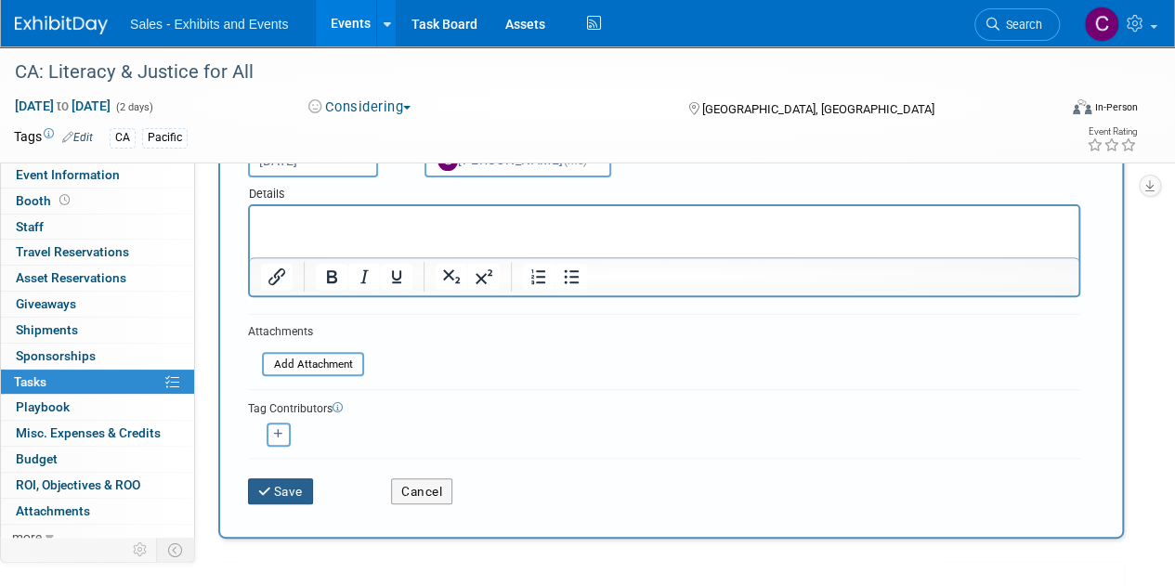
click at [295, 479] on button "Save" at bounding box center [280, 491] width 65 height 26
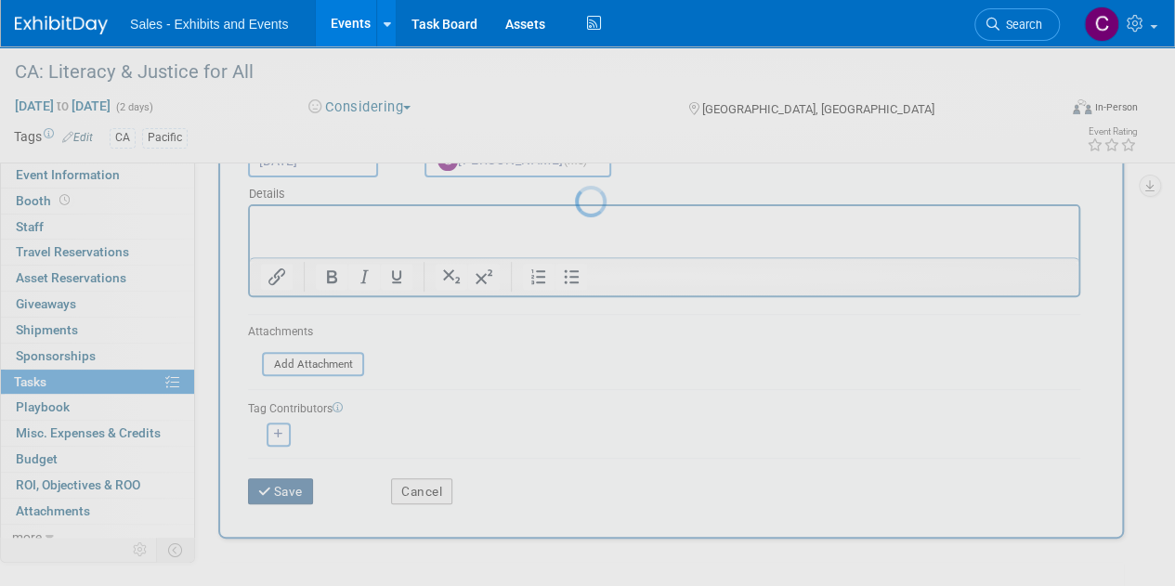
scroll to position [0, 0]
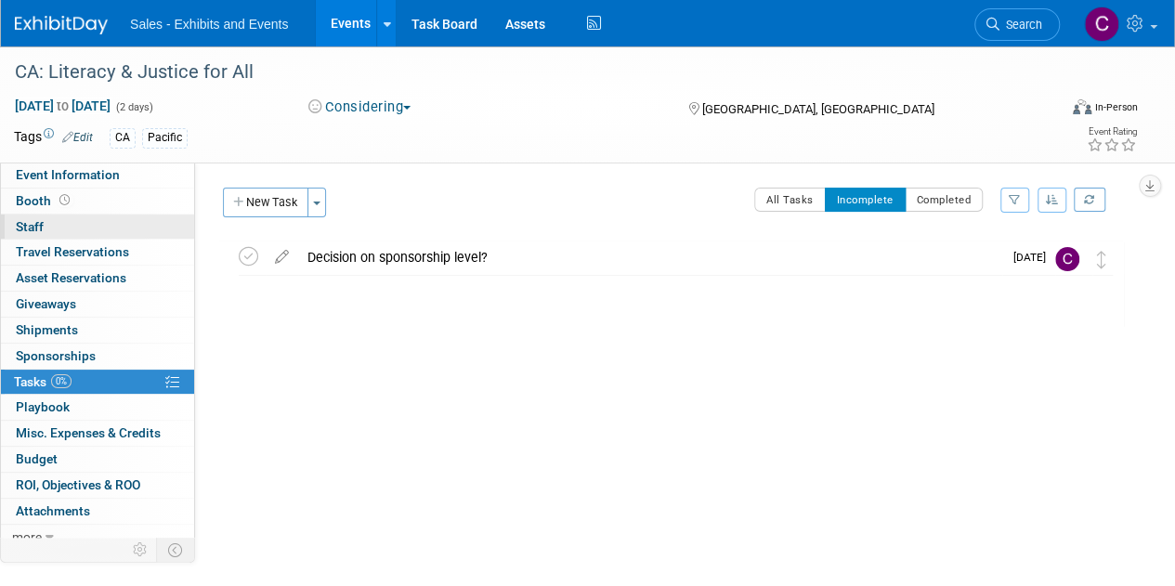
click at [30, 224] on span "Staff 0" at bounding box center [30, 226] width 28 height 15
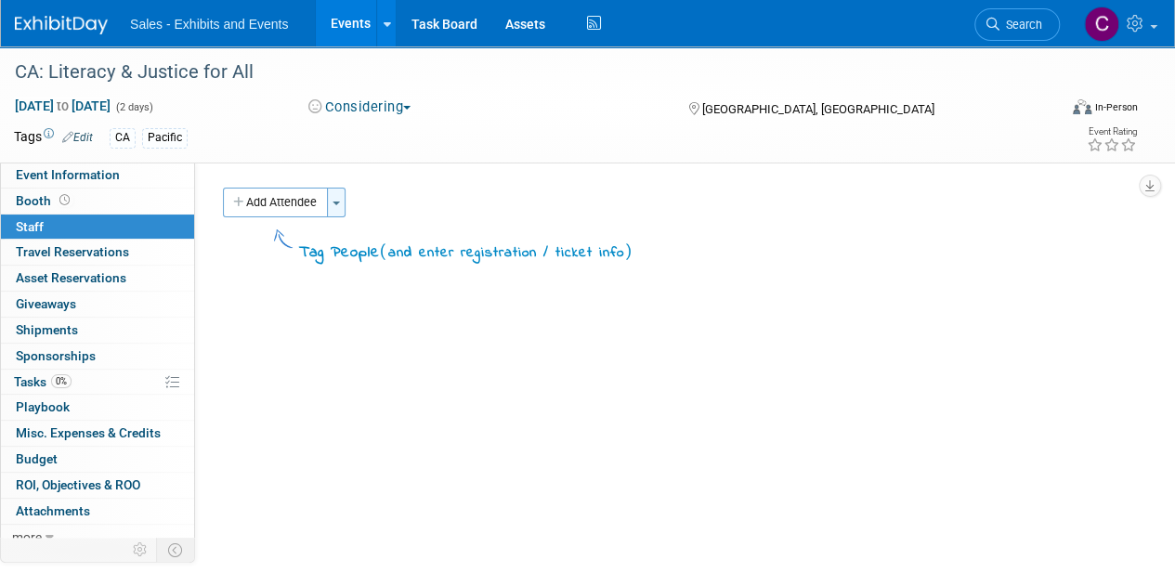
click at [340, 205] on button "Toggle Dropdown" at bounding box center [336, 203] width 19 height 30
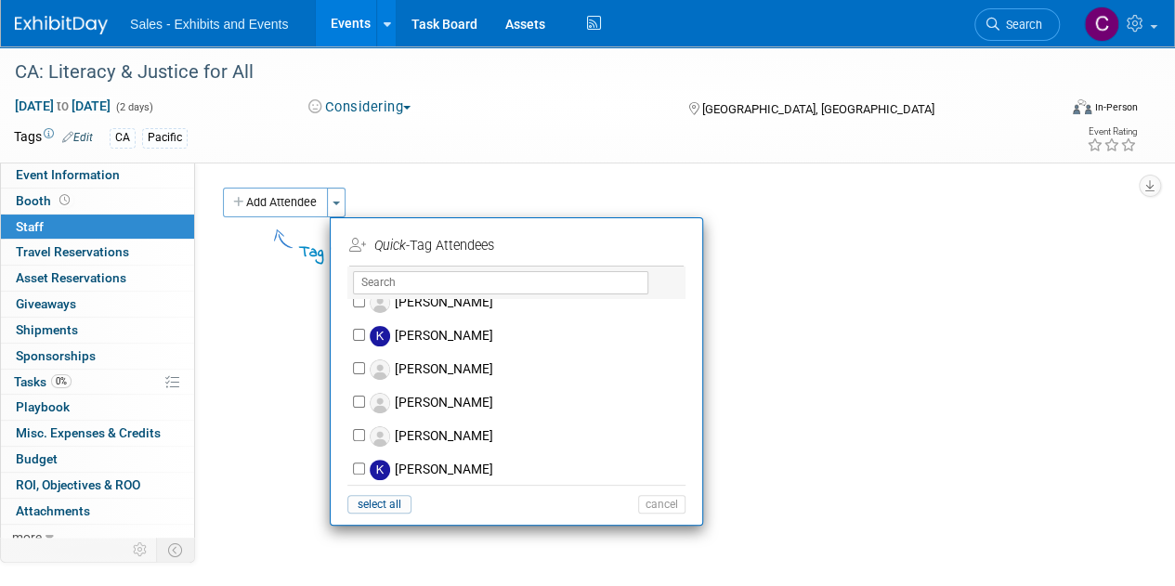
scroll to position [5096, 0]
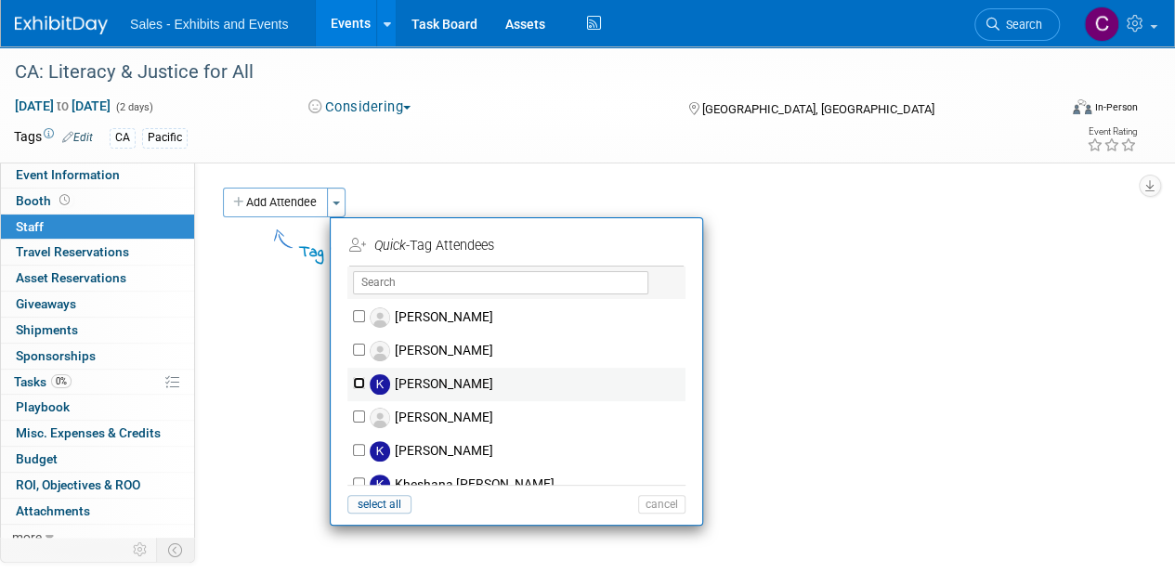
click at [357, 377] on input "[PERSON_NAME]" at bounding box center [359, 383] width 12 height 12
checkbox input "true"
click at [663, 233] on button "Apply" at bounding box center [655, 245] width 57 height 27
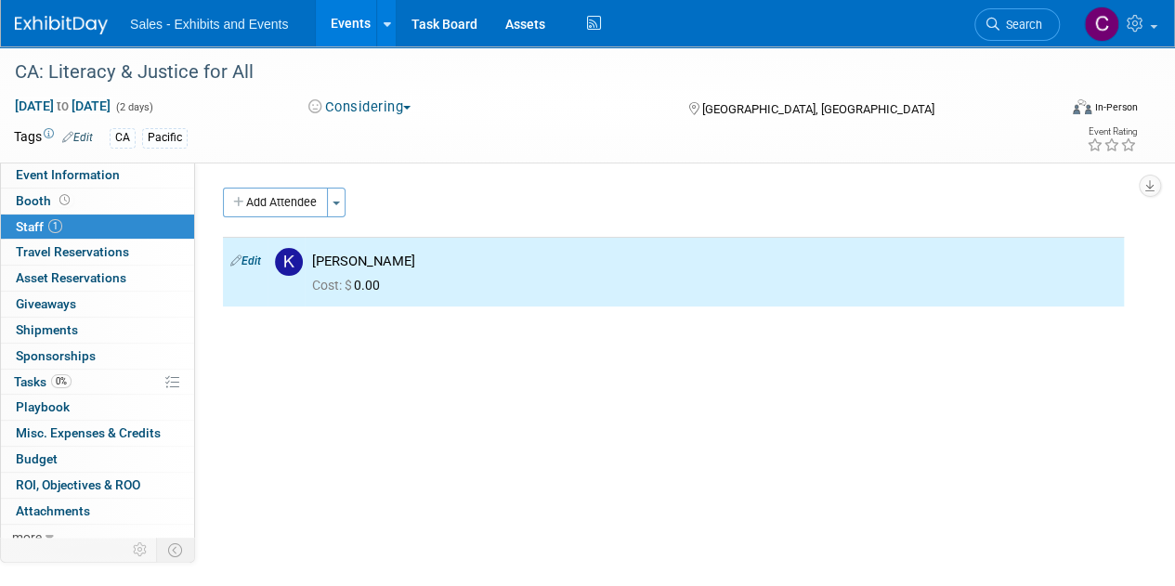
click at [357, 22] on link "Events" at bounding box center [350, 23] width 68 height 46
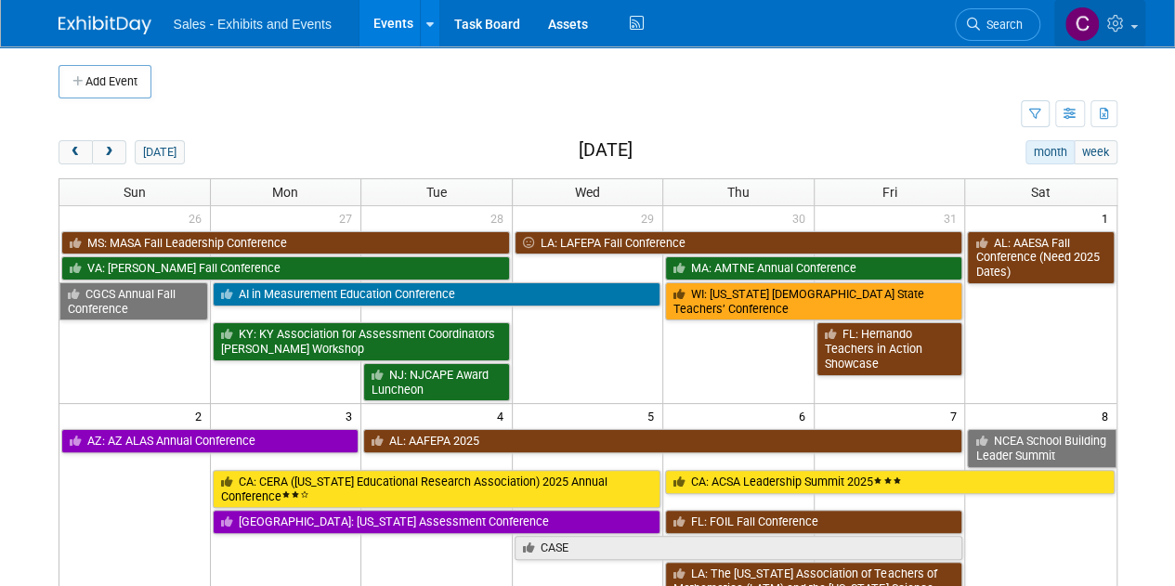
drag, startPoint x: 1122, startPoint y: 19, endPoint x: 1129, endPoint y: 25, distance: 9.9
click at [1122, 19] on icon at bounding box center [1117, 23] width 21 height 17
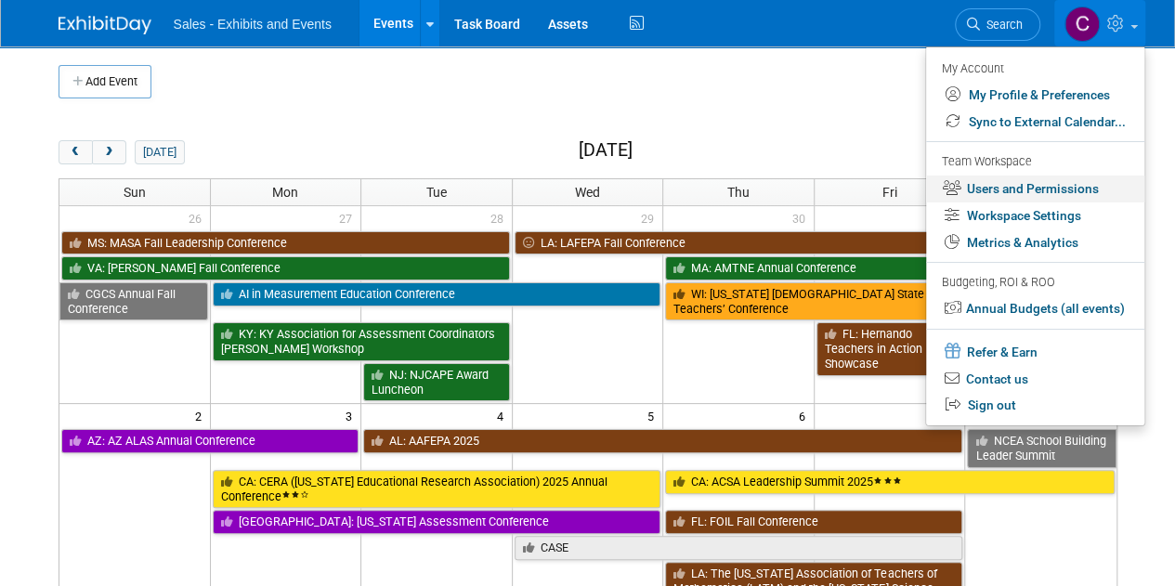
click at [1020, 178] on link "Users and Permissions" at bounding box center [1035, 188] width 218 height 27
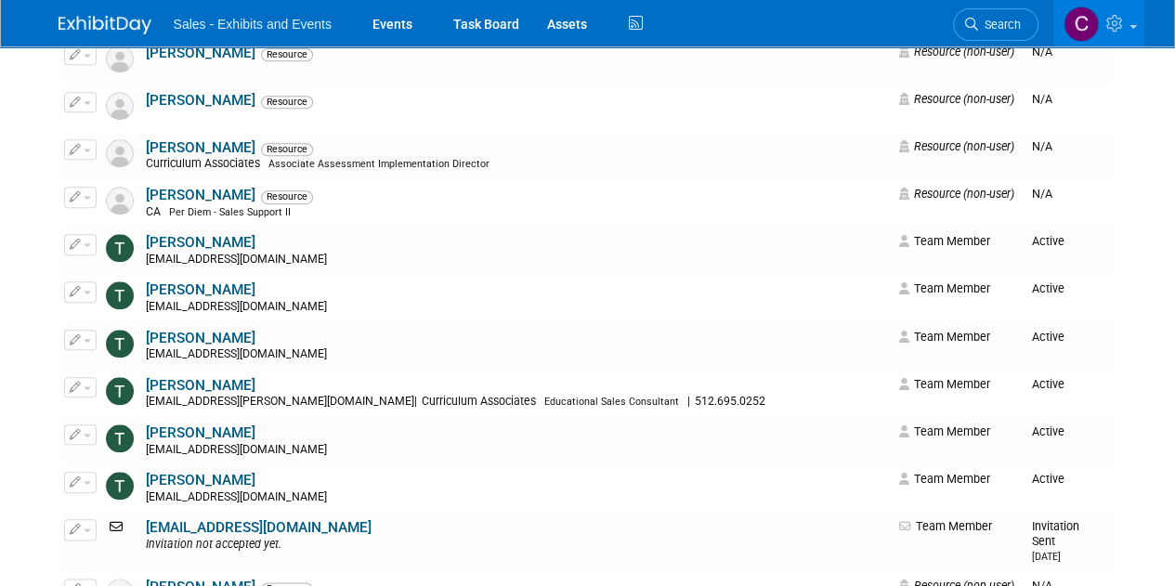
scroll to position [14581, 0]
